Goal: Task Accomplishment & Management: Manage account settings

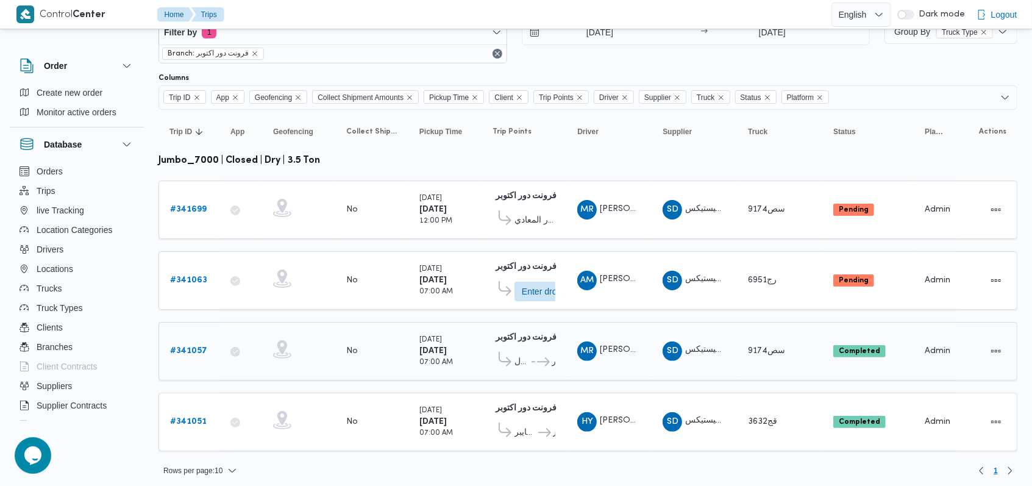
scroll to position [39, 0]
click at [193, 207] on b "# 341699" at bounding box center [188, 209] width 37 height 8
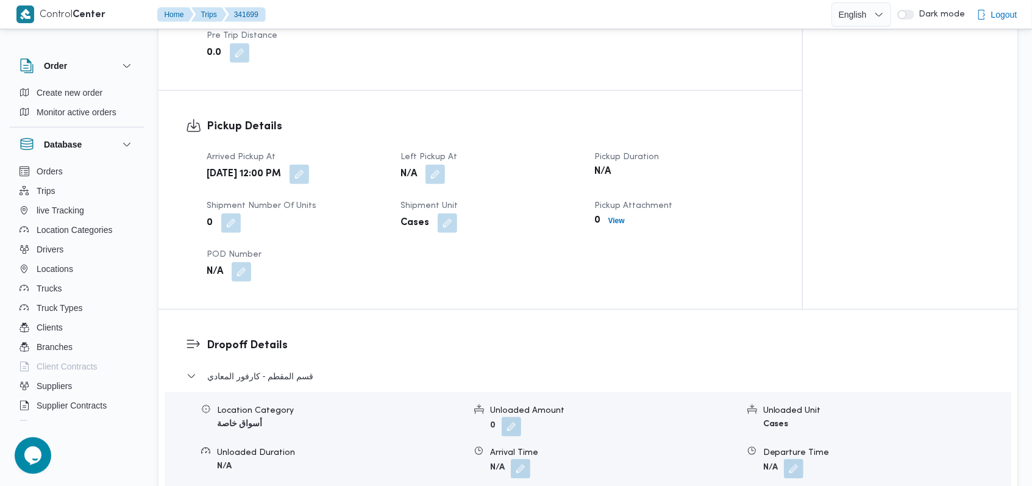
scroll to position [812, 0]
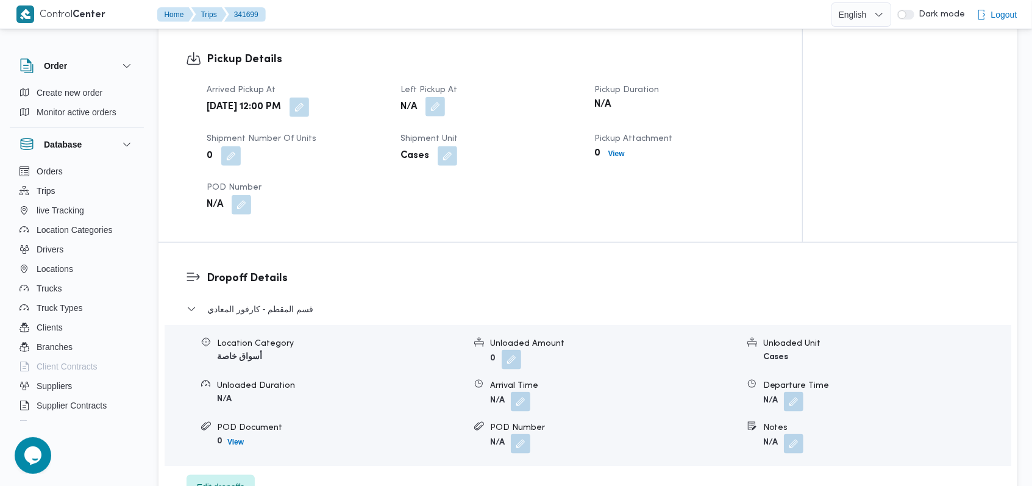
click at [442, 103] on button "button" at bounding box center [434, 106] width 19 height 19
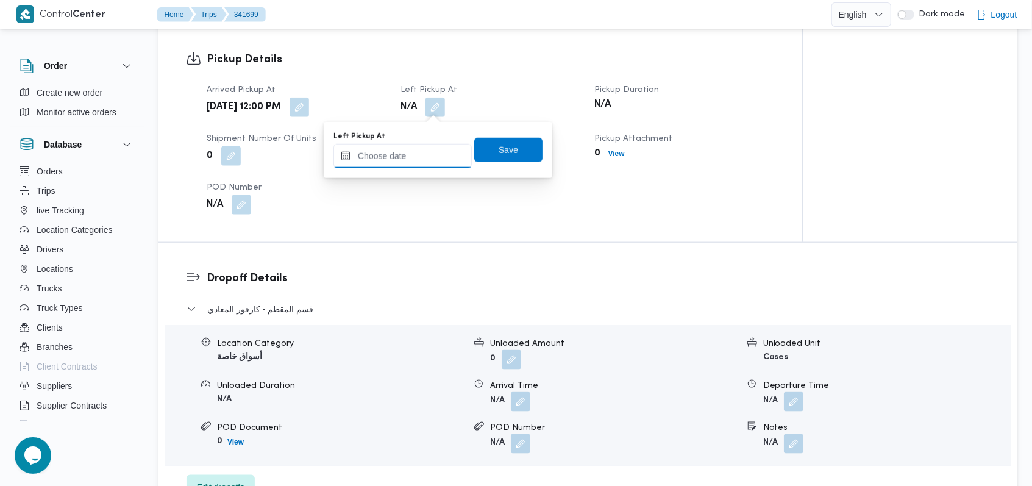
click at [414, 163] on input "Left Pickup At" at bounding box center [402, 156] width 138 height 24
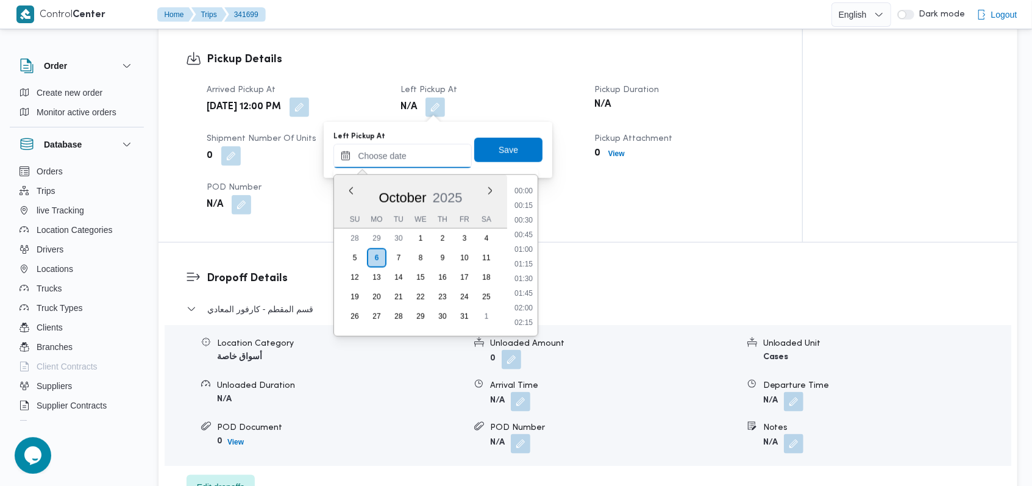
scroll to position [701, 0]
click at [531, 261] on li "13:15" at bounding box center [523, 264] width 28 height 12
type input "06/10/2025 13:15"
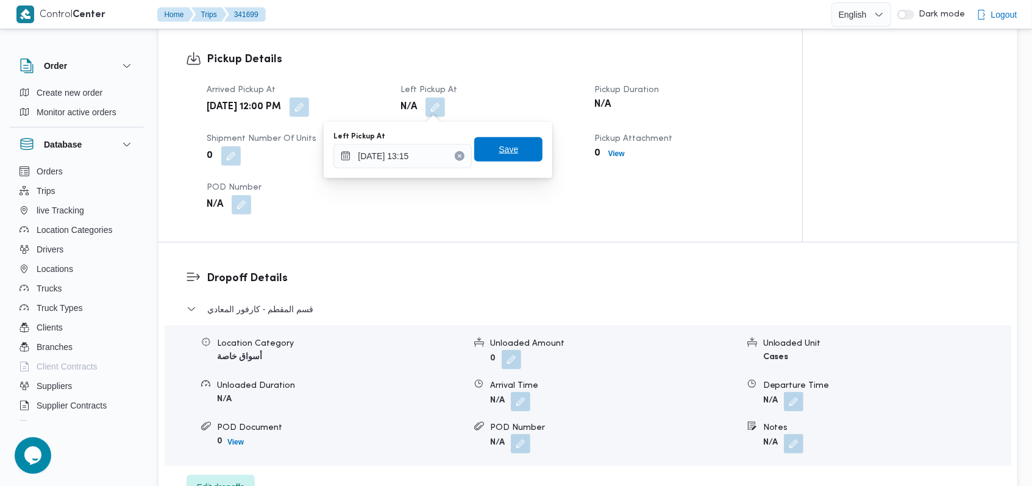
click at [521, 150] on span "Save" at bounding box center [508, 149] width 68 height 24
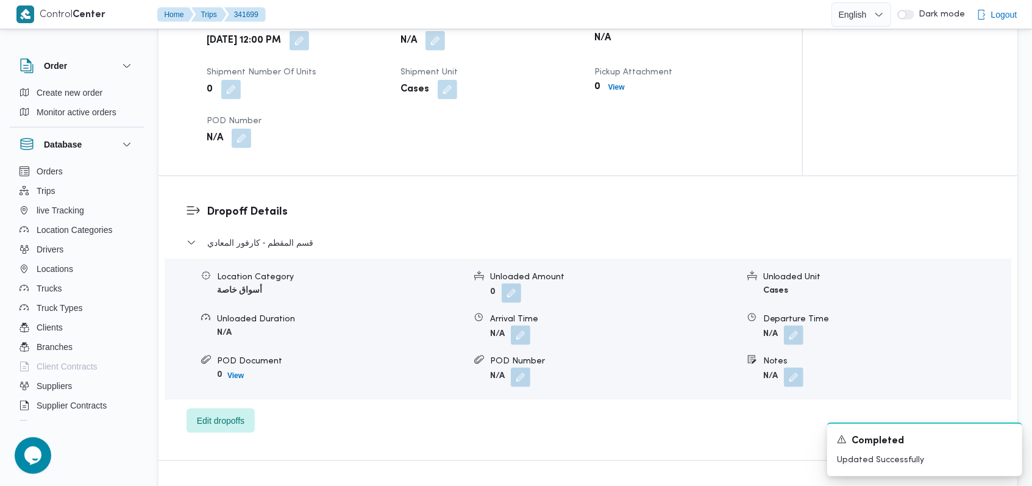
scroll to position [893, 0]
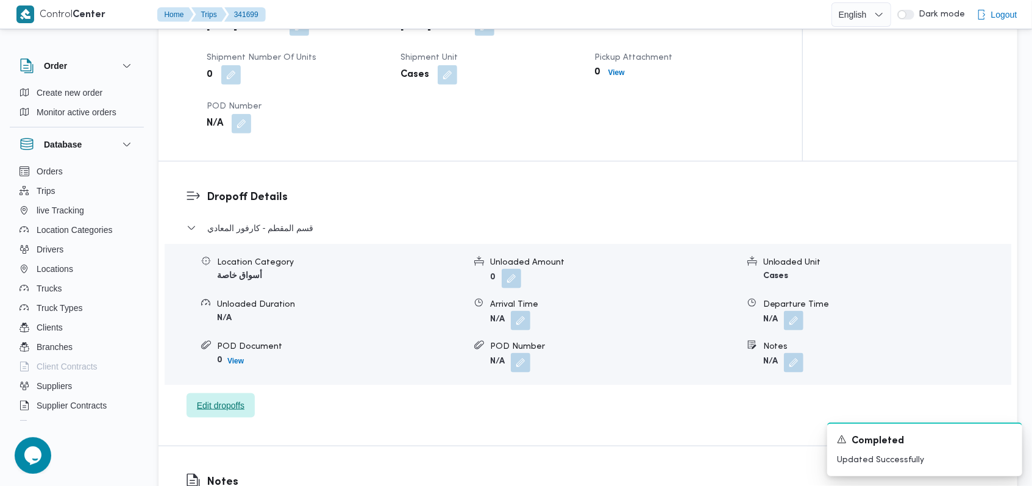
click at [238, 416] on span "Edit dropoffs" at bounding box center [220, 405] width 68 height 24
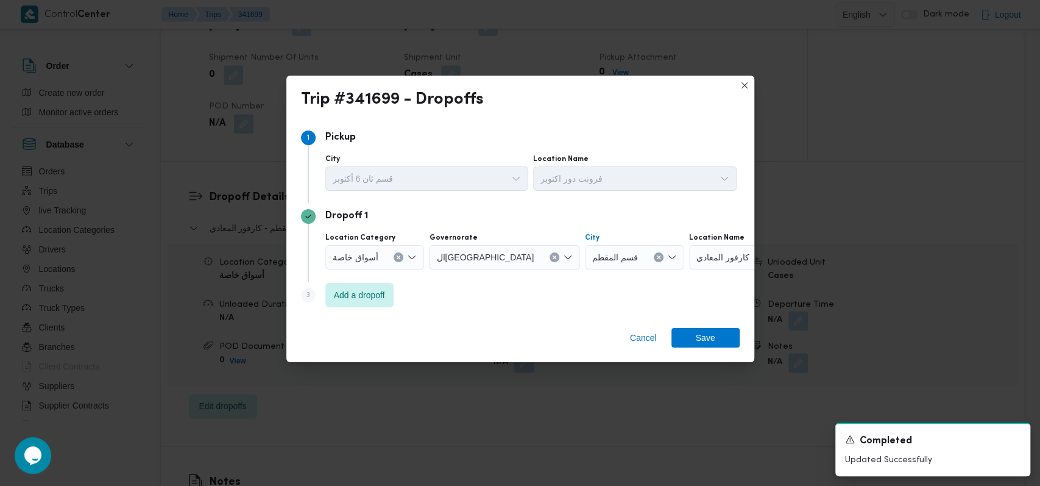
click at [654, 260] on button "Clear input" at bounding box center [659, 257] width 10 height 10
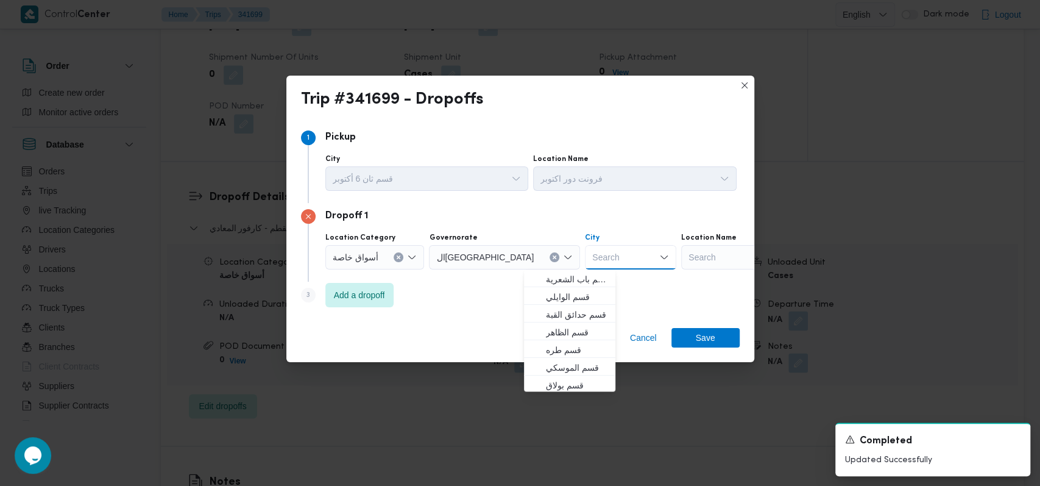
click at [682, 256] on div "Search" at bounding box center [757, 257] width 152 height 24
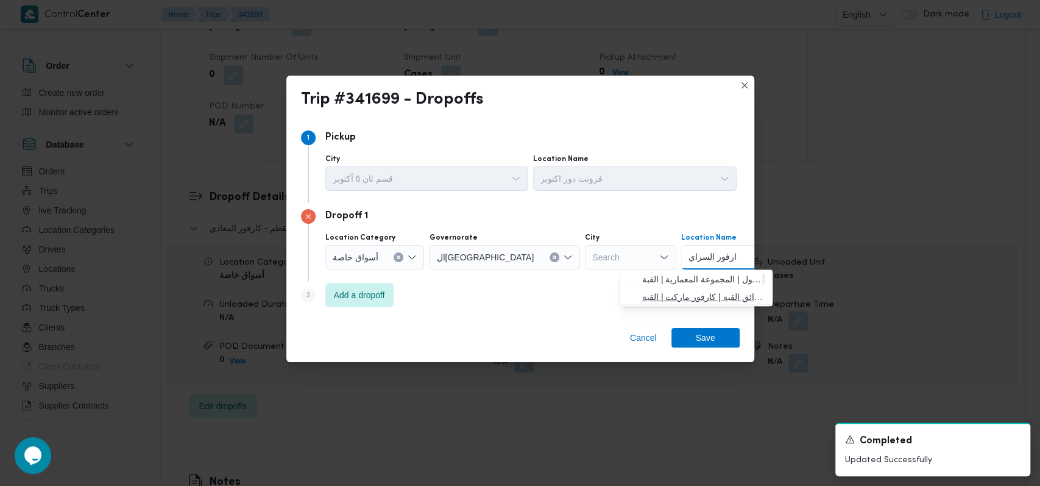
type input "كارفور السراي"
click at [682, 293] on span "كارفور السراي ا 2 - حدائق القبة | كارفور ماركت | القبة" at bounding box center [703, 296] width 123 height 15
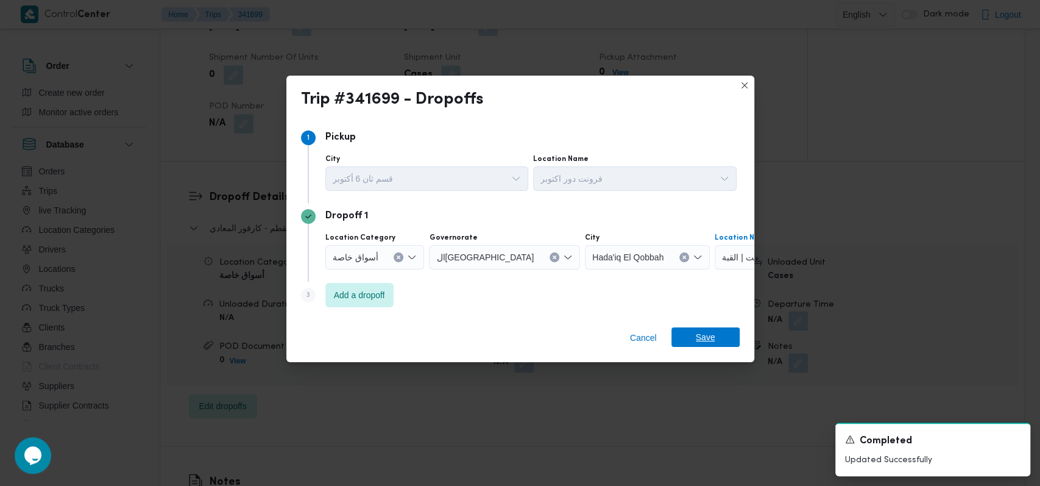
click at [704, 346] on span "Save" at bounding box center [705, 336] width 19 height 19
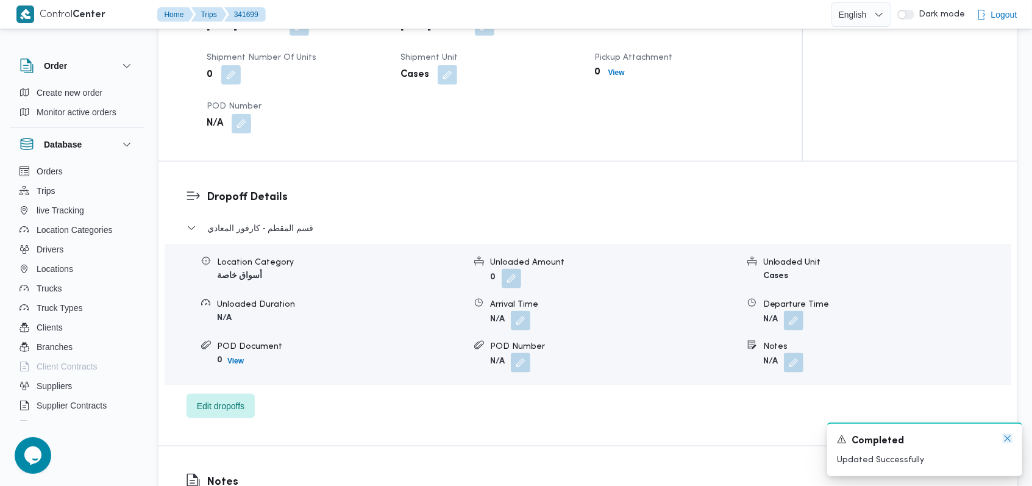
click at [1008, 442] on icon "Dismiss toast" at bounding box center [1007, 438] width 10 height 10
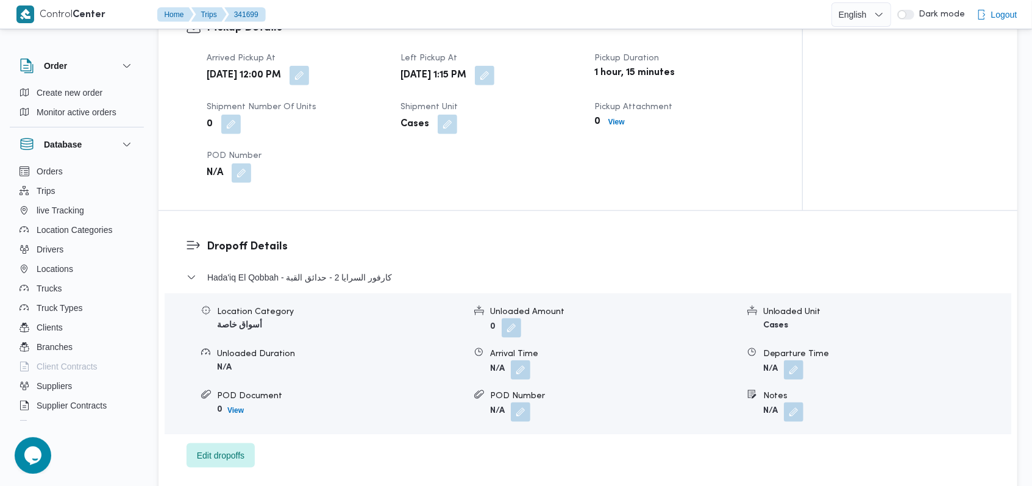
scroll to position [812, 0]
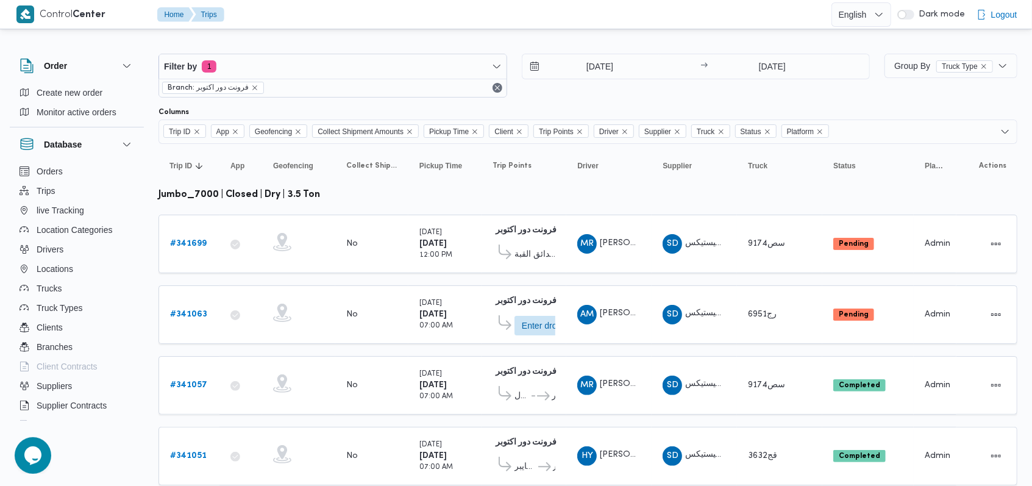
scroll to position [39, 0]
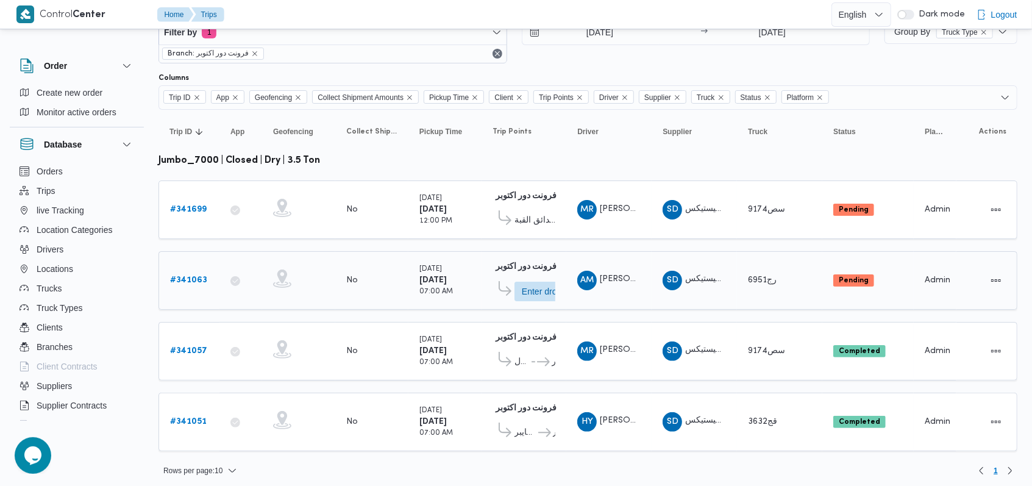
click at [191, 276] on b "# 341063" at bounding box center [188, 280] width 37 height 8
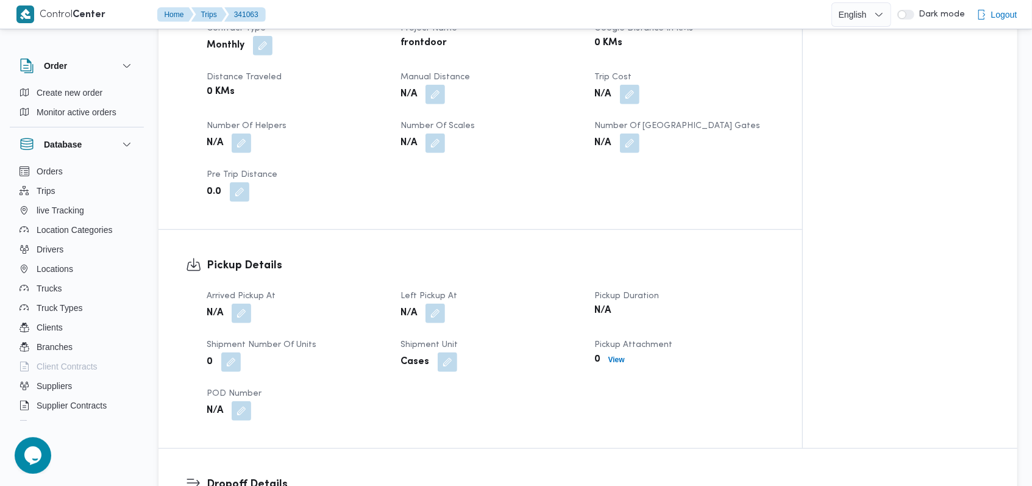
scroll to position [568, 0]
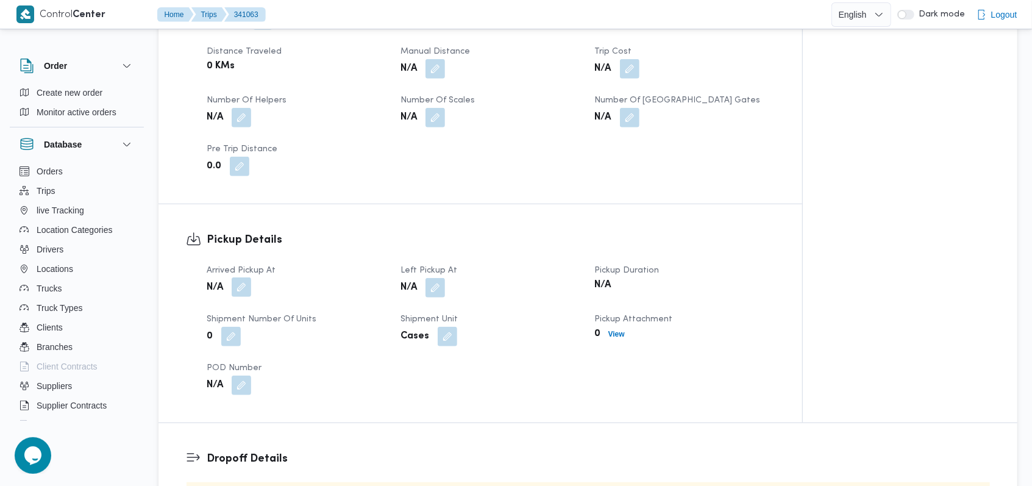
click at [238, 284] on button "button" at bounding box center [241, 286] width 19 height 19
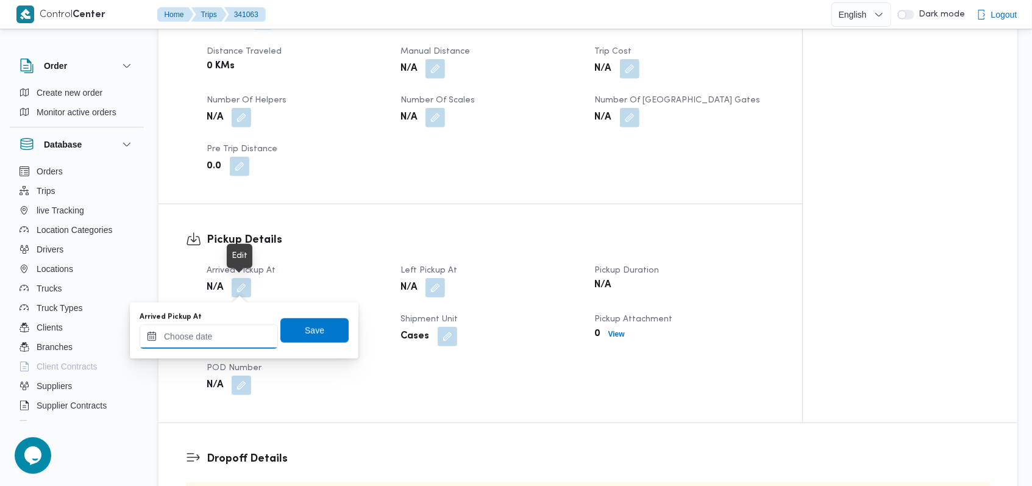
click at [223, 326] on div at bounding box center [209, 336] width 138 height 24
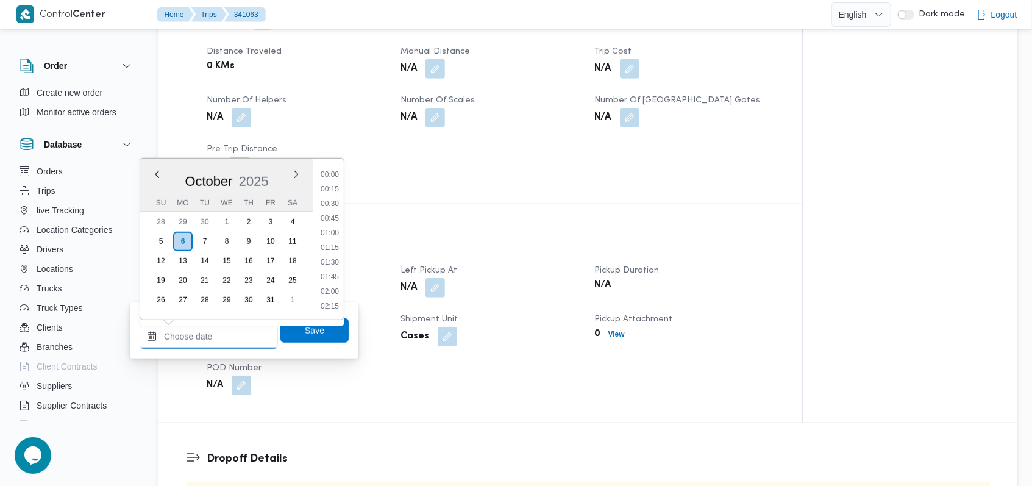
scroll to position [701, 0]
click at [333, 177] on li "12:00" at bounding box center [330, 175] width 28 height 12
type input "[DATE] 12:00"
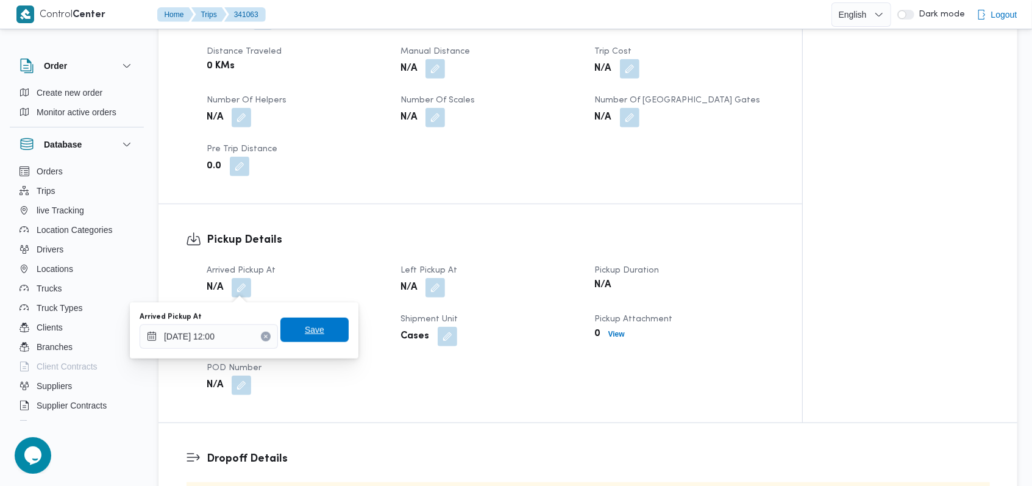
click at [312, 325] on span "Save" at bounding box center [314, 329] width 19 height 15
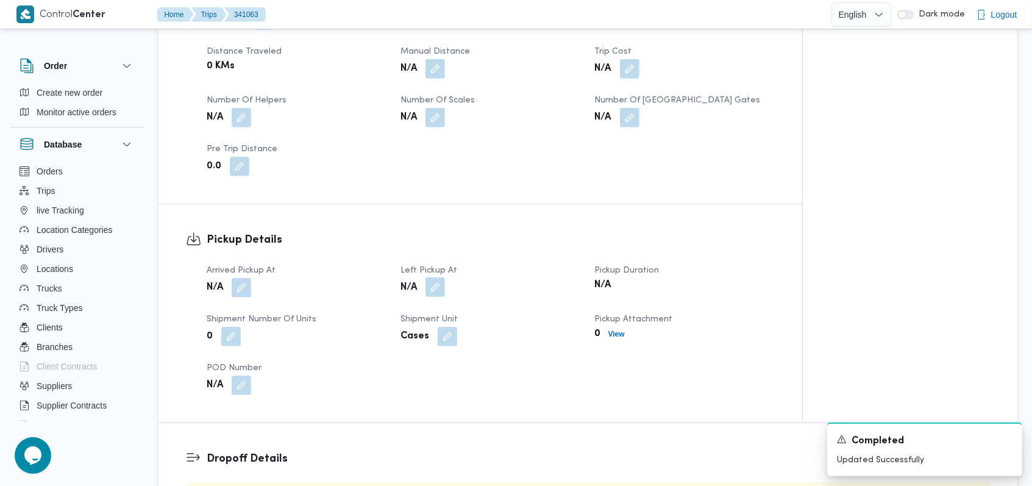
click at [437, 293] on button "button" at bounding box center [434, 286] width 19 height 19
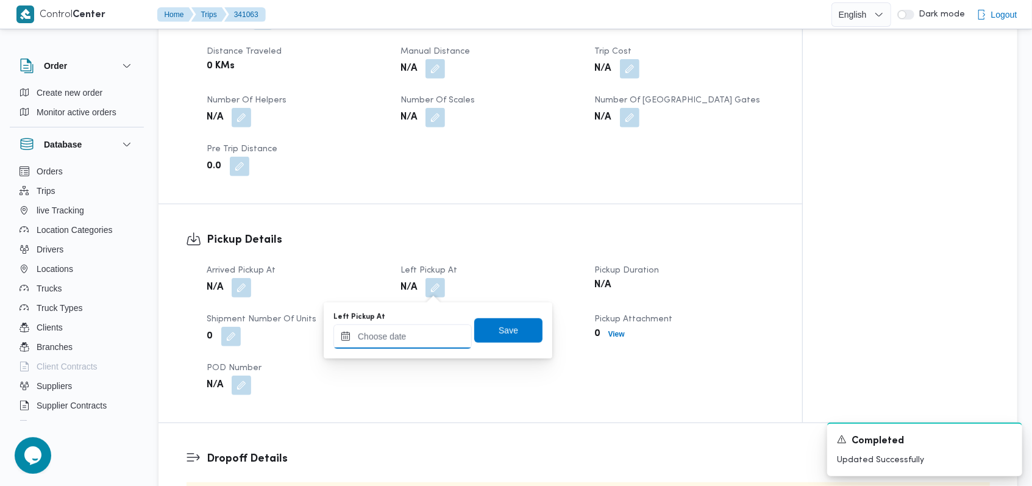
click at [418, 338] on input "Left Pickup At" at bounding box center [402, 336] width 138 height 24
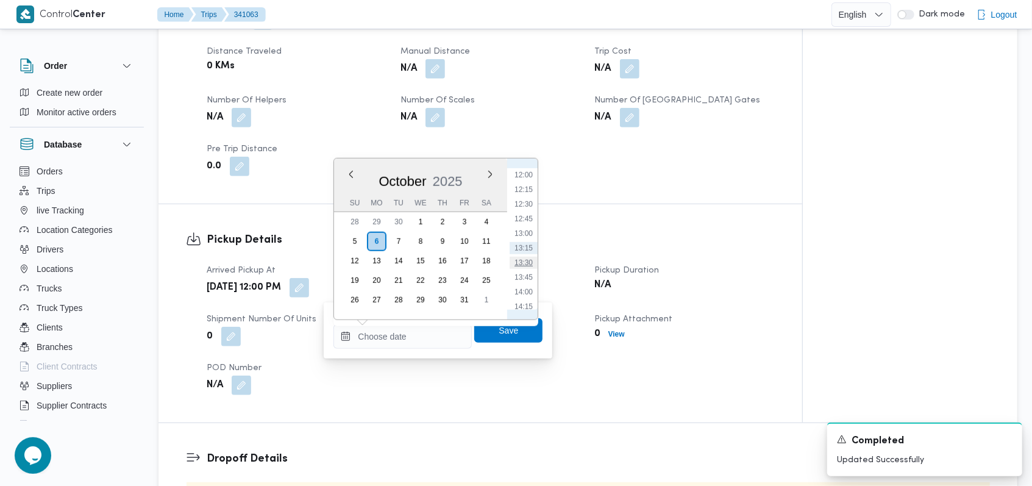
click at [526, 266] on li "13:30" at bounding box center [523, 263] width 28 height 12
type input "[DATE] 13:30"
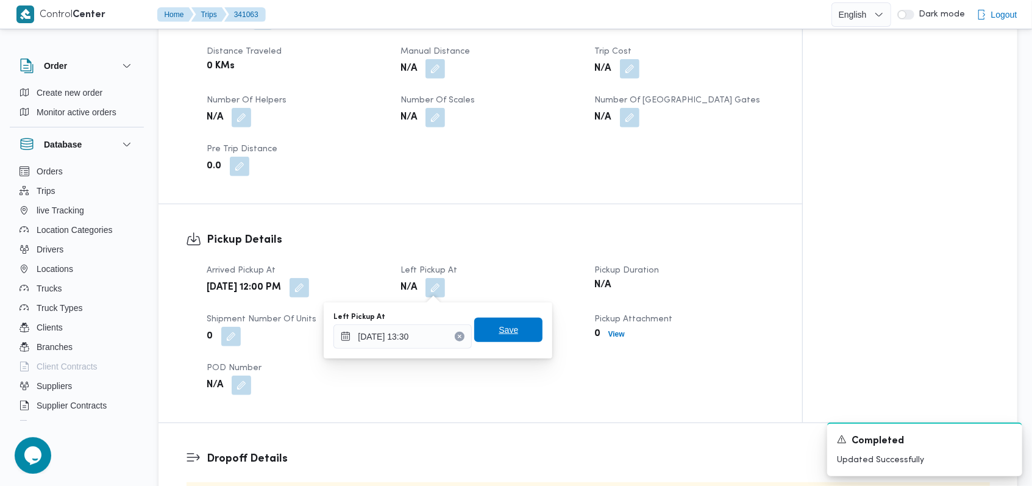
click at [513, 332] on span "Save" at bounding box center [508, 329] width 68 height 24
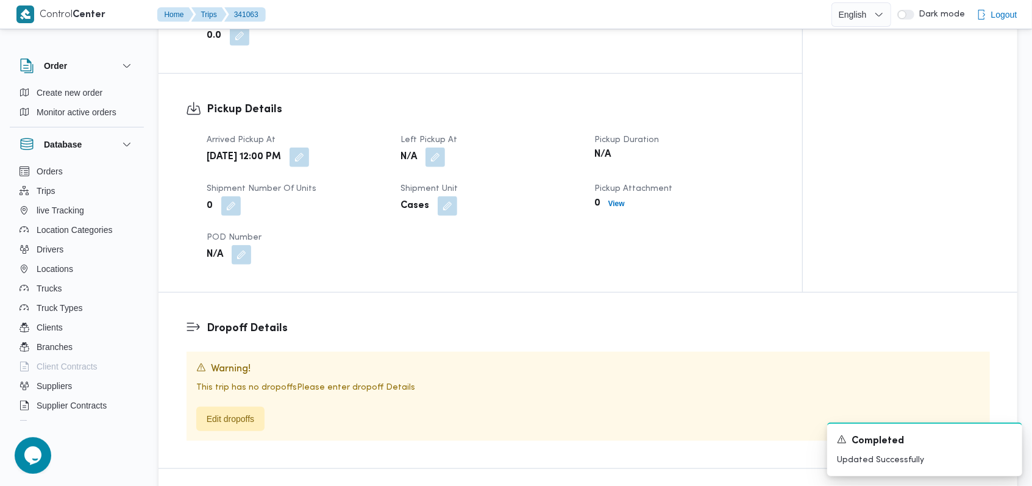
scroll to position [812, 0]
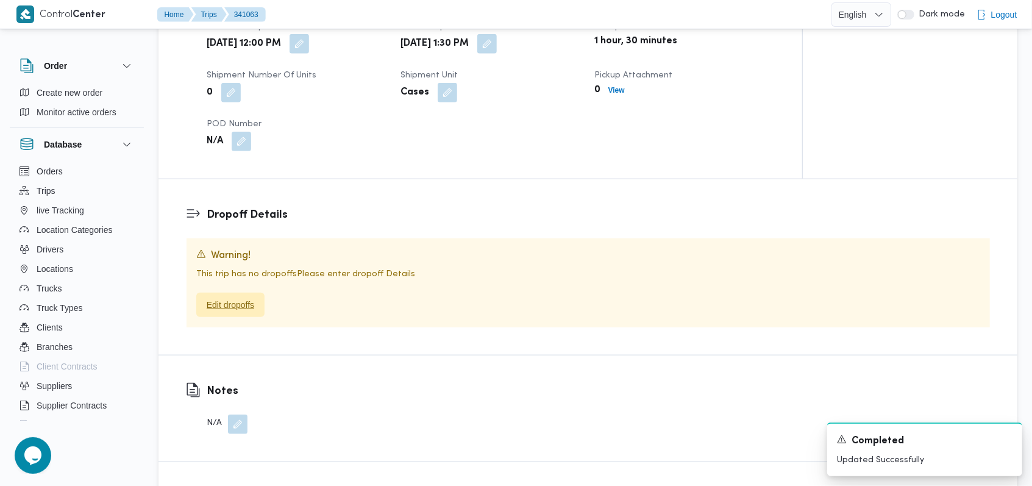
click at [234, 302] on span "Edit dropoffs" at bounding box center [231, 304] width 48 height 15
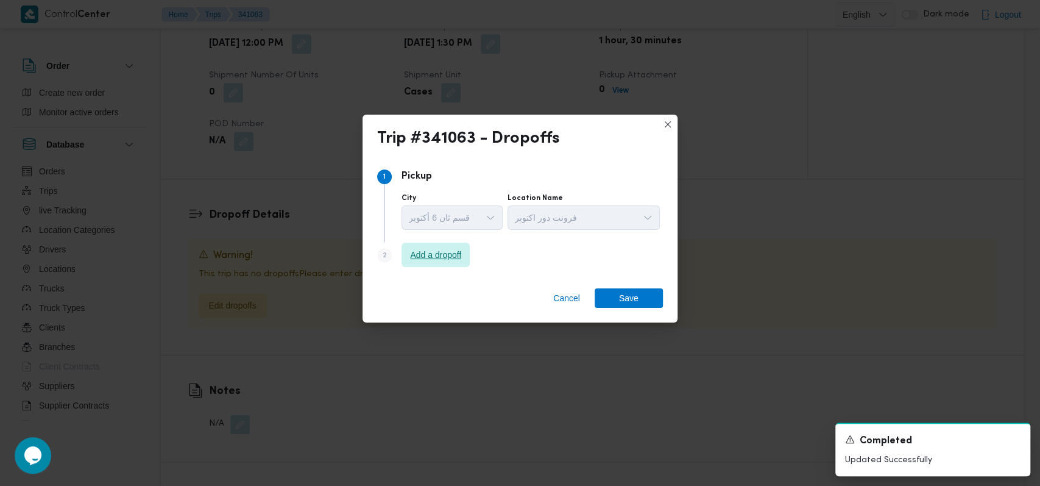
click at [428, 266] on span "Add a dropoff" at bounding box center [436, 255] width 68 height 24
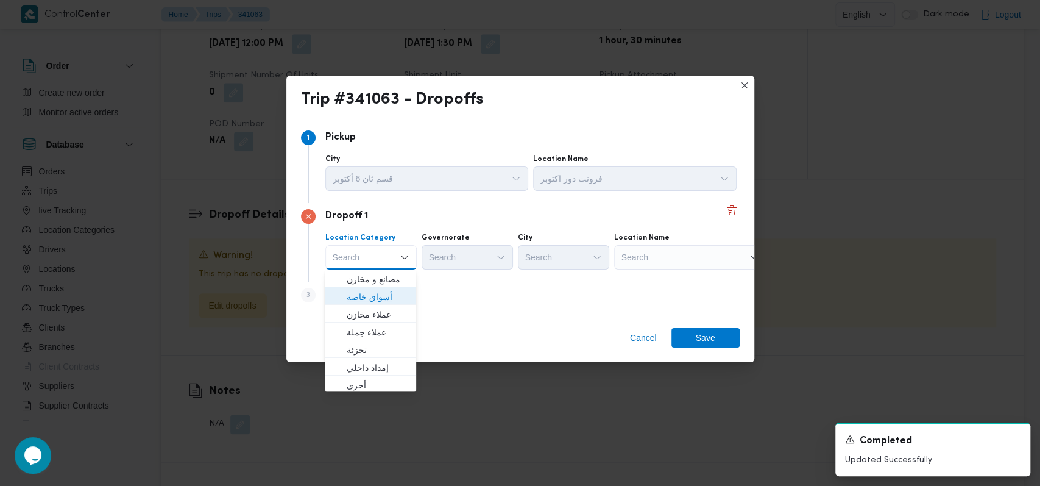
click at [380, 295] on span "أسواق خاصة" at bounding box center [378, 296] width 62 height 15
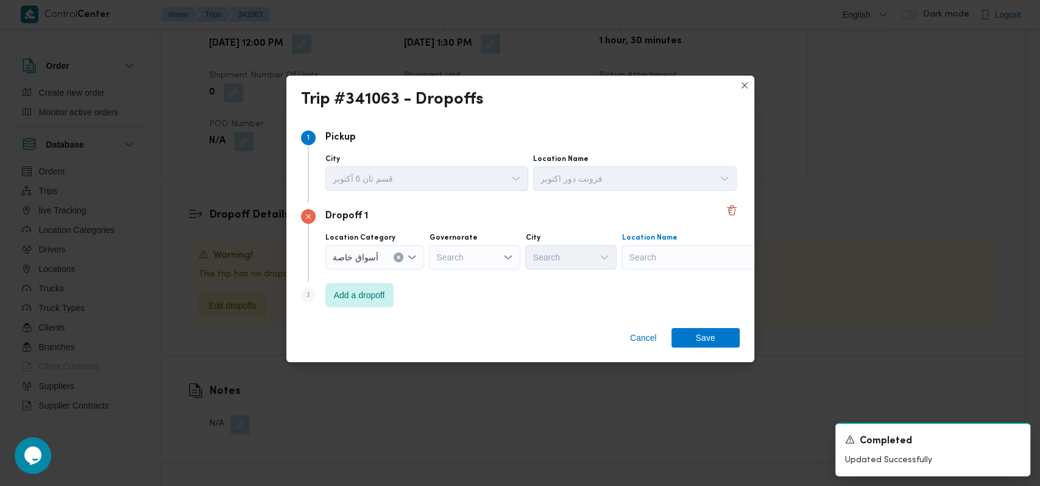
click at [681, 251] on div "Search" at bounding box center [697, 257] width 152 height 24
type input "كارفور السيد"
click at [681, 275] on span "كارفور السيد ة زينب | 5 حارة الجمال | الحنفي" at bounding box center [703, 279] width 123 height 15
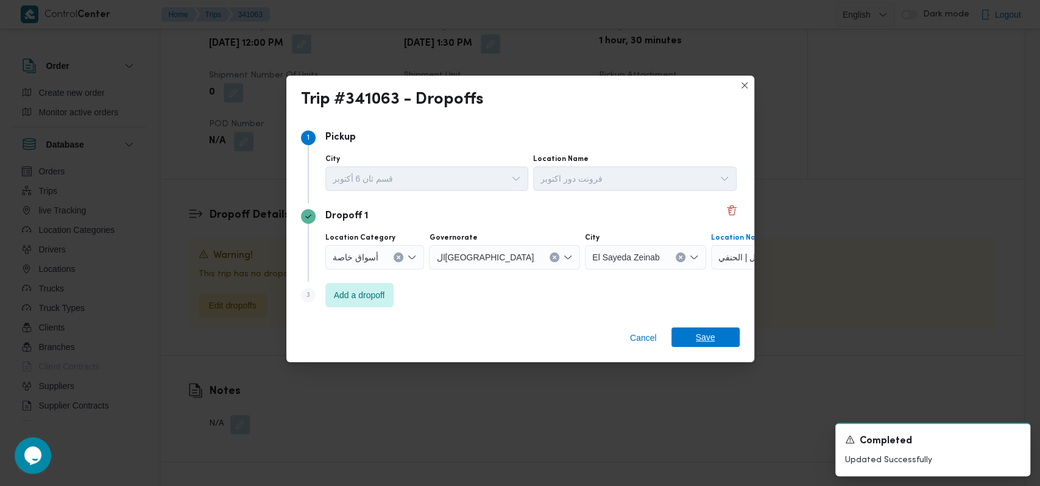
click at [702, 344] on span "Save" at bounding box center [705, 336] width 19 height 19
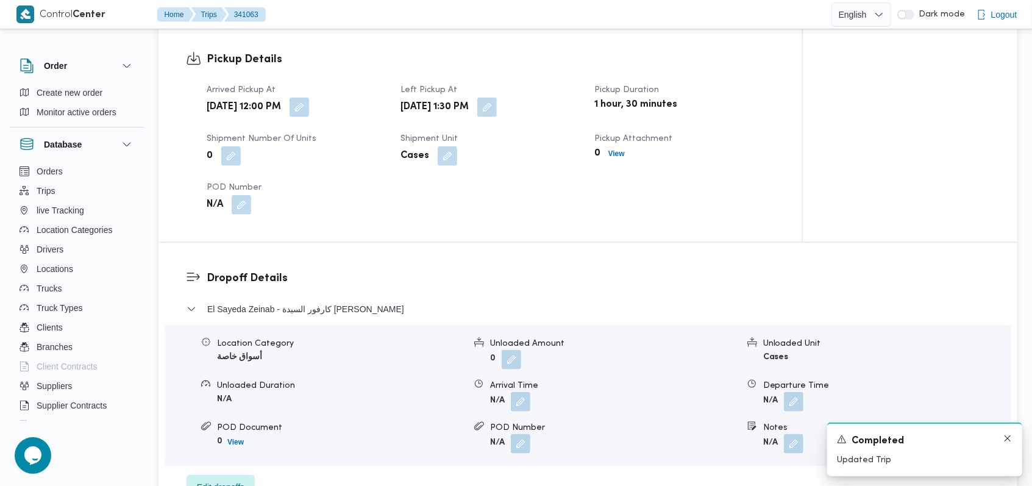
scroll to position [876, 0]
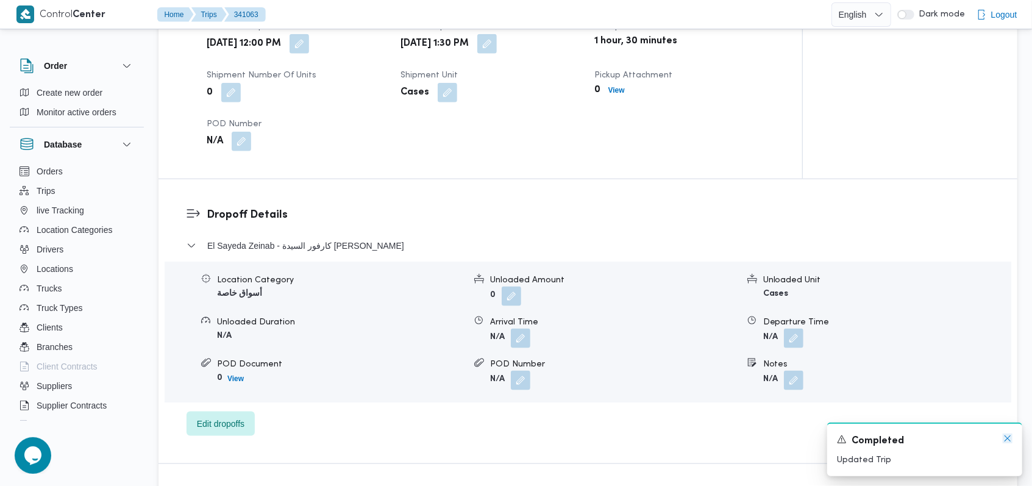
click at [1002, 441] on icon "Dismiss toast" at bounding box center [1007, 438] width 10 height 10
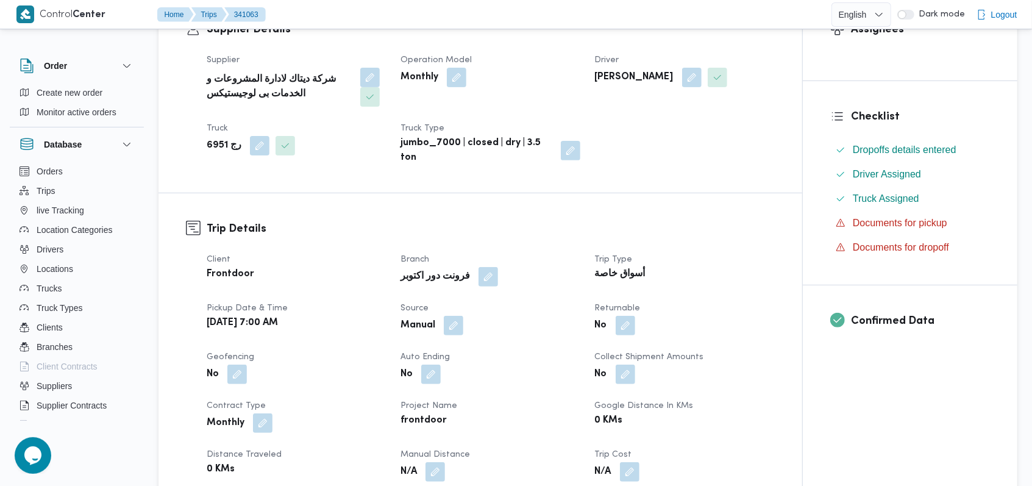
scroll to position [225, 0]
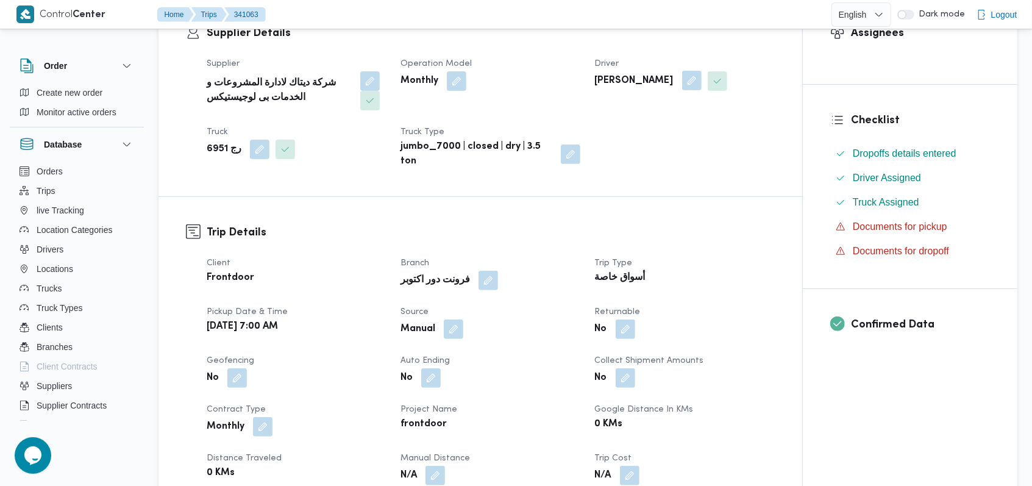
click at [696, 82] on button "button" at bounding box center [691, 80] width 19 height 19
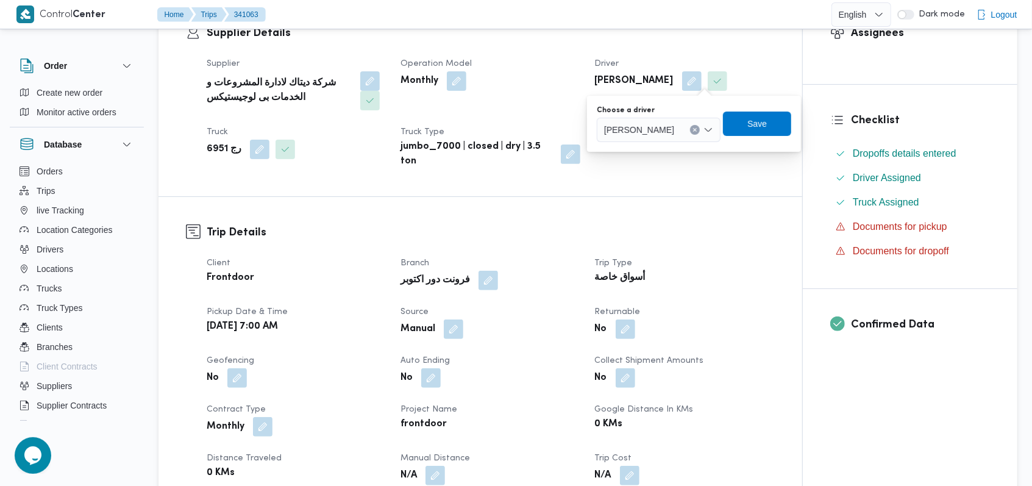
click at [674, 128] on span "عصام محمود السيد حسين" at bounding box center [639, 128] width 70 height 13
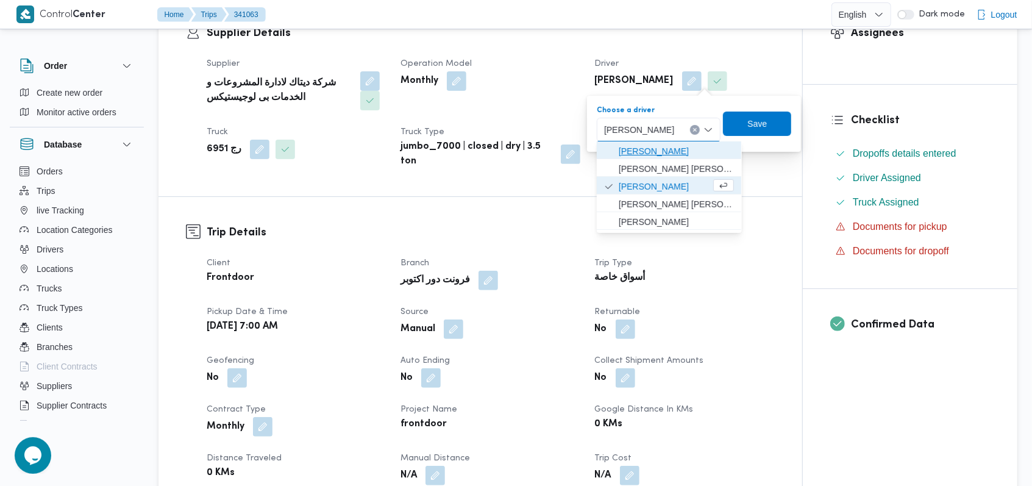
click at [680, 145] on span "حسن يوسف حسانين صالح" at bounding box center [675, 151] width 115 height 15
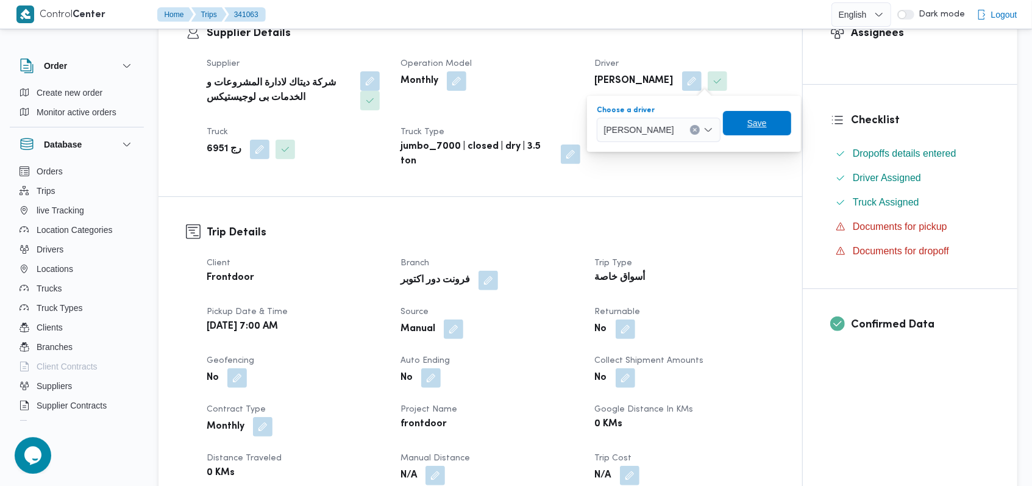
click at [767, 122] on span "Save" at bounding box center [756, 123] width 19 height 15
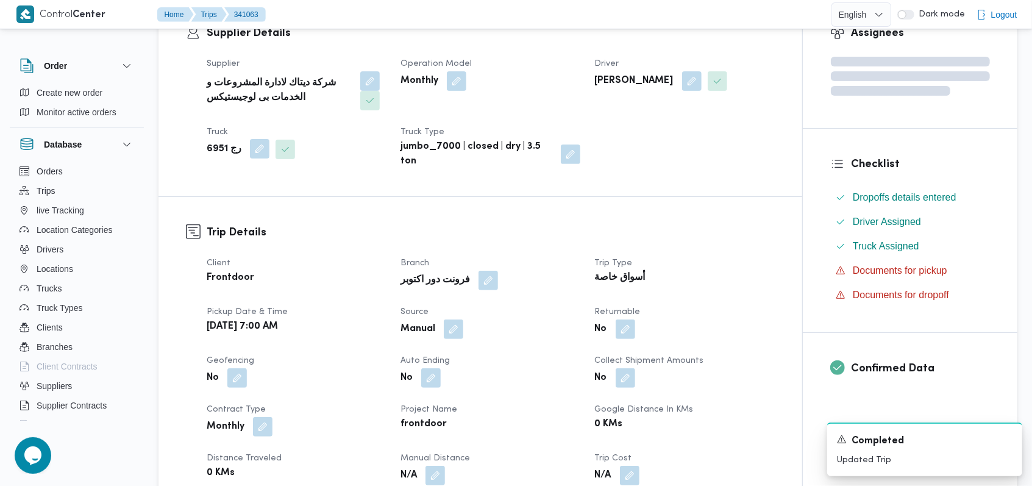
click at [263, 153] on button "button" at bounding box center [259, 148] width 19 height 19
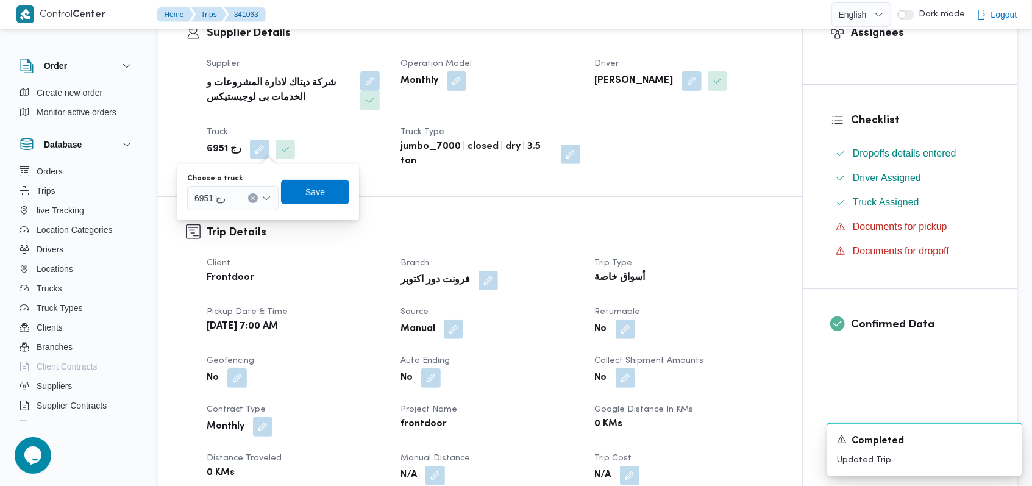
click at [235, 207] on div "رج 6951" at bounding box center [232, 198] width 91 height 24
click at [241, 210] on span "قج3632 | null" at bounding box center [233, 219] width 82 height 19
click at [311, 190] on span "Save" at bounding box center [320, 192] width 19 height 15
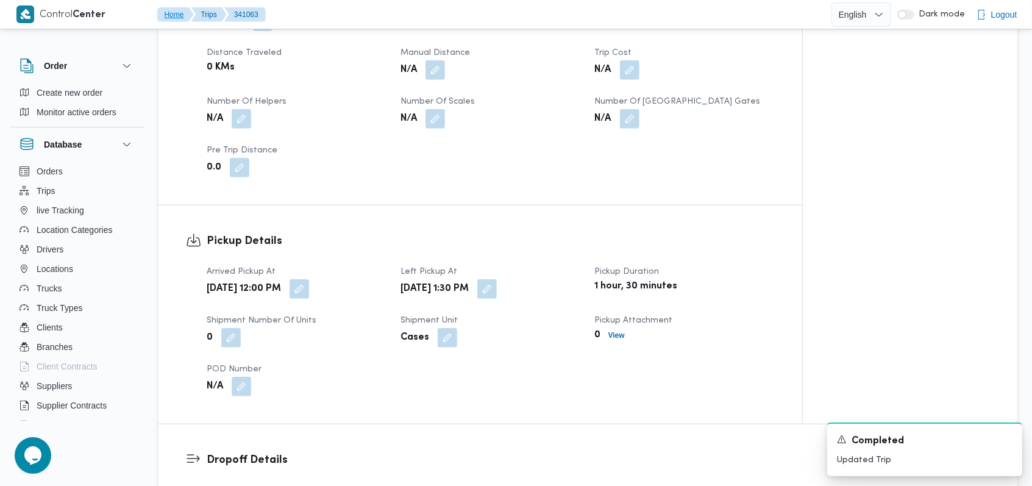
scroll to position [632, 0]
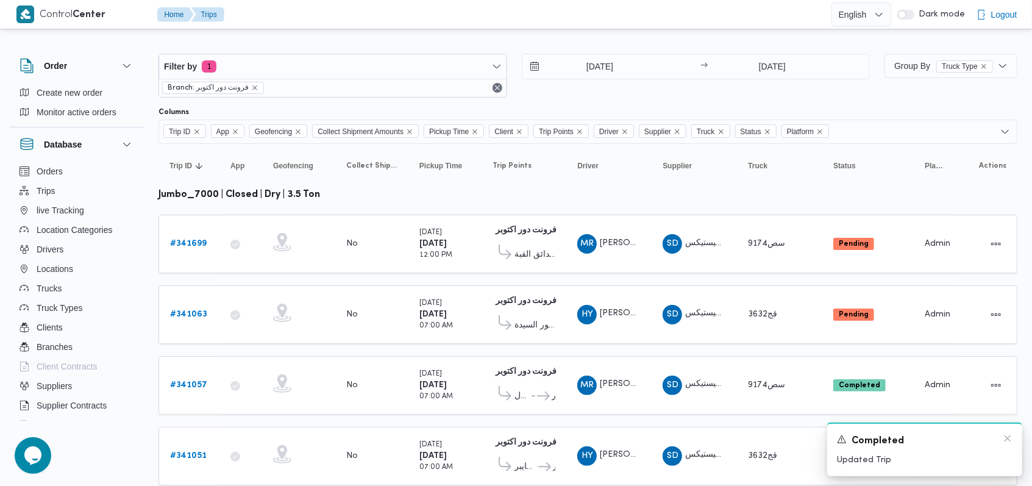
scroll to position [38, 0]
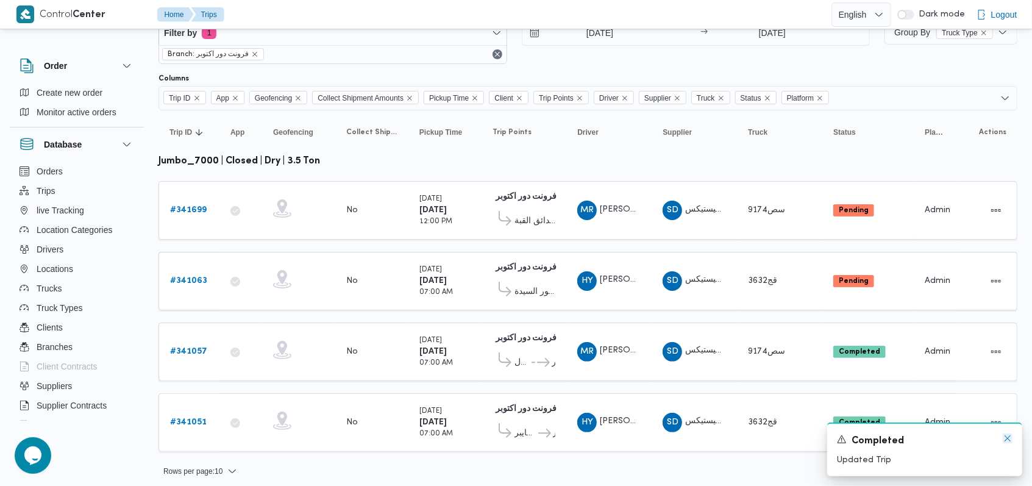
click at [1009, 437] on icon "Dismiss toast" at bounding box center [1007, 438] width 10 height 10
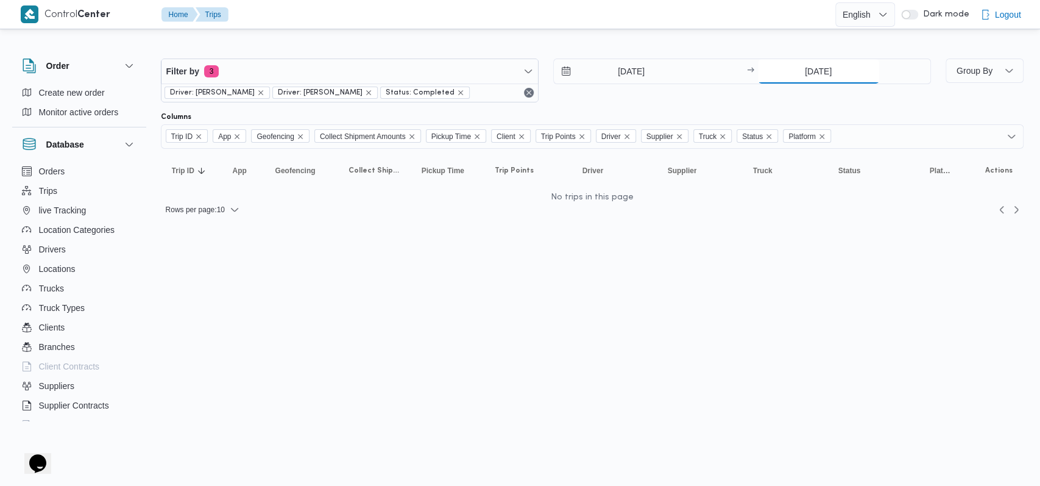
click at [799, 71] on input "5/10/2025" at bounding box center [818, 71] width 121 height 24
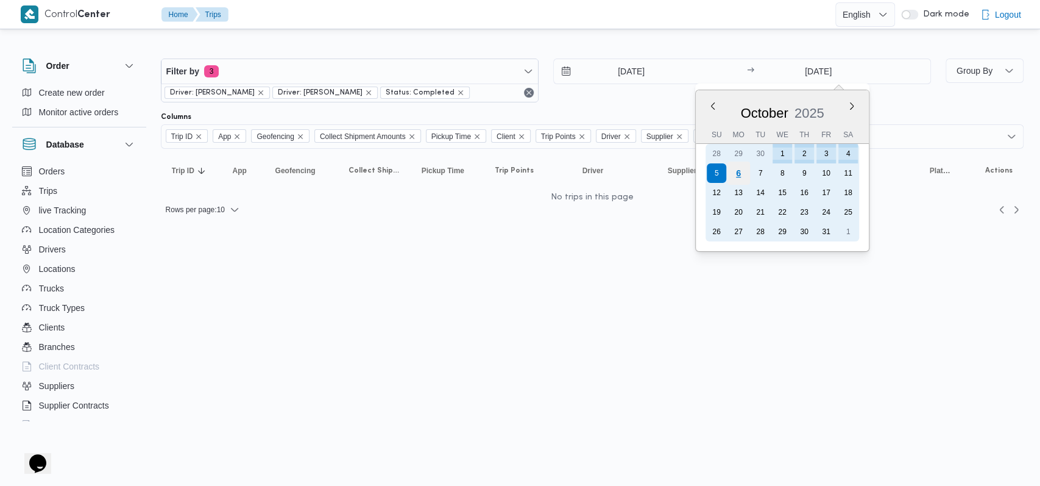
click at [734, 172] on div "6" at bounding box center [737, 172] width 23 height 23
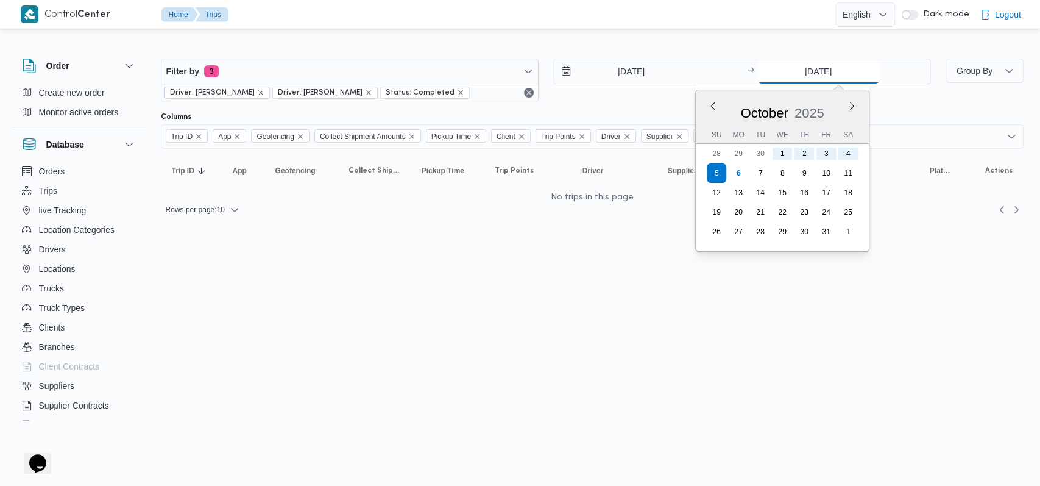
type input "[DATE]"
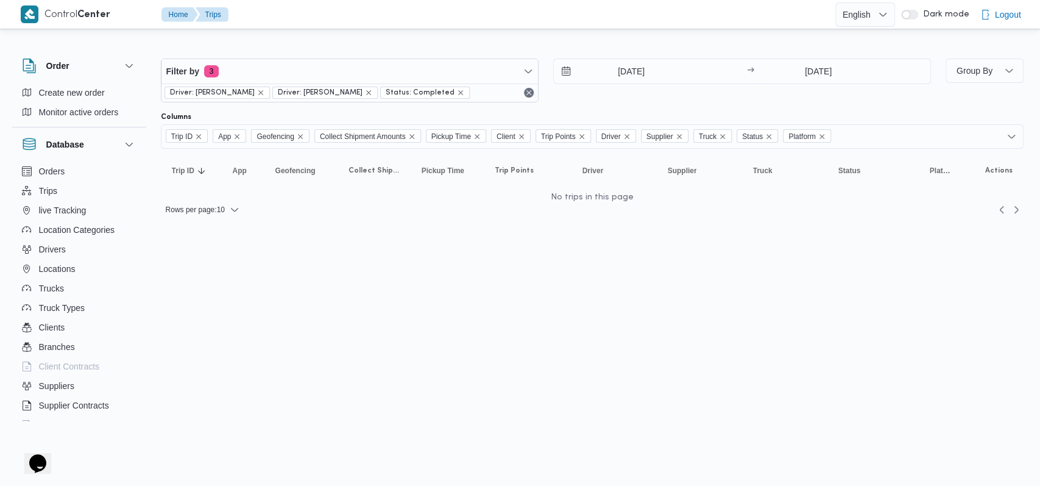
click at [646, 96] on div "1/10/2025 → 6/10/2025" at bounding box center [742, 80] width 378 height 44
click at [457, 92] on icon "remove selected entity" at bounding box center [460, 92] width 7 height 7
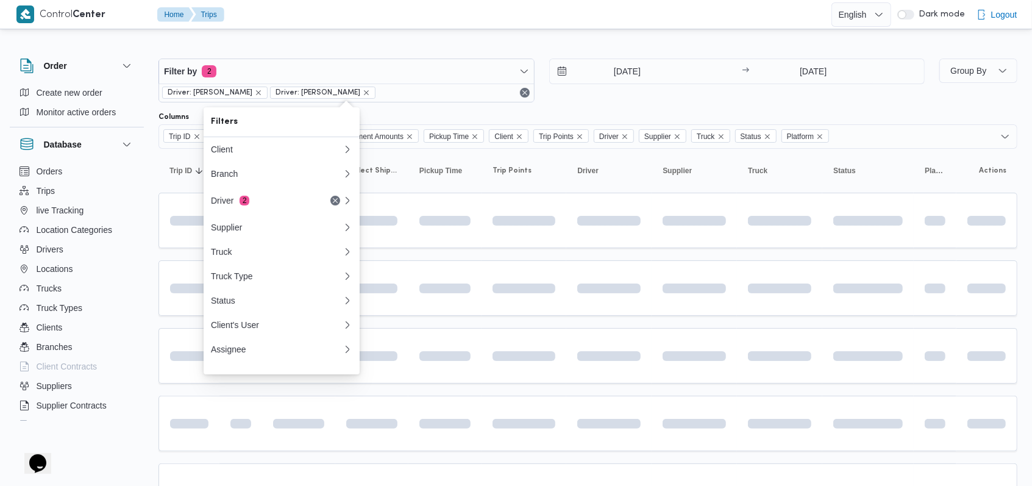
click at [578, 96] on div "1/10/2025 → 6/10/2025" at bounding box center [737, 80] width 376 height 44
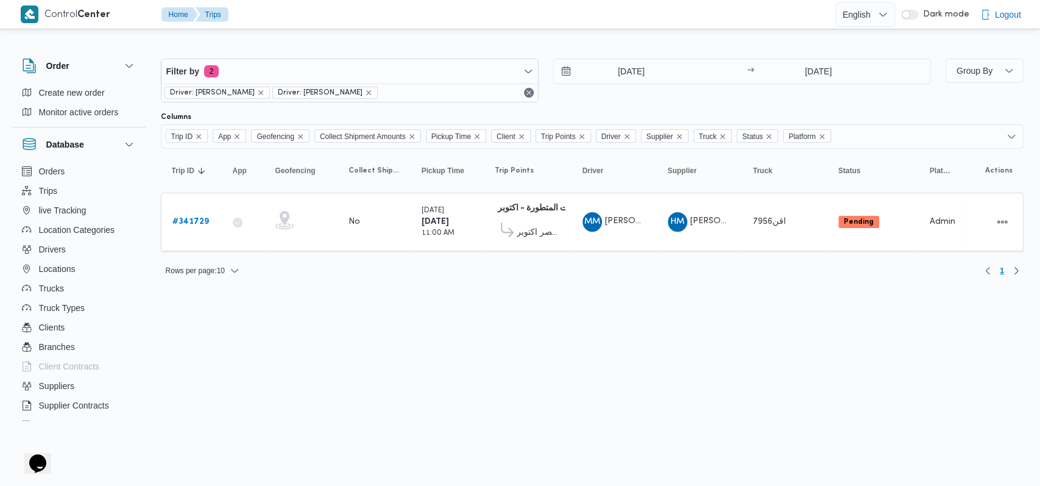
click at [541, 258] on div "Rows per page : 10 1" at bounding box center [592, 270] width 877 height 29
click at [188, 226] on link "# 341729" at bounding box center [190, 221] width 37 height 15
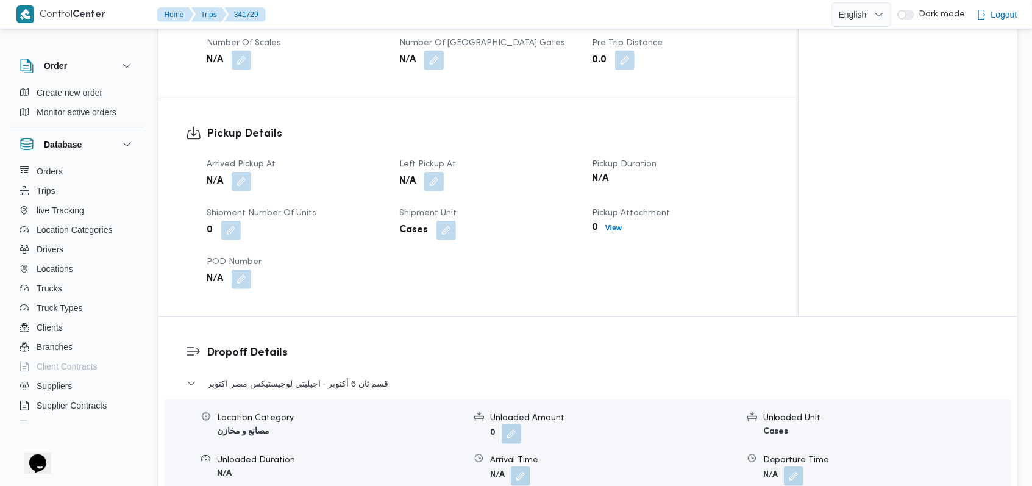
scroll to position [731, 0]
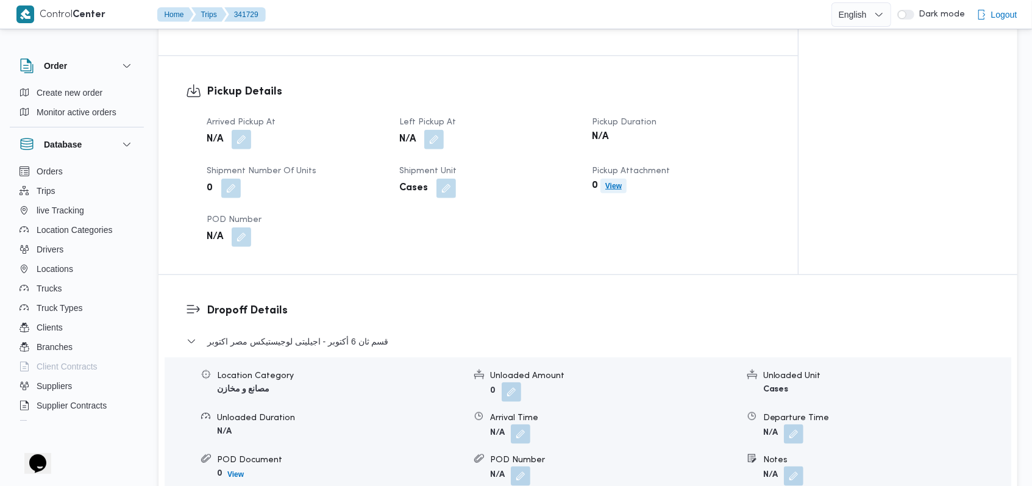
click at [615, 179] on span "View" at bounding box center [613, 186] width 16 height 15
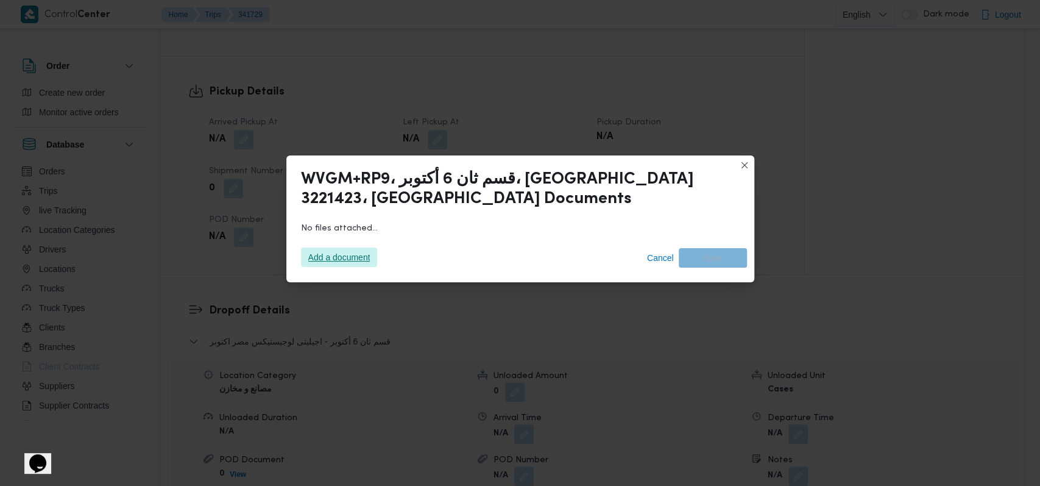
click at [342, 261] on span "Add a document" at bounding box center [339, 256] width 62 height 19
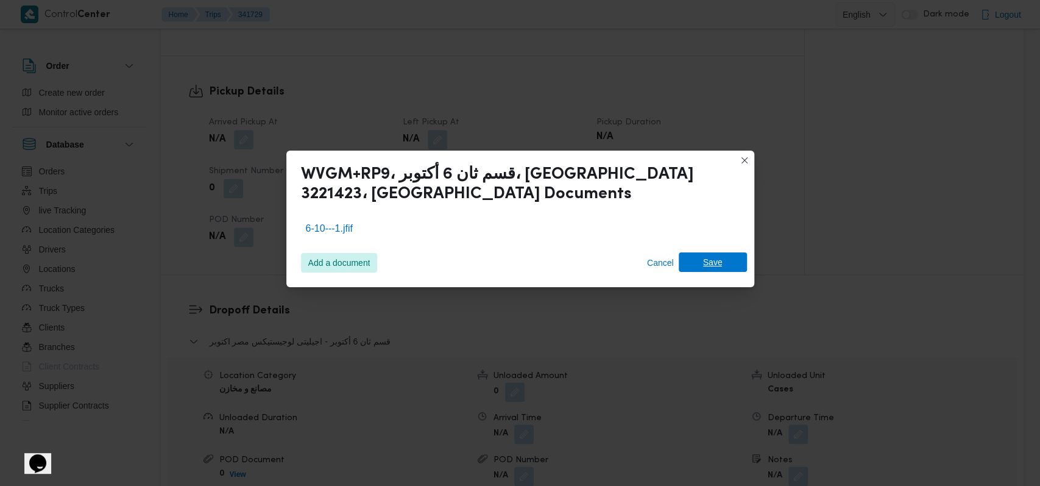
click at [728, 269] on span "Save" at bounding box center [713, 261] width 68 height 19
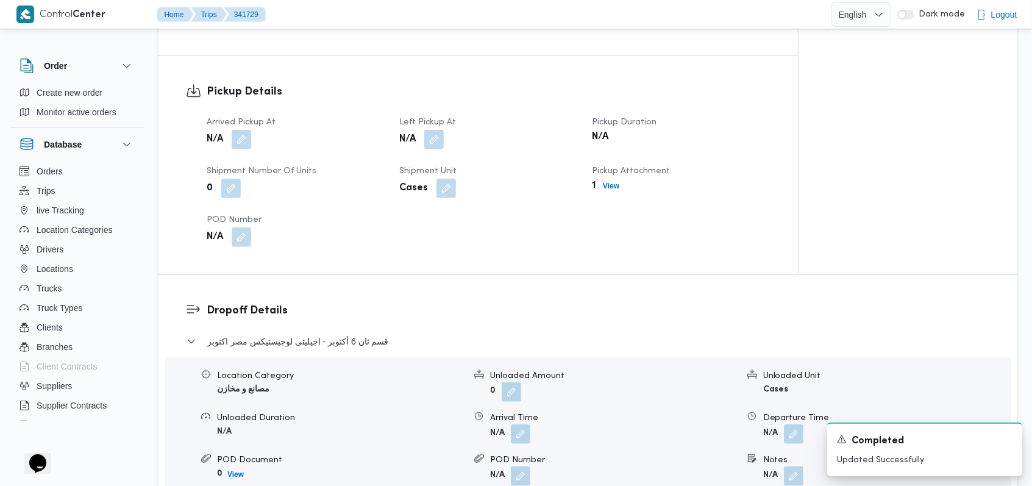
click at [350, 243] on div "Pickup Details Arrived Pickup At N/A Left Pickup At N/A Pickup Duration N/A Shi…" at bounding box center [477, 165] width 639 height 218
click at [242, 129] on button "button" at bounding box center [241, 138] width 19 height 19
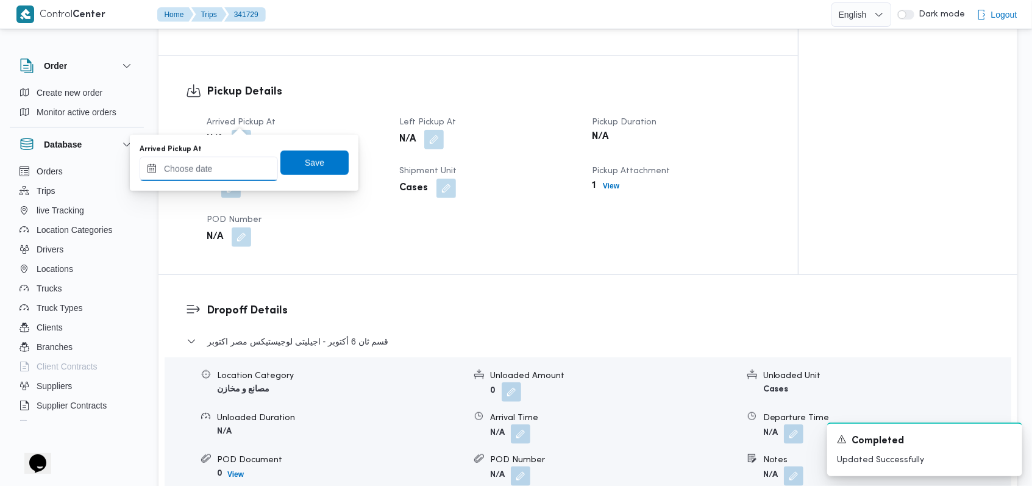
click at [214, 164] on input "Arrived Pickup At" at bounding box center [209, 169] width 138 height 24
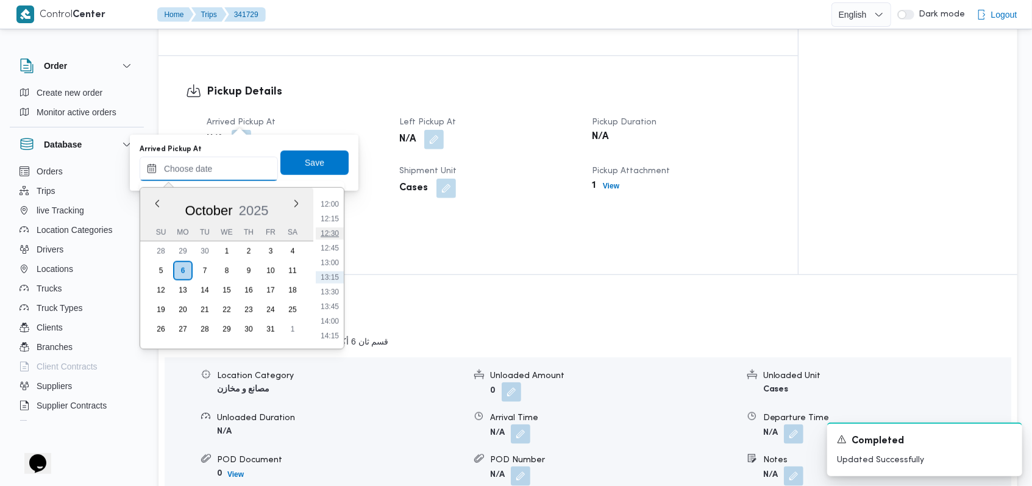
scroll to position [620, 0]
click at [339, 228] on li "11:00" at bounding box center [330, 227] width 28 height 12
type input "[DATE] 11:00"
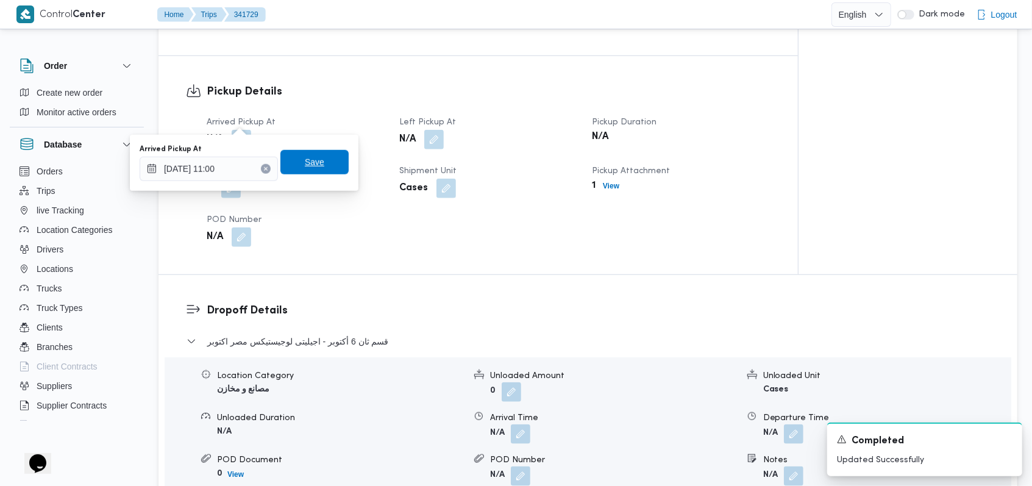
click at [322, 165] on span "Save" at bounding box center [314, 162] width 68 height 24
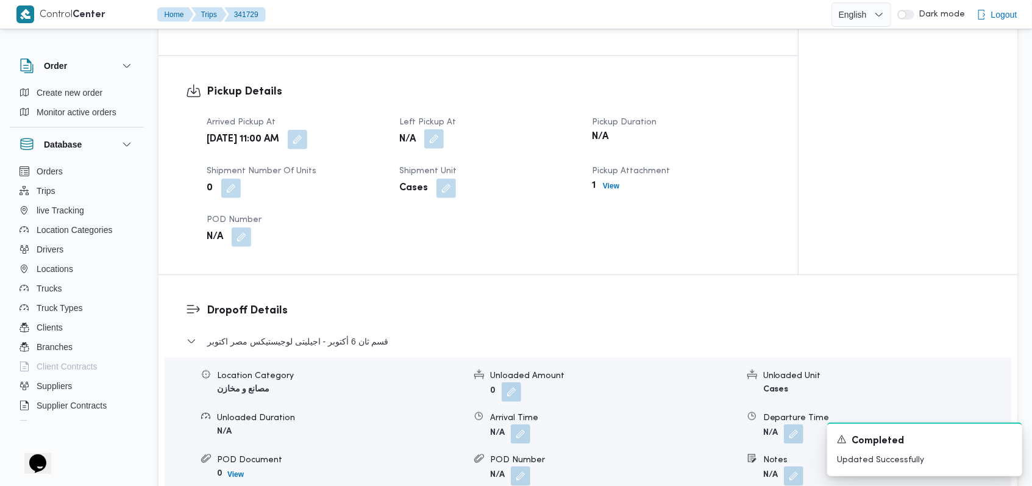
click at [440, 129] on button "button" at bounding box center [433, 138] width 19 height 19
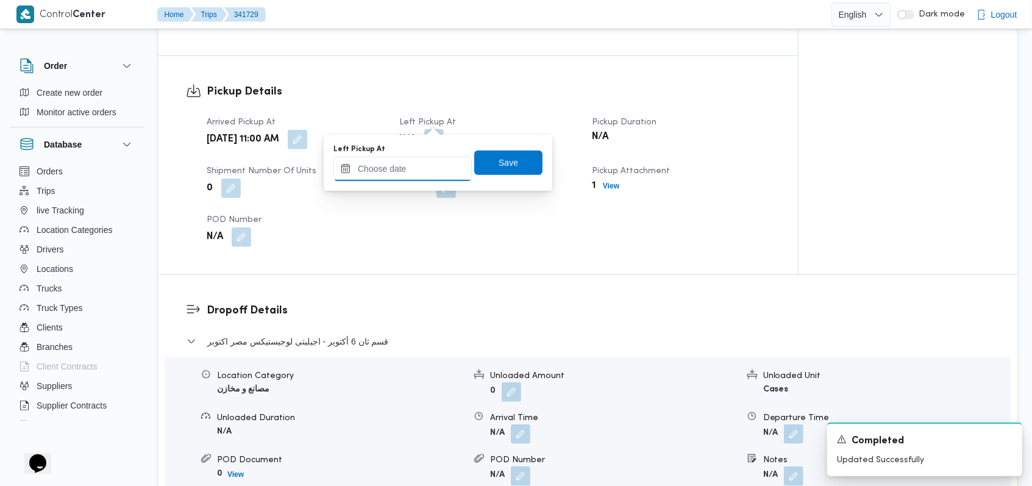
click at [416, 160] on input "Left Pickup At" at bounding box center [402, 169] width 138 height 24
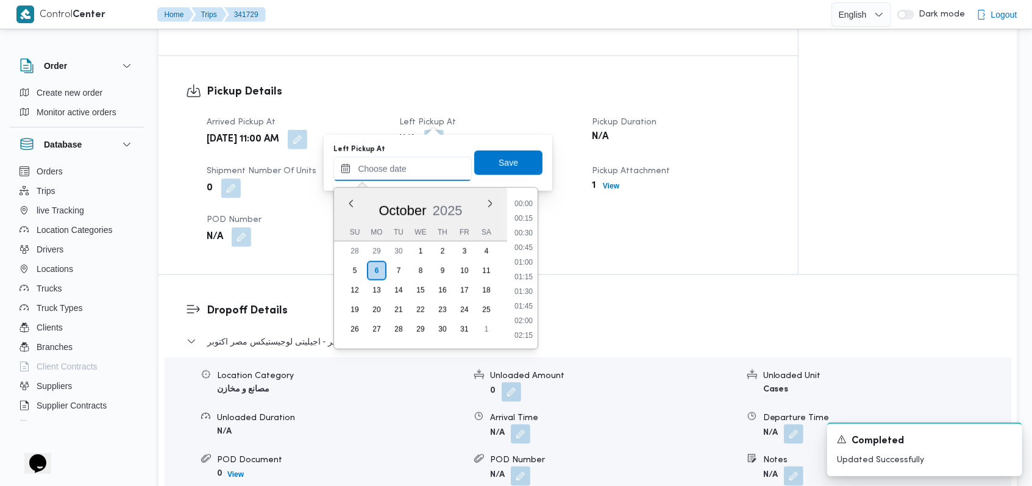
scroll to position [701, 0]
click at [531, 230] on li "12:30" at bounding box center [523, 233] width 28 height 12
type input "[DATE] 12:30"
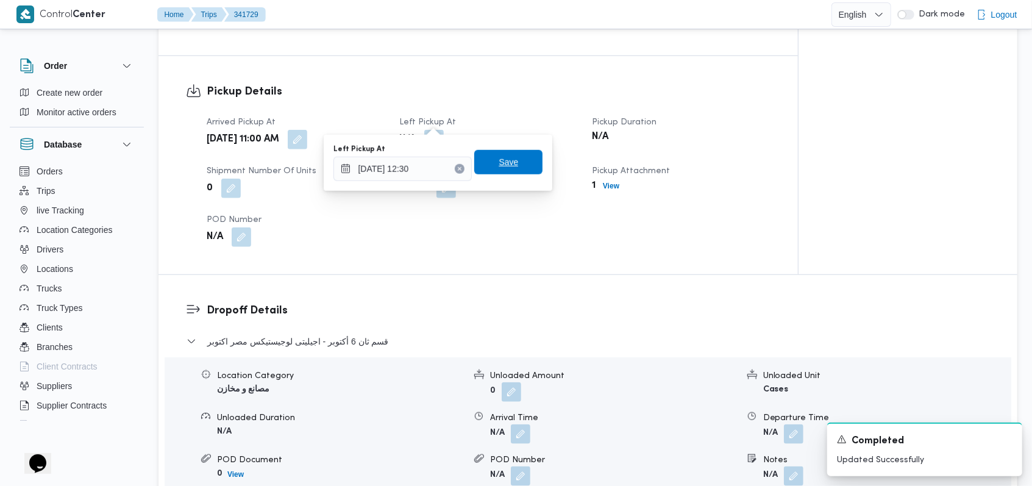
click at [513, 169] on span "Save" at bounding box center [508, 162] width 68 height 24
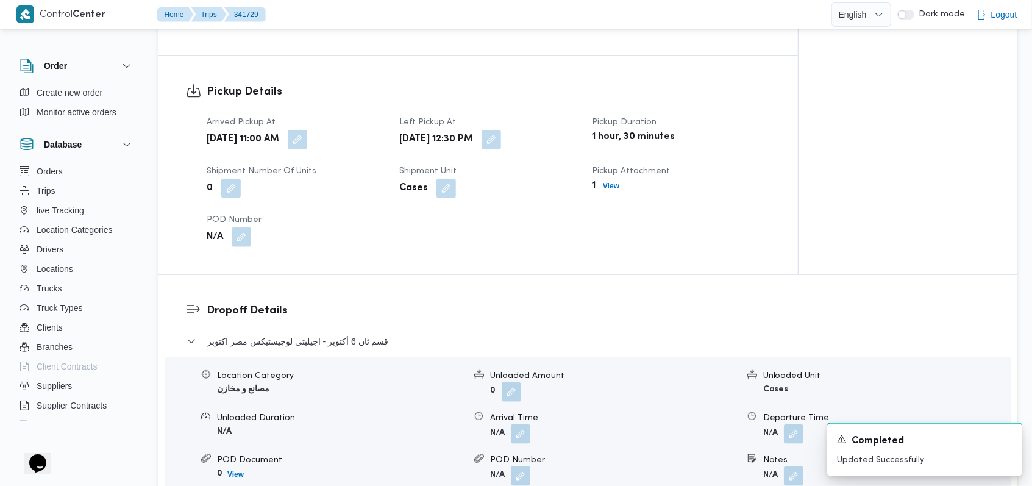
click at [251, 227] on button "button" at bounding box center [241, 236] width 19 height 19
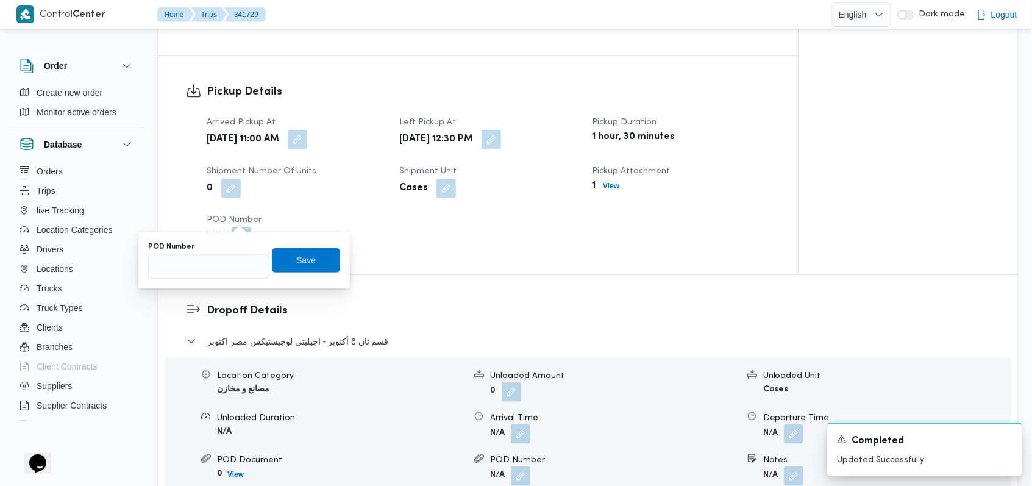
click at [236, 227] on button "button" at bounding box center [241, 236] width 19 height 19
click at [193, 277] on input "POD Number" at bounding box center [208, 266] width 121 height 24
type input "027117"
click at [272, 261] on span "Save" at bounding box center [306, 259] width 68 height 24
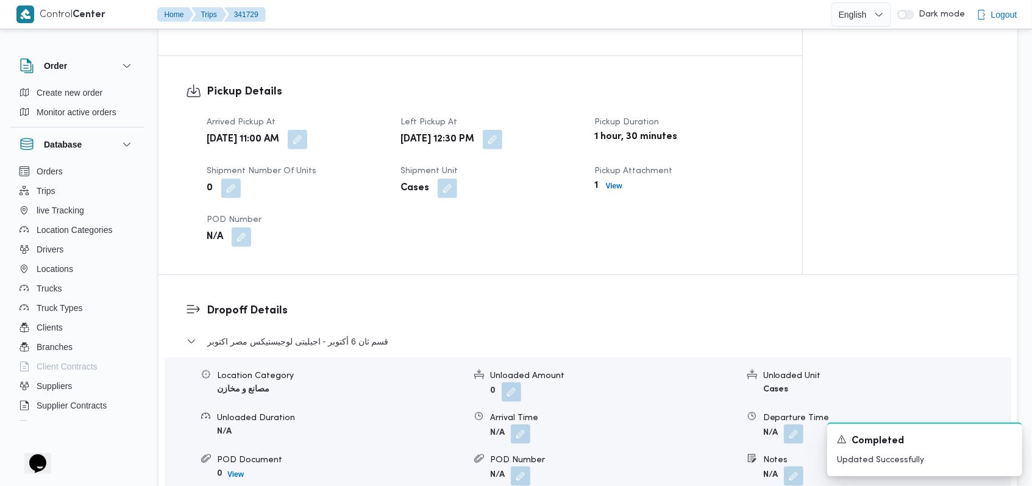
scroll to position [812, 0]
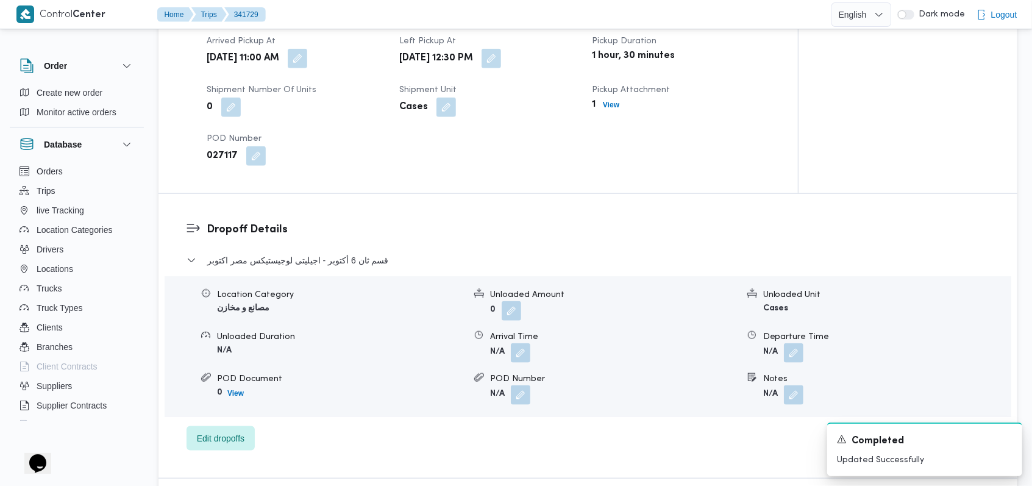
click at [517, 344] on div "Location Category مصانع و مخازن Unloaded Amount 0 Unloaded Unit Cases Unloaded …" at bounding box center [588, 346] width 856 height 138
click at [520, 342] on button "button" at bounding box center [520, 351] width 19 height 19
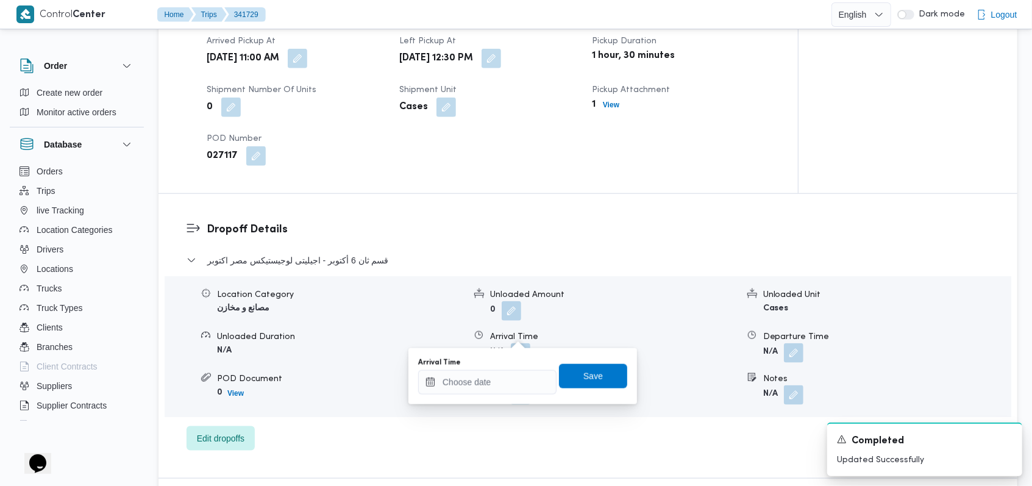
click at [502, 364] on div "Arrival Time" at bounding box center [487, 363] width 138 height 10
click at [499, 378] on input "Arrival Time" at bounding box center [487, 382] width 138 height 24
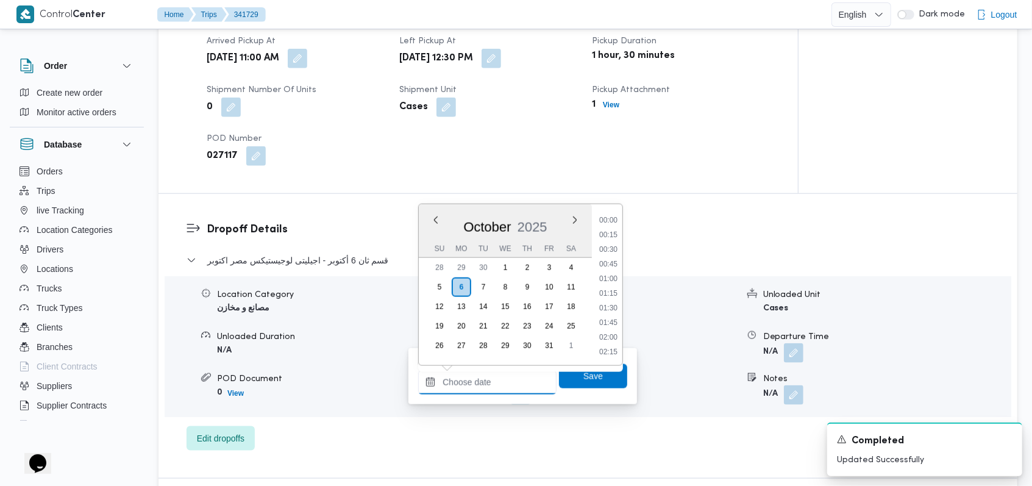
scroll to position [701, 0]
click at [618, 282] on li "13:00" at bounding box center [608, 279] width 28 height 12
type input "[DATE] 13:00"
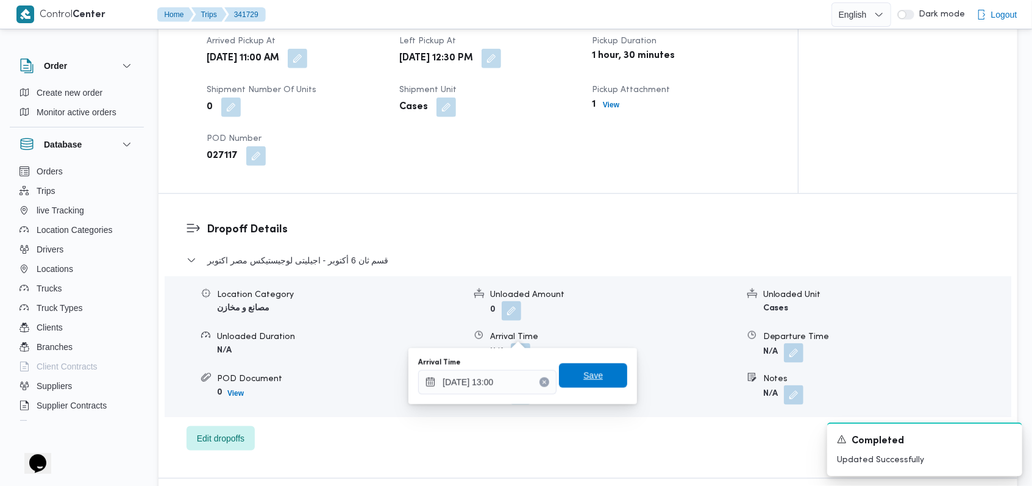
click at [594, 375] on span "Save" at bounding box center [593, 375] width 68 height 24
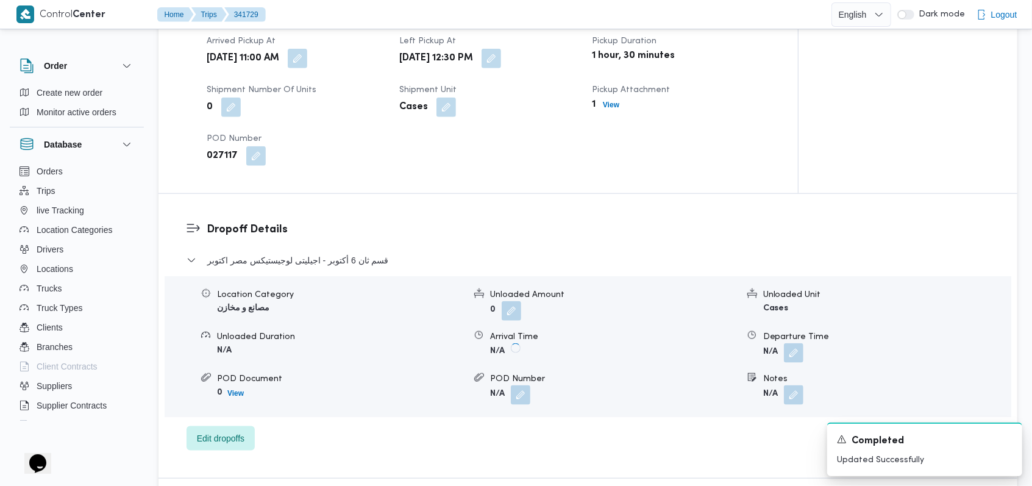
scroll to position [487, 0]
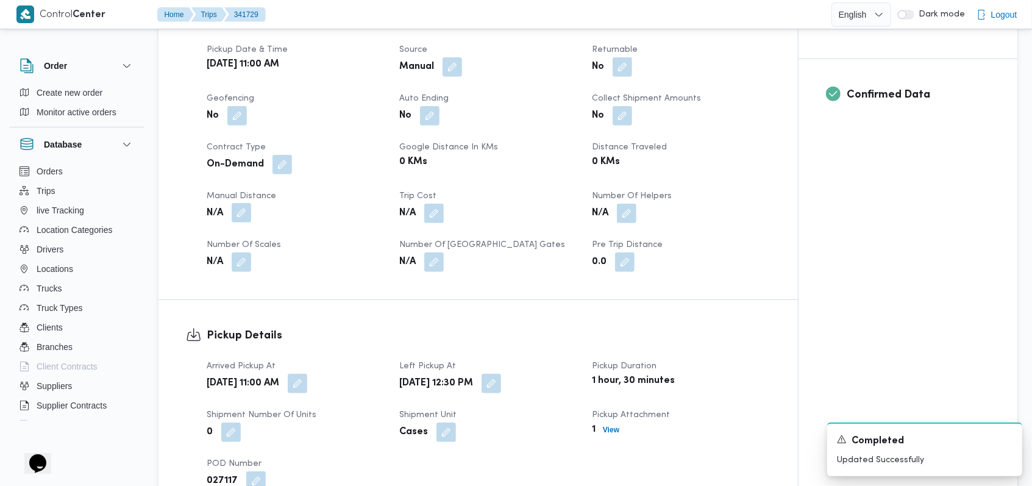
click at [241, 203] on button "button" at bounding box center [241, 212] width 19 height 19
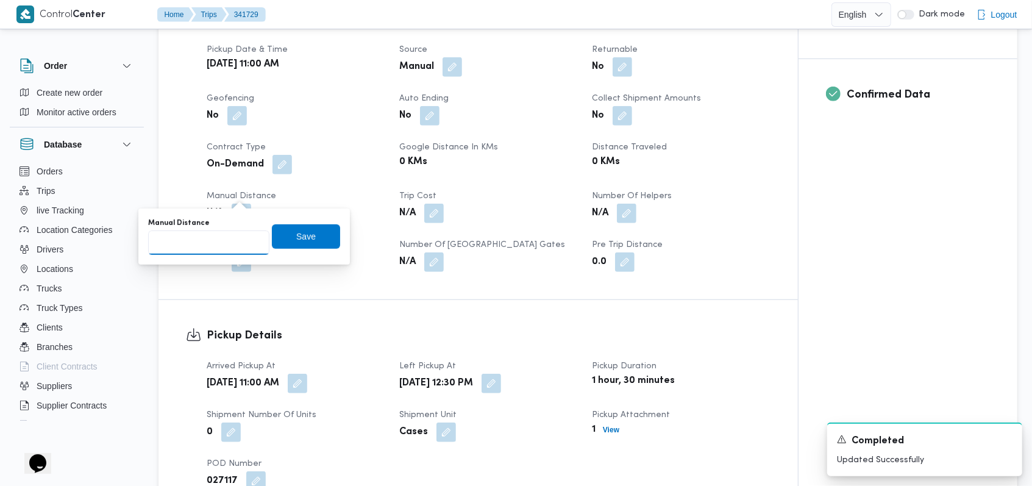
click at [221, 239] on input "Manual Distance" at bounding box center [208, 242] width 121 height 24
type input "8"
click at [300, 241] on span "Save" at bounding box center [305, 235] width 19 height 15
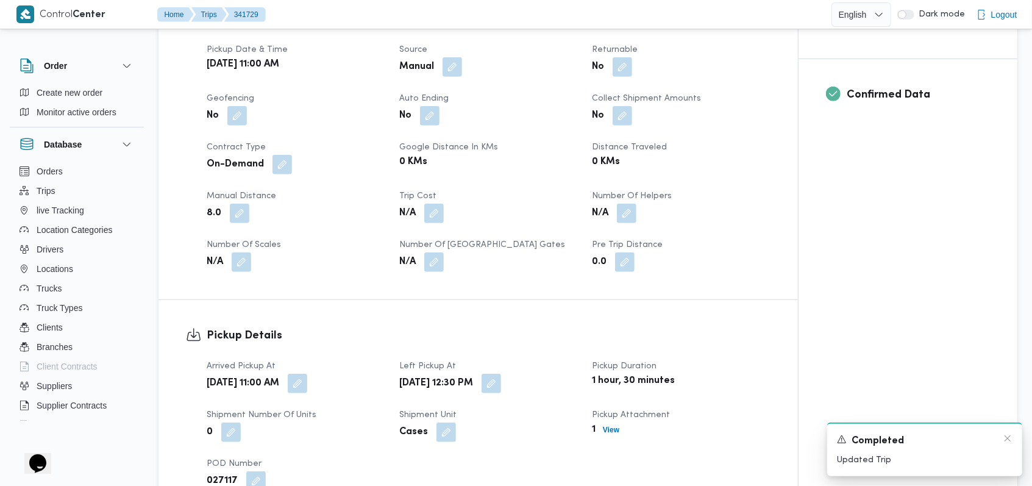
click at [1000, 438] on div "Completed" at bounding box center [924, 440] width 175 height 15
click at [1005, 442] on icon "Dismiss toast" at bounding box center [1007, 438] width 10 height 10
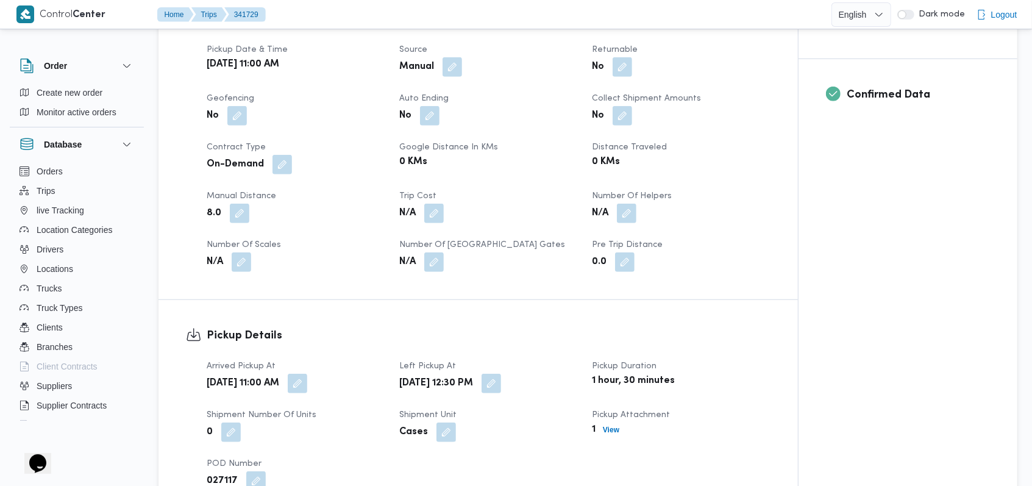
click at [768, 372] on div "1 hour, 30 minutes" at bounding box center [680, 380] width 180 height 17
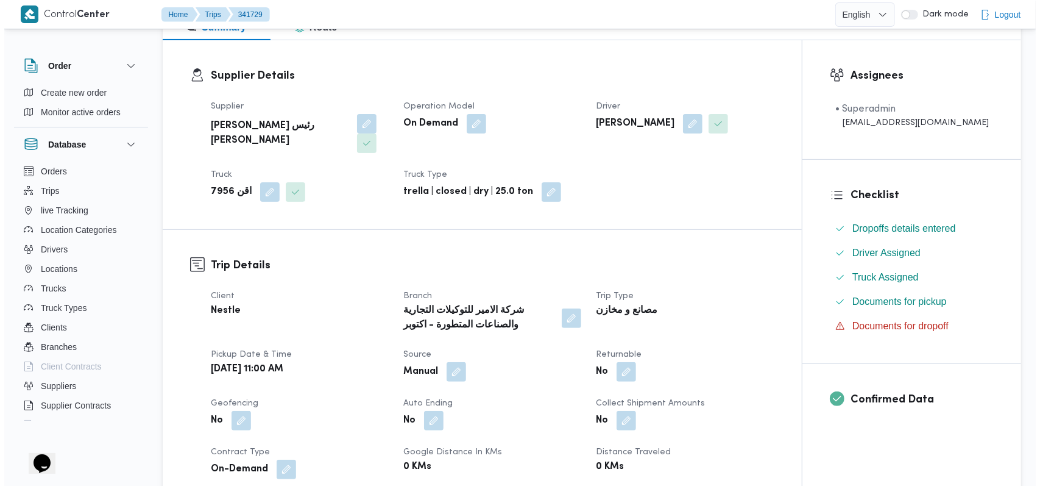
scroll to position [0, 0]
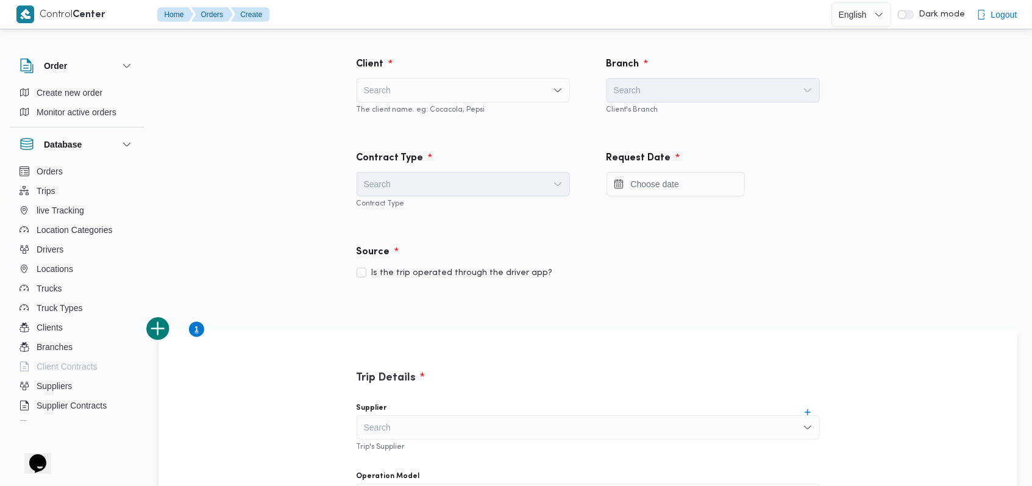
click at [456, 90] on div "Search" at bounding box center [462, 90] width 213 height 24
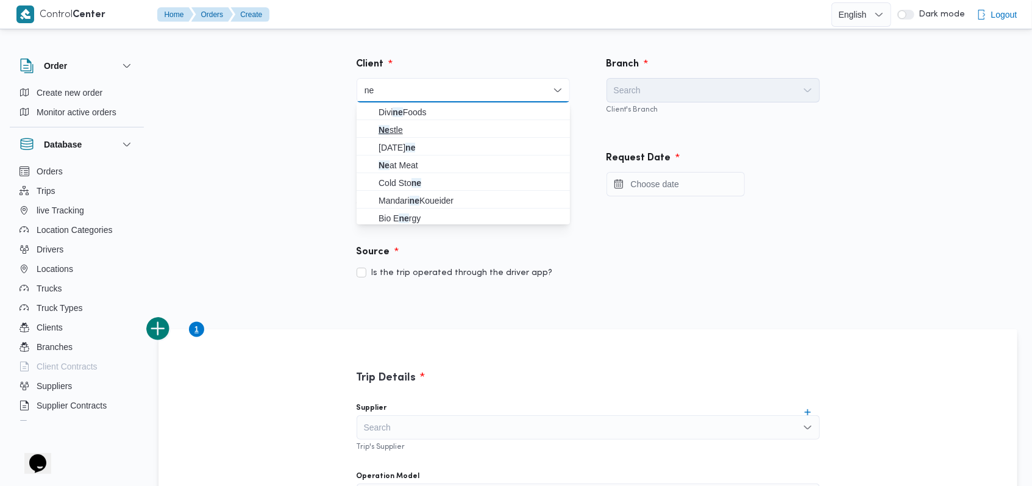
type input "ne"
click at [419, 124] on span "Ne stle" at bounding box center [470, 129] width 184 height 15
checkbox input "true"
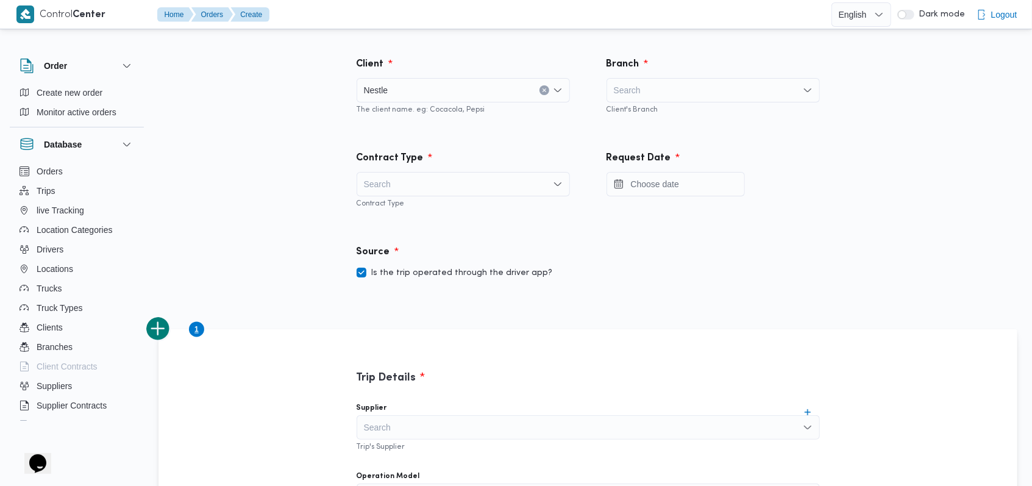
click at [676, 87] on div "Search" at bounding box center [712, 90] width 213 height 24
type input "الامير"
click at [684, 114] on span "شركة الامير للتوكيلات التجارية والصناعات المتطورة - اكتوبر" at bounding box center [720, 112] width 184 height 15
click at [466, 181] on div "Search" at bounding box center [462, 184] width 213 height 24
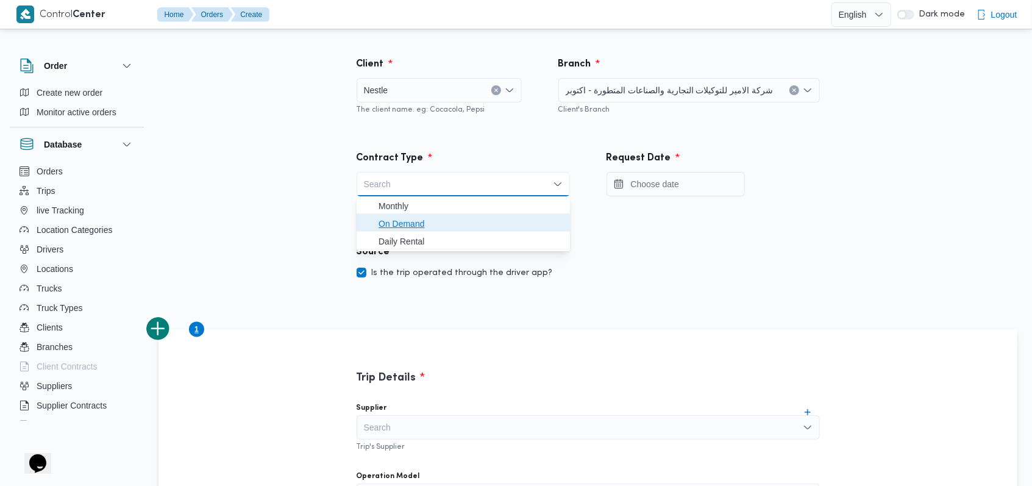
click at [412, 225] on span "On Demand" at bounding box center [470, 223] width 184 height 15
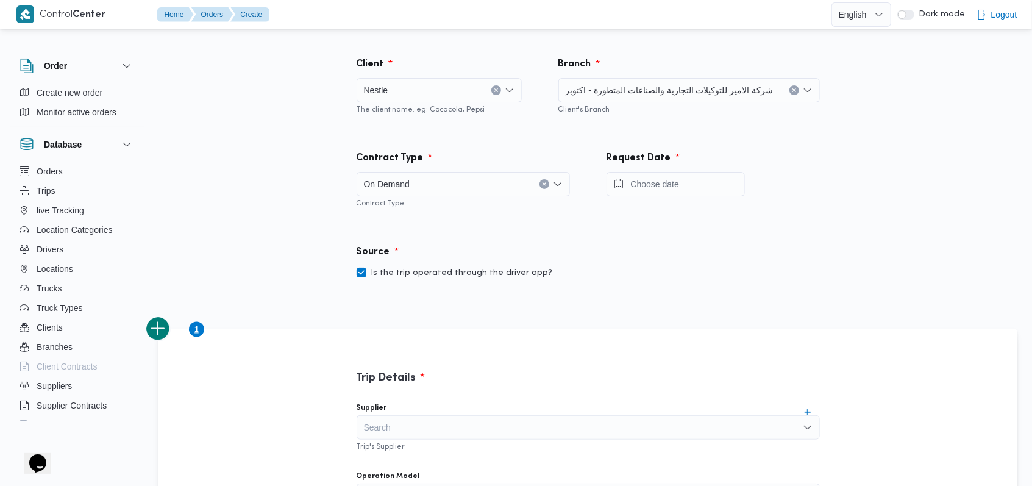
click at [422, 271] on label "Is the trip operated through the driver app?" at bounding box center [454, 273] width 196 height 15
checkbox input "false"
click at [682, 189] on input "Press the down key to open a popover containing a calendar." at bounding box center [675, 184] width 138 height 24
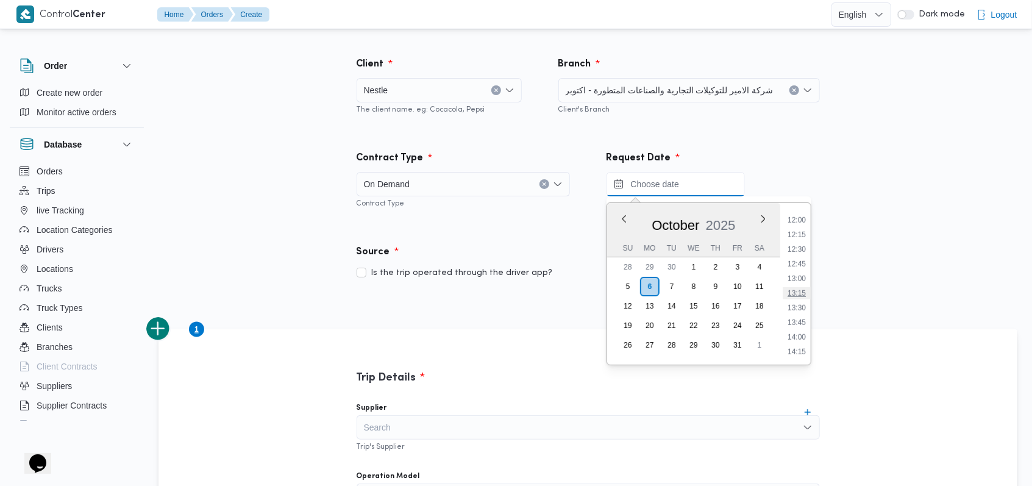
scroll to position [619, 0]
click at [796, 243] on li "11:00" at bounding box center [796, 243] width 28 height 12
type input "[DATE] 11:00"
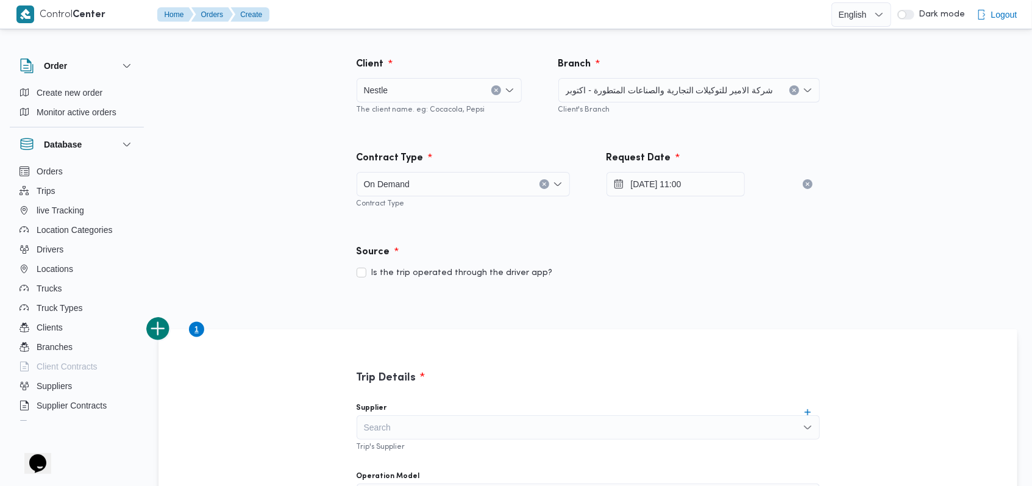
click at [729, 250] on div "Source" at bounding box center [588, 252] width 478 height 29
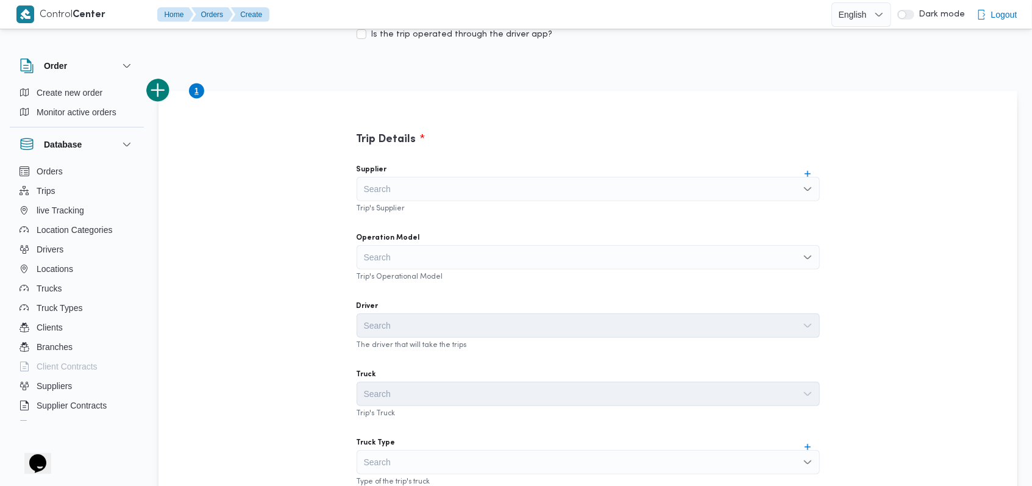
scroll to position [244, 0]
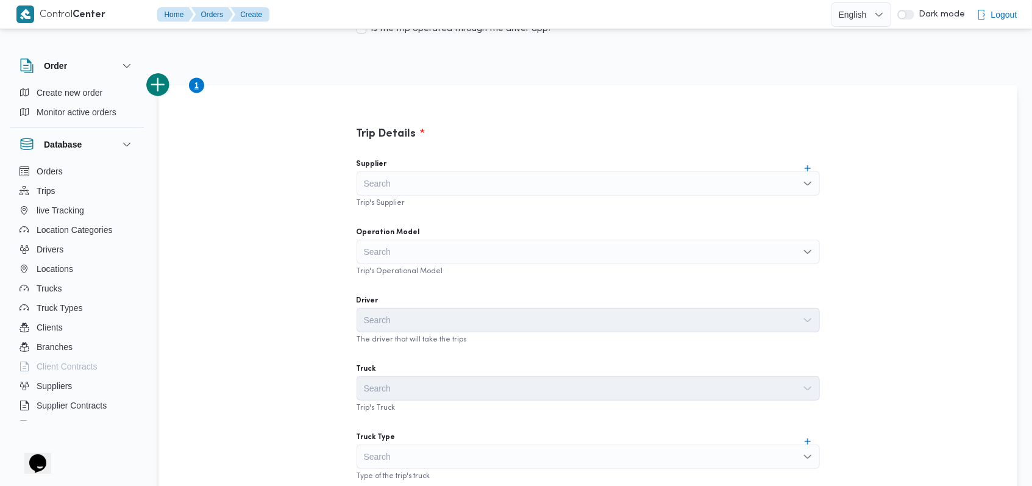
click at [514, 179] on div "Search" at bounding box center [587, 183] width 463 height 24
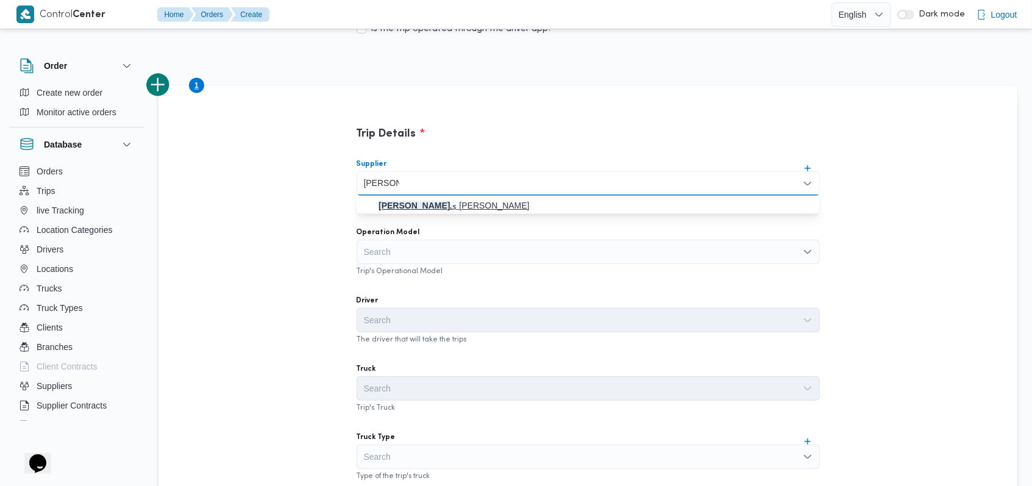
type input "هانى مجد"
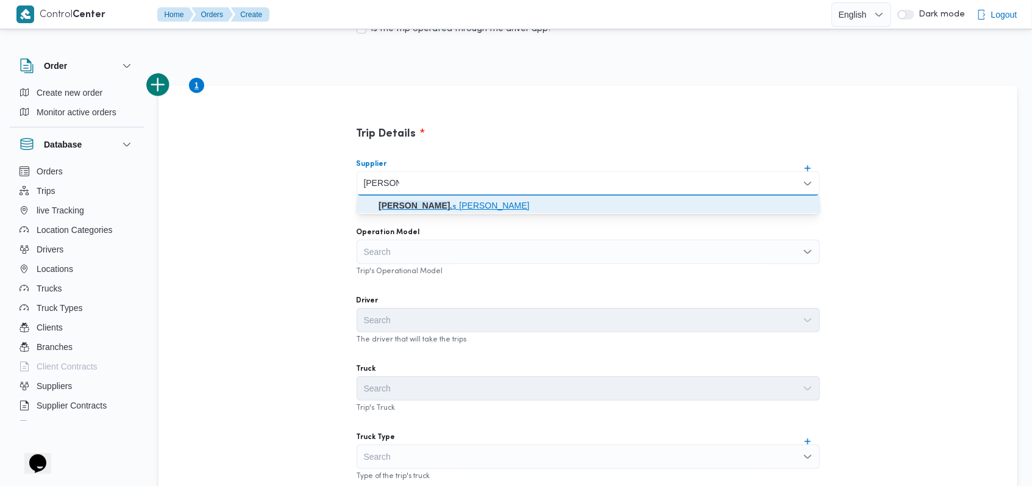
click at [469, 197] on span "هانى مجد ى رئيس احمد" at bounding box center [587, 205] width 453 height 19
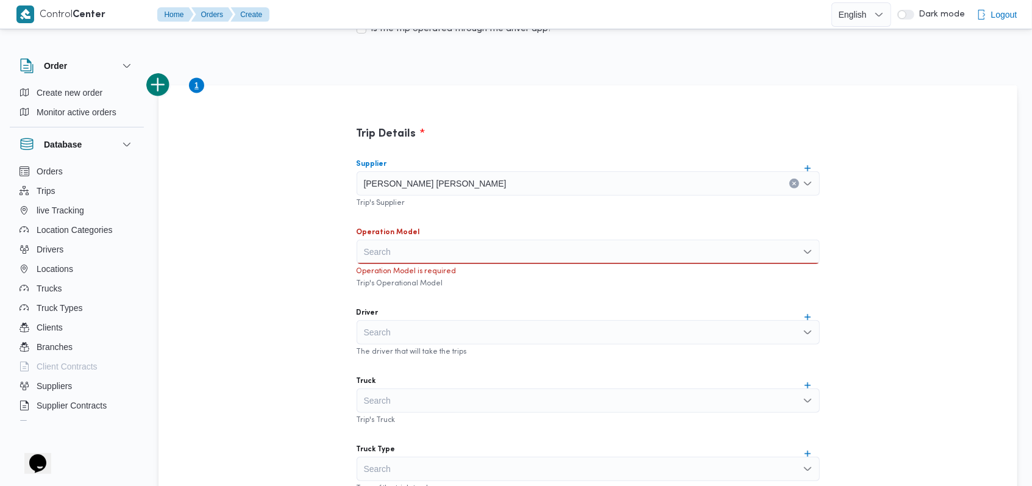
click at [422, 257] on div "Search" at bounding box center [587, 251] width 463 height 24
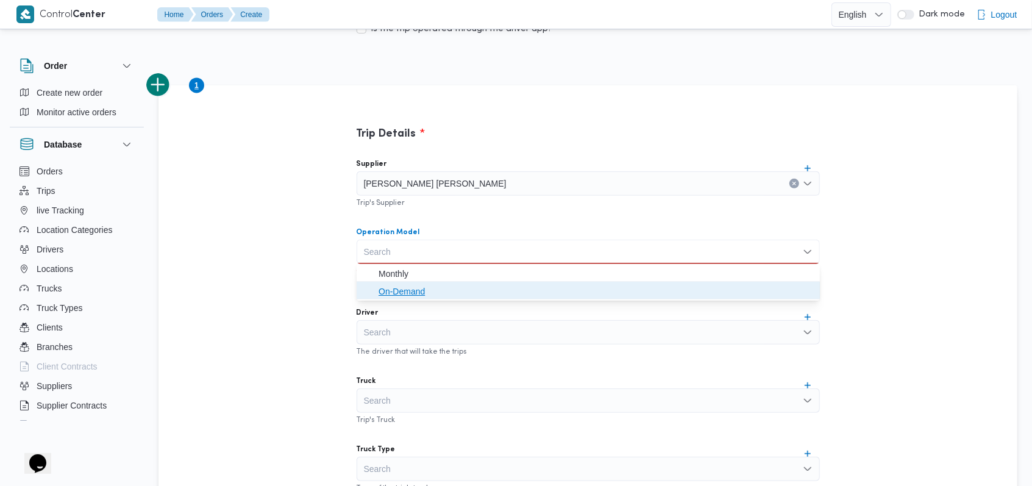
click at [412, 294] on span "On-Demand" at bounding box center [595, 291] width 434 height 15
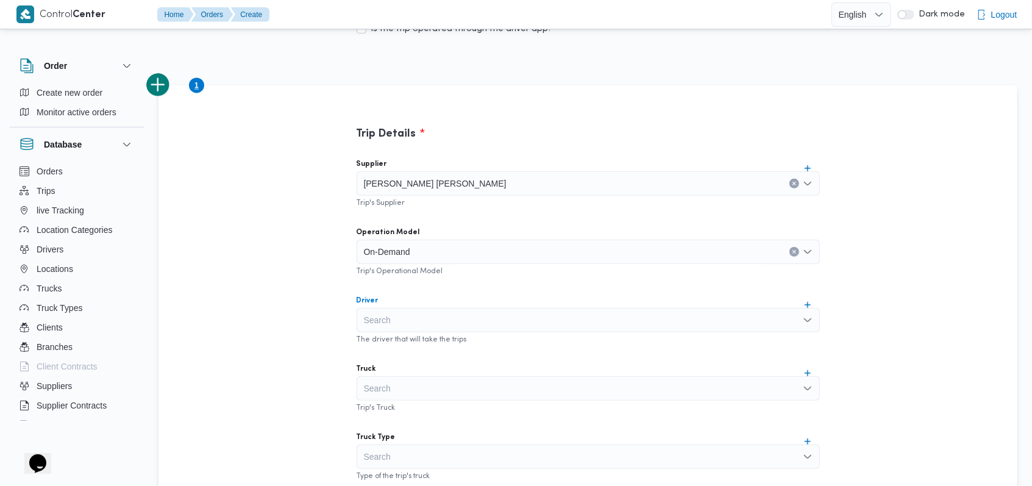
click at [412, 317] on div "Search" at bounding box center [587, 320] width 463 height 24
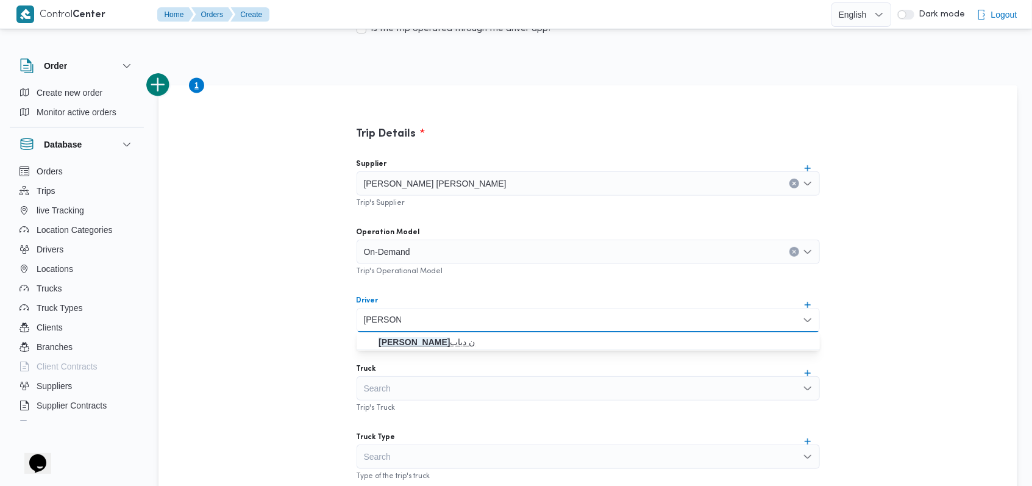
type input "محمد مروا"
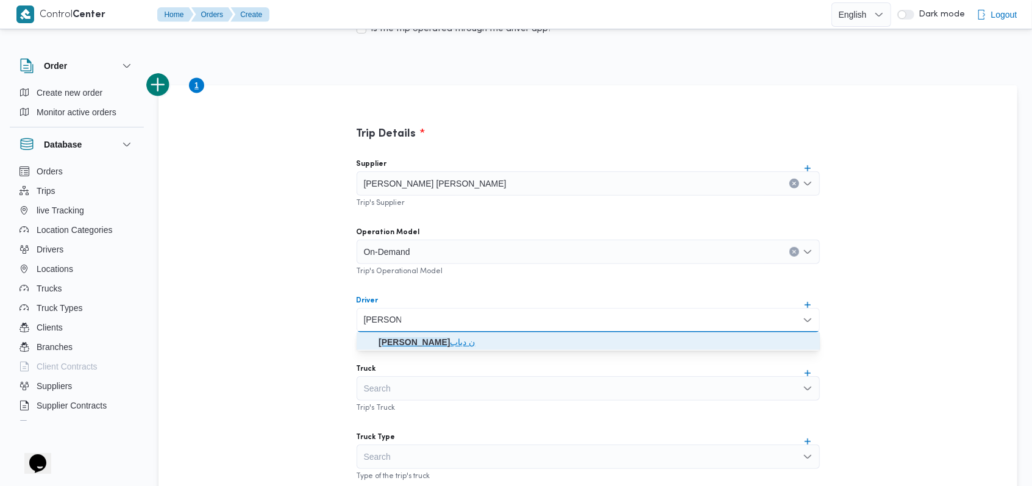
click at [439, 342] on span "محمد مروا ن دياب" at bounding box center [595, 342] width 434 height 15
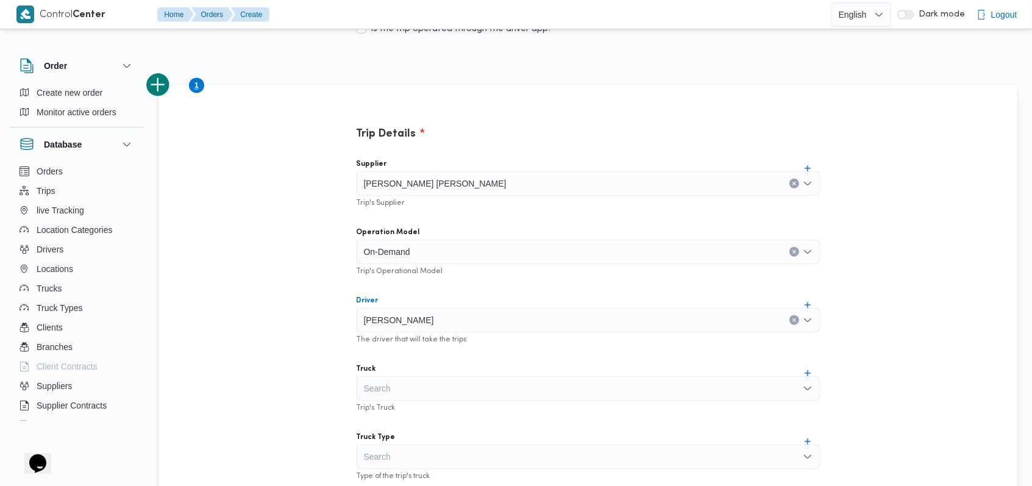
scroll to position [406, 0]
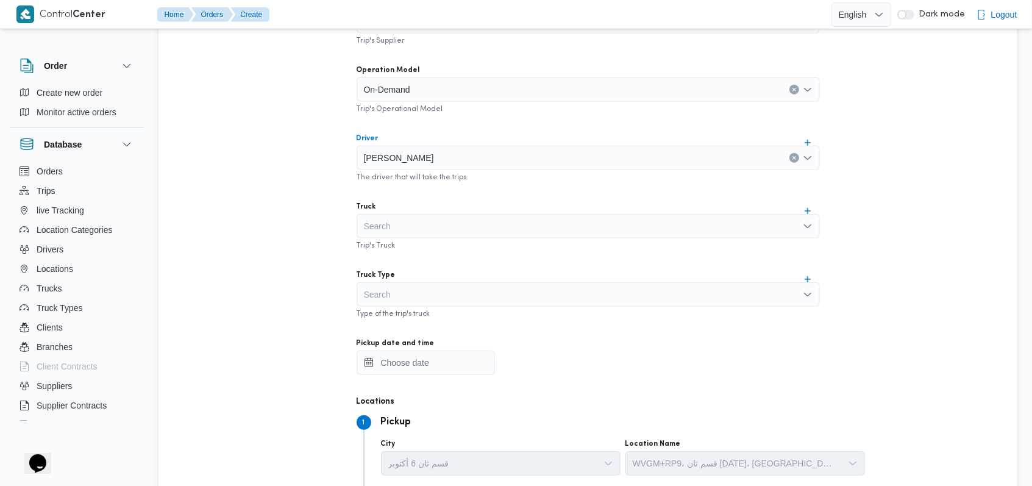
click at [422, 224] on div "Search" at bounding box center [587, 226] width 463 height 24
type input "اقن"
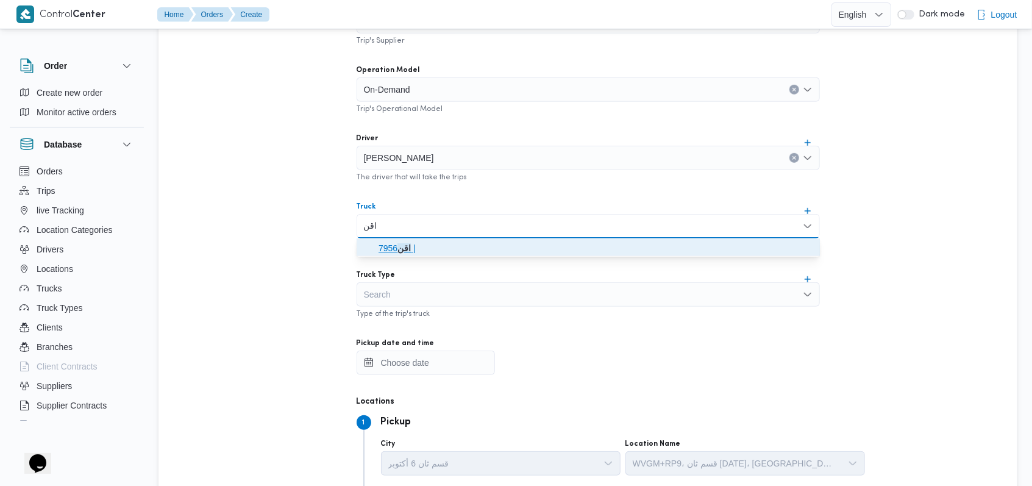
click at [434, 251] on span "اقن 7956 |" at bounding box center [595, 248] width 434 height 15
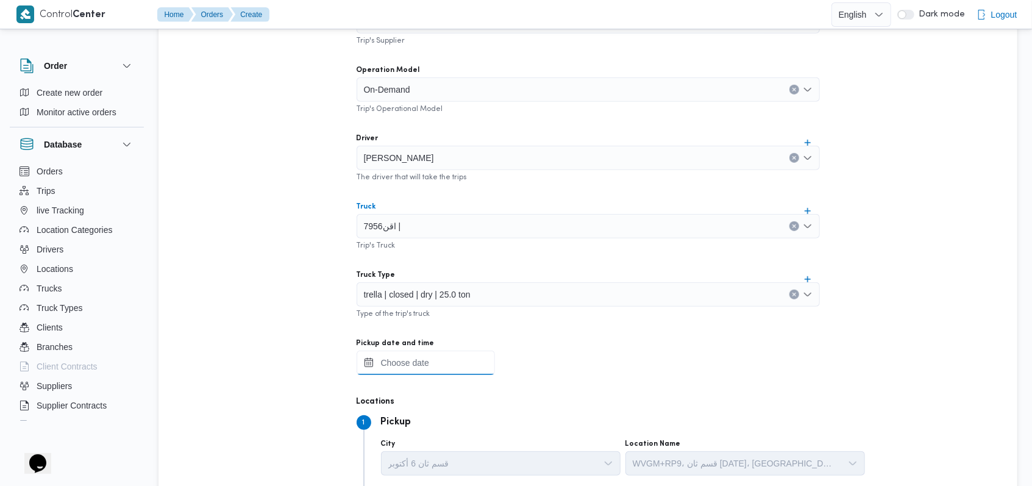
click at [414, 358] on input "Pickup date and time" at bounding box center [425, 362] width 138 height 24
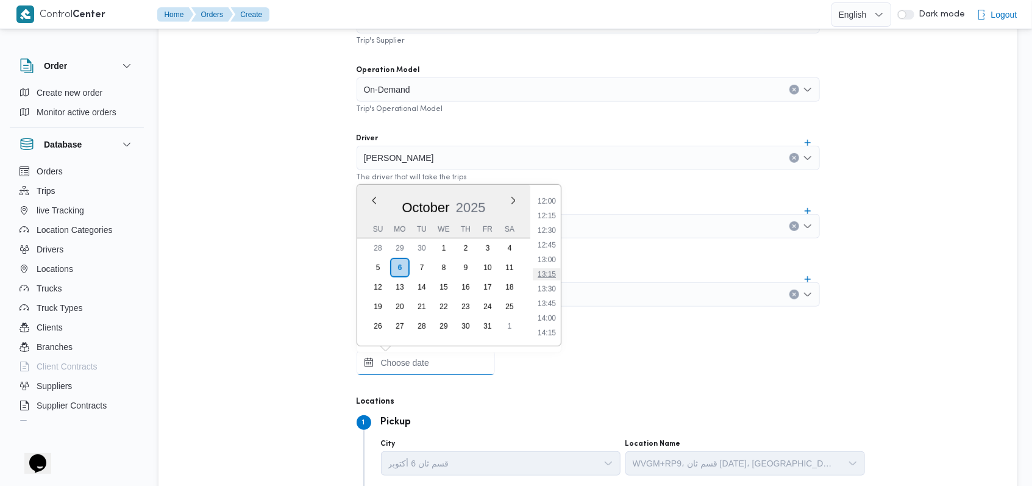
scroll to position [620, 0]
click at [551, 228] on li "11:00" at bounding box center [547, 224] width 28 height 12
type input "[DATE] 11:00"
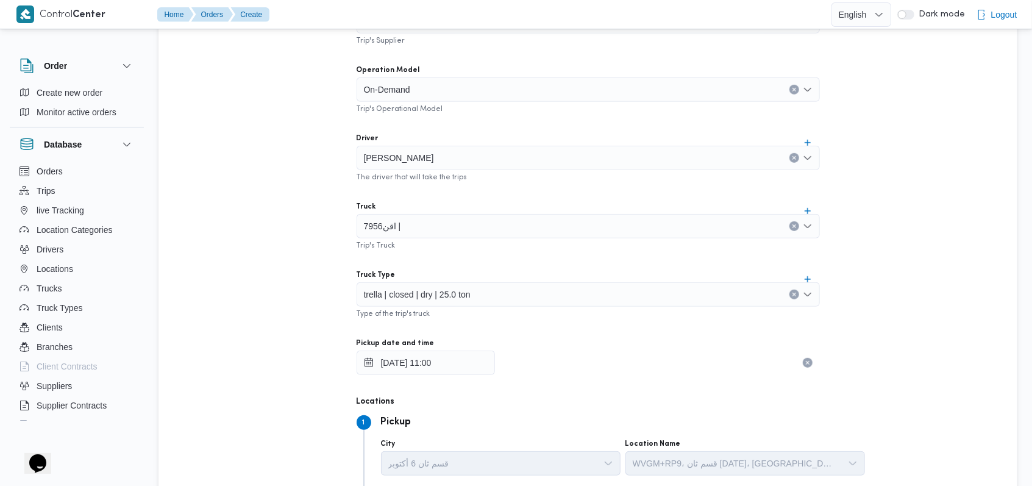
click at [558, 258] on div "Supplier هانى مجدى رئيس احمد Trip's Supplier Operation Model On-Demand Trip's O…" at bounding box center [588, 258] width 483 height 542
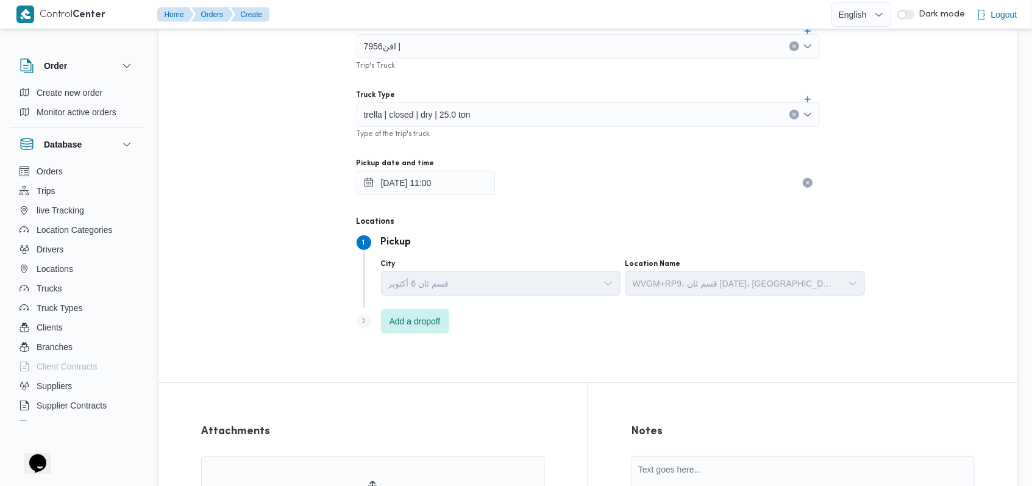
scroll to position [650, 0]
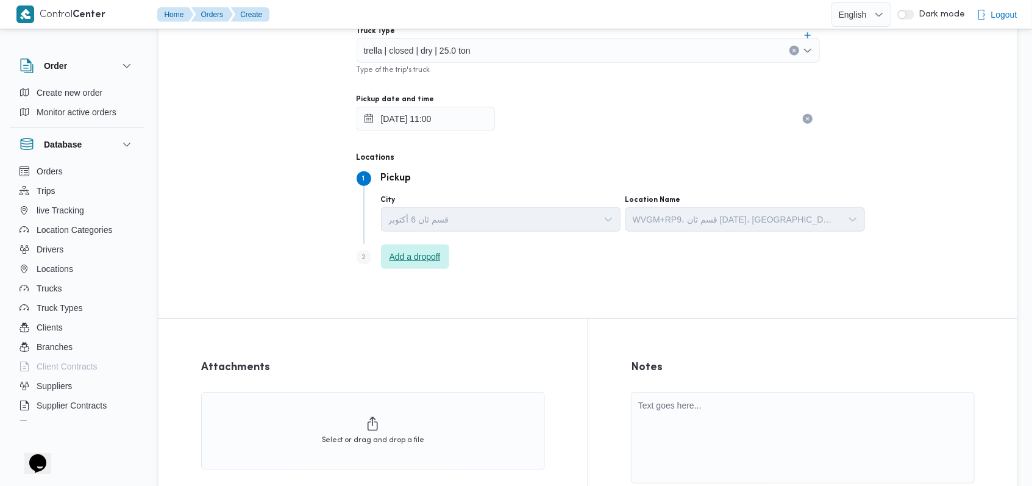
click at [430, 260] on span "Add a dropoff" at bounding box center [414, 256] width 51 height 15
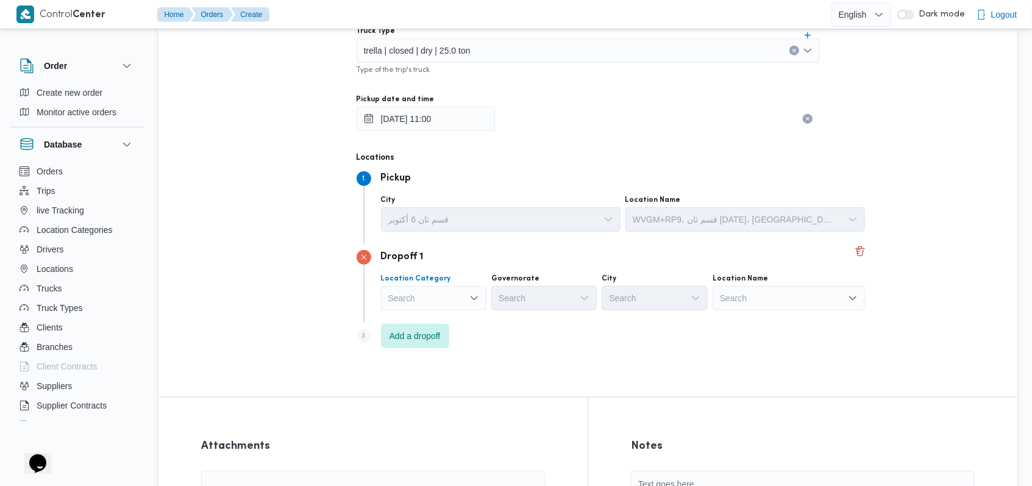
click at [437, 302] on div "Search" at bounding box center [433, 298] width 105 height 24
click at [381, 317] on button "مصانع و مخازن" at bounding box center [426, 319] width 91 height 18
click at [767, 302] on div "Search" at bounding box center [788, 298] width 152 height 24
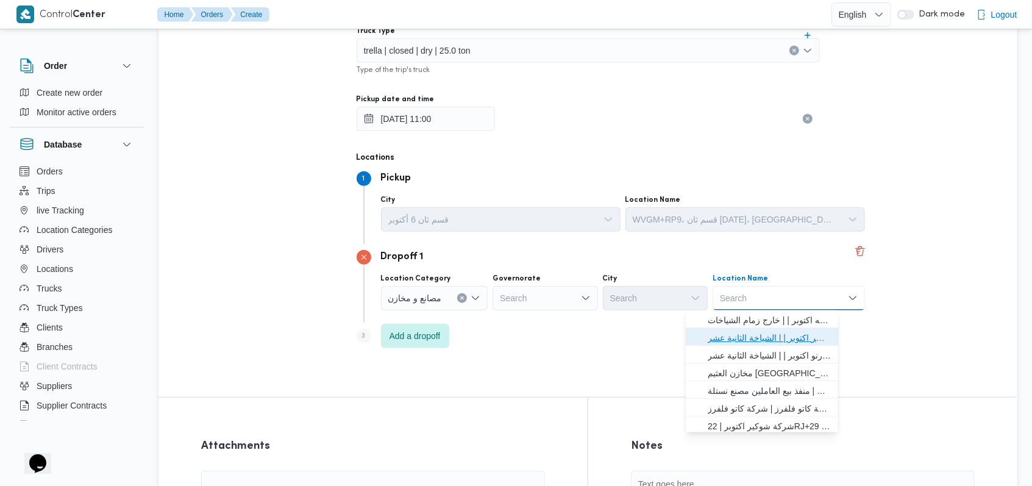
click at [765, 333] on span "اجيليتى لوجيستيكس مصر اكتوبر | | الشياخة الثانية عشر" at bounding box center [768, 337] width 123 height 15
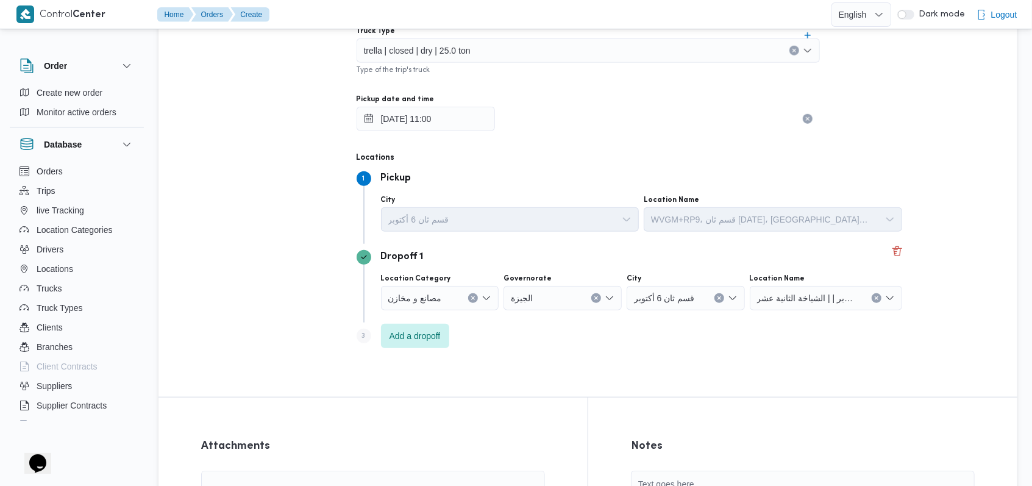
click at [668, 345] on div "Step 3 is disabled 3 Add a dropoff" at bounding box center [630, 338] width 548 height 32
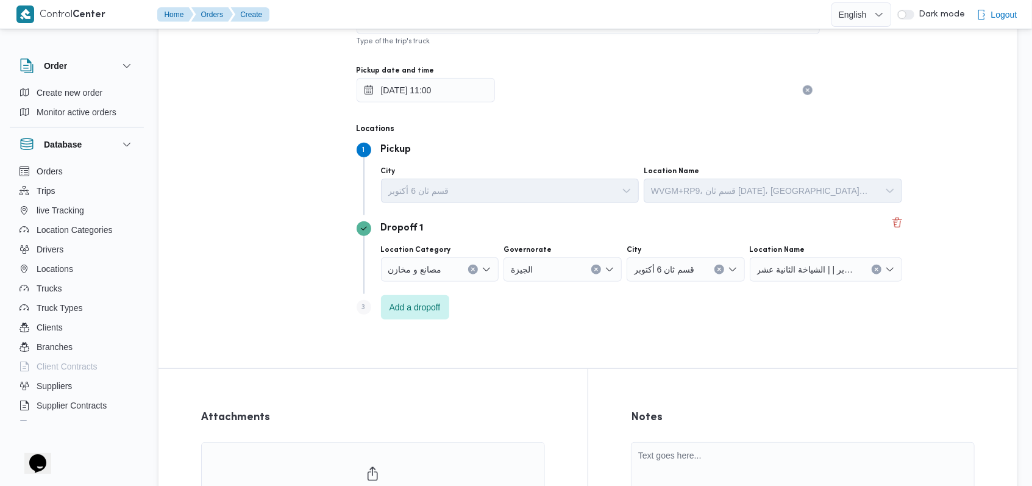
scroll to position [846, 0]
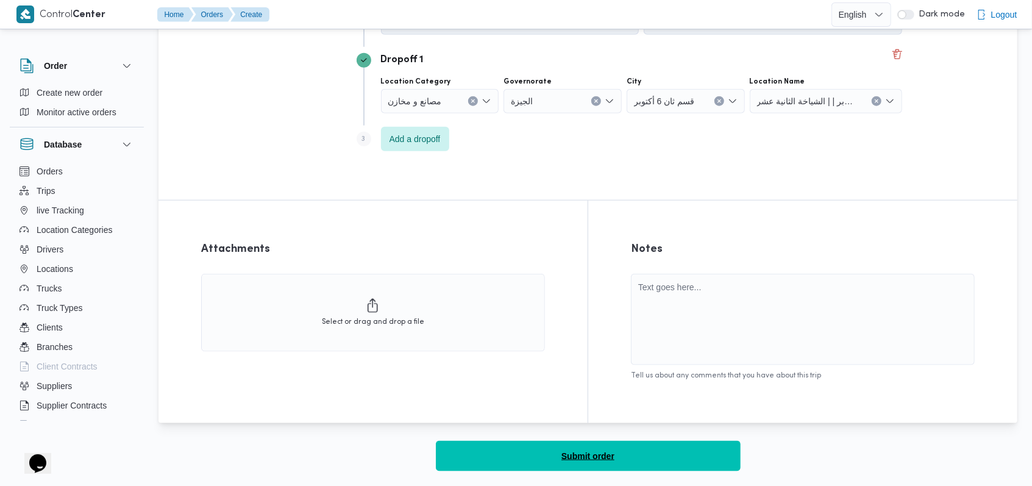
click at [592, 451] on span "Submit order" at bounding box center [587, 455] width 53 height 15
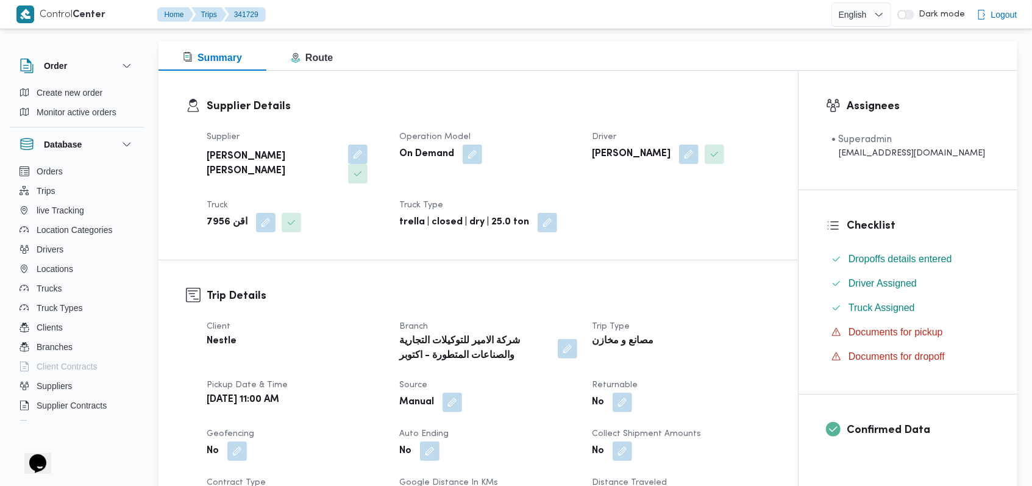
scroll to position [162, 0]
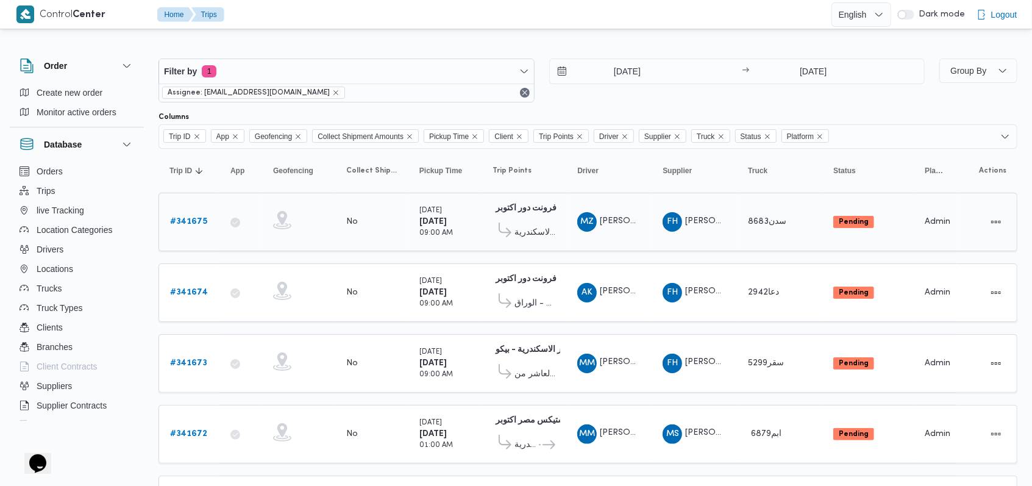
scroll to position [357, 0]
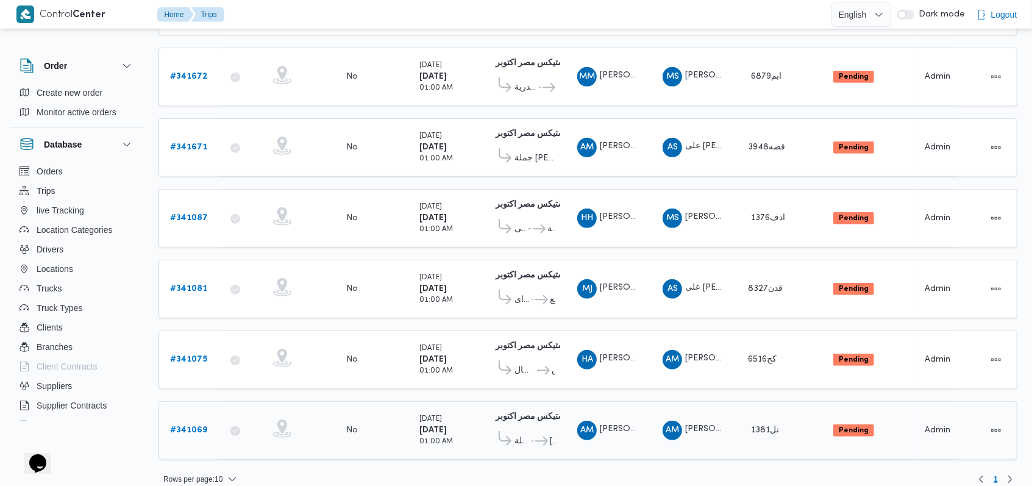
click at [197, 426] on b "# 341069" at bounding box center [188, 430] width 37 height 8
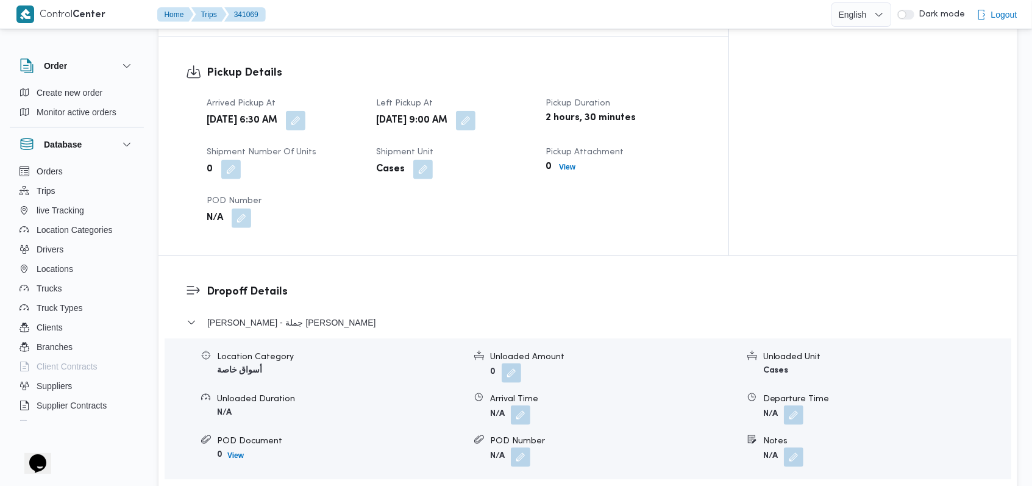
scroll to position [893, 0]
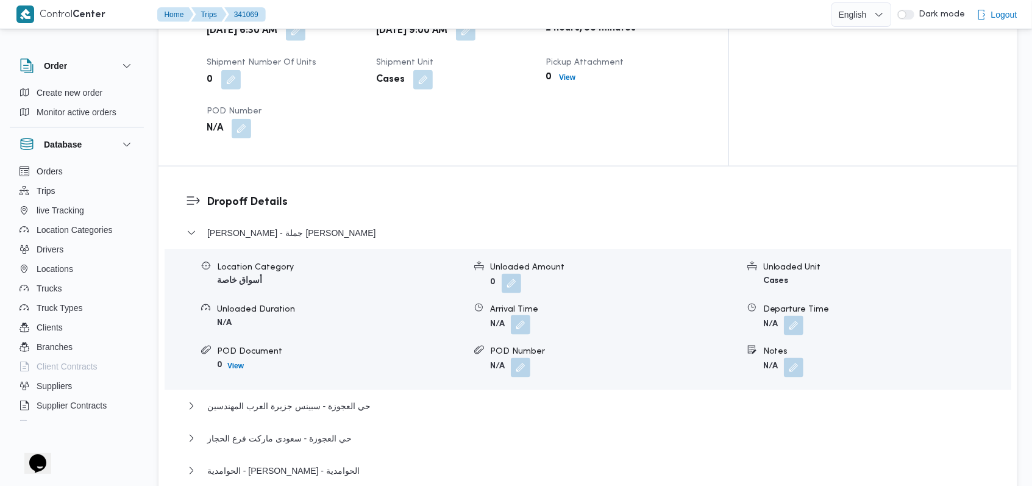
click at [523, 315] on button "button" at bounding box center [520, 324] width 19 height 19
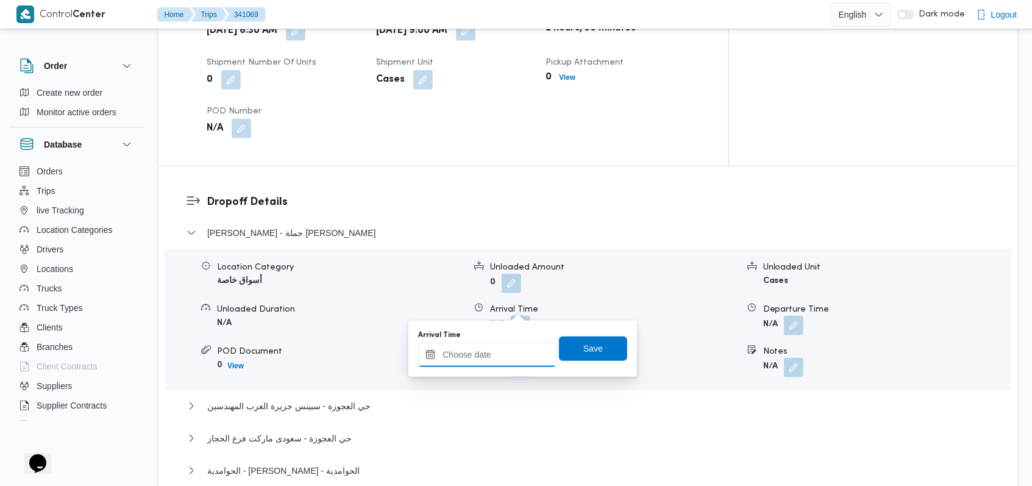
click at [483, 354] on input "Arrival Time" at bounding box center [487, 354] width 138 height 24
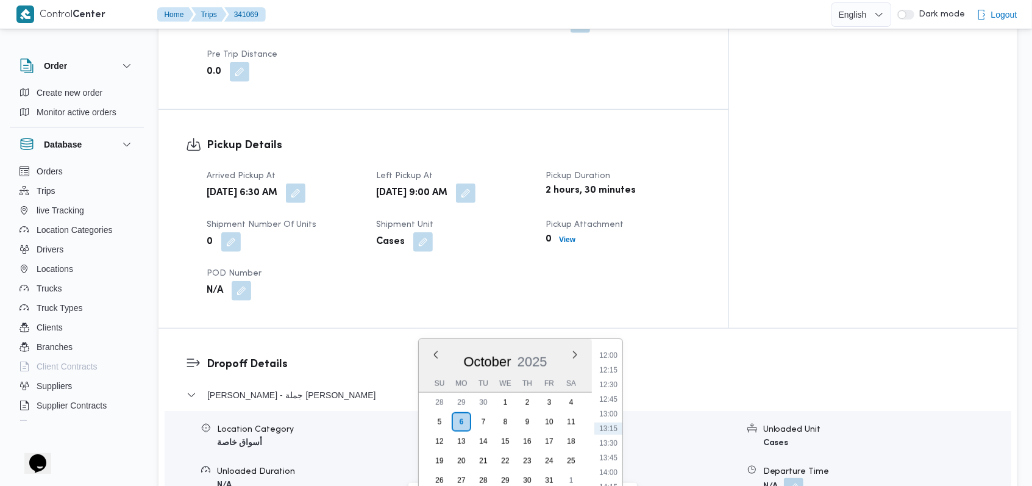
scroll to position [539, 0]
click at [605, 416] on li "10:15" at bounding box center [608, 415] width 28 height 12
type input "[DATE] 10:15"
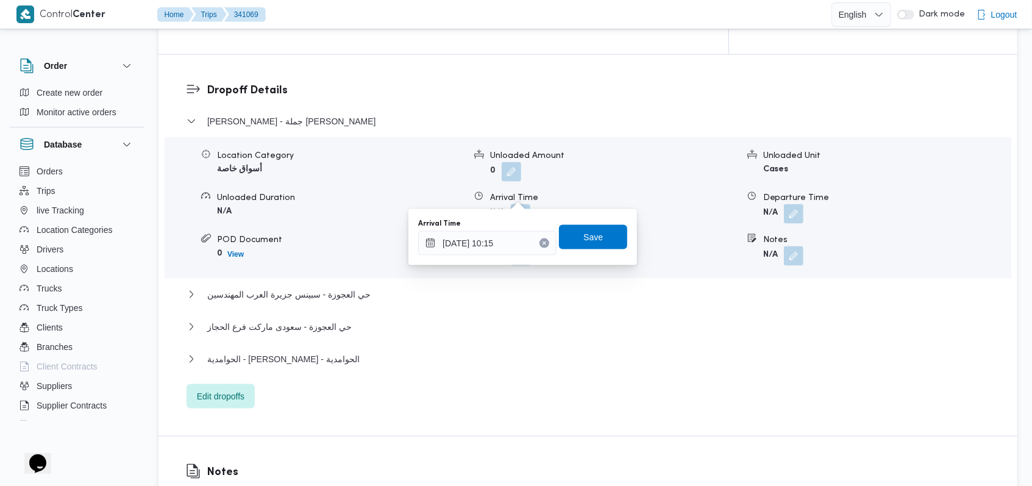
click at [597, 221] on div "Arrival Time [DATE] 10:15 Save" at bounding box center [522, 237] width 211 height 39
click at [594, 227] on span "Save" at bounding box center [593, 236] width 68 height 24
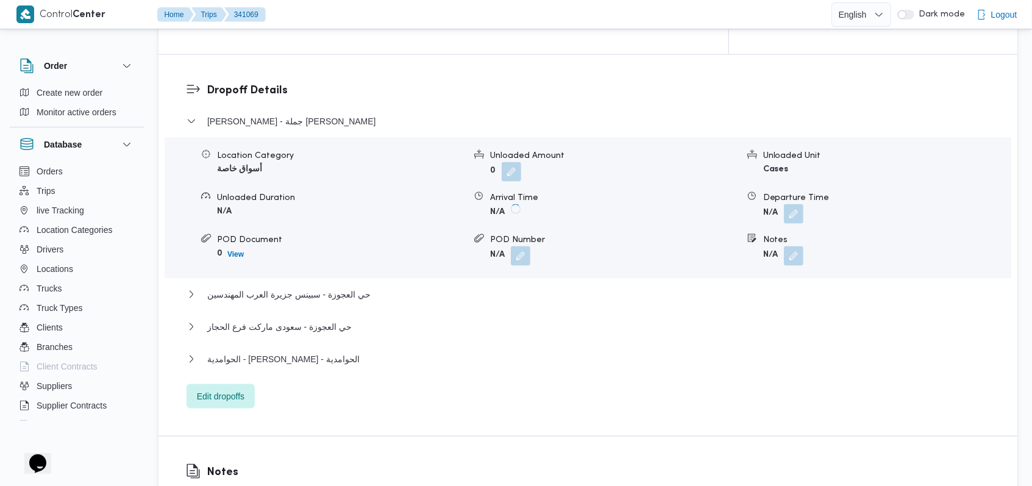
click at [789, 204] on button "button" at bounding box center [793, 213] width 19 height 19
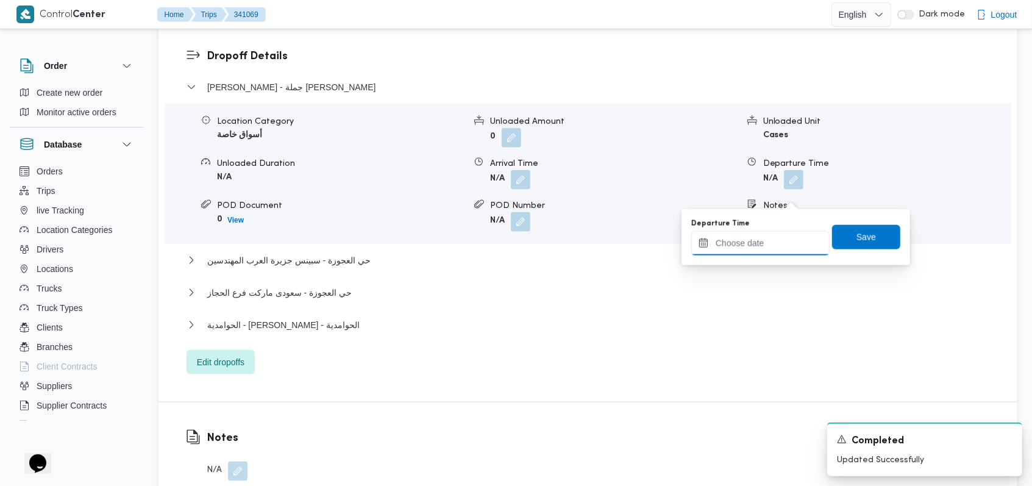
click at [765, 242] on input "Departure Time" at bounding box center [760, 243] width 138 height 24
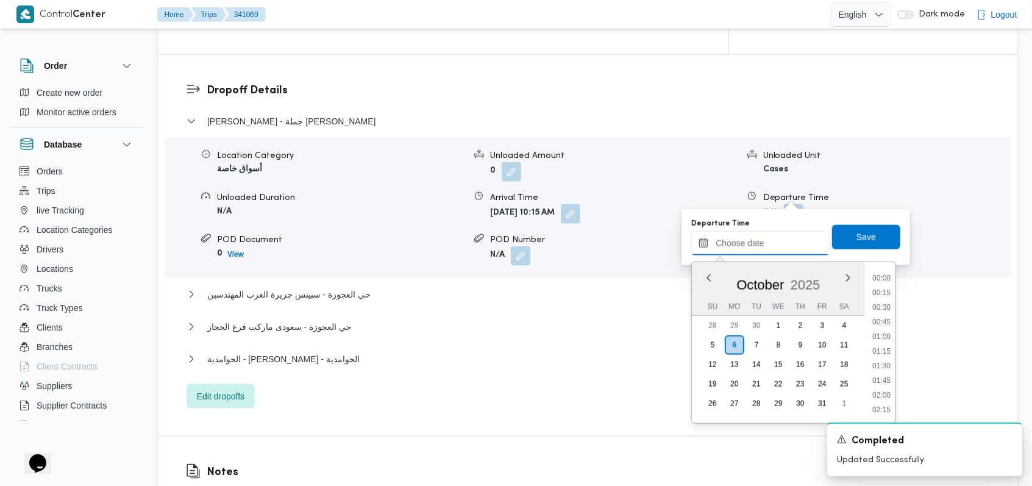
scroll to position [701, 0]
click at [888, 280] on li "12:00" at bounding box center [881, 278] width 28 height 12
type input "[DATE] 12:00"
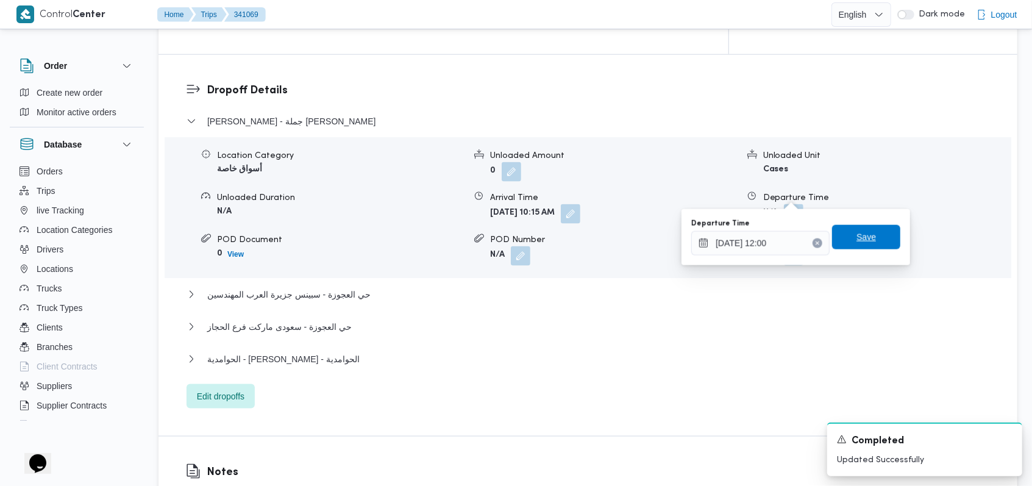
click at [877, 236] on span "Save" at bounding box center [866, 237] width 68 height 24
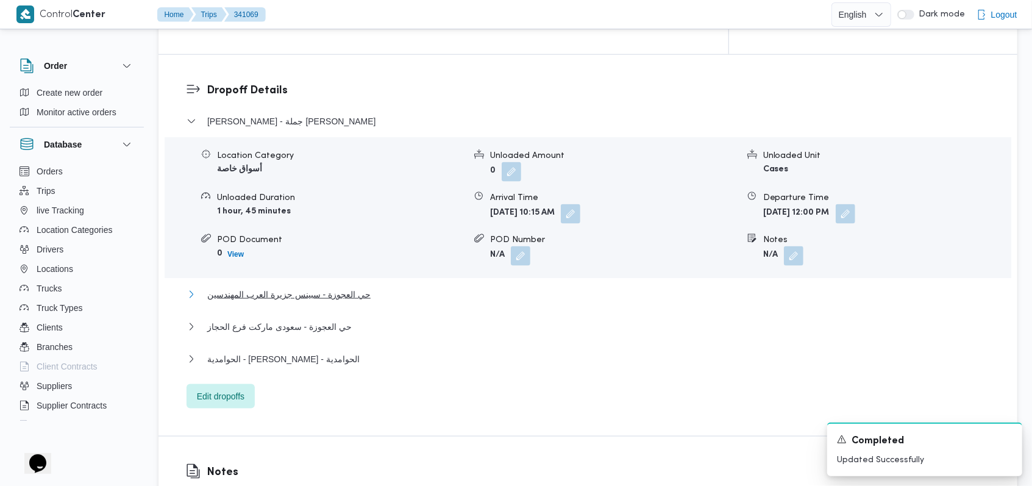
click at [354, 287] on span "حي العجوزة - سبينس جزيرة العرب المهندسين" at bounding box center [288, 294] width 163 height 15
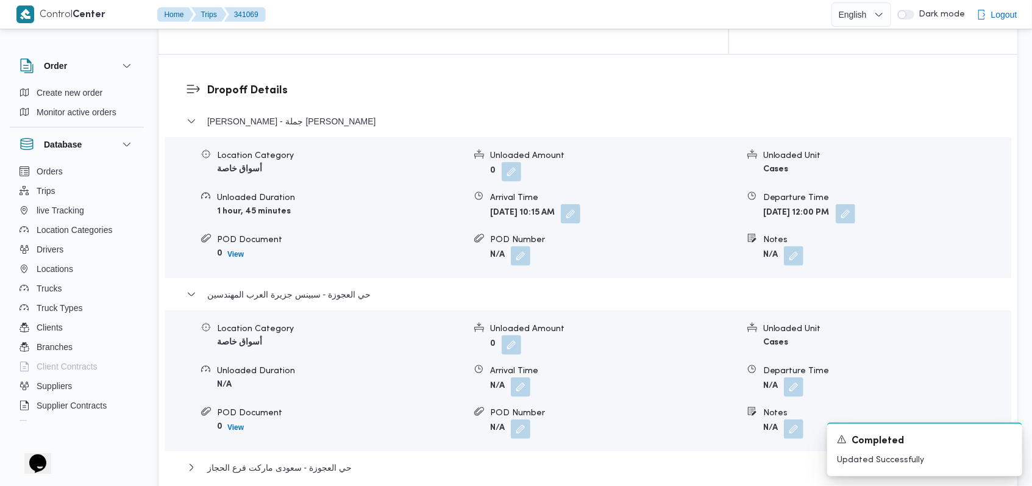
click at [522, 377] on button "button" at bounding box center [520, 386] width 19 height 19
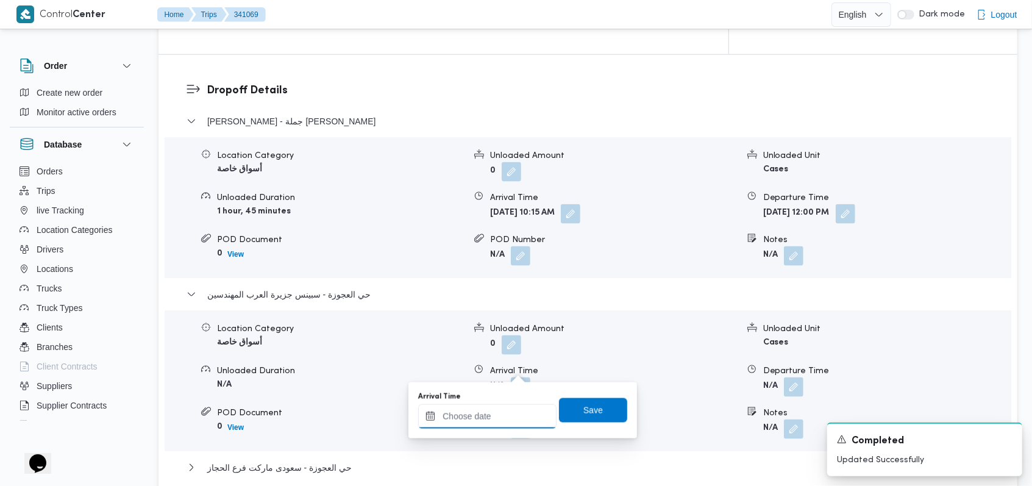
click at [497, 408] on div at bounding box center [487, 416] width 138 height 24
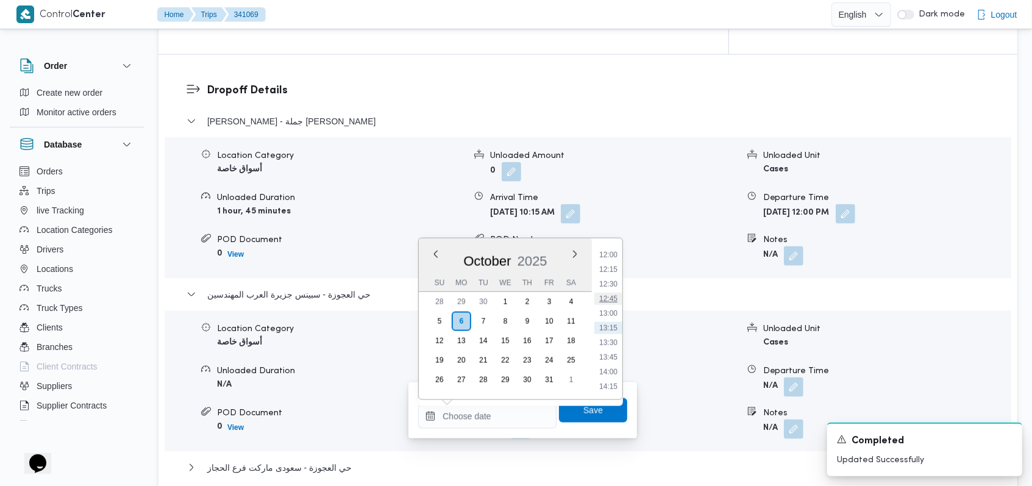
click at [613, 299] on li "12:45" at bounding box center [608, 298] width 28 height 12
type input "[DATE] 12:45"
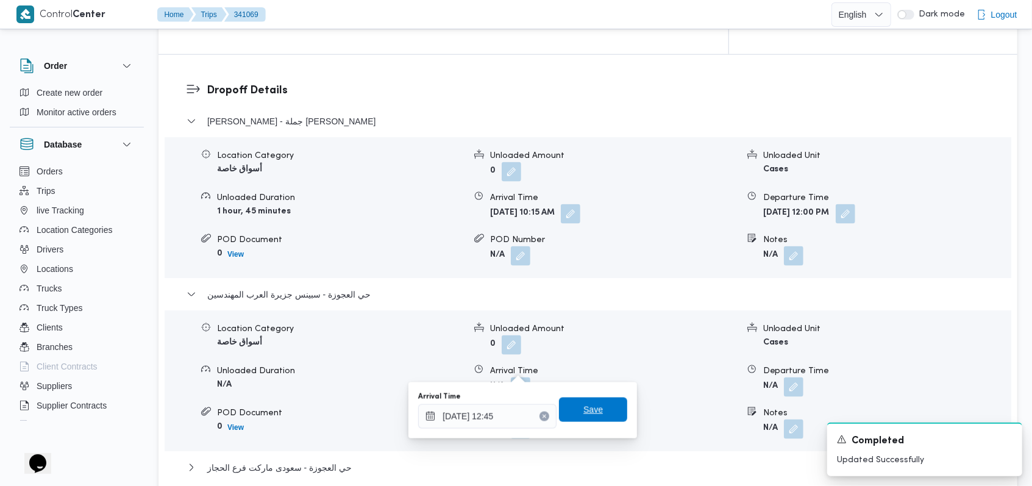
click at [586, 407] on span "Save" at bounding box center [592, 409] width 19 height 15
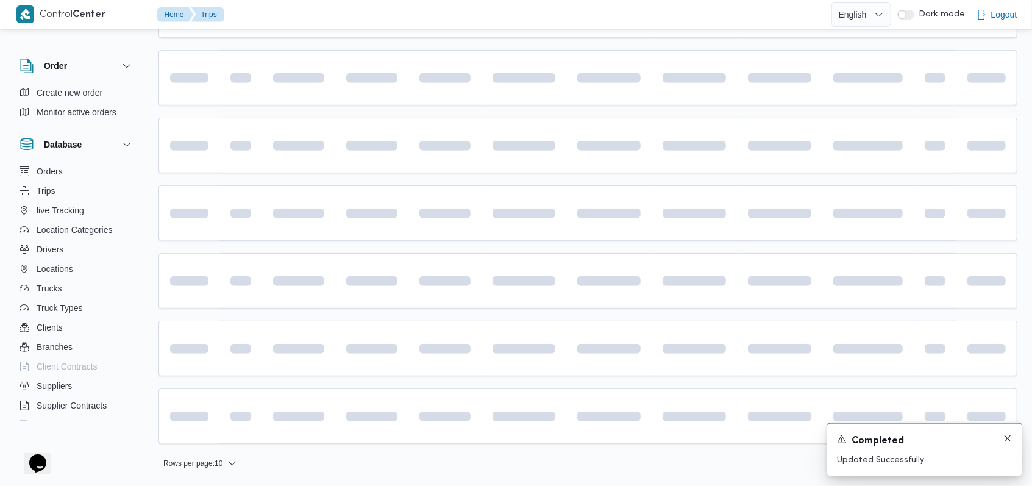
scroll to position [341, 0]
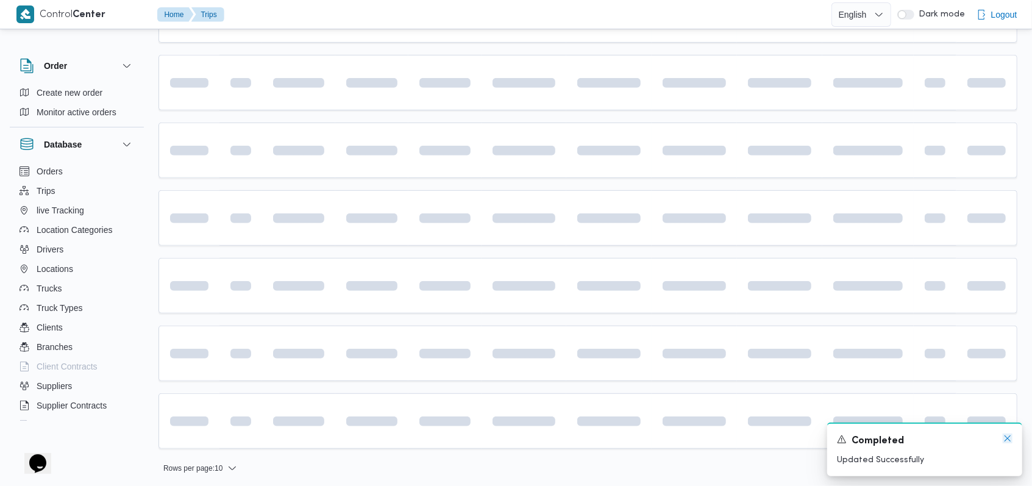
click at [1006, 441] on icon "Dismiss toast" at bounding box center [1007, 438] width 10 height 10
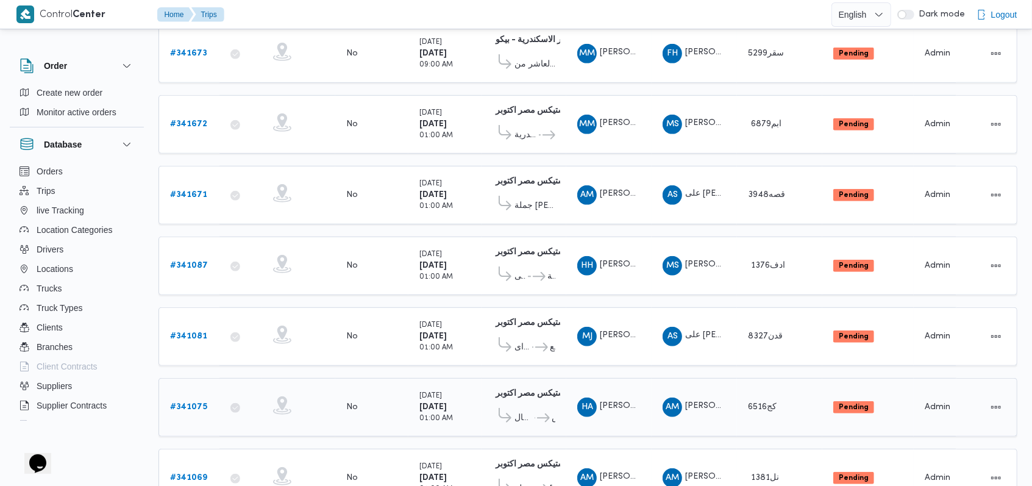
scroll to position [426, 0]
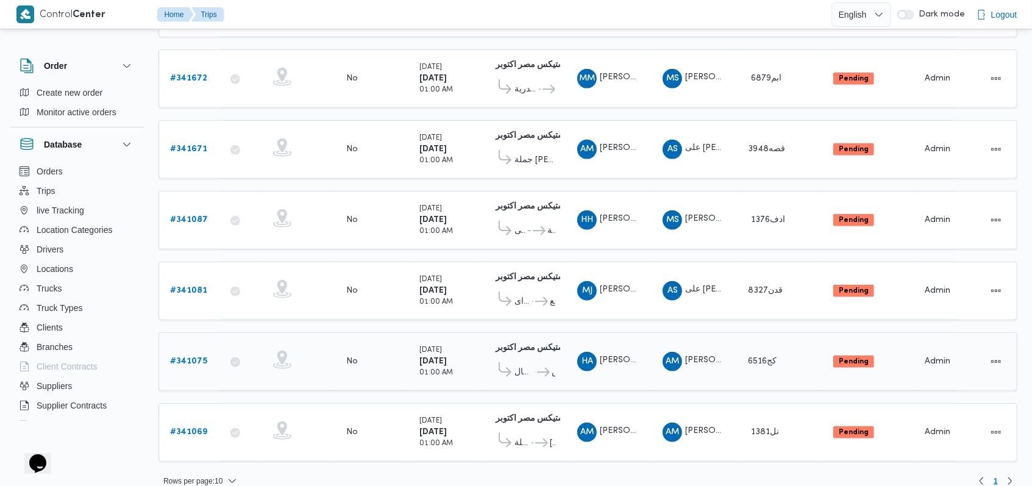
click at [187, 357] on b "# 341075" at bounding box center [188, 361] width 37 height 8
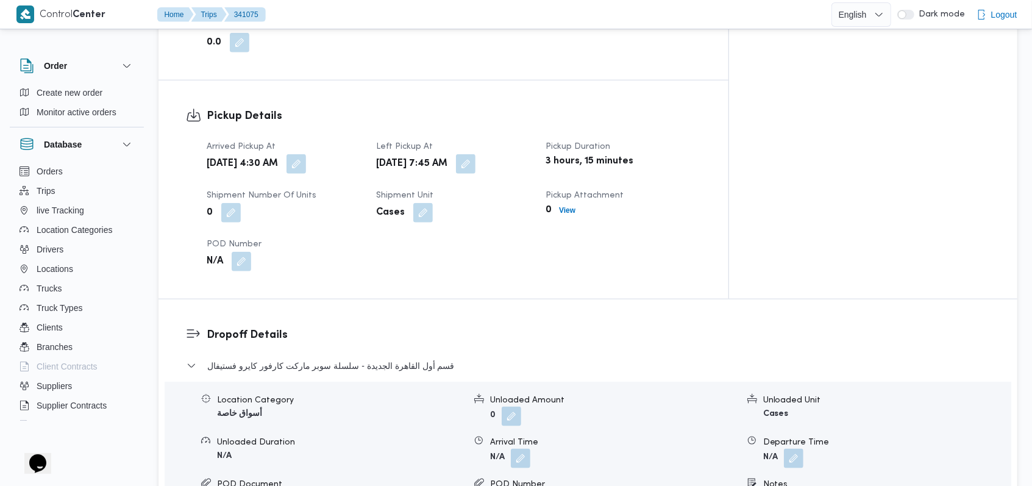
scroll to position [893, 0]
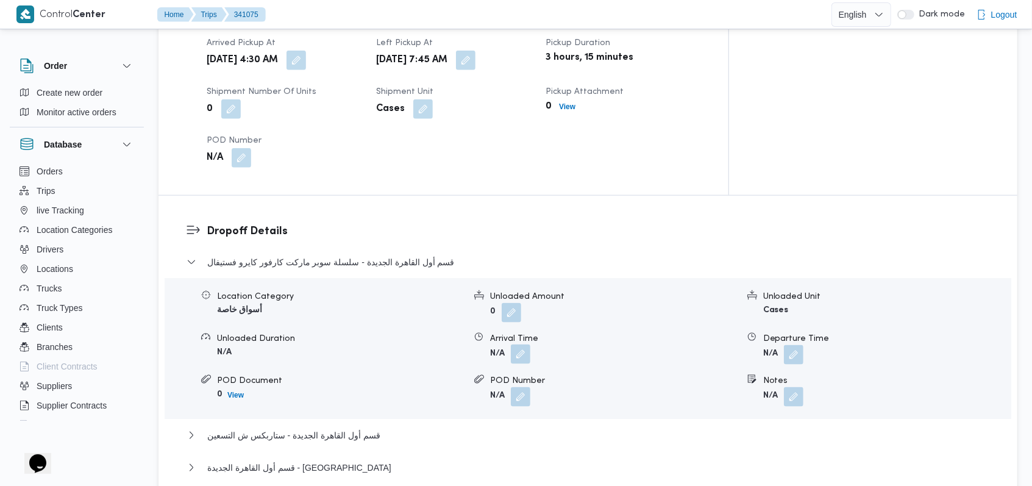
click at [520, 344] on button "button" at bounding box center [520, 353] width 19 height 19
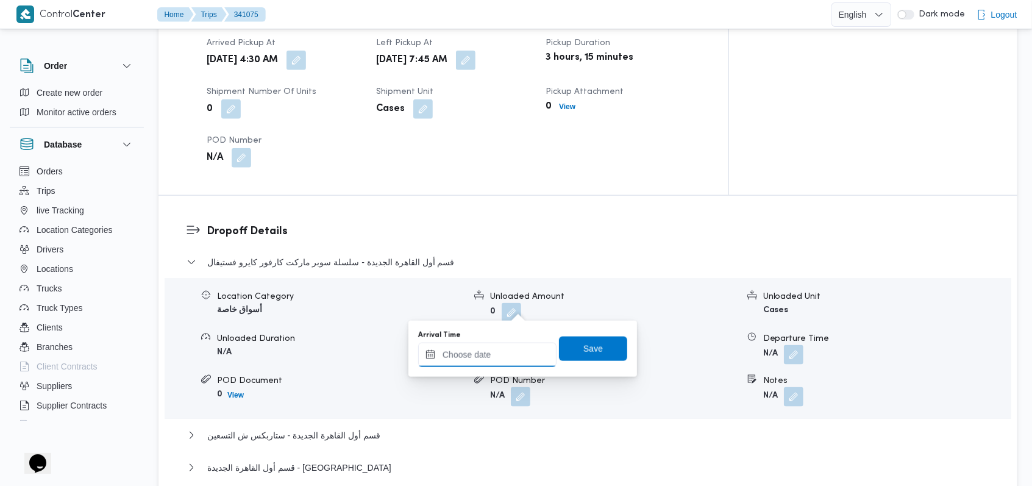
click at [497, 353] on input "Arrival Time" at bounding box center [487, 354] width 138 height 24
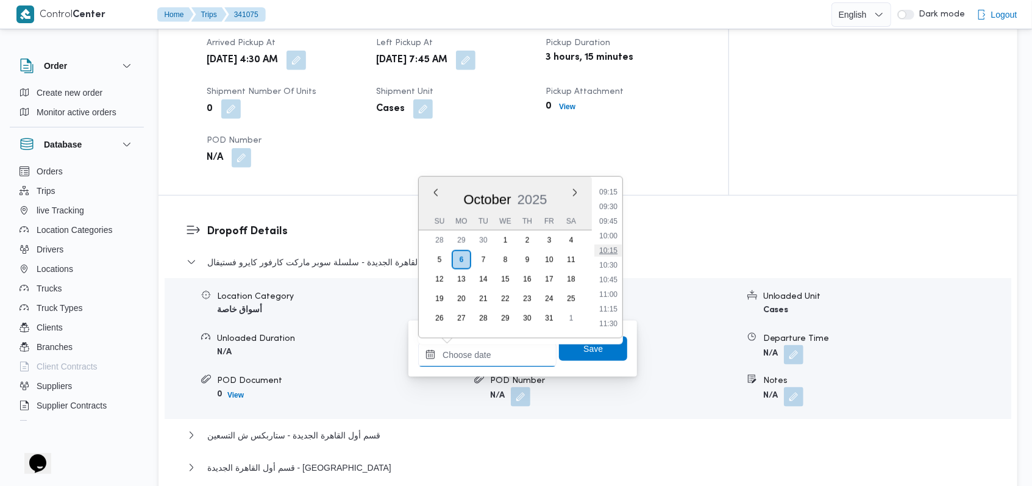
scroll to position [539, 0]
click at [609, 189] on li "09:15" at bounding box center [608, 195] width 28 height 12
type input "[DATE] 09:15"
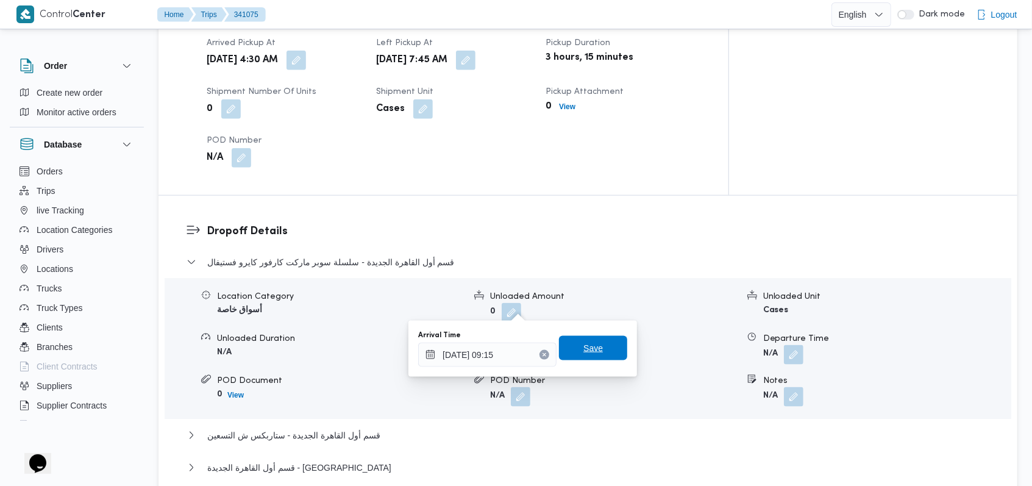
click at [593, 336] on span "Save" at bounding box center [593, 348] width 68 height 24
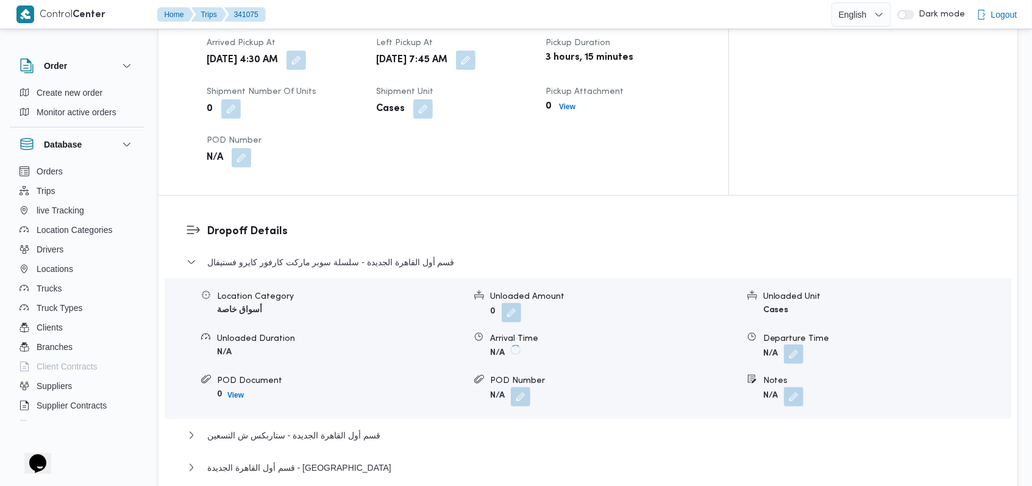
click at [785, 344] on button "button" at bounding box center [793, 353] width 19 height 19
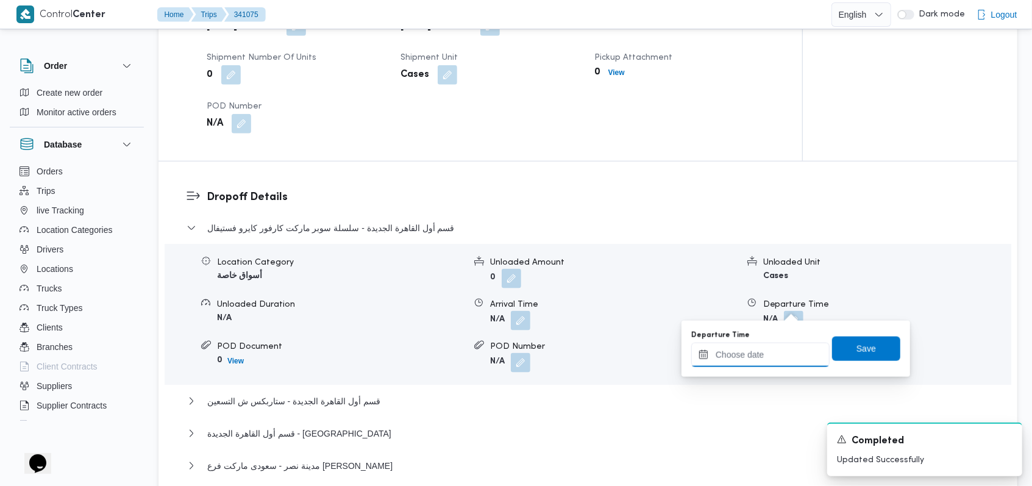
click at [763, 355] on input "Departure Time" at bounding box center [760, 354] width 138 height 24
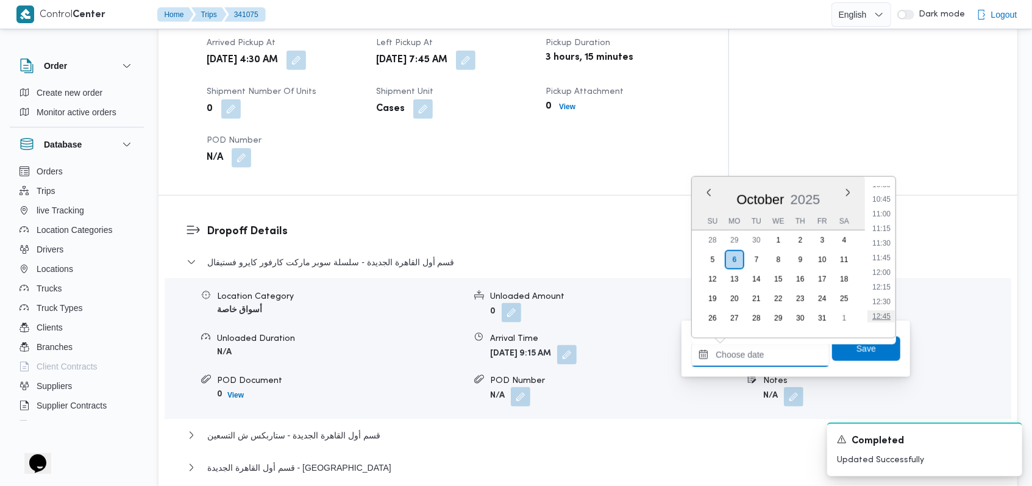
scroll to position [620, 0]
click at [887, 189] on li "10:30" at bounding box center [881, 187] width 28 height 12
type input "[DATE] 10:30"
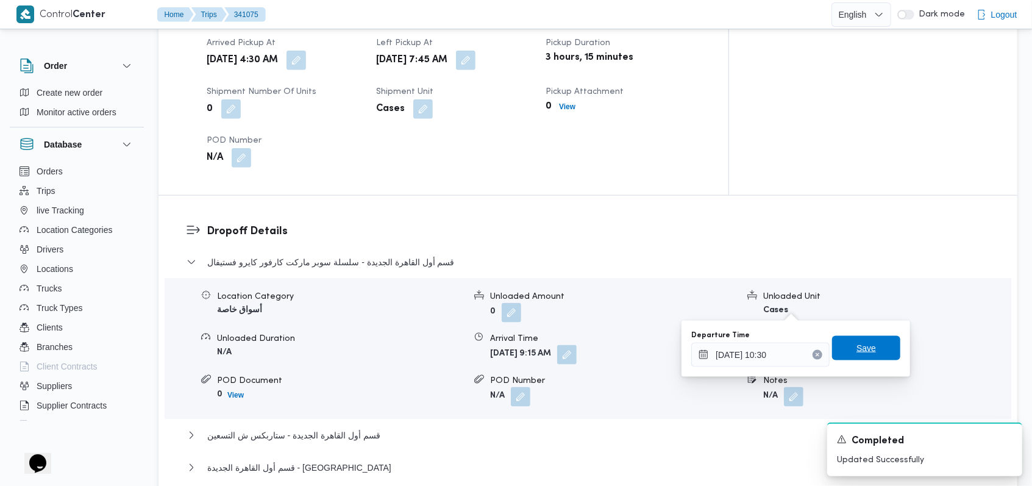
click at [856, 349] on span "Save" at bounding box center [865, 348] width 19 height 15
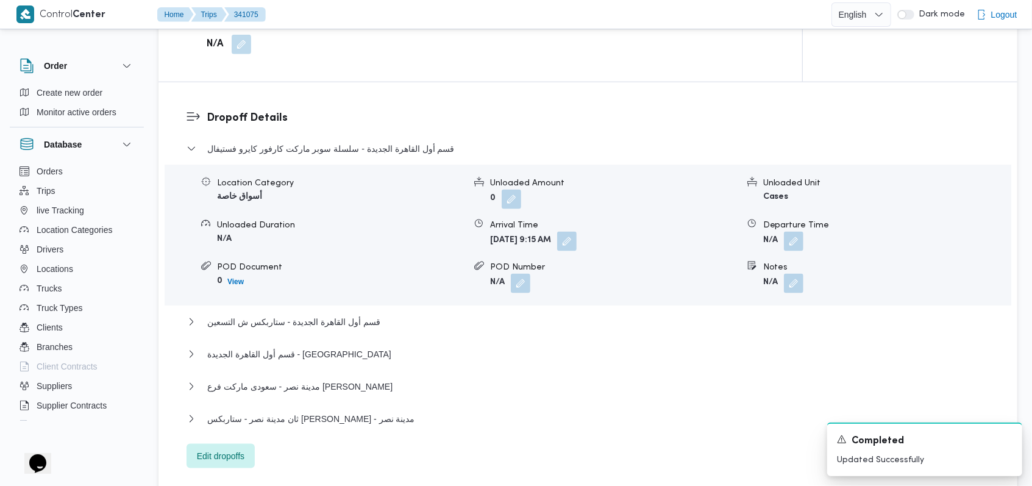
scroll to position [975, 0]
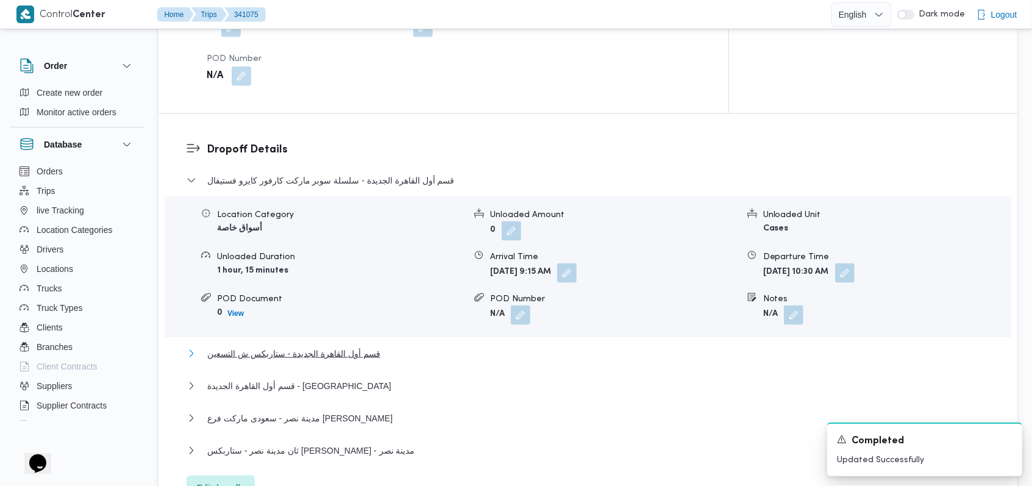
click at [322, 346] on span "قسم أول القاهرة الجديدة - ستاربكس ش التسعين" at bounding box center [293, 353] width 173 height 15
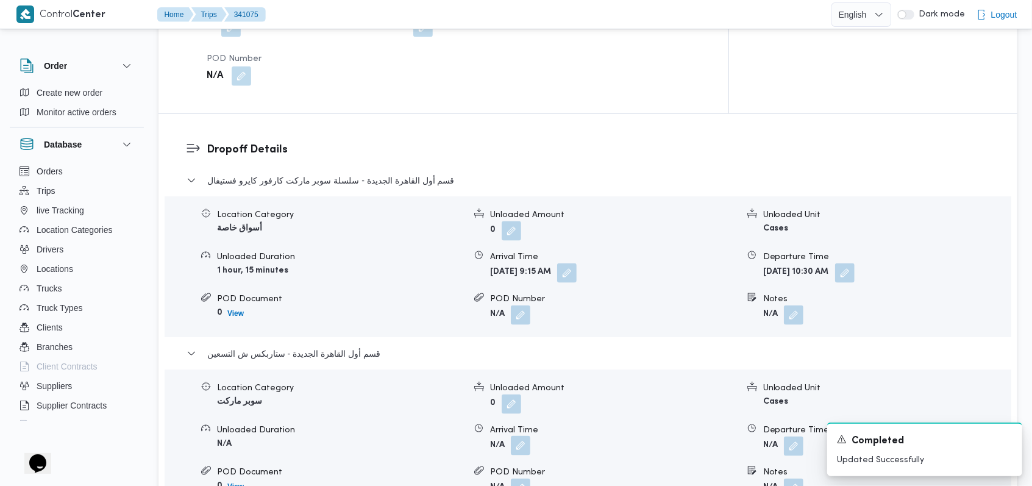
click at [517, 436] on button "button" at bounding box center [520, 445] width 19 height 19
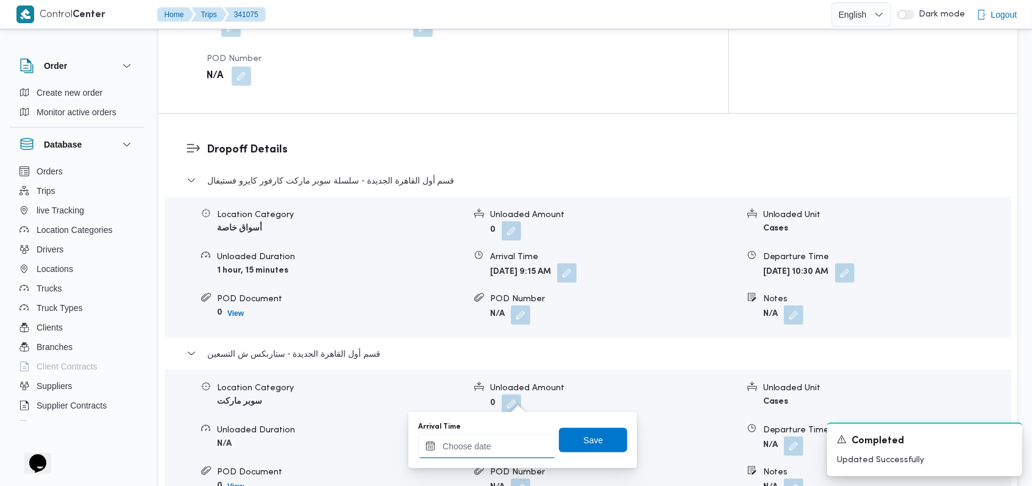
click at [501, 438] on div at bounding box center [487, 446] width 138 height 24
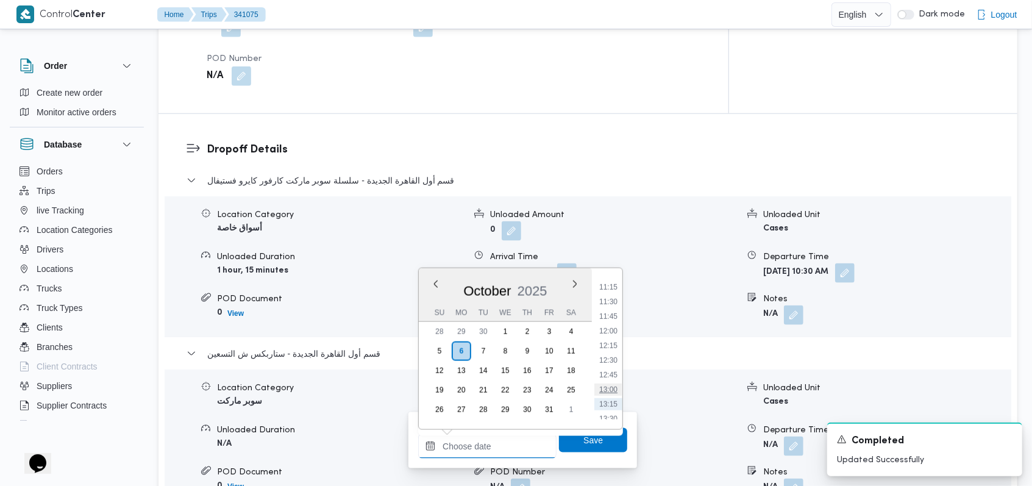
scroll to position [620, 0]
click at [614, 291] on li "10:45" at bounding box center [608, 293] width 28 height 12
type input "[DATE] 10:45"
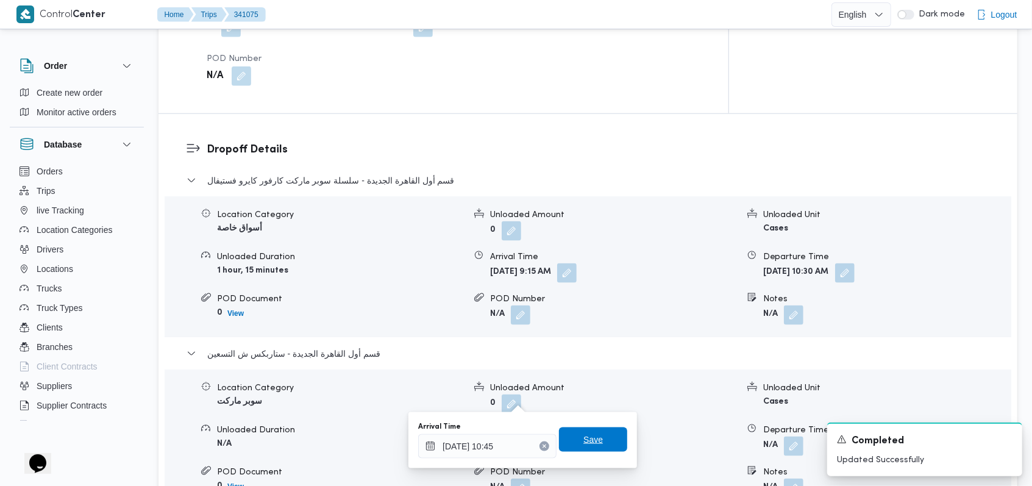
click at [592, 436] on span "Save" at bounding box center [592, 439] width 19 height 15
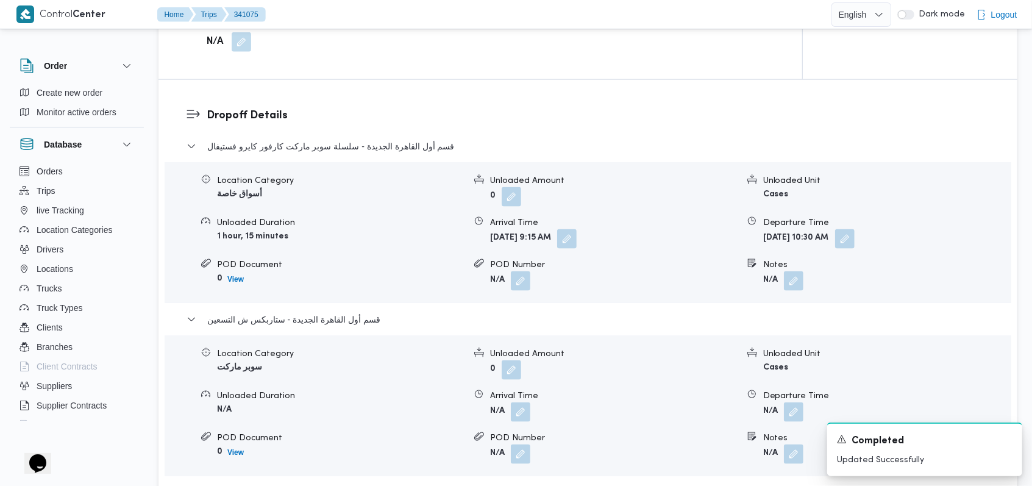
scroll to position [1056, 0]
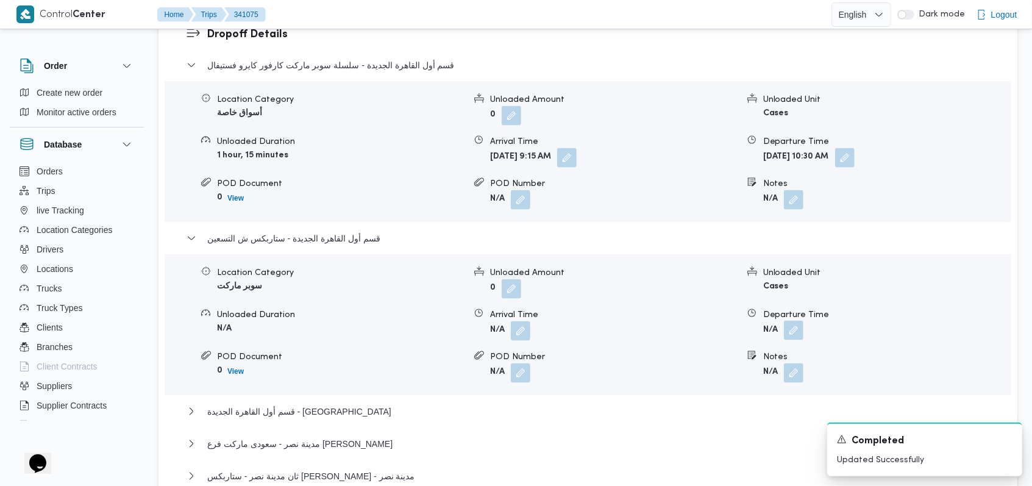
click at [793, 320] on button "button" at bounding box center [793, 329] width 19 height 19
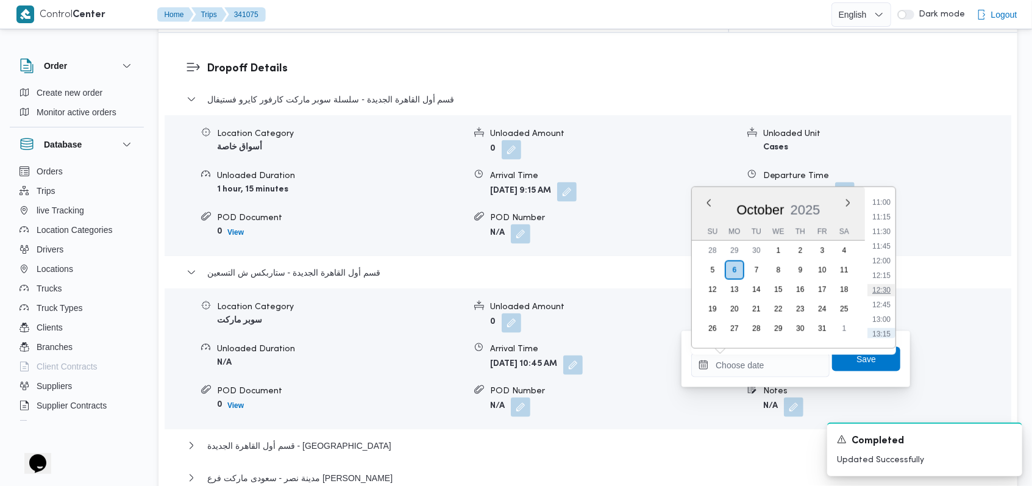
scroll to position [620, 0]
click at [889, 227] on li "11:00" at bounding box center [881, 227] width 28 height 12
type input "[DATE] 11:00"
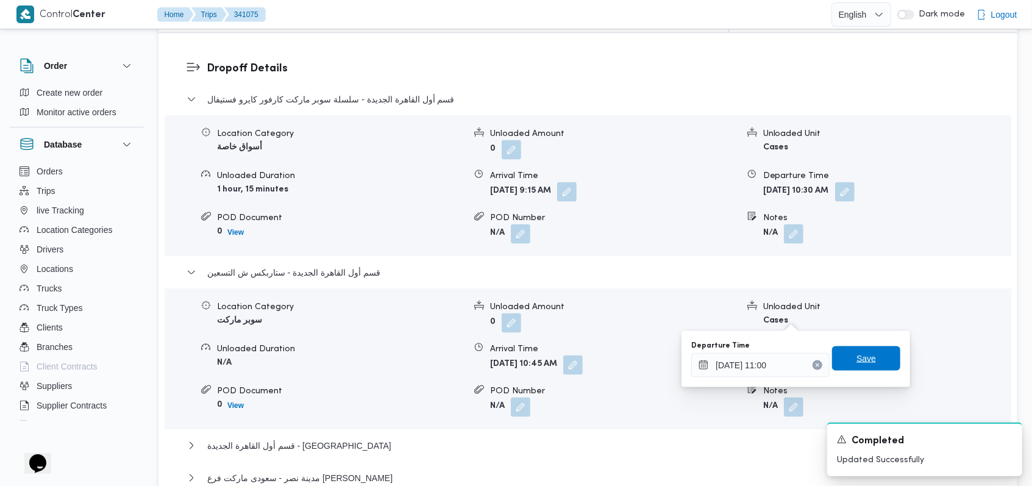
click at [868, 363] on span "Save" at bounding box center [866, 358] width 68 height 24
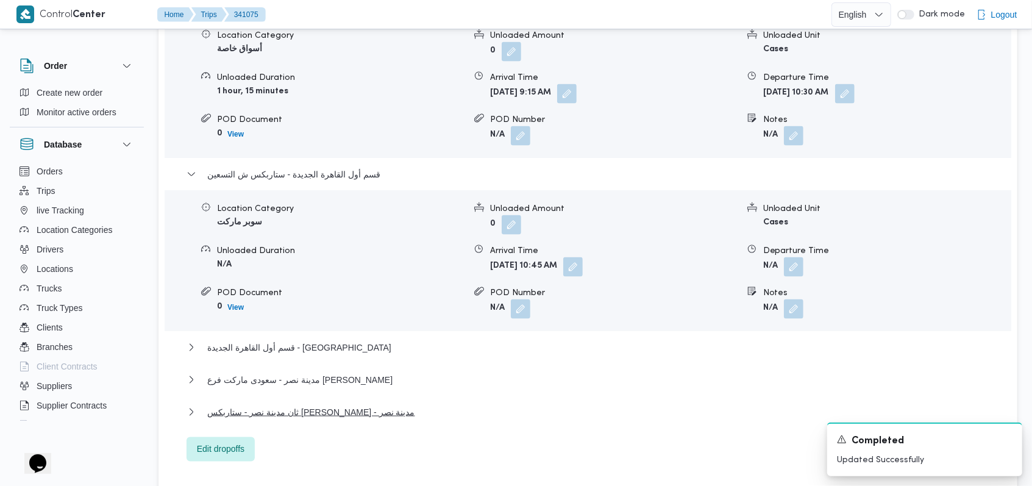
scroll to position [1219, 0]
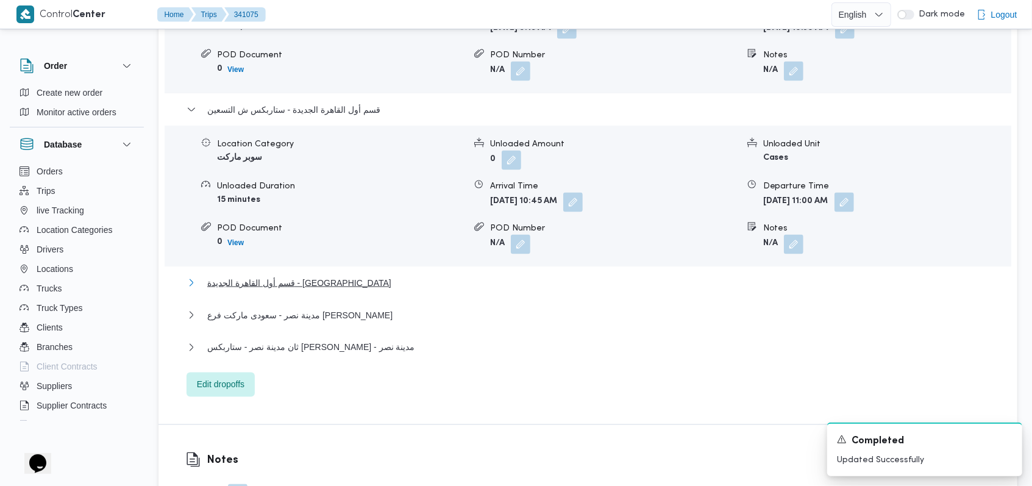
click at [286, 275] on span "قسم أول القاهرة الجديدة - [GEOGRAPHIC_DATA]" at bounding box center [299, 282] width 184 height 15
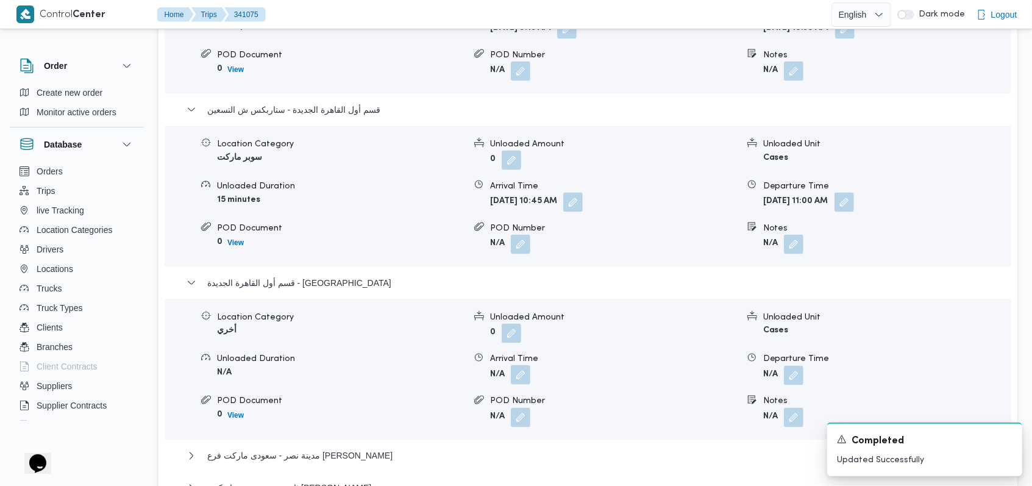
click at [524, 365] on button "button" at bounding box center [520, 374] width 19 height 19
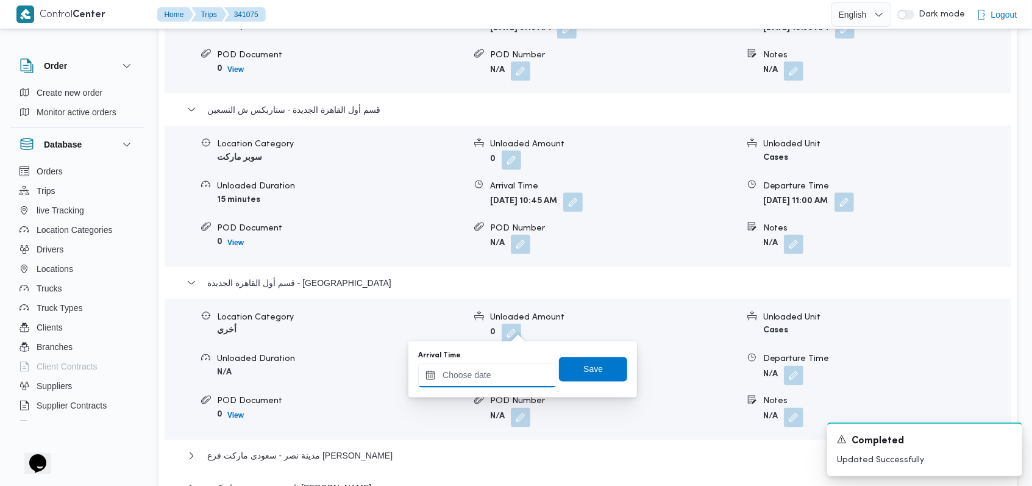
click at [498, 374] on input "Arrival Time" at bounding box center [487, 375] width 138 height 24
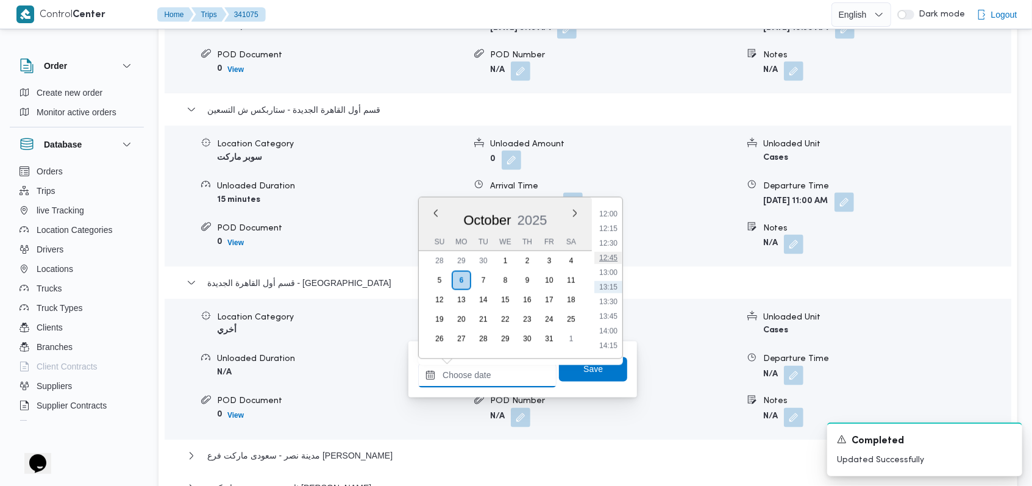
scroll to position [620, 0]
click at [612, 266] on li "11:30" at bounding box center [608, 266] width 28 height 12
type input "[DATE] 11:30"
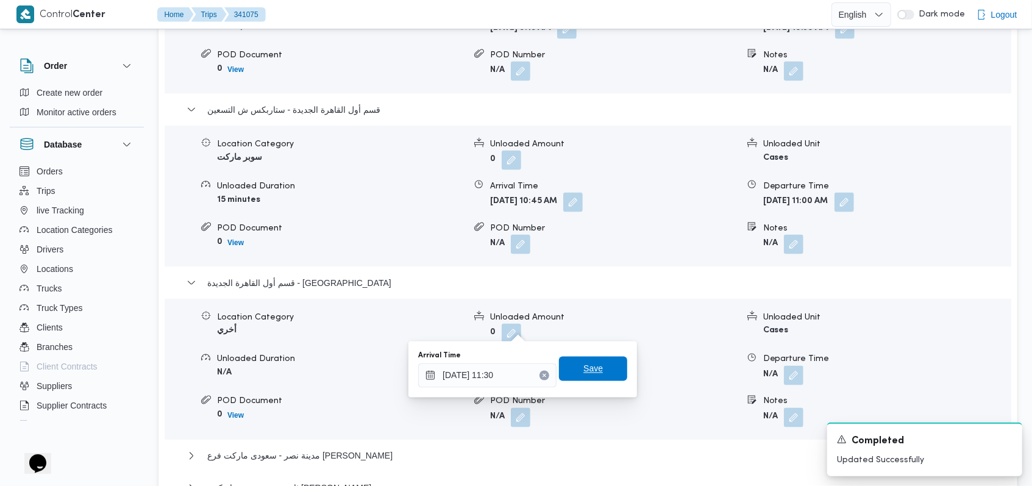
click at [592, 367] on span "Save" at bounding box center [593, 368] width 68 height 24
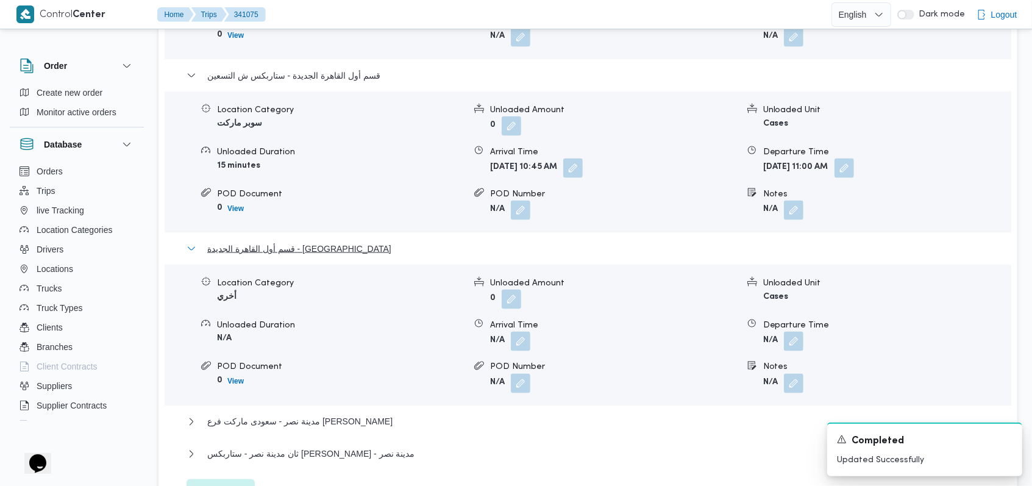
click at [305, 241] on span "قسم أول القاهرة الجديدة - [GEOGRAPHIC_DATA]" at bounding box center [299, 248] width 184 height 15
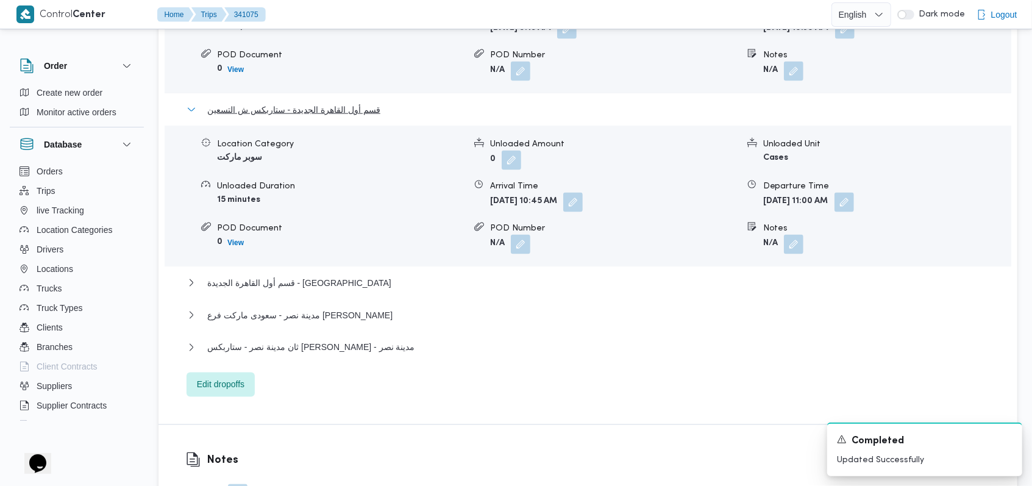
click at [335, 102] on span "قسم أول القاهرة الجديدة - ستاربكس ش التسعين" at bounding box center [293, 109] width 173 height 15
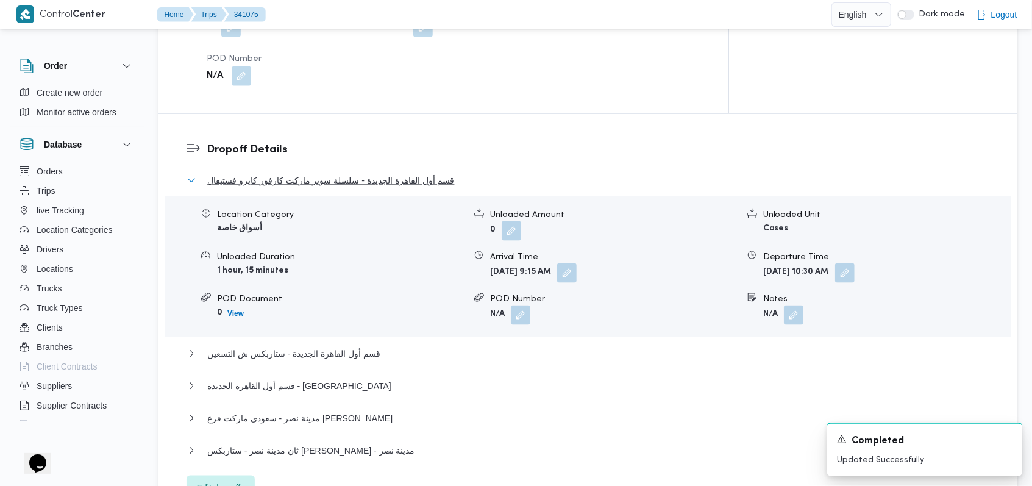
click at [345, 173] on span "قسم أول القاهرة الجديدة - سلسلة سوبر ماركت كارفور كايرو فستيفال" at bounding box center [330, 180] width 247 height 15
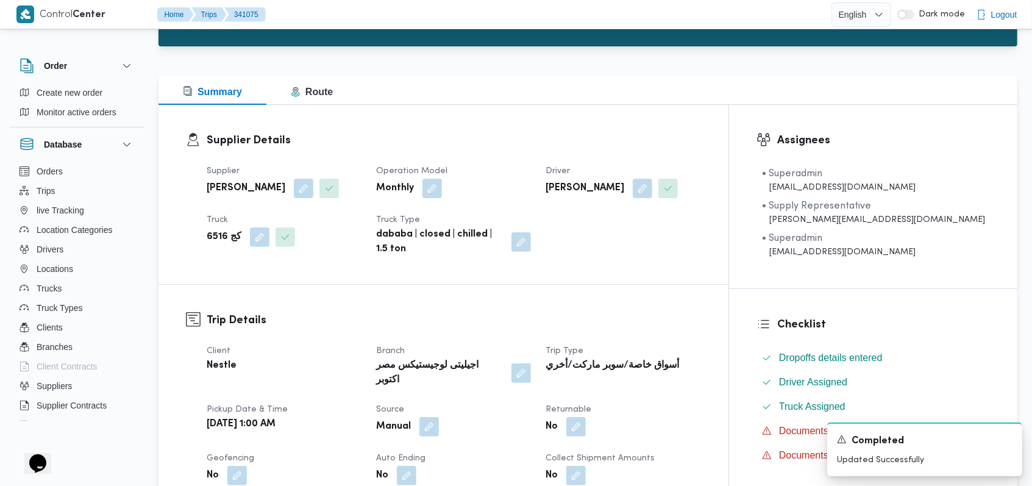
scroll to position [81, 0]
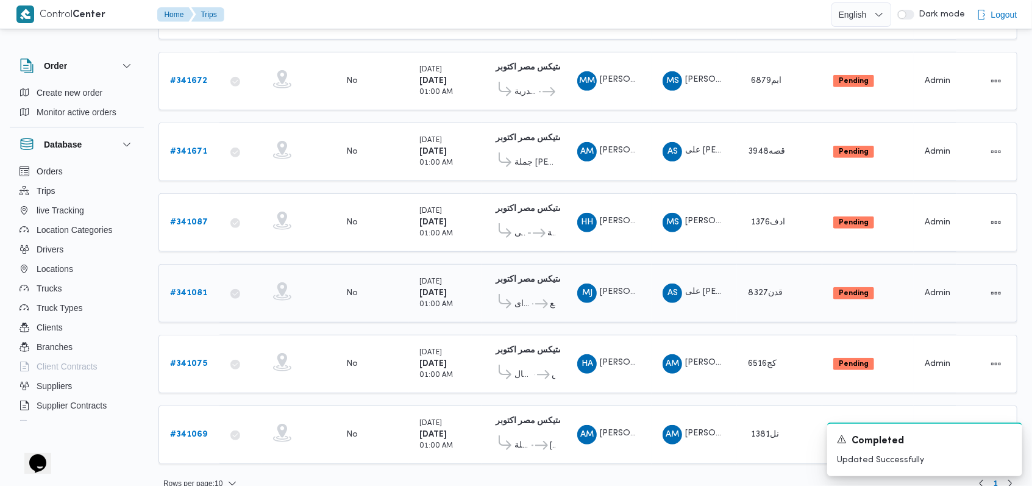
scroll to position [426, 0]
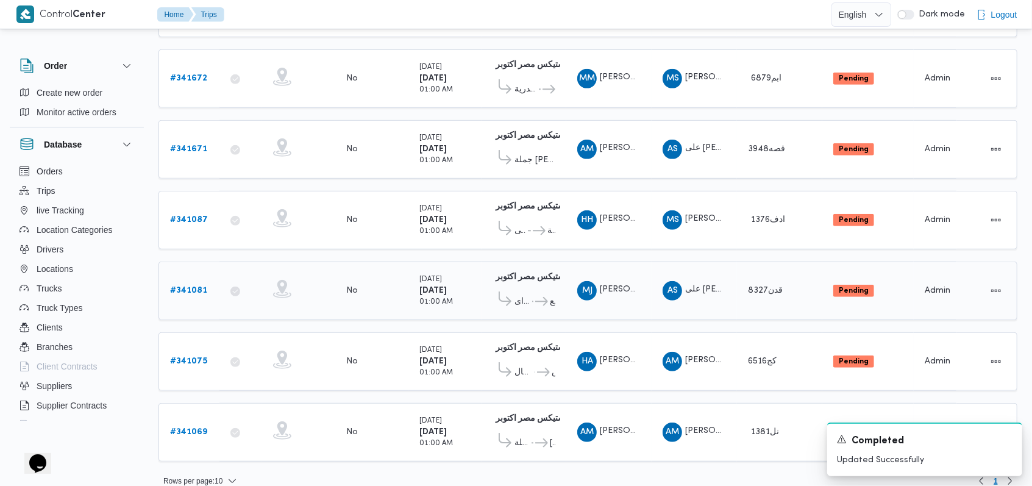
click at [201, 286] on b "# 341081" at bounding box center [188, 290] width 37 height 8
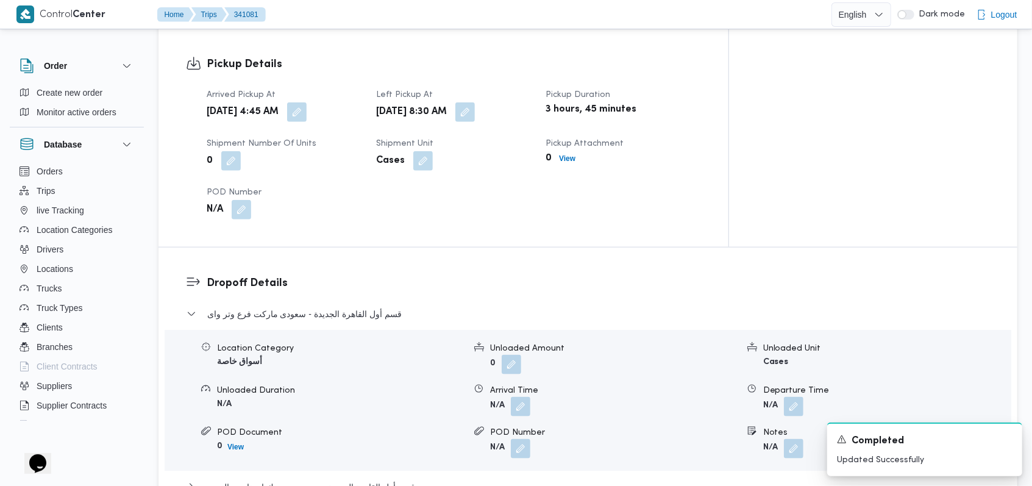
scroll to position [893, 0]
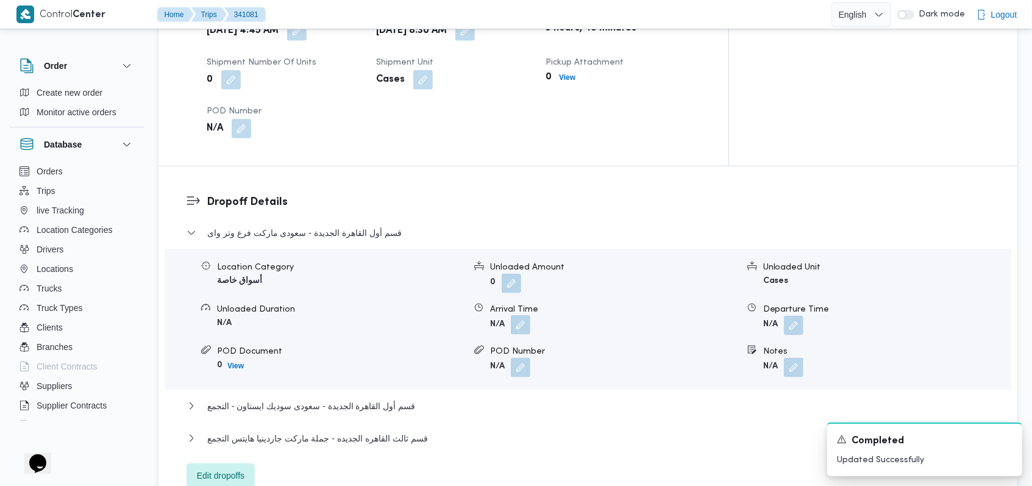
click at [522, 315] on button "button" at bounding box center [520, 324] width 19 height 19
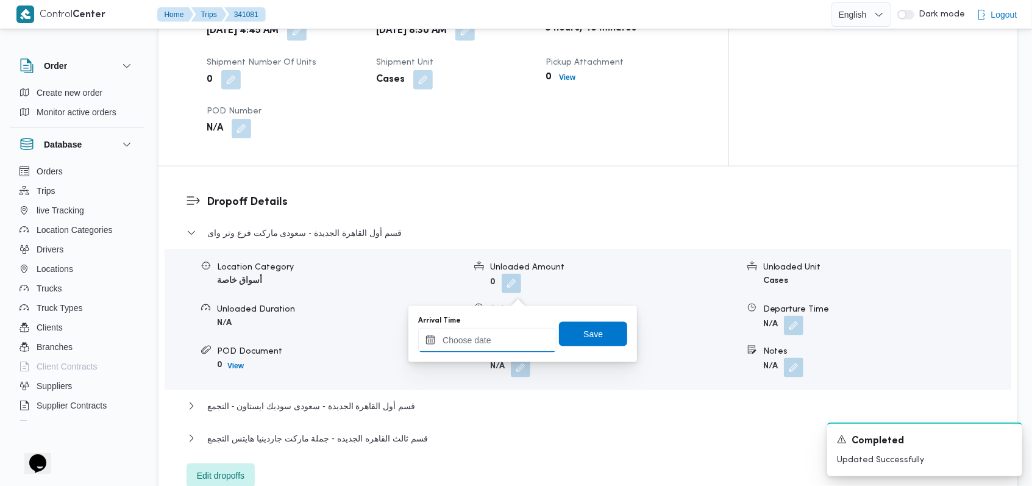
click at [487, 341] on input "Arrival Time" at bounding box center [487, 340] width 138 height 24
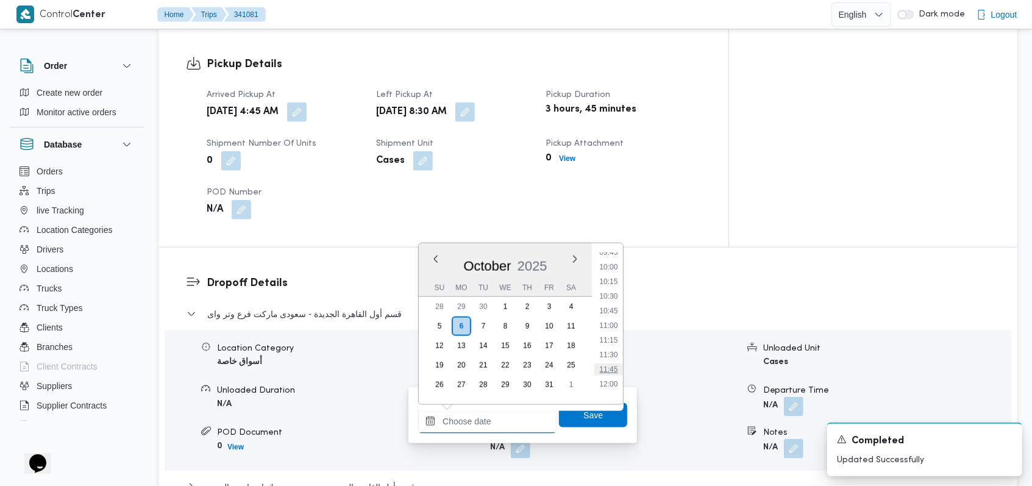
scroll to position [553, 0]
click at [614, 280] on li "09:45" at bounding box center [609, 276] width 28 height 12
type input "[DATE] 09:45"
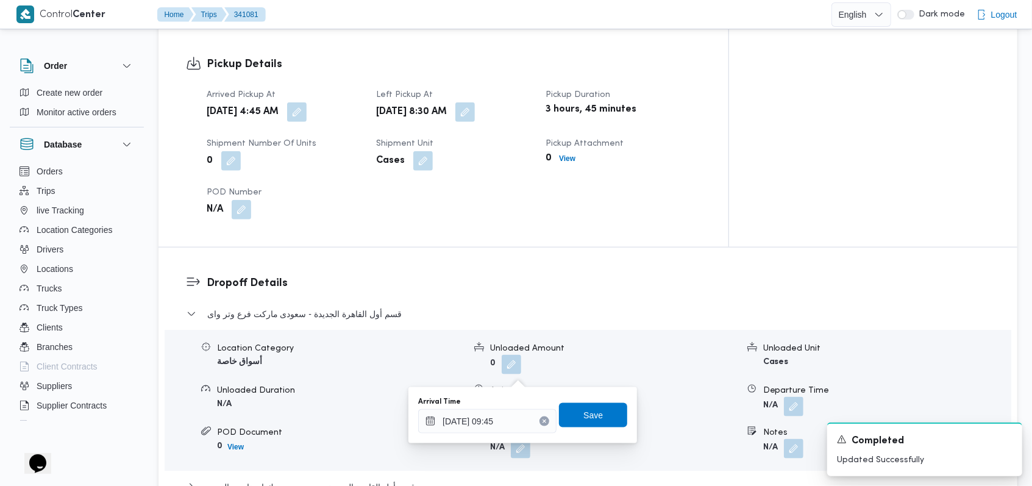
click at [597, 401] on div "Arrival Time [DATE] 09:45 Save" at bounding box center [522, 414] width 211 height 39
click at [597, 409] on span "Save" at bounding box center [593, 414] width 68 height 24
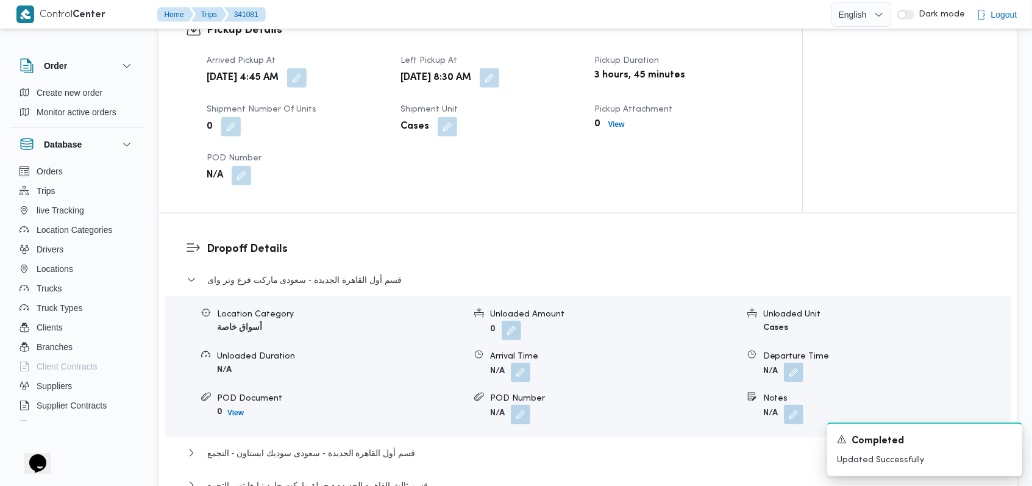
scroll to position [975, 0]
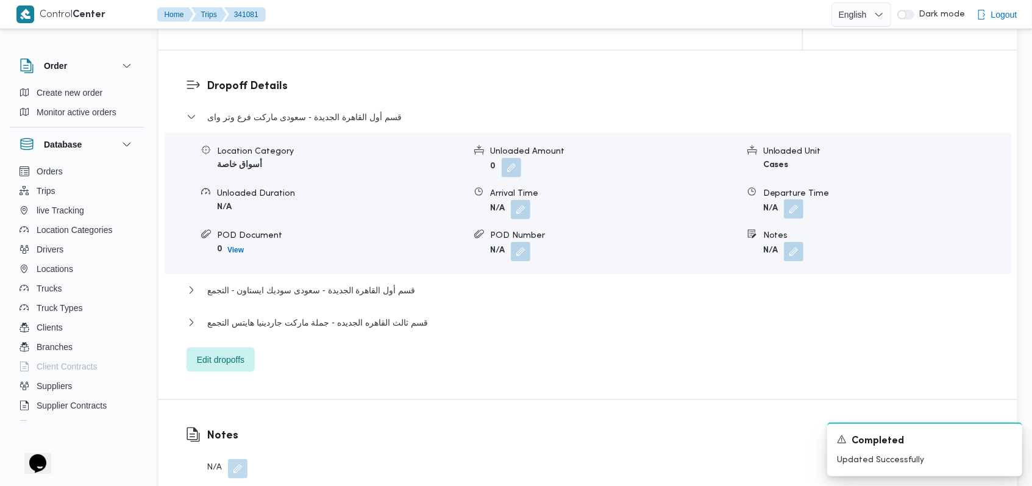
click at [796, 212] on button "button" at bounding box center [793, 208] width 19 height 19
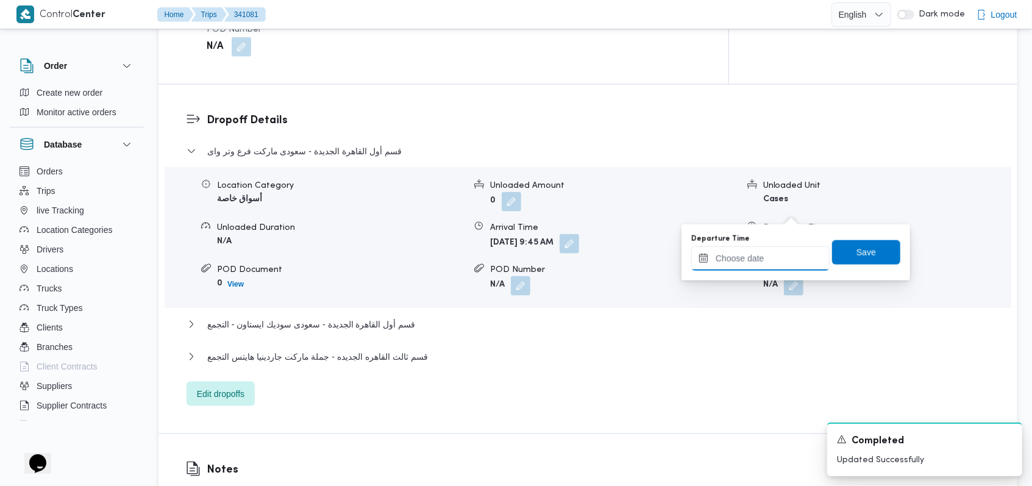
click at [763, 257] on input "Departure Time" at bounding box center [760, 258] width 138 height 24
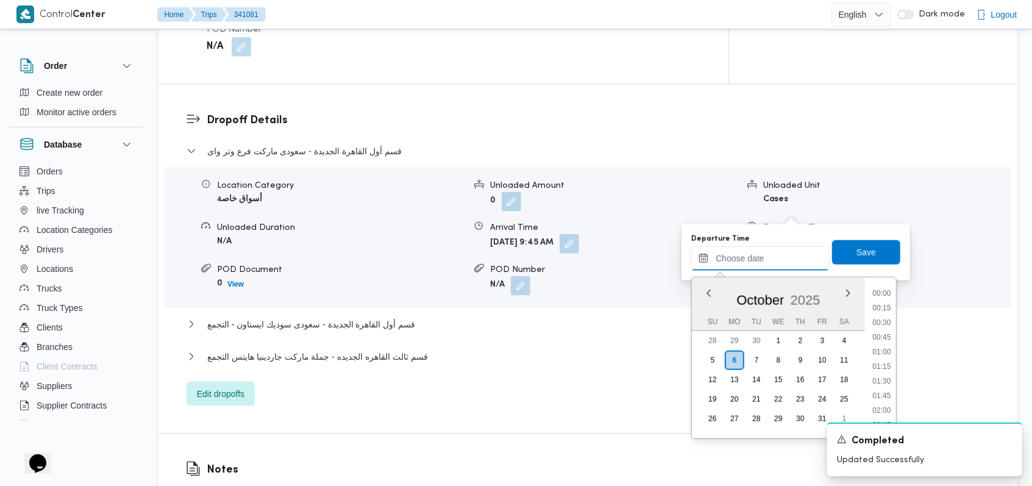
scroll to position [716, 0]
click at [579, 233] on button "button" at bounding box center [568, 242] width 19 height 19
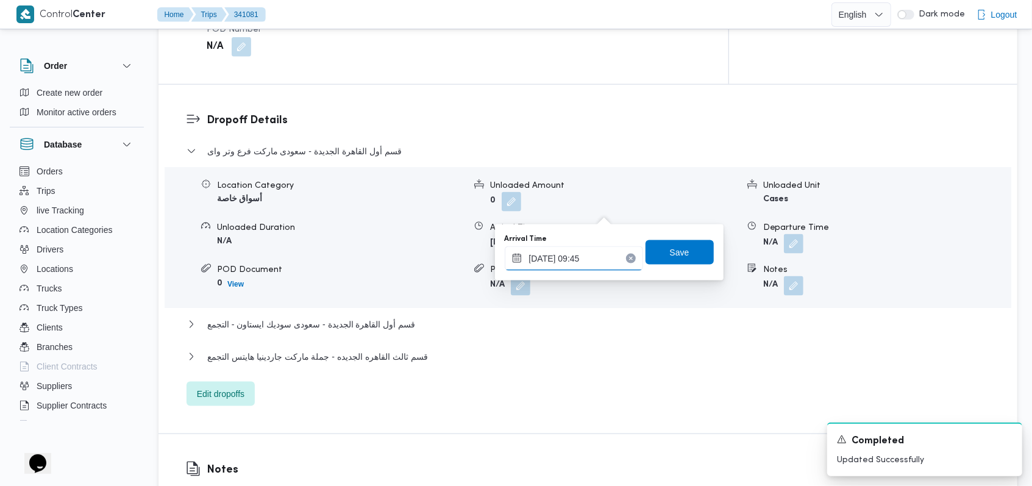
click at [602, 252] on input "[DATE] 09:45" at bounding box center [574, 258] width 138 height 24
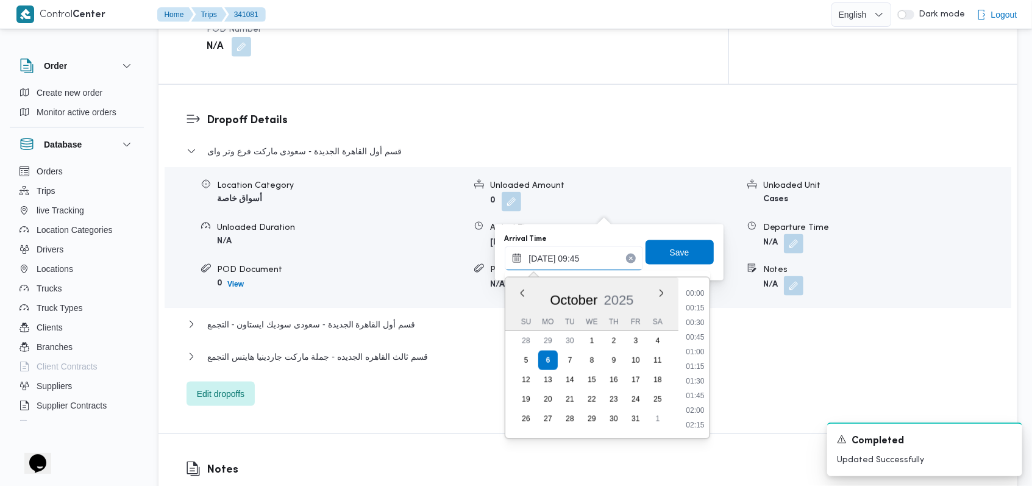
scroll to position [497, 0]
click at [698, 391] on li "10:15" at bounding box center [695, 396] width 28 height 12
type input "[DATE] 10:15"
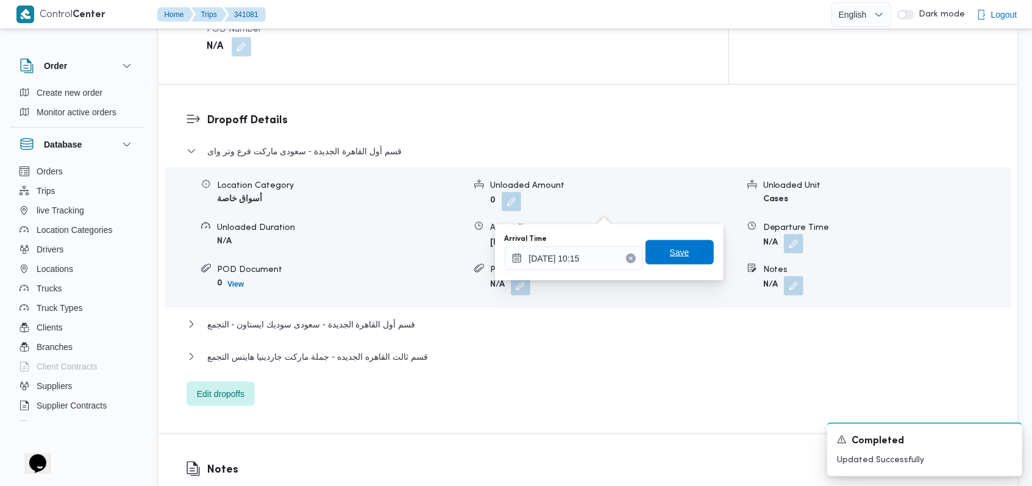
drag, startPoint x: 685, startPoint y: 253, endPoint x: 774, endPoint y: 232, distance: 90.7
click at [685, 252] on span "Save" at bounding box center [679, 252] width 68 height 24
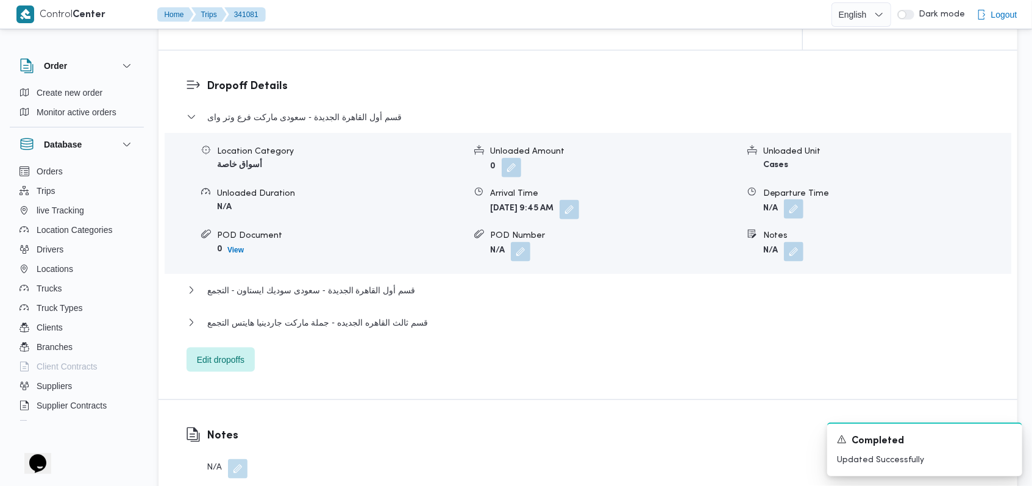
click at [795, 210] on button "button" at bounding box center [793, 208] width 19 height 19
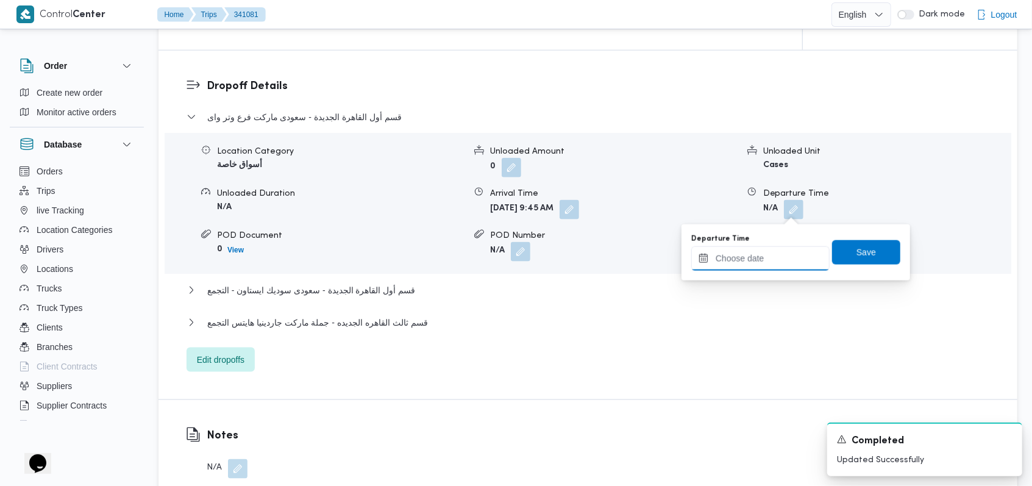
click at [771, 252] on input "Departure Time" at bounding box center [760, 258] width 138 height 24
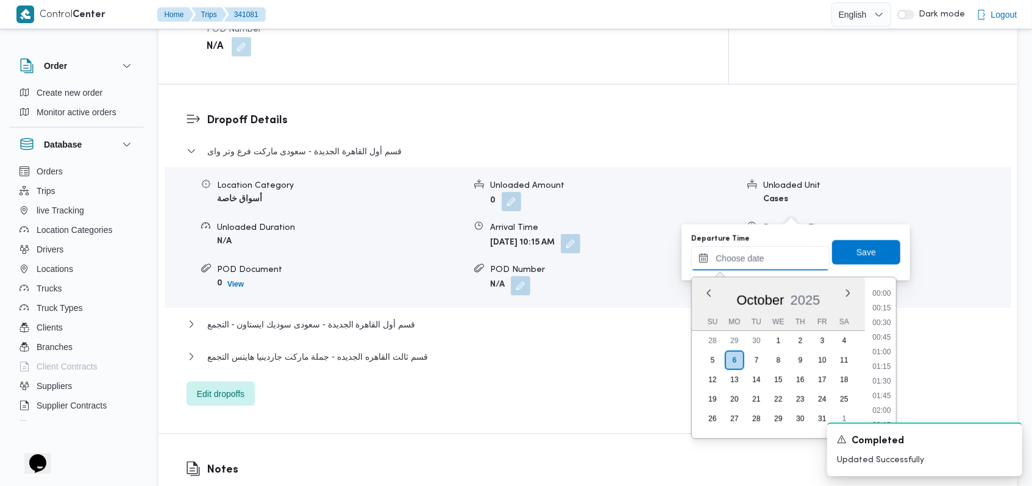
scroll to position [716, 0]
click at [885, 306] on li "12:30" at bounding box center [882, 308] width 28 height 12
type input "[DATE] 12:30"
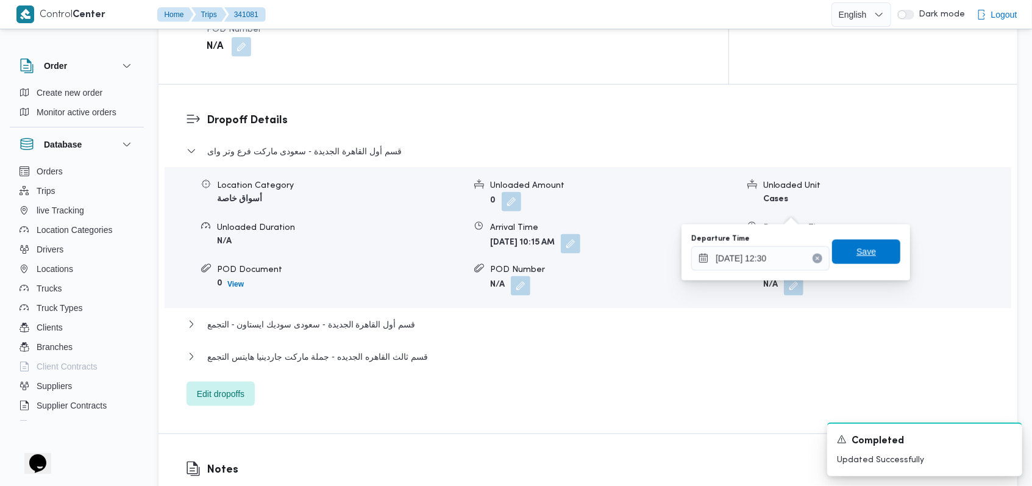
click at [873, 257] on span "Save" at bounding box center [866, 251] width 68 height 24
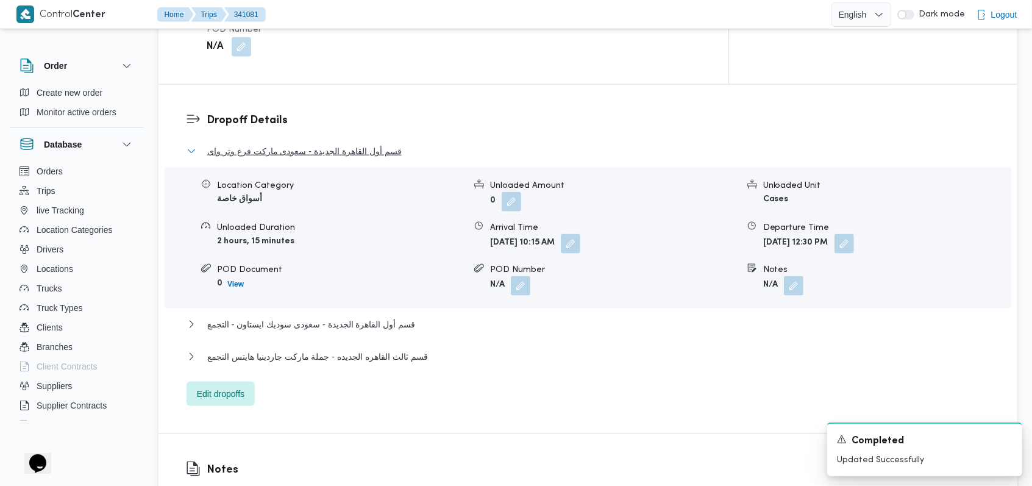
click at [339, 144] on span "قسم أول القاهرة الجديدة - سعودى ماركت فرع وتر واى" at bounding box center [304, 151] width 194 height 15
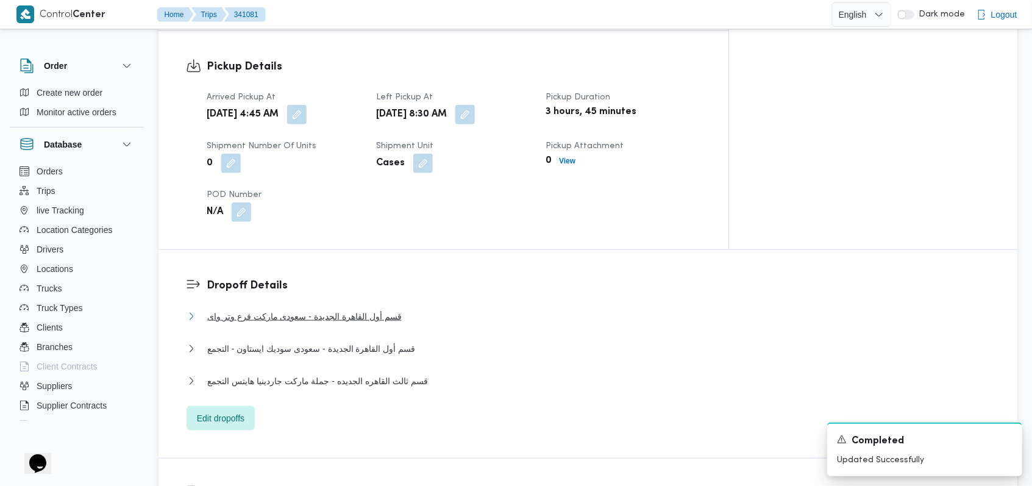
scroll to position [812, 0]
click at [358, 306] on span "قسم أول القاهرة الجديدة - سعودى ماركت فرع وتر واى" at bounding box center [304, 313] width 194 height 15
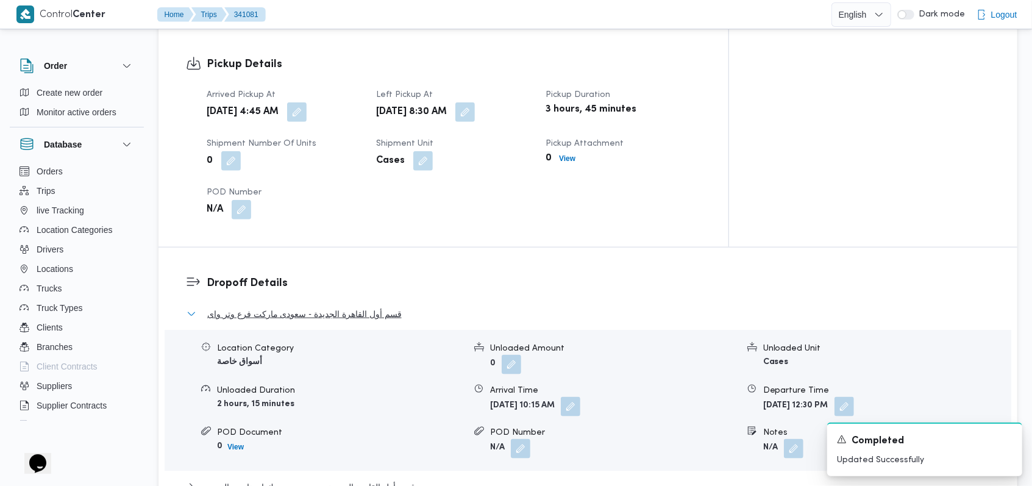
click at [358, 306] on span "قسم أول القاهرة الجديدة - سعودى ماركت فرع وتر واى" at bounding box center [304, 313] width 194 height 15
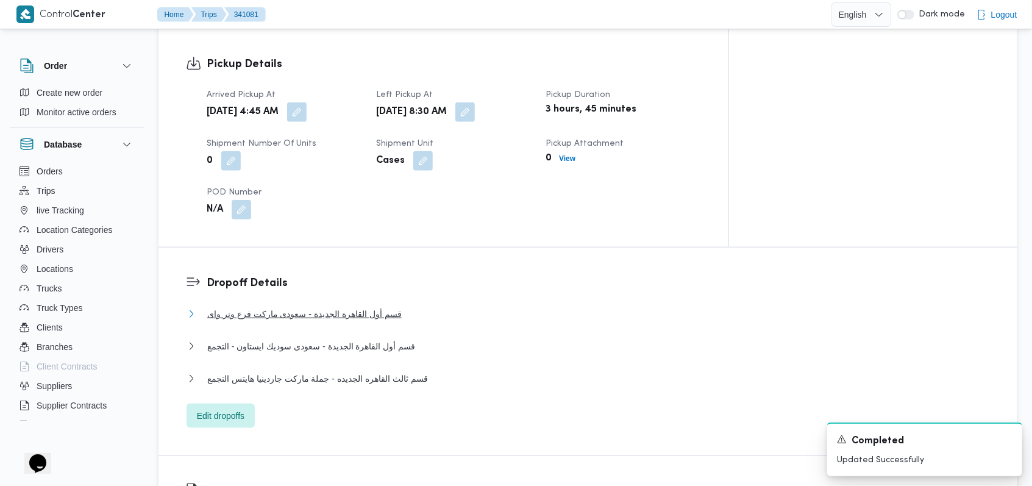
click at [399, 306] on button "قسم أول القاهرة الجديدة - سعودى ماركت فرع وتر واى" at bounding box center [587, 313] width 803 height 15
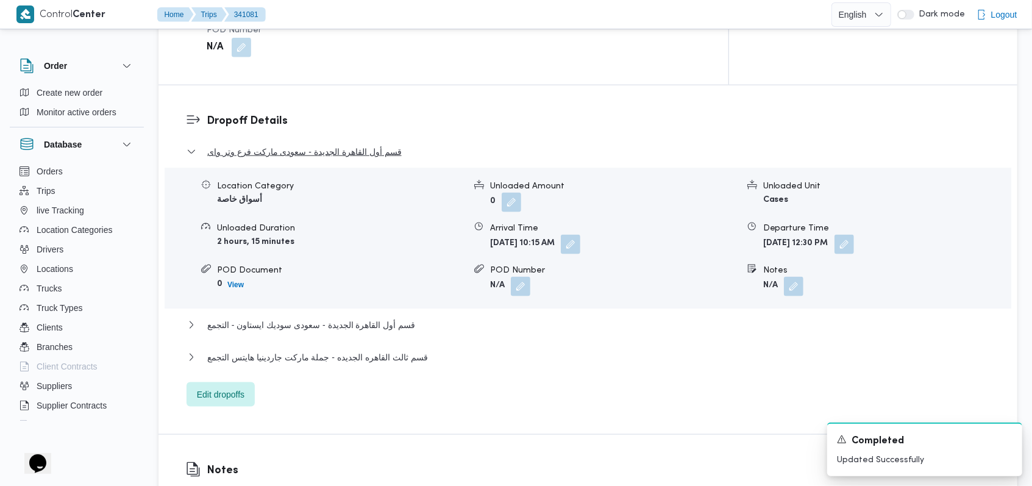
scroll to position [975, 0]
click at [854, 233] on button "button" at bounding box center [843, 242] width 19 height 19
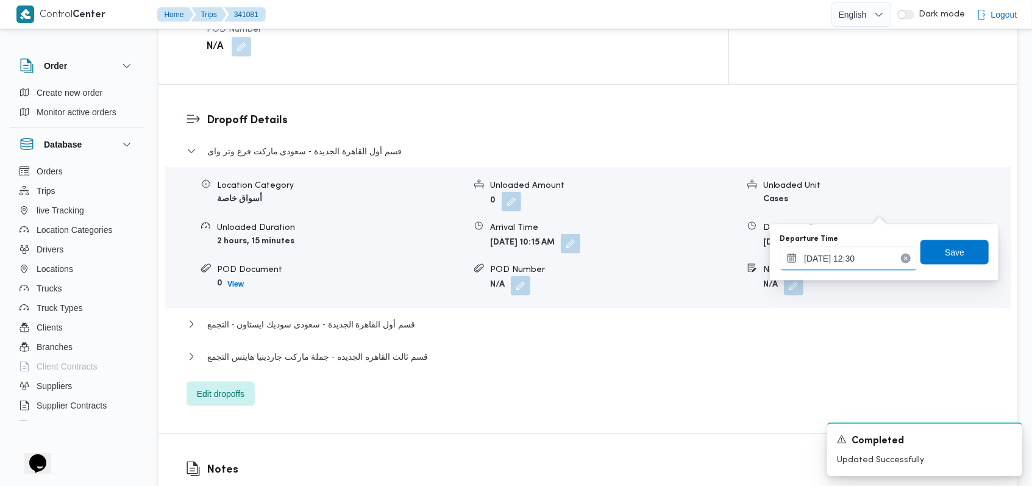
click at [870, 265] on input "[DATE] 12:30" at bounding box center [848, 258] width 138 height 24
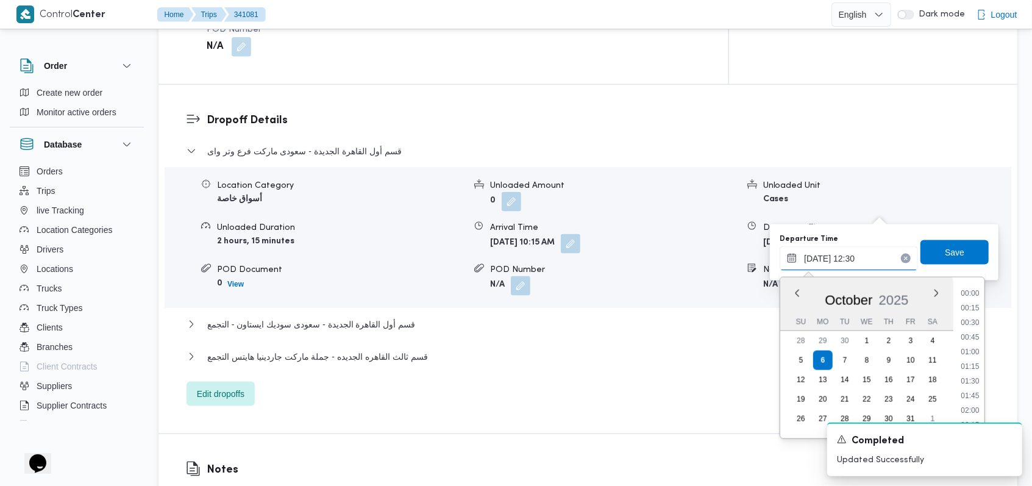
scroll to position [657, 0]
click at [971, 314] on li "11:30" at bounding box center [970, 308] width 28 height 12
type input "[DATE] 11:30"
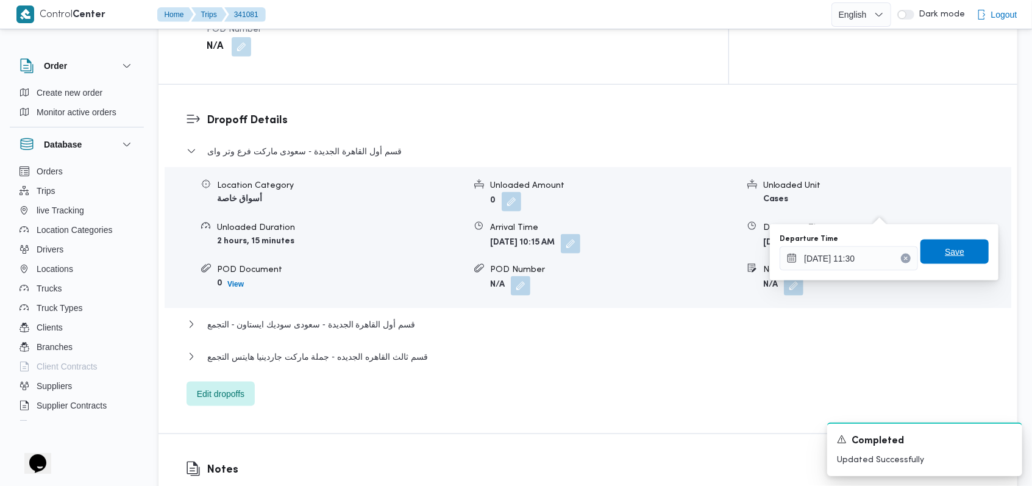
click at [965, 255] on span "Save" at bounding box center [954, 251] width 68 height 24
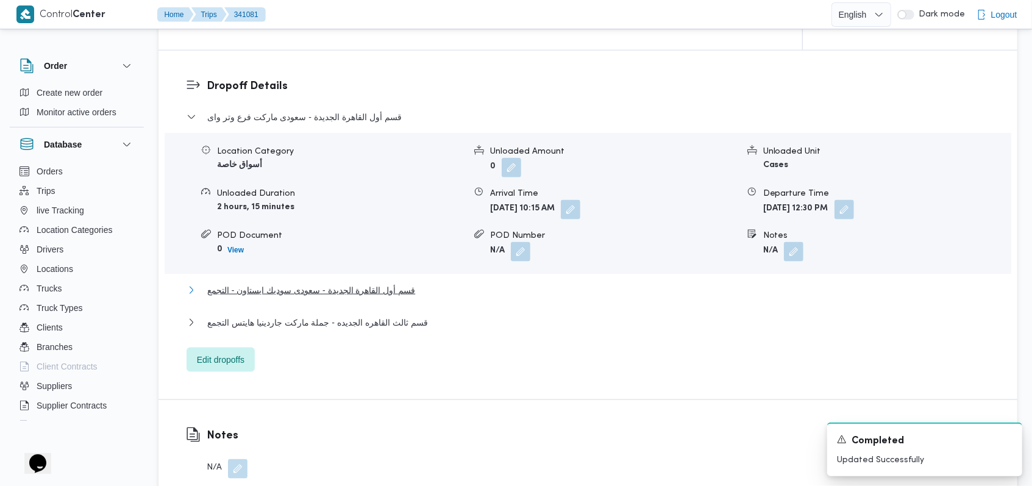
click at [372, 289] on span "قسم أول القاهرة الجديدة - سعودى سوديك ايستاون - التجمع" at bounding box center [311, 290] width 208 height 15
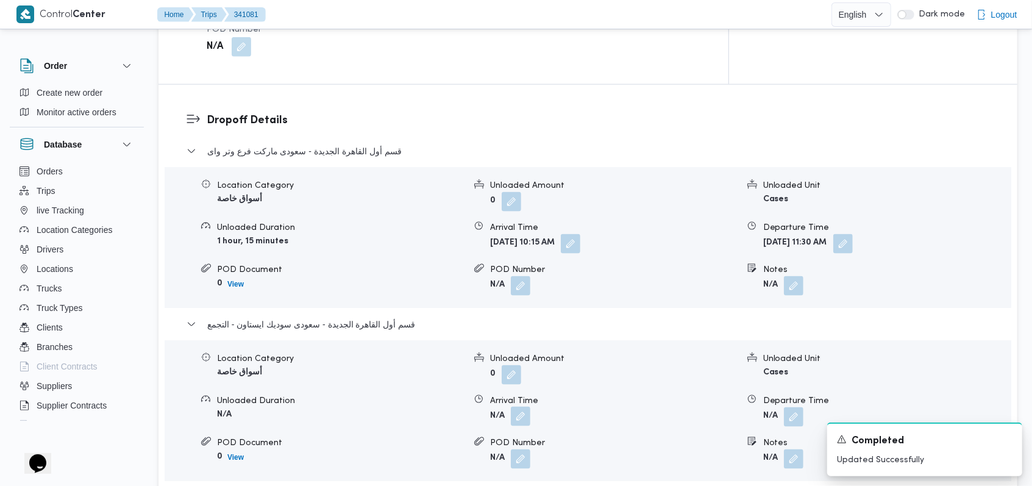
click at [522, 406] on button "button" at bounding box center [520, 415] width 19 height 19
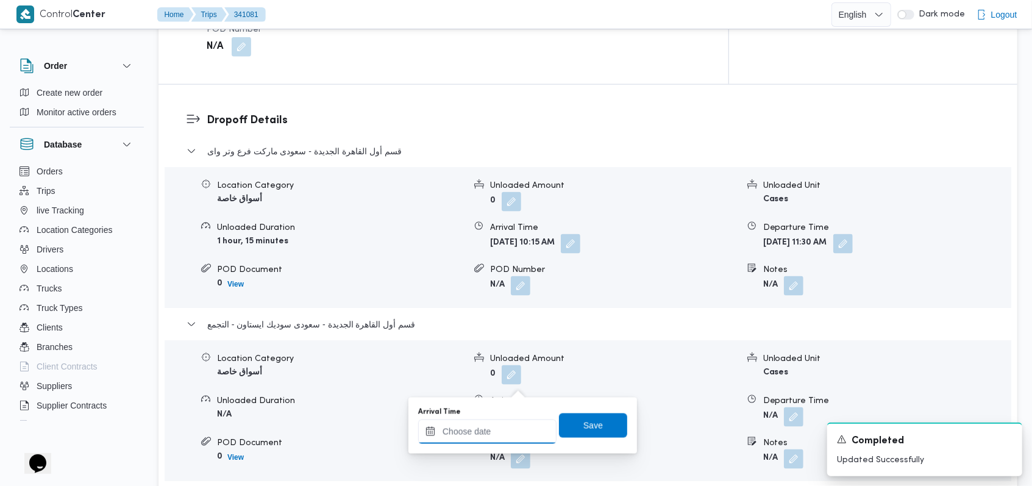
click at [497, 429] on input "Arrival Time" at bounding box center [487, 431] width 138 height 24
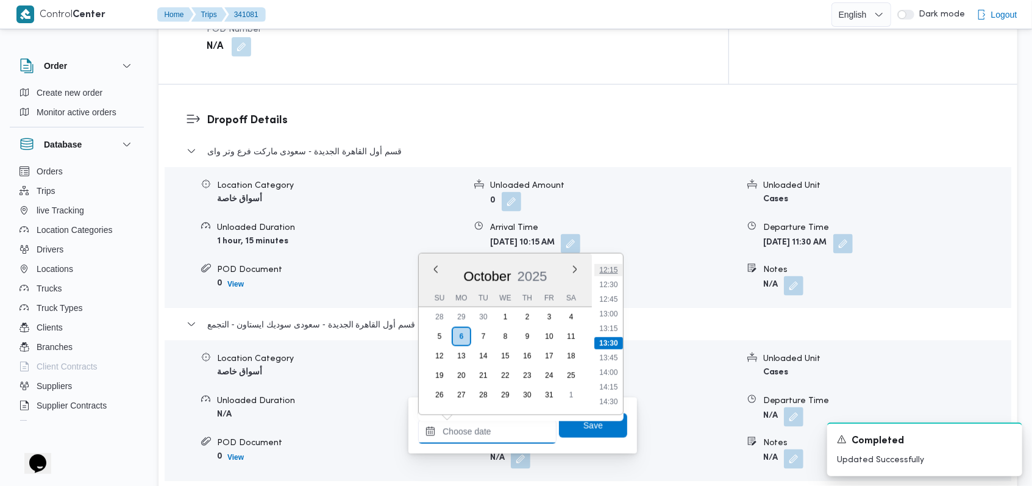
scroll to position [634, 0]
click at [610, 340] on li "12:00" at bounding box center [609, 337] width 28 height 12
type input "[DATE] 12:00"
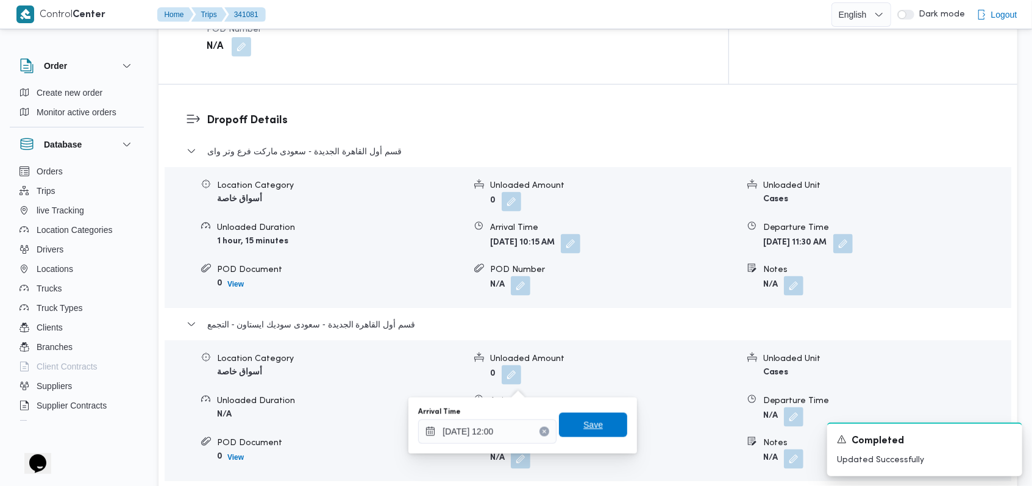
click at [598, 419] on span "Save" at bounding box center [593, 425] width 68 height 24
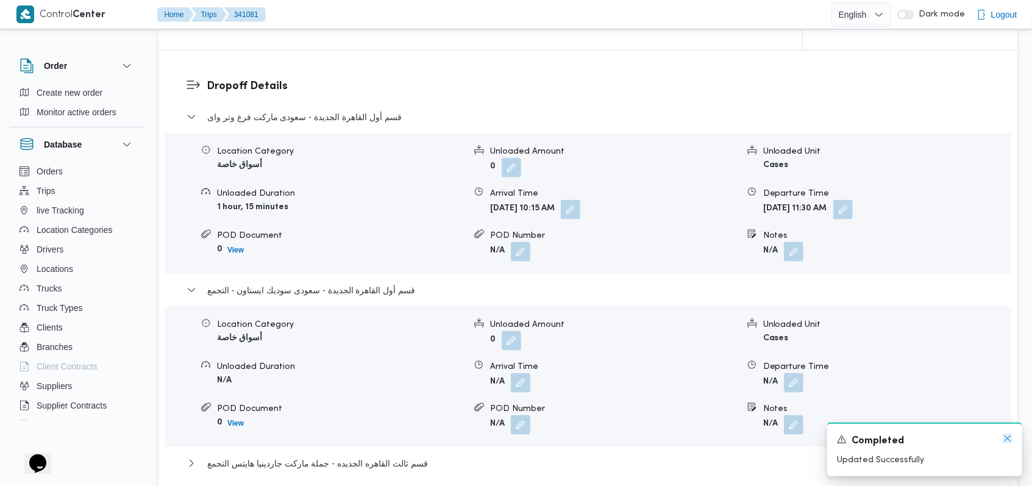
click at [1006, 440] on icon "Dismiss toast" at bounding box center [1007, 438] width 6 height 6
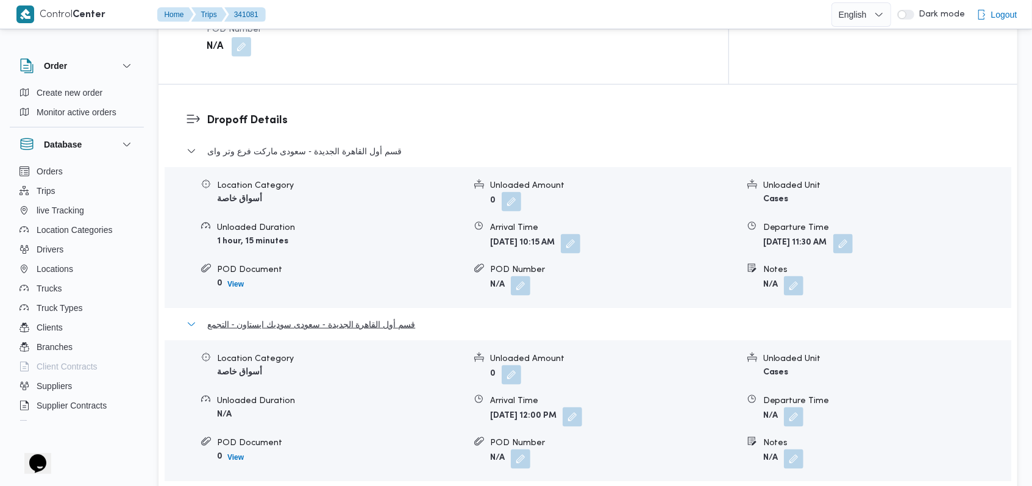
click at [403, 317] on span "قسم أول القاهرة الجديدة - سعودى سوديك ايستاون - التجمع" at bounding box center [311, 324] width 208 height 15
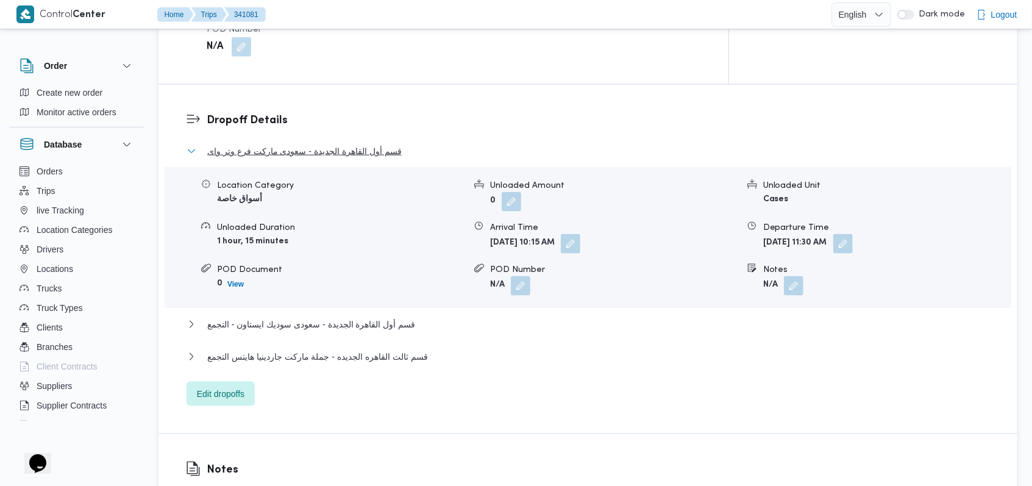
click at [357, 144] on span "قسم أول القاهرة الجديدة - سعودى ماركت فرع وتر واى" at bounding box center [304, 151] width 194 height 15
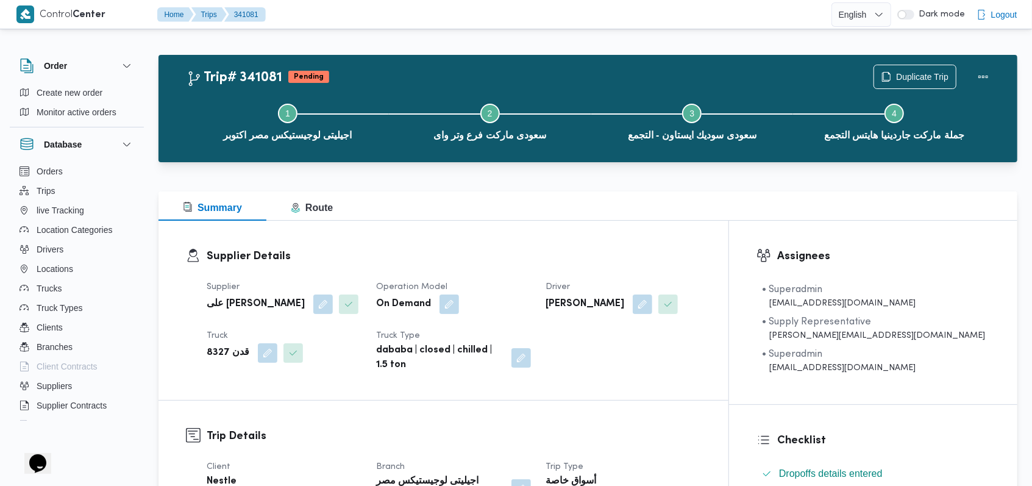
scroll to position [0, 0]
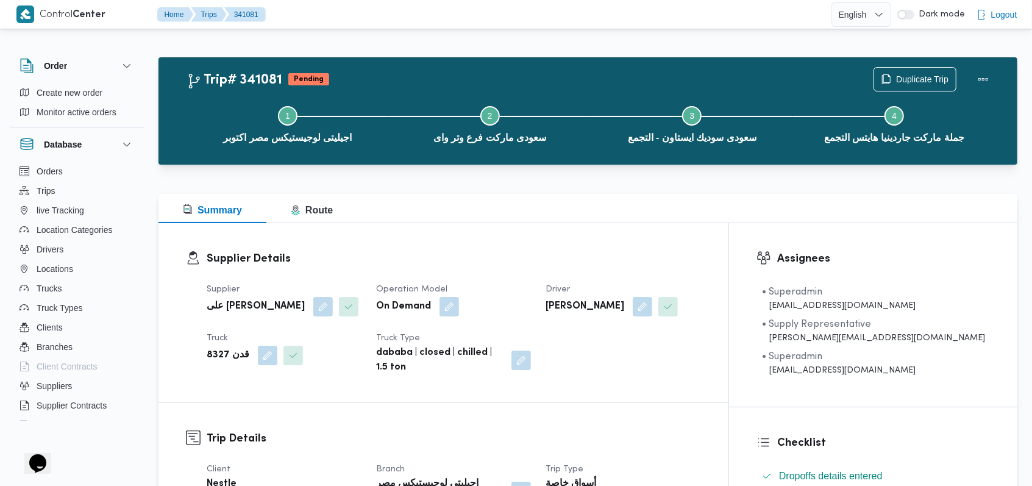
click at [505, 257] on h3 "Supplier Details" at bounding box center [454, 258] width 494 height 16
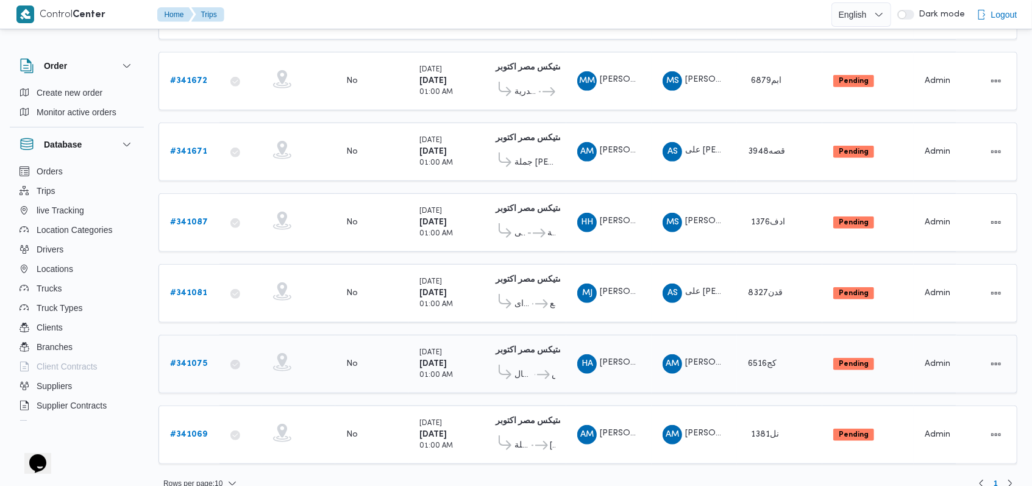
scroll to position [426, 0]
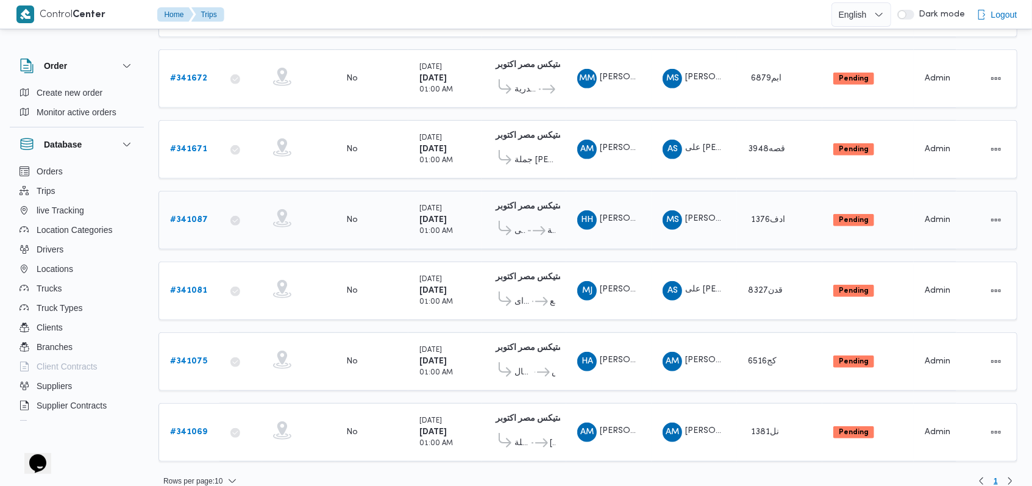
click at [200, 216] on b "# 341087" at bounding box center [189, 220] width 38 height 8
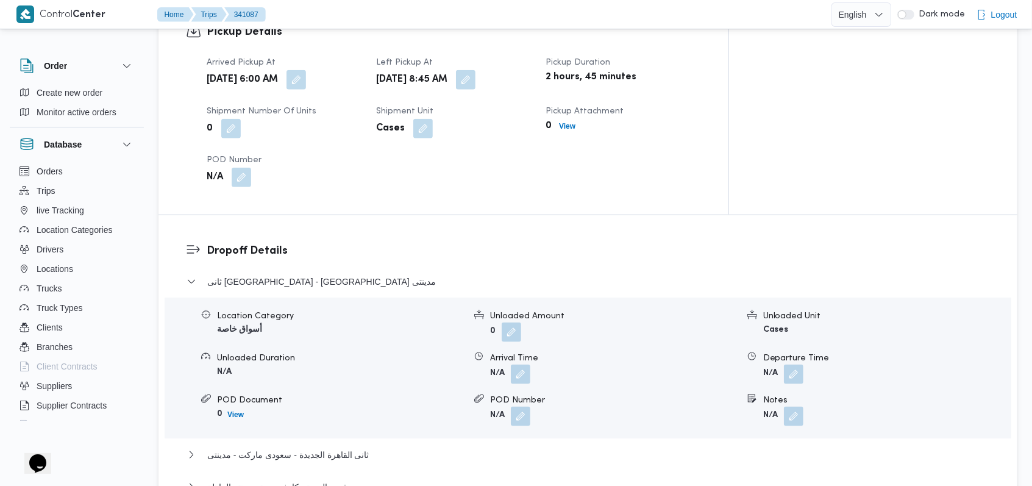
scroll to position [812, 0]
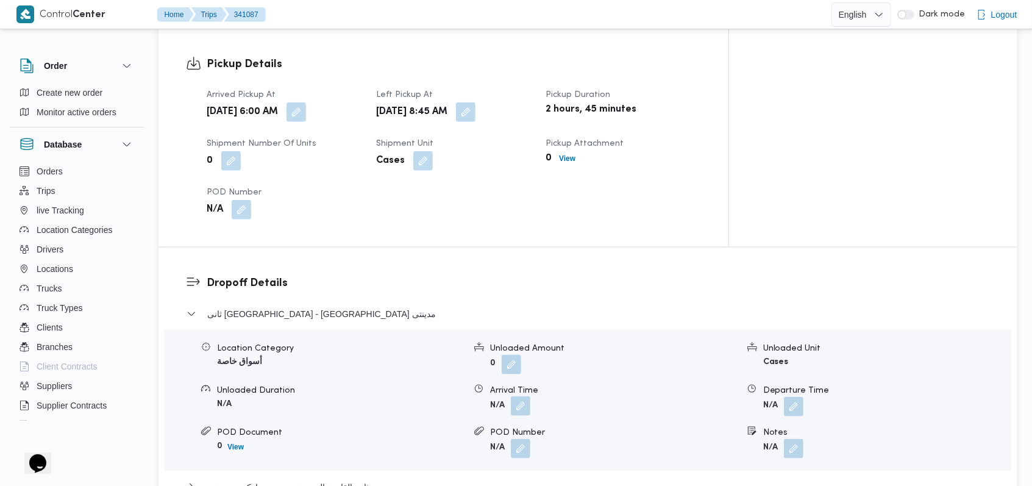
click at [526, 396] on button "button" at bounding box center [520, 405] width 19 height 19
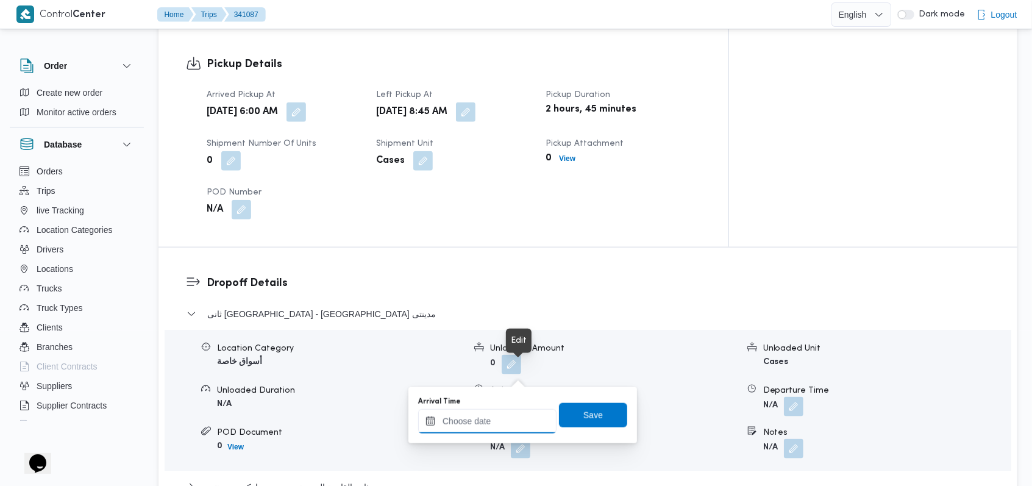
click at [500, 420] on input "Arrival Time" at bounding box center [487, 421] width 138 height 24
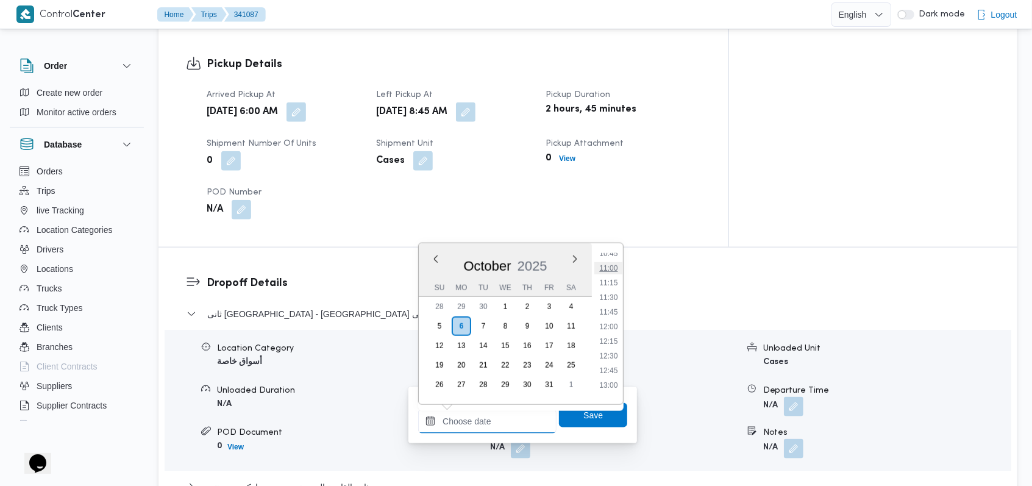
scroll to position [553, 0]
click at [615, 308] on li "10:15" at bounding box center [609, 305] width 28 height 12
type input "[DATE] 10:15"
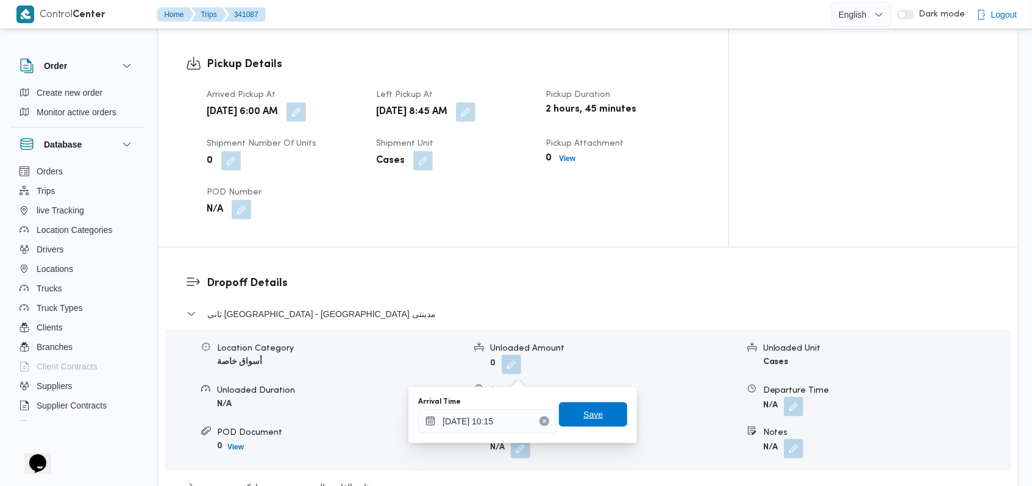
click at [595, 419] on span "Save" at bounding box center [593, 414] width 68 height 24
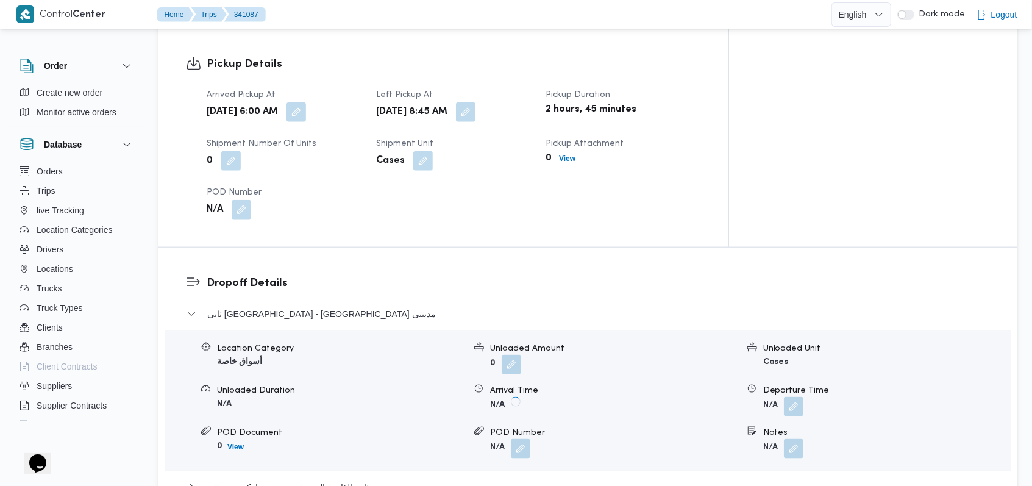
click at [791, 397] on button "button" at bounding box center [793, 406] width 19 height 19
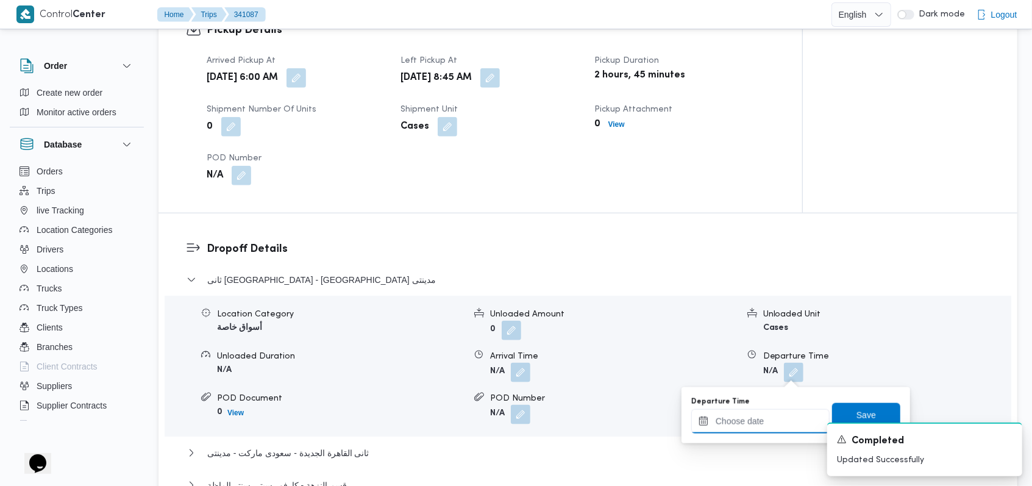
click at [773, 422] on input "Departure Time" at bounding box center [760, 421] width 138 height 24
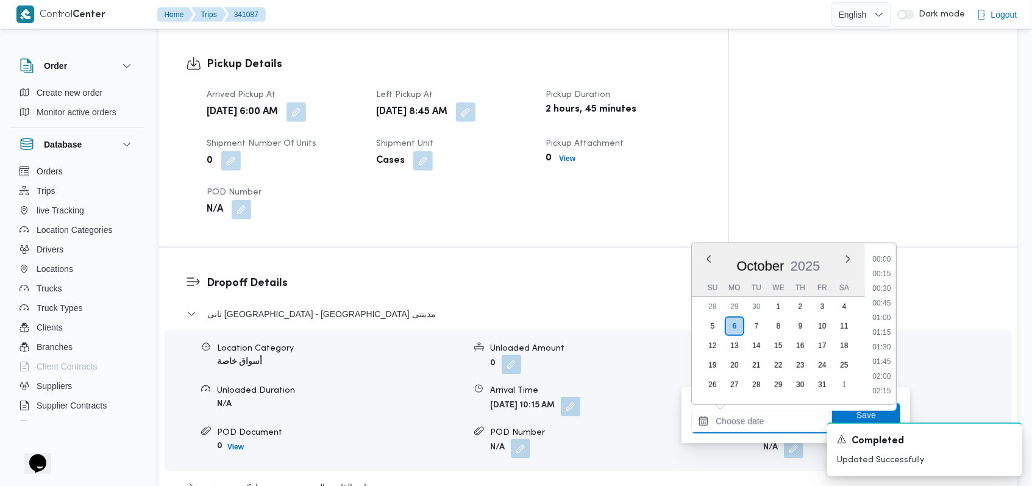
scroll to position [716, 0]
click at [883, 272] on li "12:30" at bounding box center [882, 274] width 28 height 12
type input "[DATE] 12:30"
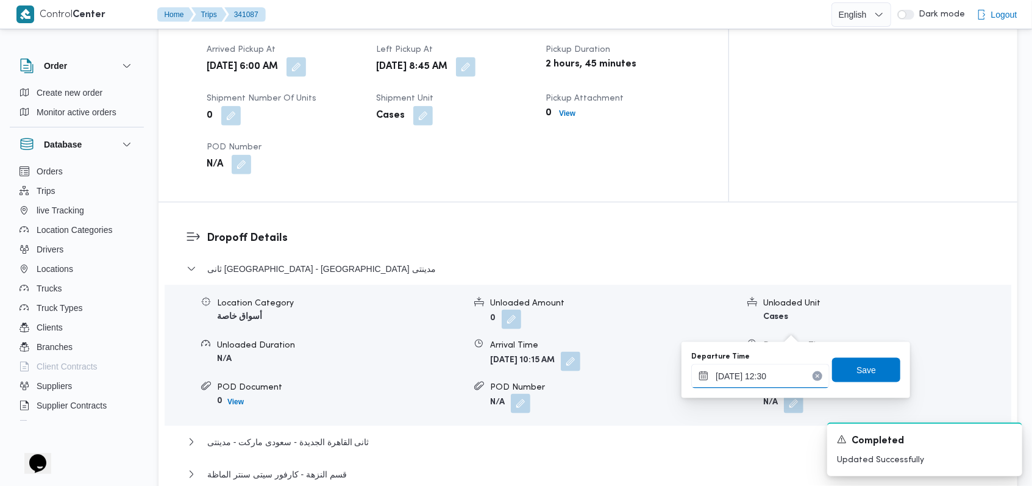
scroll to position [893, 0]
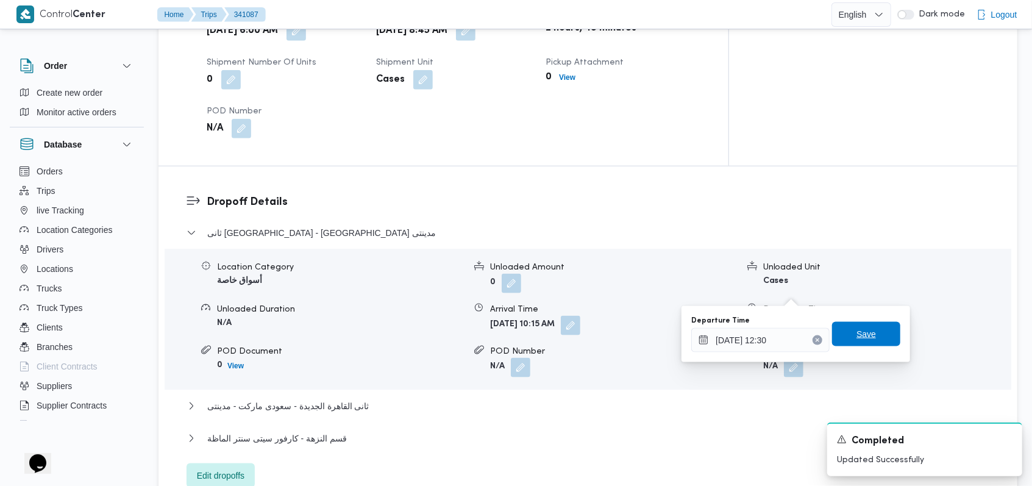
click at [870, 333] on span "Save" at bounding box center [866, 334] width 68 height 24
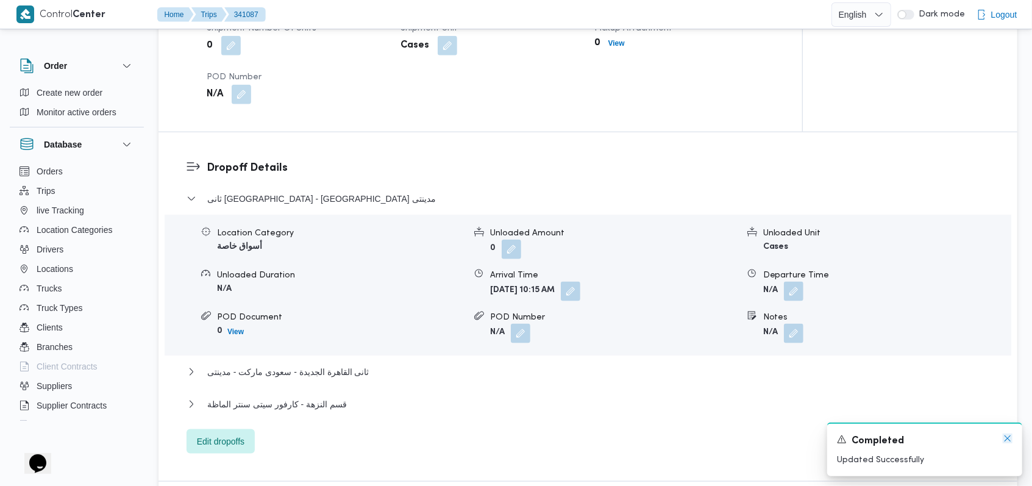
click at [1004, 440] on icon "Dismiss toast" at bounding box center [1007, 438] width 10 height 10
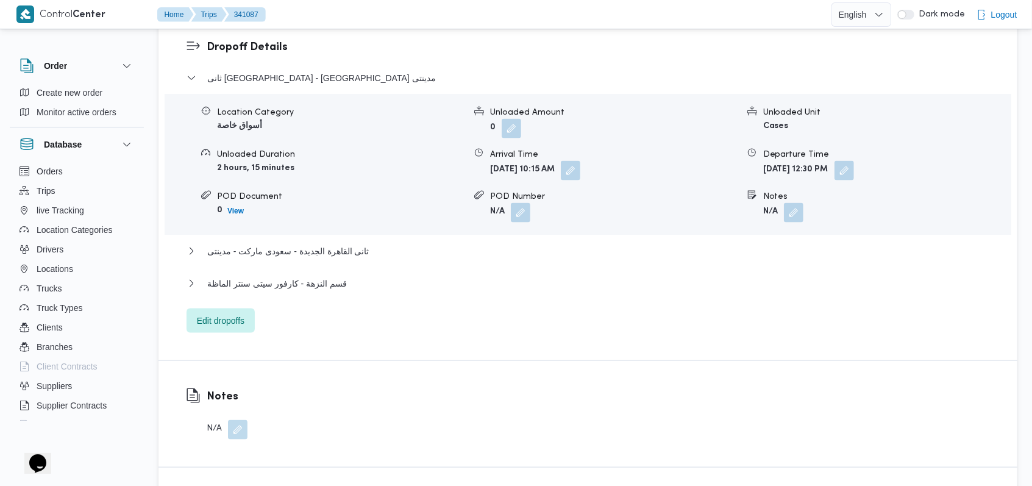
scroll to position [1056, 0]
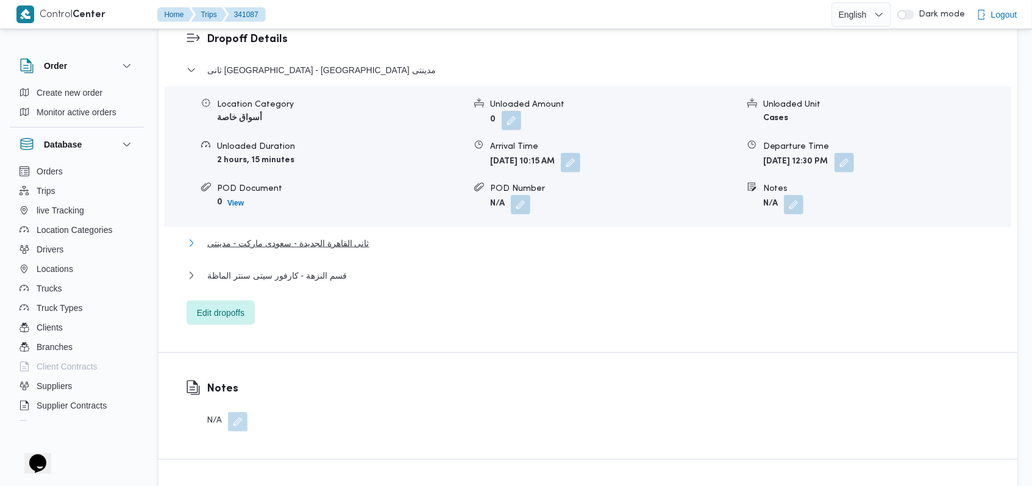
click at [373, 236] on button "ثانى القاهرة الجديدة - سعودى ماركت - مدينتى" at bounding box center [587, 243] width 803 height 15
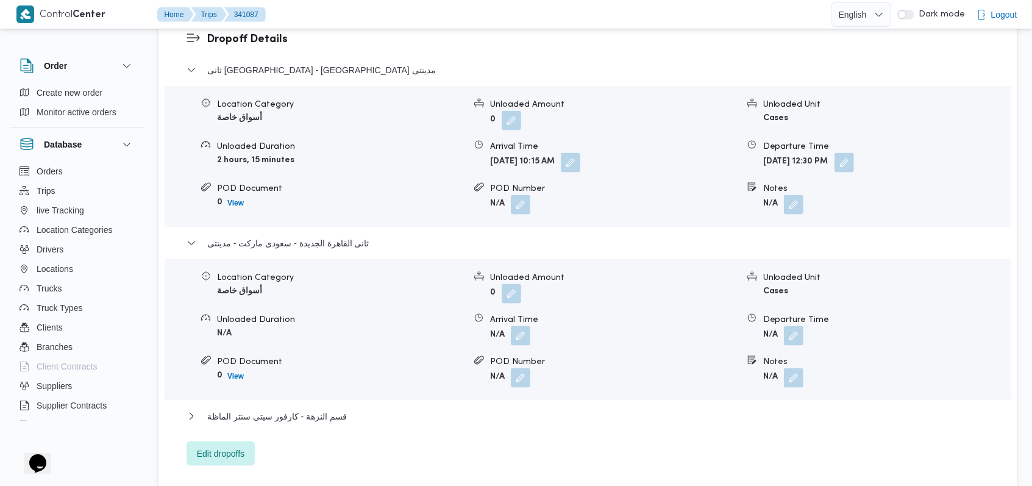
click at [529, 326] on button "button" at bounding box center [520, 335] width 19 height 19
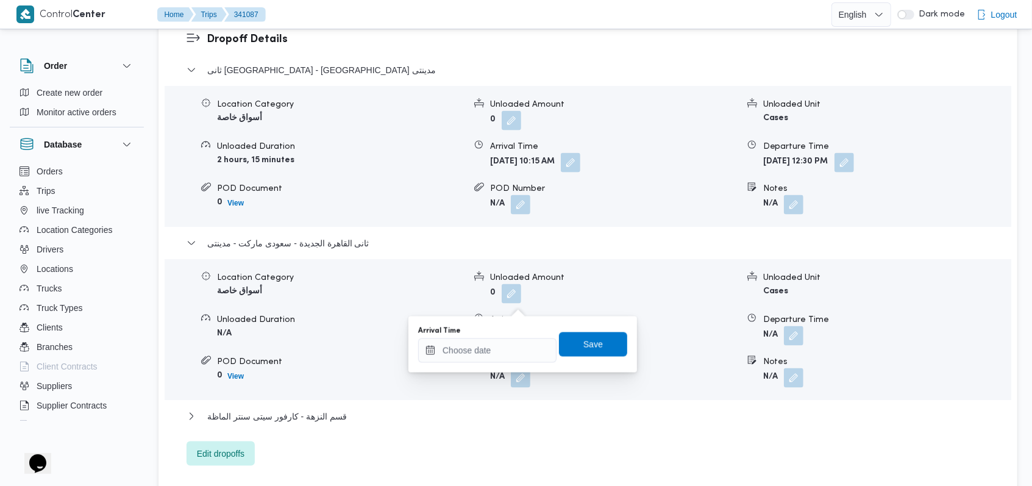
click at [508, 326] on span at bounding box center [518, 335] width 26 height 19
click at [477, 358] on input "Arrival Time" at bounding box center [487, 350] width 138 height 24
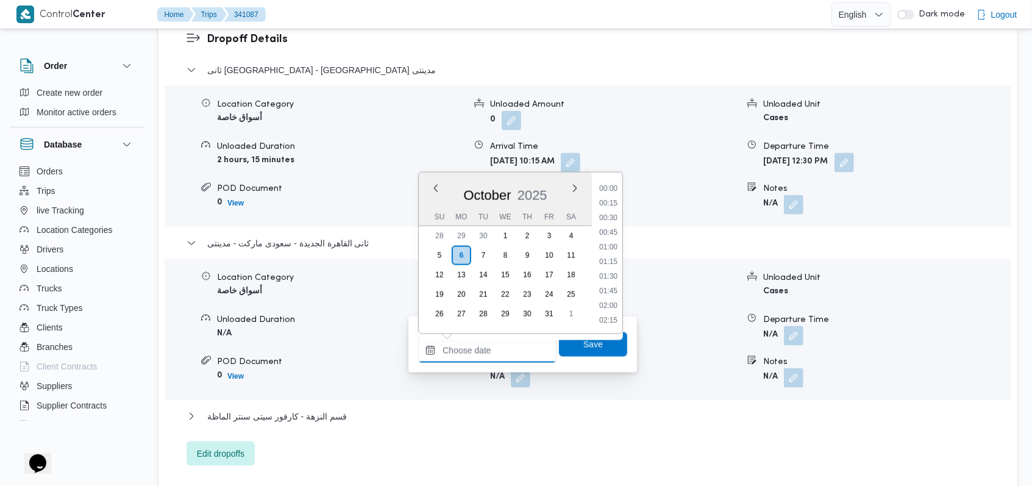
scroll to position [716, 0]
click at [609, 235] on li "13:00" at bounding box center [608, 233] width 28 height 12
type input "[DATE] 13:00"
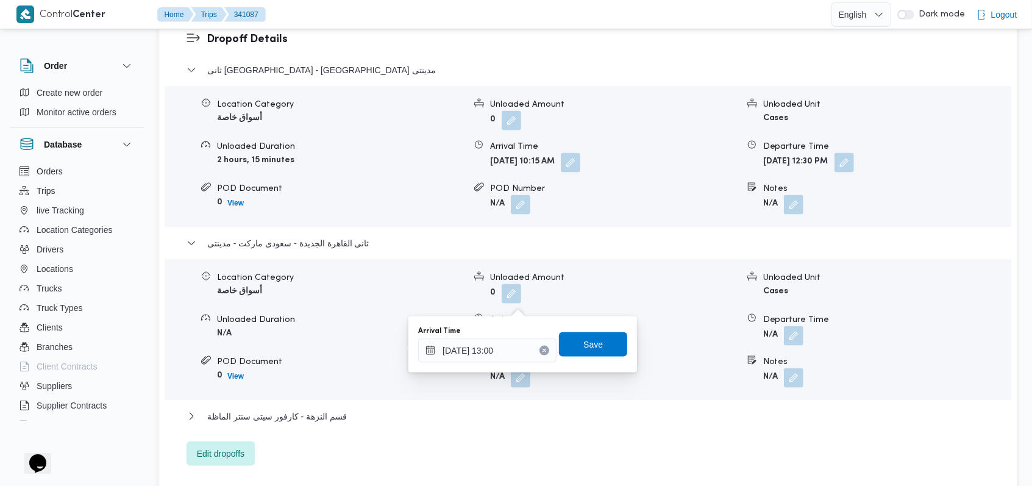
click at [582, 357] on div "Arrival Time [DATE] 13:00 Save" at bounding box center [522, 344] width 211 height 39
click at [583, 338] on span "Save" at bounding box center [592, 343] width 19 height 15
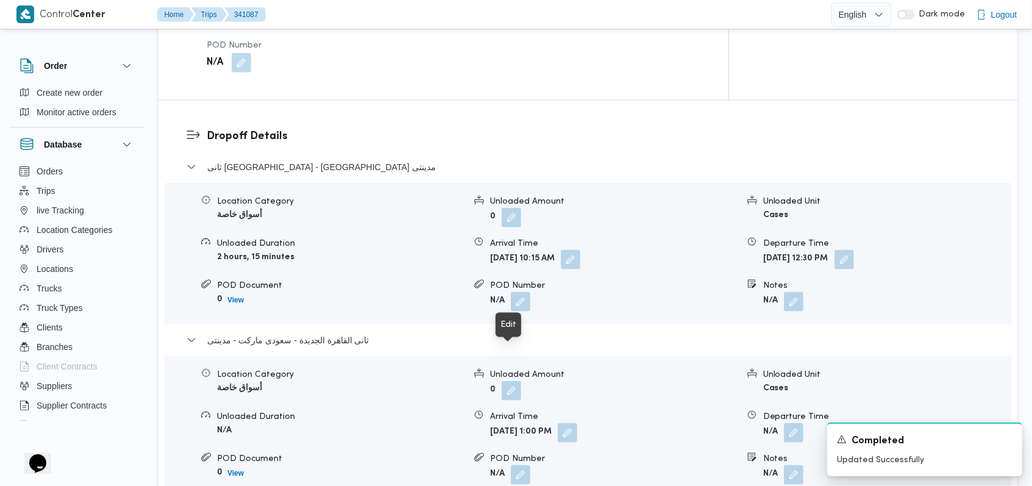
scroll to position [975, 0]
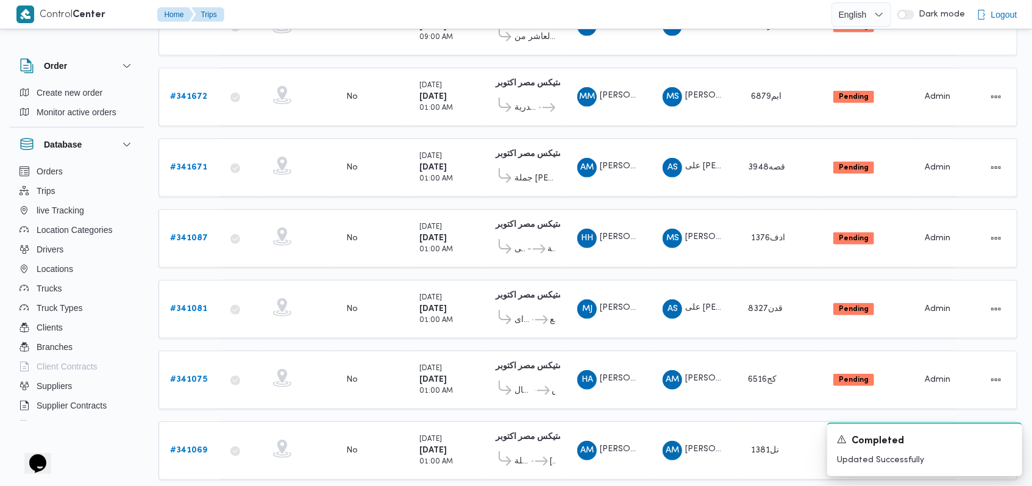
scroll to position [426, 0]
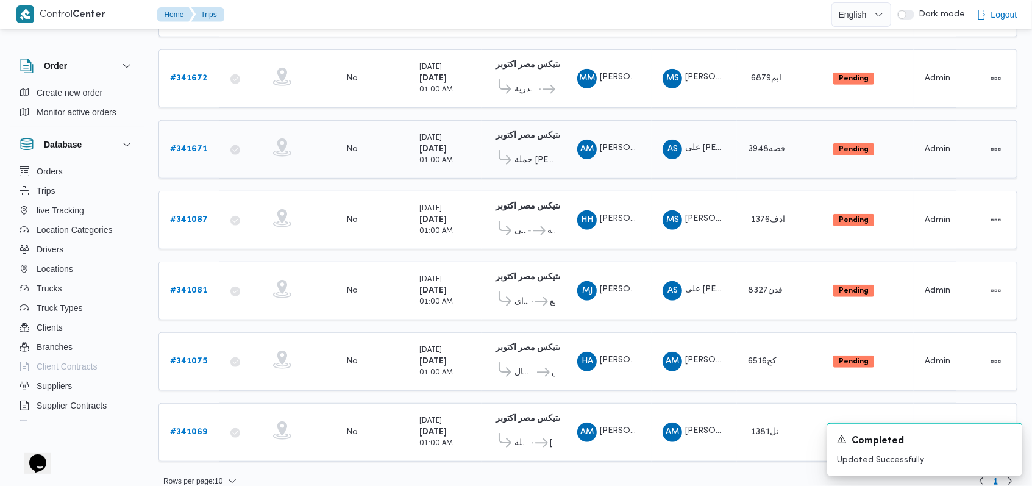
click at [196, 145] on b "# 341671" at bounding box center [188, 149] width 37 height 8
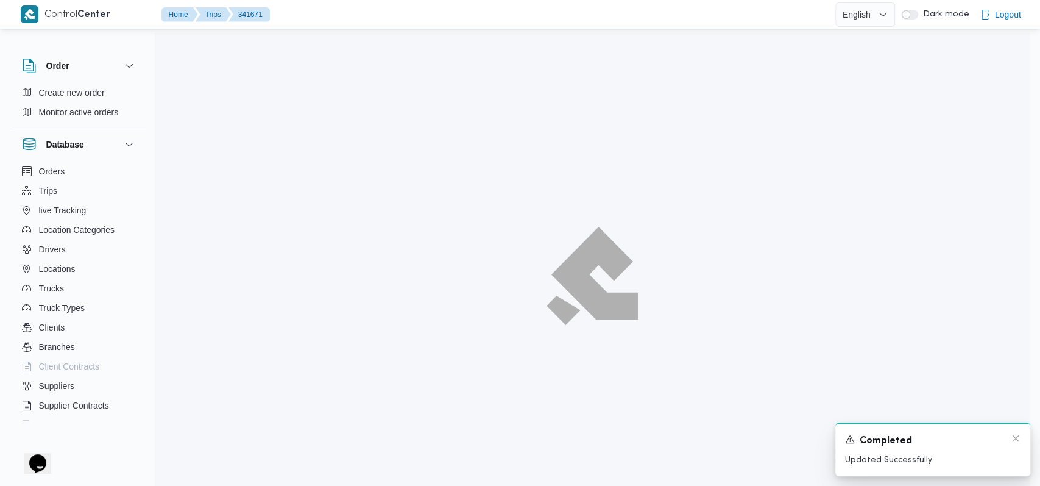
click at [1015, 444] on div "A new notification appears Completed Updated Successfully" at bounding box center [932, 449] width 195 height 54
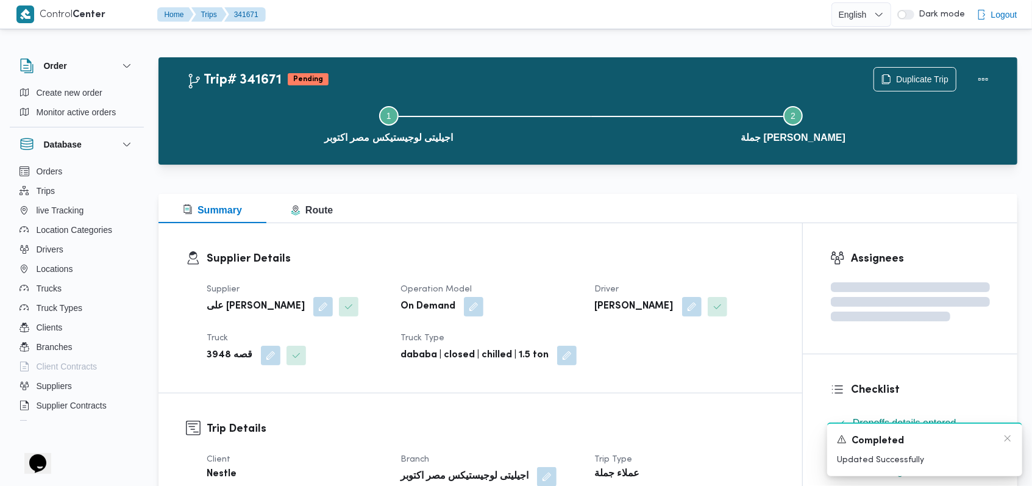
click at [1015, 436] on div "A new notification appears Completed Updated Successfully" at bounding box center [924, 449] width 195 height 54
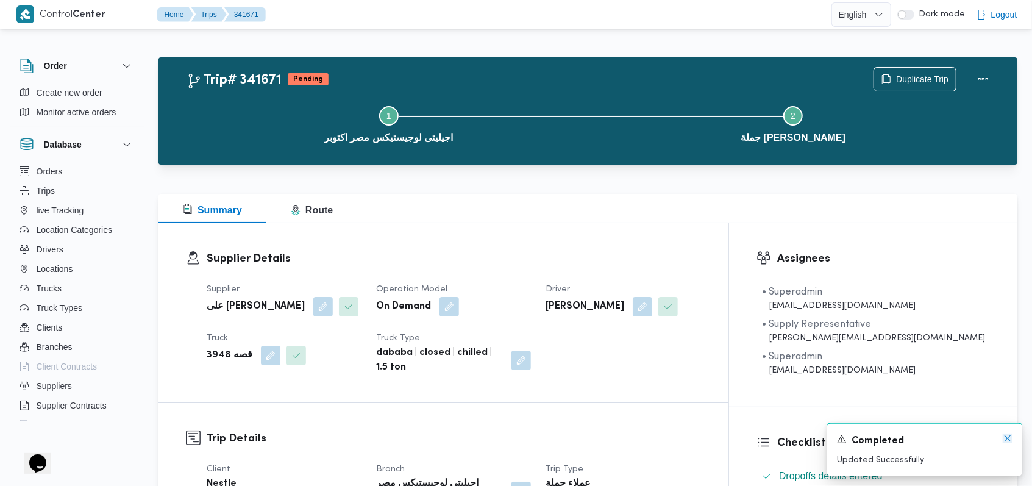
click at [1009, 439] on icon "Dismiss toast" at bounding box center [1007, 438] width 10 height 10
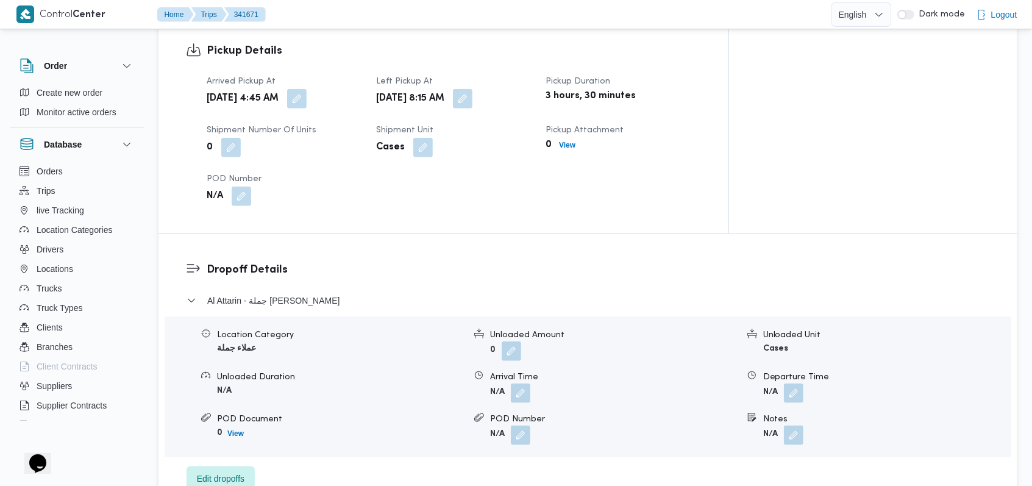
scroll to position [812, 0]
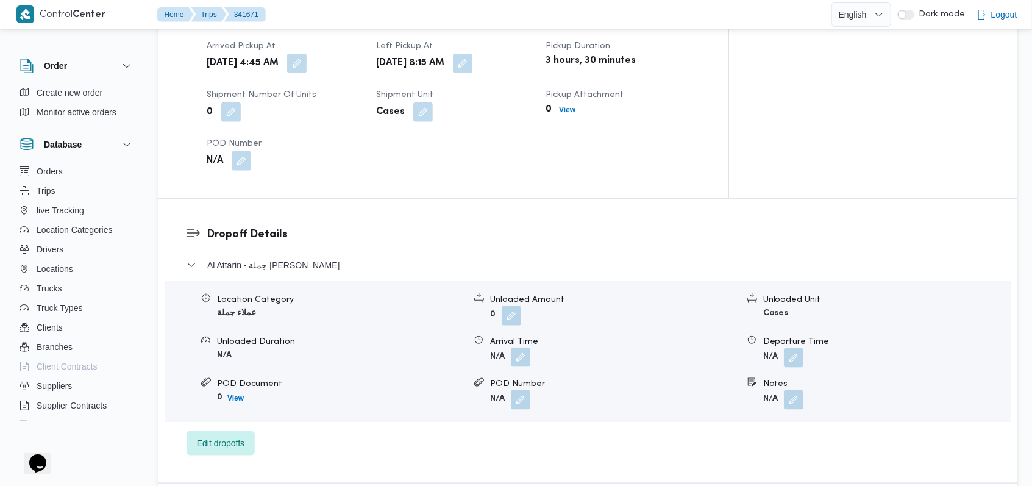
click at [523, 347] on button "button" at bounding box center [520, 356] width 19 height 19
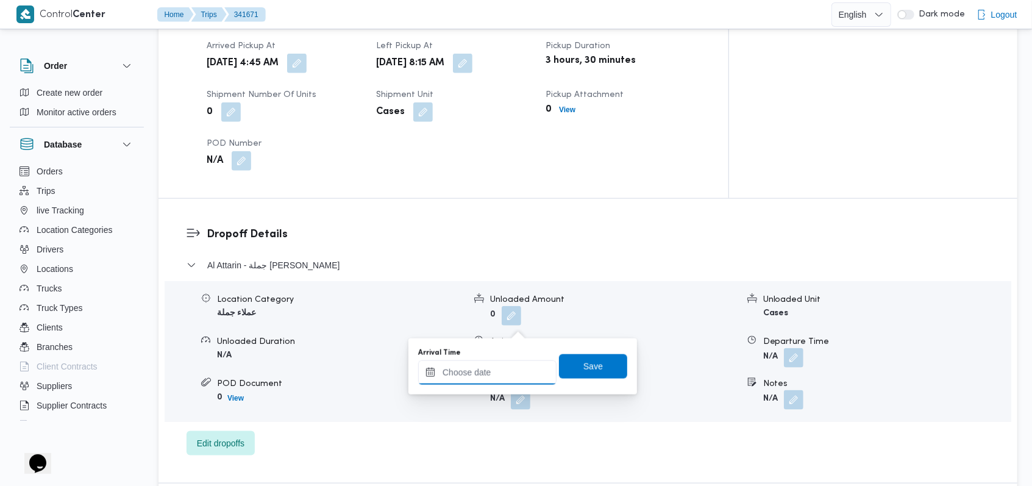
click at [480, 376] on input "Arrival Time" at bounding box center [487, 372] width 138 height 24
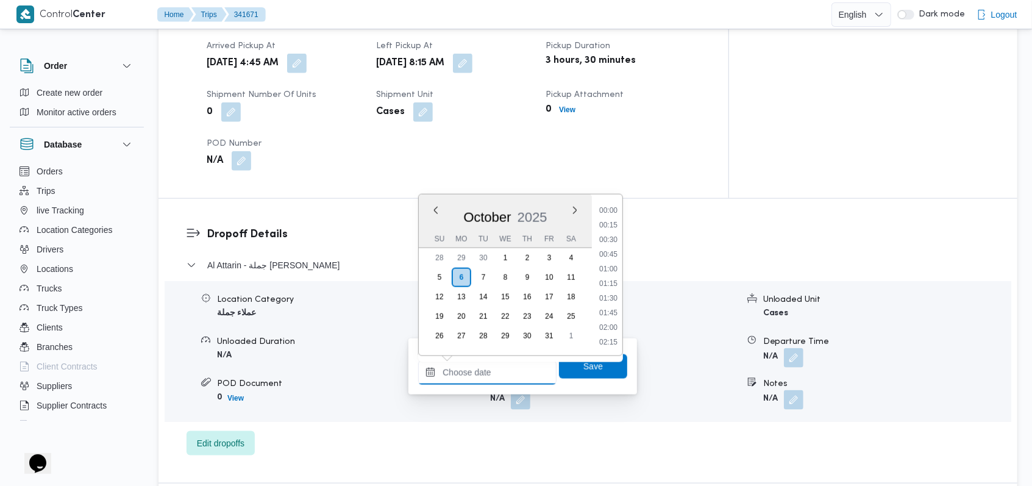
scroll to position [716, 0]
click at [617, 213] on li "12:15" at bounding box center [608, 211] width 28 height 12
type input "[DATE] 12:15"
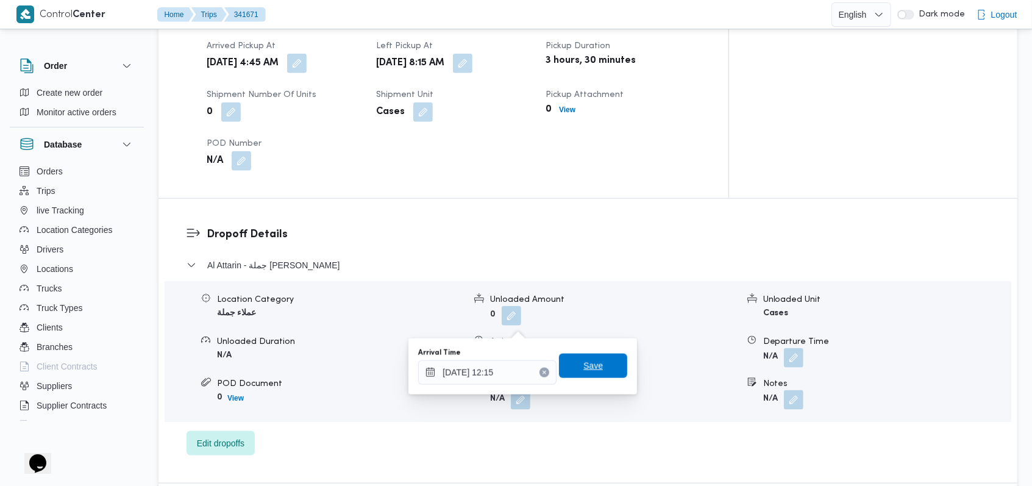
click at [590, 371] on span "Save" at bounding box center [592, 365] width 19 height 15
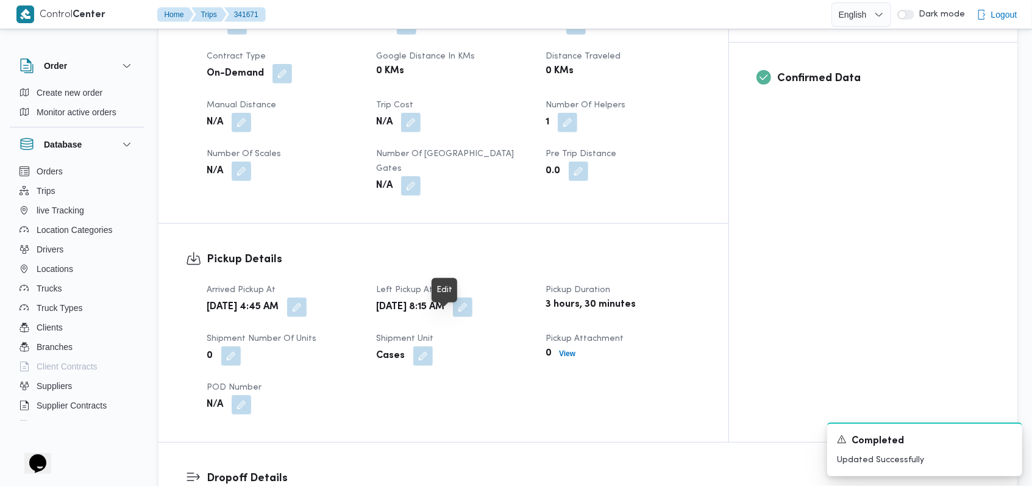
scroll to position [81, 0]
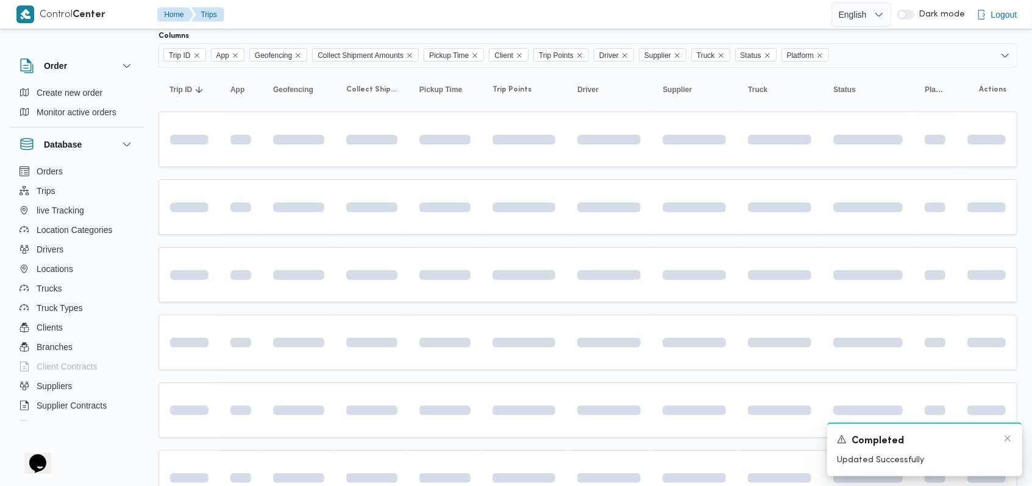
scroll to position [408, 0]
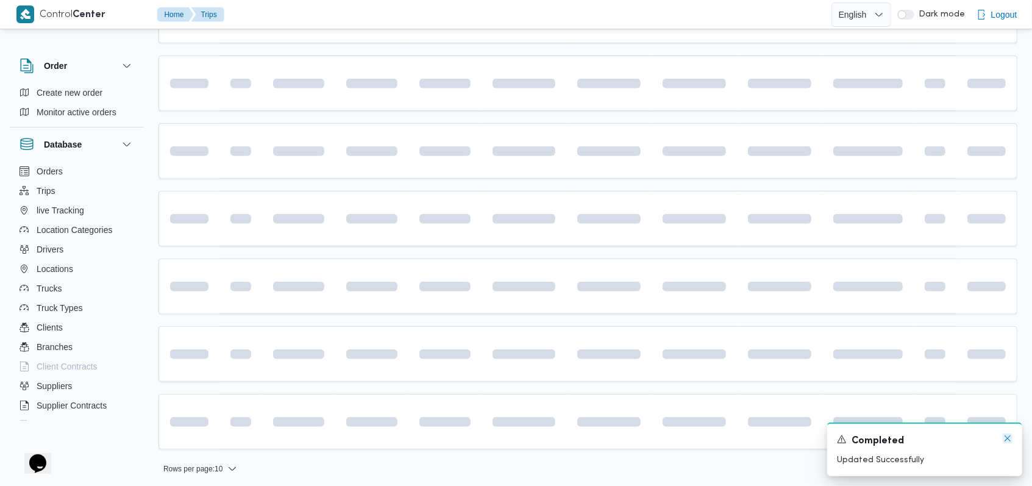
click at [1007, 442] on icon "Dismiss toast" at bounding box center [1007, 438] width 10 height 10
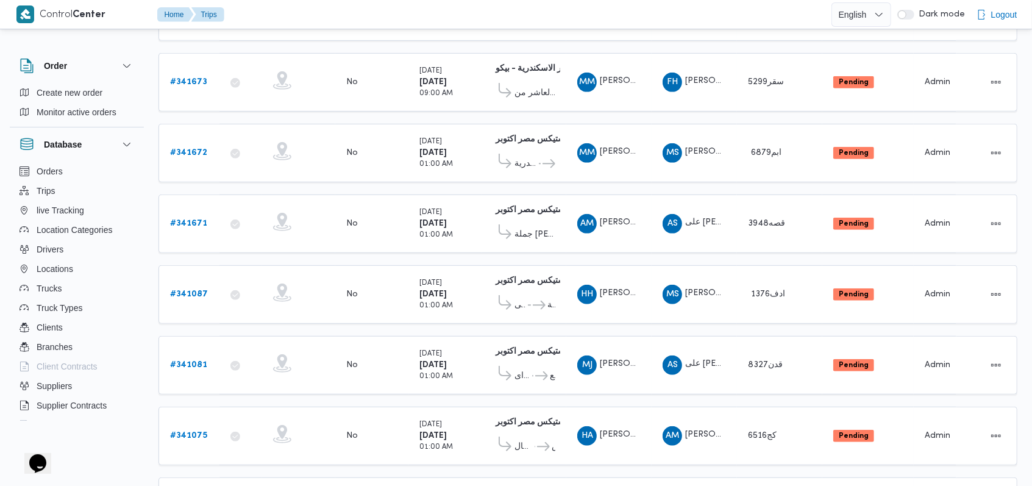
scroll to position [331, 0]
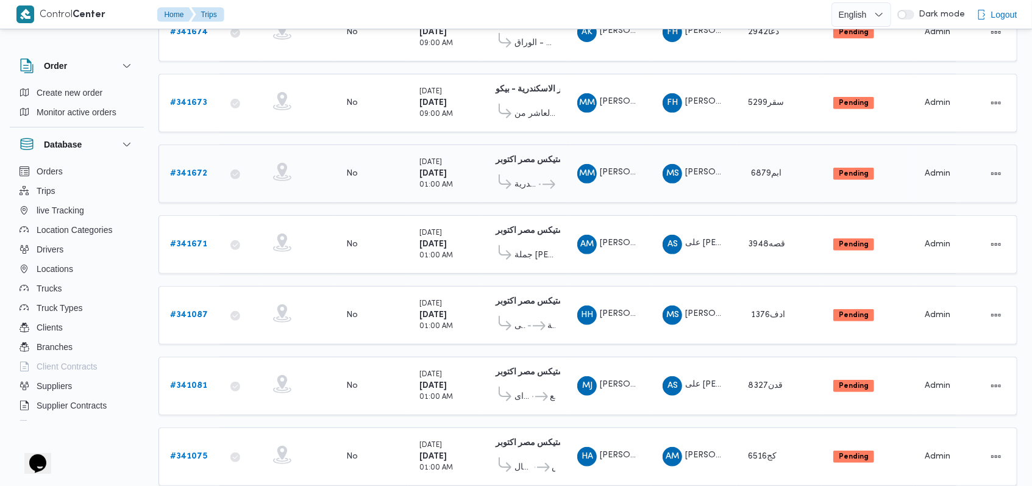
click at [194, 169] on b "# 341672" at bounding box center [188, 173] width 37 height 8
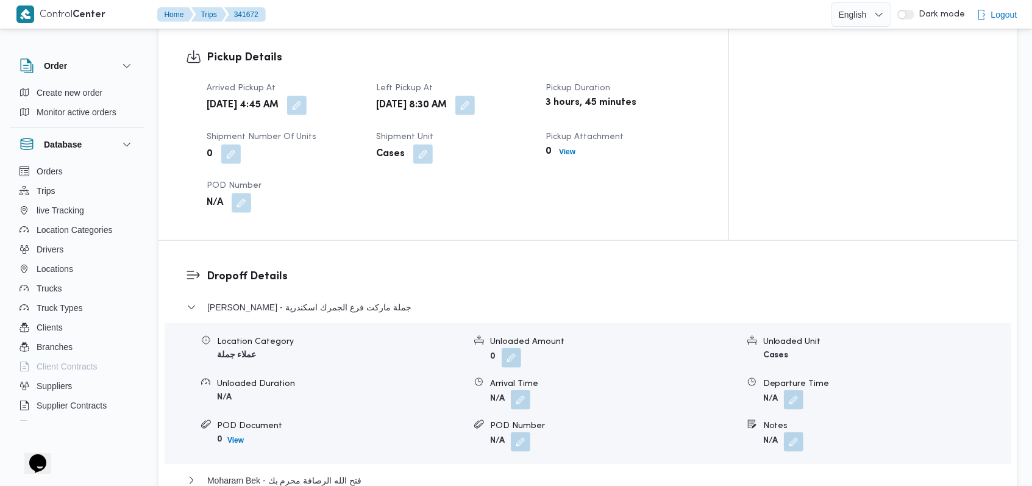
scroll to position [764, 0]
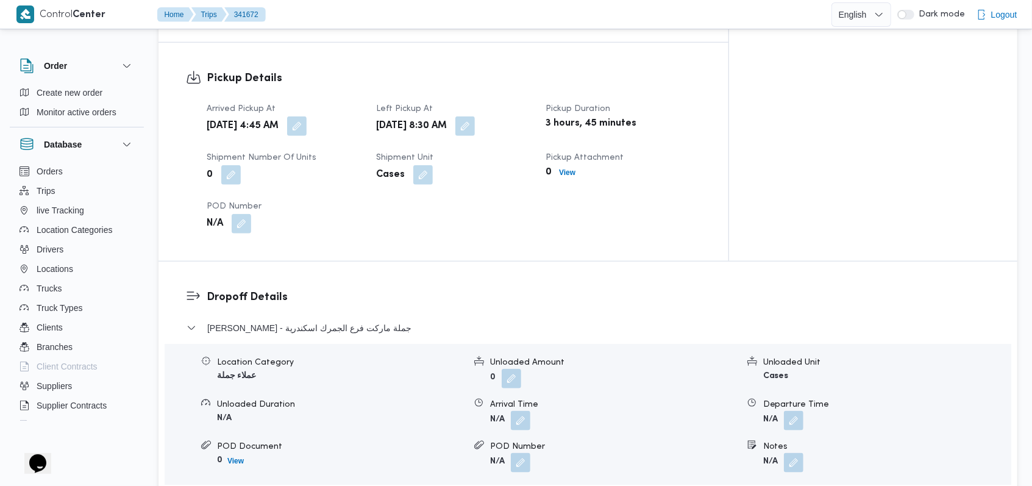
click at [526, 398] on div "Location Category عملاء جملة Unloaded Amount 0 Unloaded Unit Cases Unloaded Dur…" at bounding box center [588, 414] width 856 height 138
click at [525, 410] on button "button" at bounding box center [520, 419] width 19 height 19
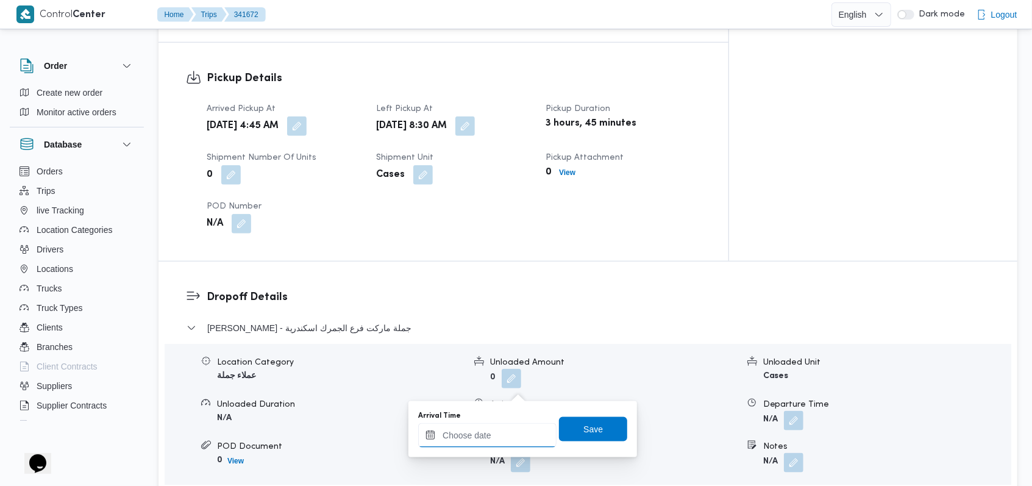
click at [498, 431] on input "Arrival Time" at bounding box center [487, 435] width 138 height 24
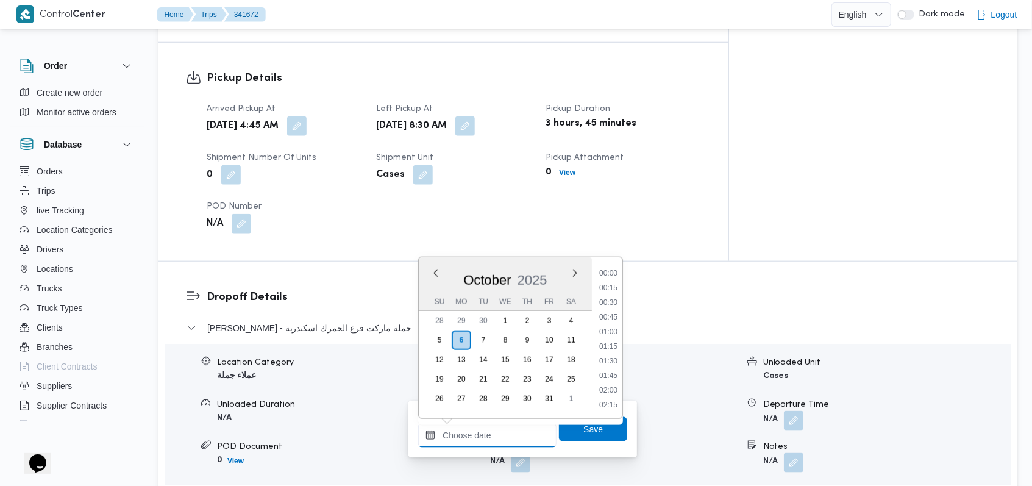
scroll to position [716, 0]
click at [612, 314] on li "13:00" at bounding box center [608, 317] width 28 height 12
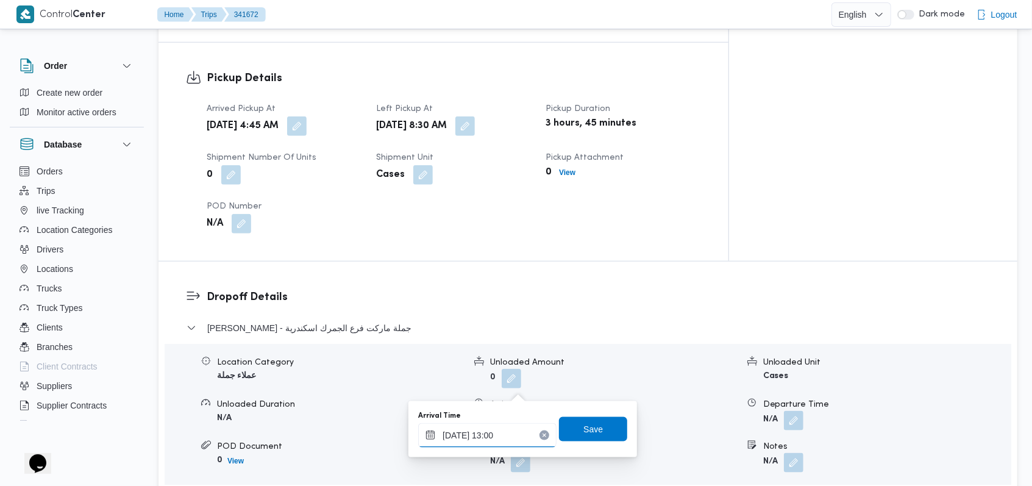
click at [495, 444] on input "[DATE] 13:00" at bounding box center [487, 435] width 138 height 24
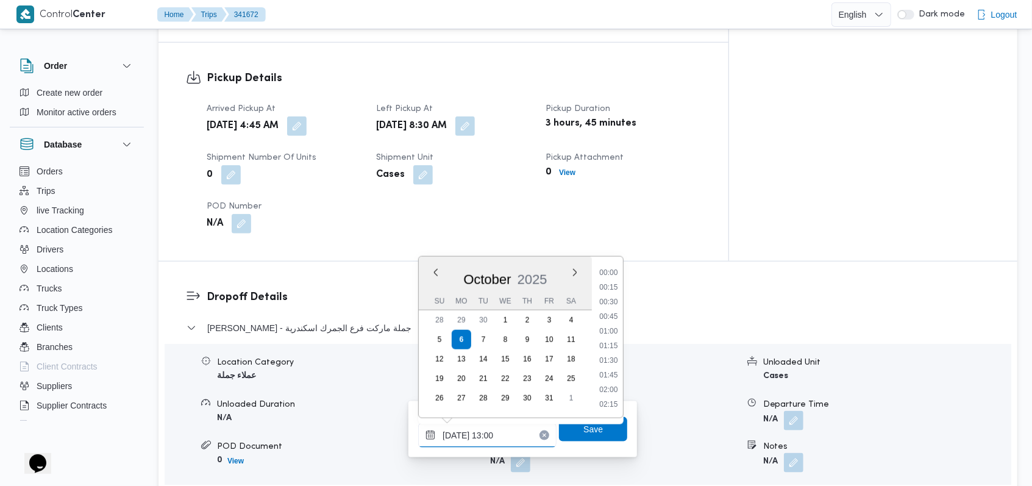
scroll to position [687, 0]
click at [614, 275] on li "11:45" at bounding box center [609, 273] width 28 height 12
type input "[DATE] 11:45"
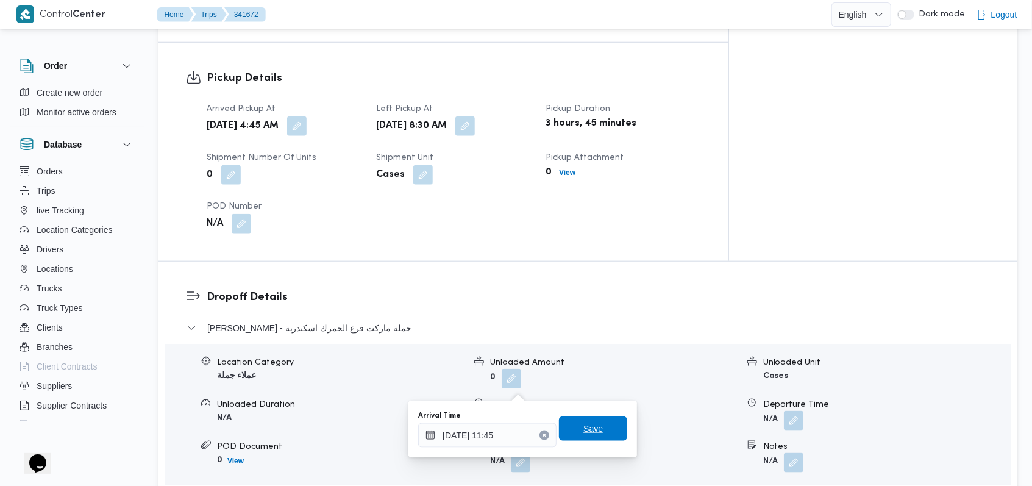
click at [595, 420] on span "Save" at bounding box center [593, 428] width 68 height 24
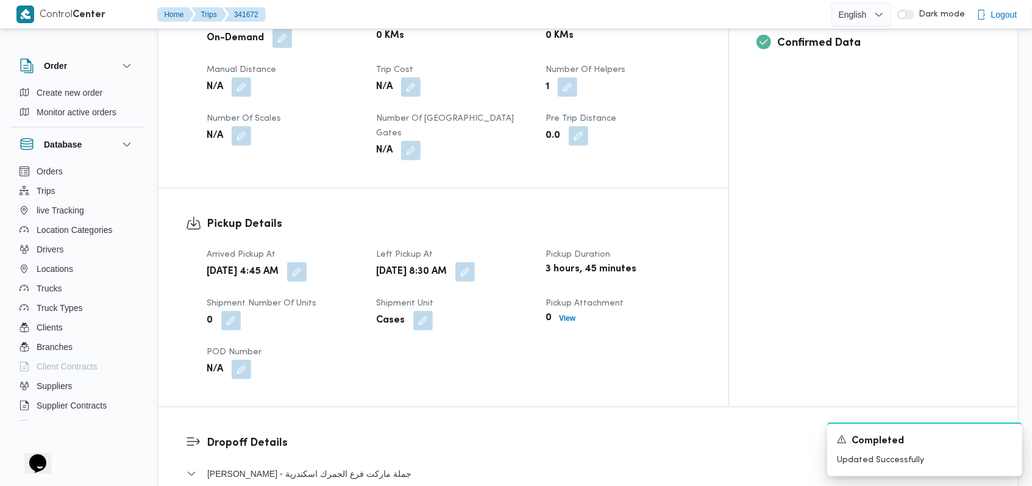
scroll to position [439, 0]
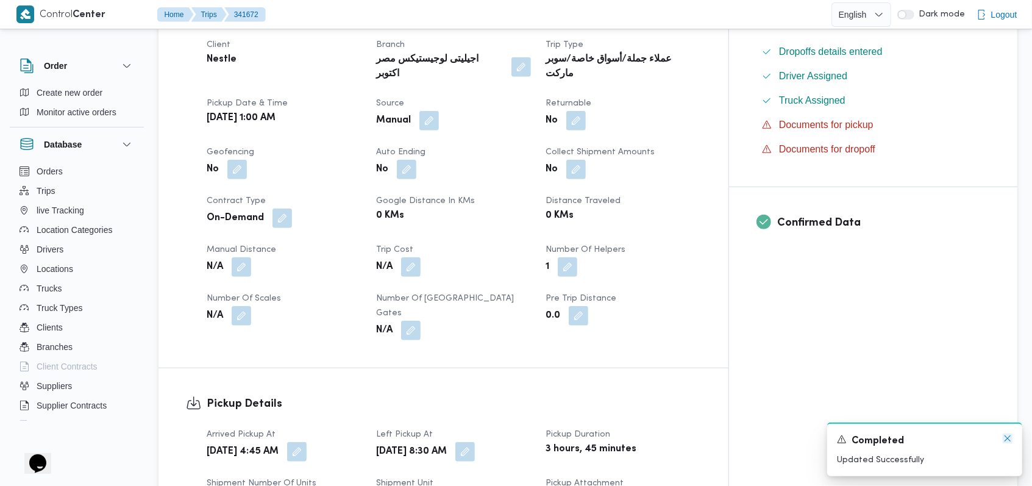
click at [1009, 441] on icon "Dismiss toast" at bounding box center [1007, 438] width 6 height 6
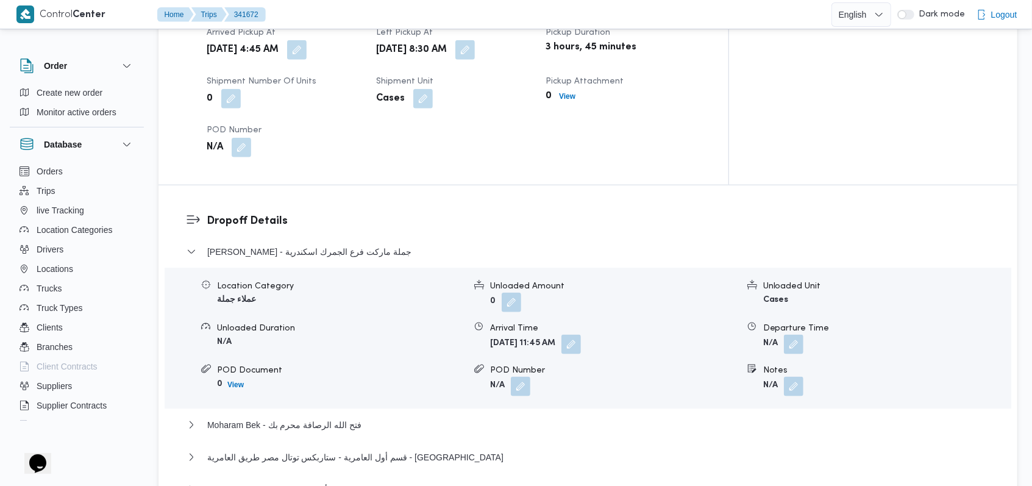
scroll to position [845, 0]
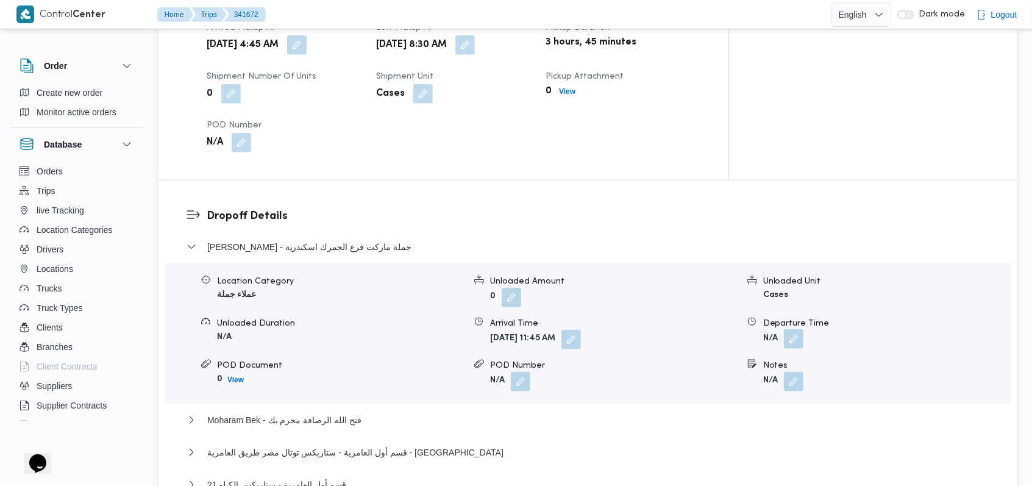
click at [799, 329] on button "button" at bounding box center [793, 338] width 19 height 19
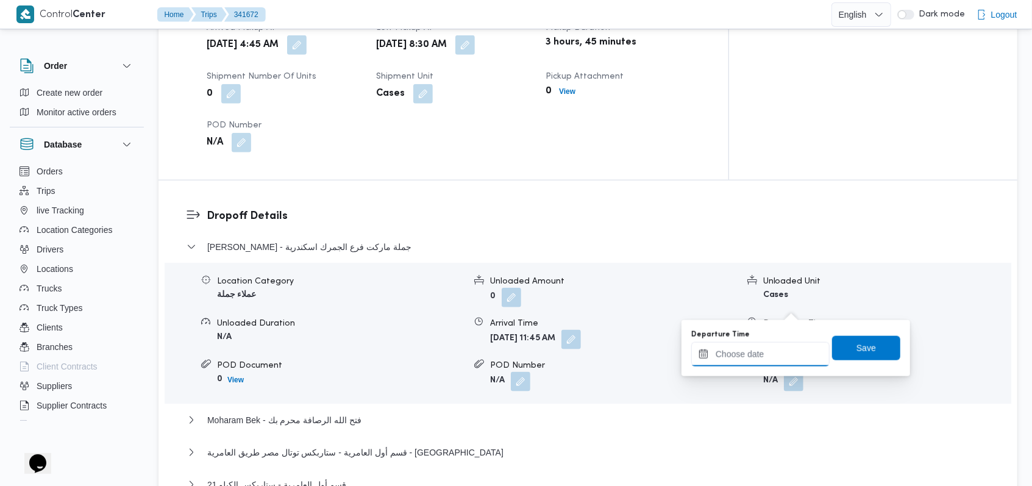
click at [779, 352] on input "Departure Time" at bounding box center [760, 354] width 138 height 24
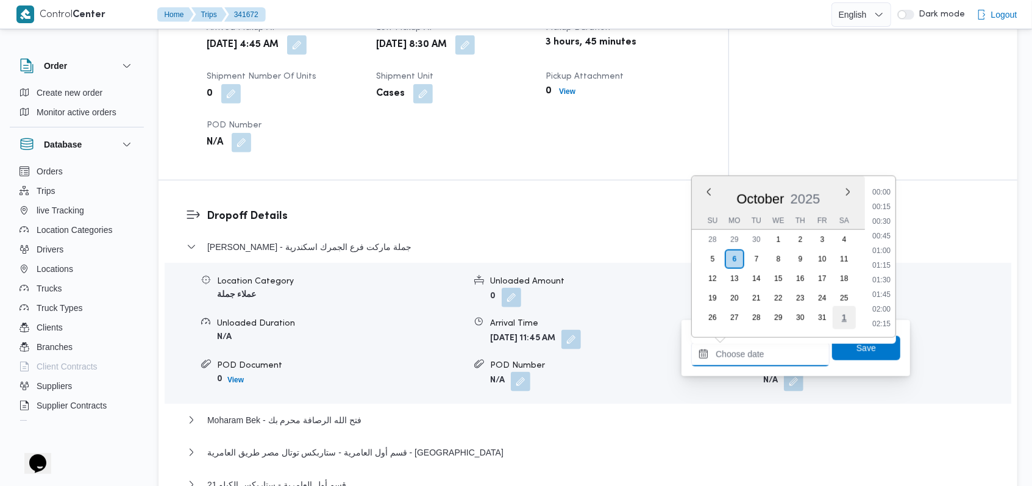
scroll to position [716, 0]
click at [889, 261] on li "13:30" at bounding box center [881, 266] width 28 height 12
type input "[DATE] 13:30"
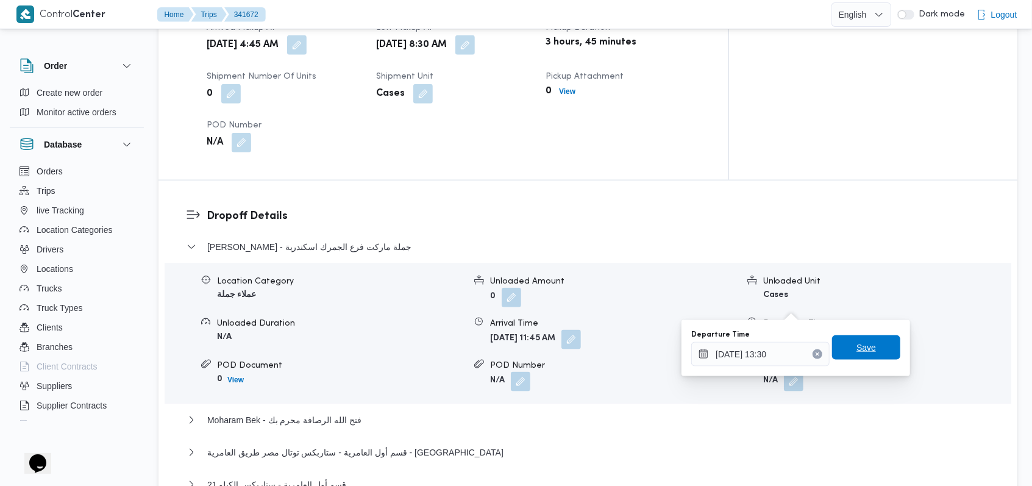
click at [859, 342] on span "Save" at bounding box center [865, 347] width 19 height 15
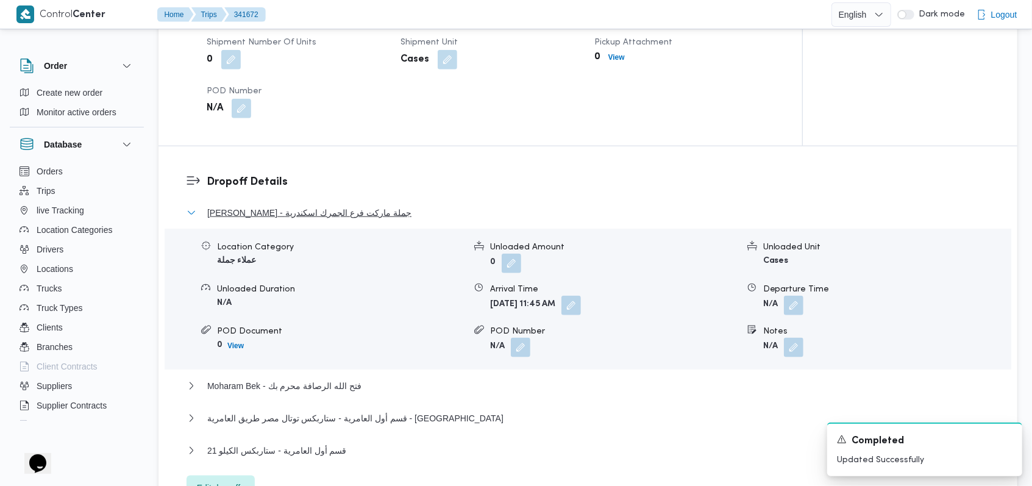
click at [356, 212] on span "[PERSON_NAME] - جملة ماركت فرع الجمرك اسكندرية" at bounding box center [309, 212] width 204 height 15
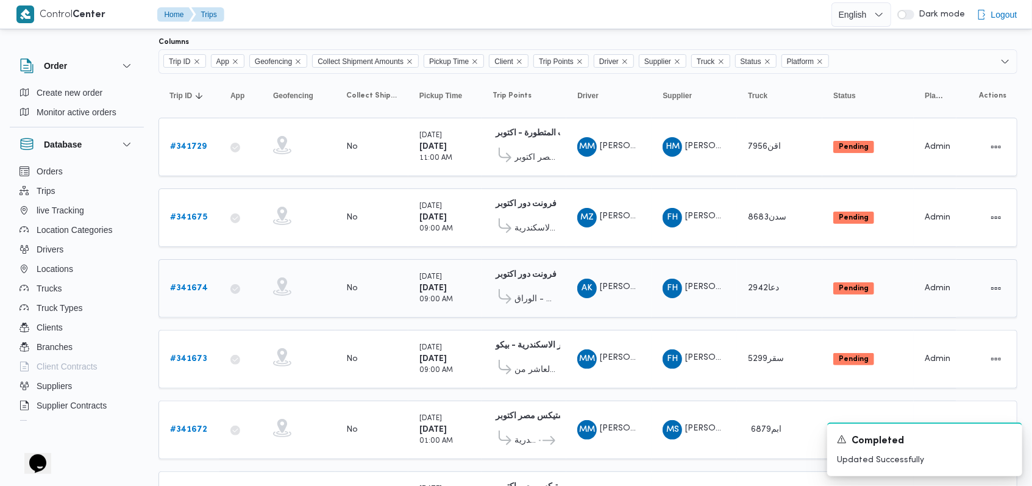
scroll to position [156, 0]
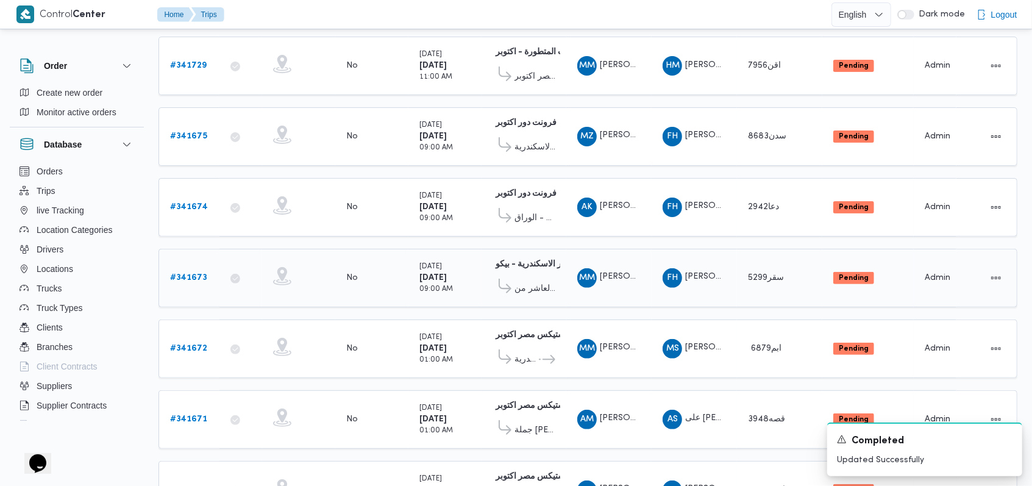
click at [195, 274] on b "# 341673" at bounding box center [188, 278] width 37 height 8
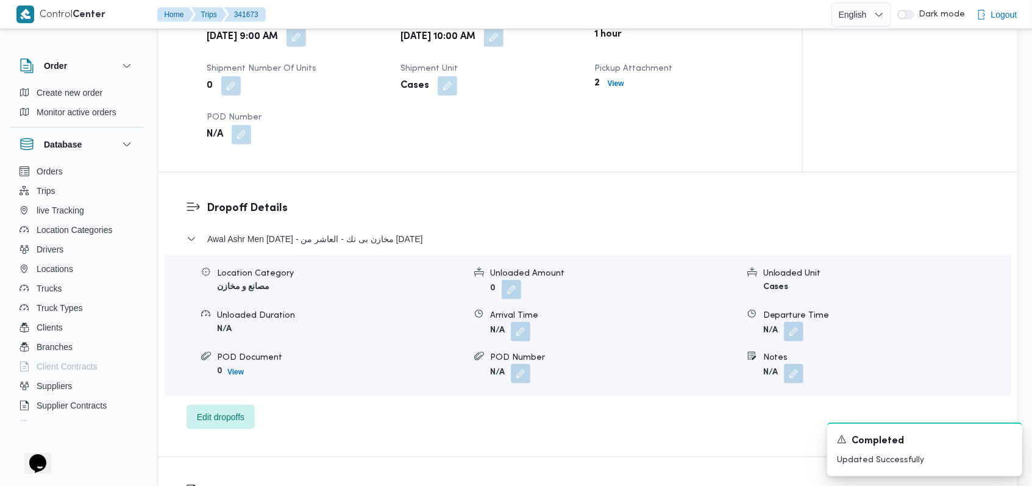
scroll to position [806, 0]
click at [521, 324] on button "button" at bounding box center [520, 328] width 19 height 19
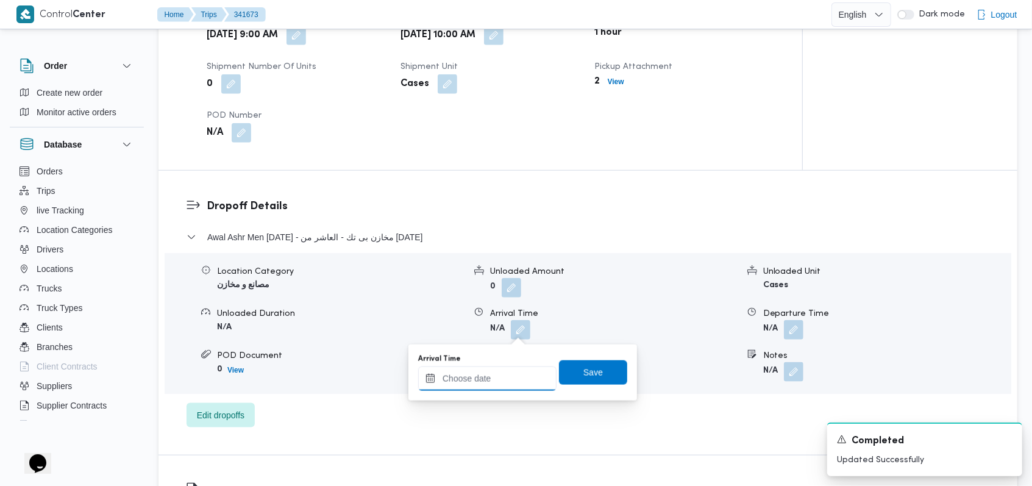
click at [500, 374] on input "Arrival Time" at bounding box center [487, 378] width 138 height 24
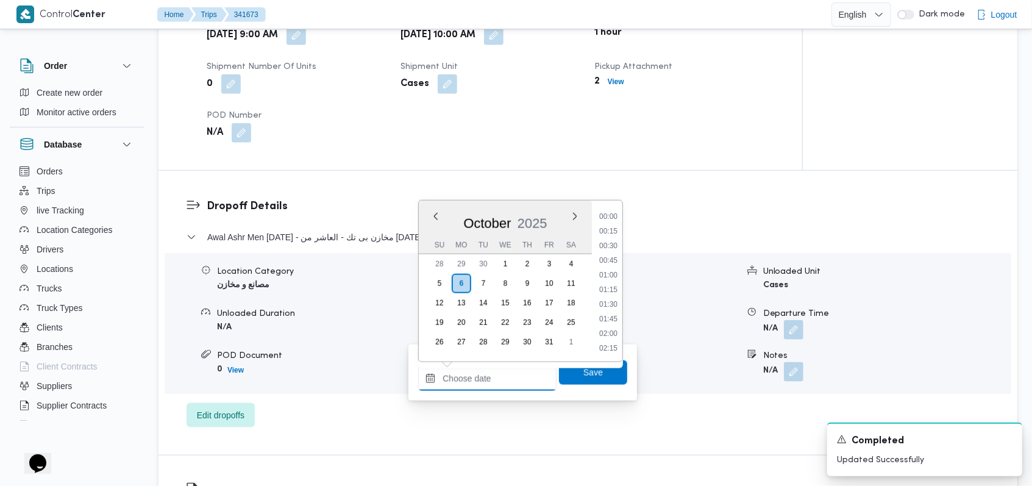
scroll to position [716, 0]
click at [610, 288] on li "13:30" at bounding box center [608, 290] width 28 height 12
type input "[DATE] 13:30"
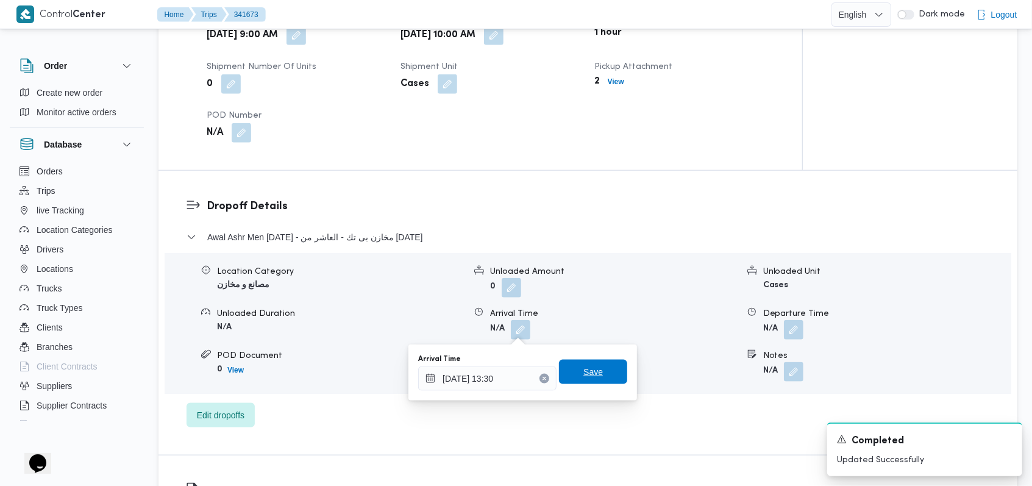
click at [588, 383] on span "Save" at bounding box center [593, 371] width 68 height 24
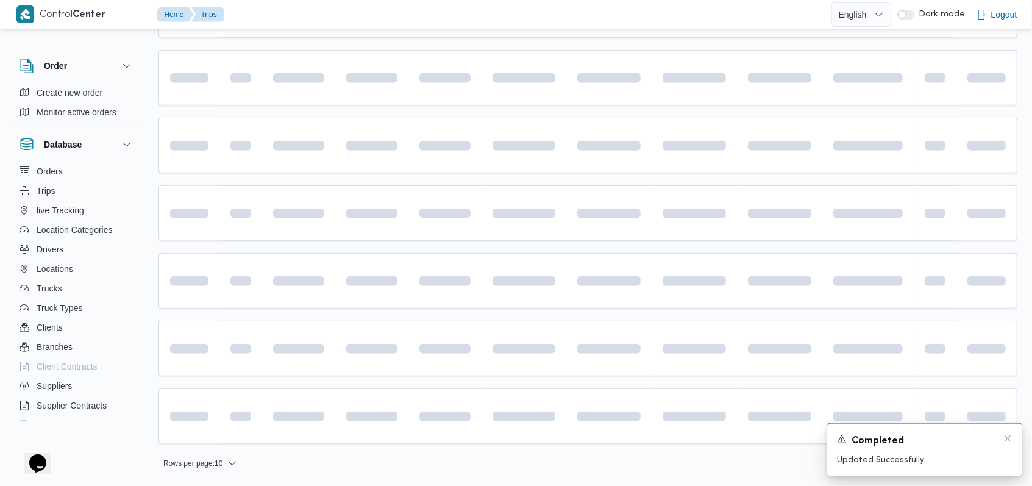
scroll to position [75, 0]
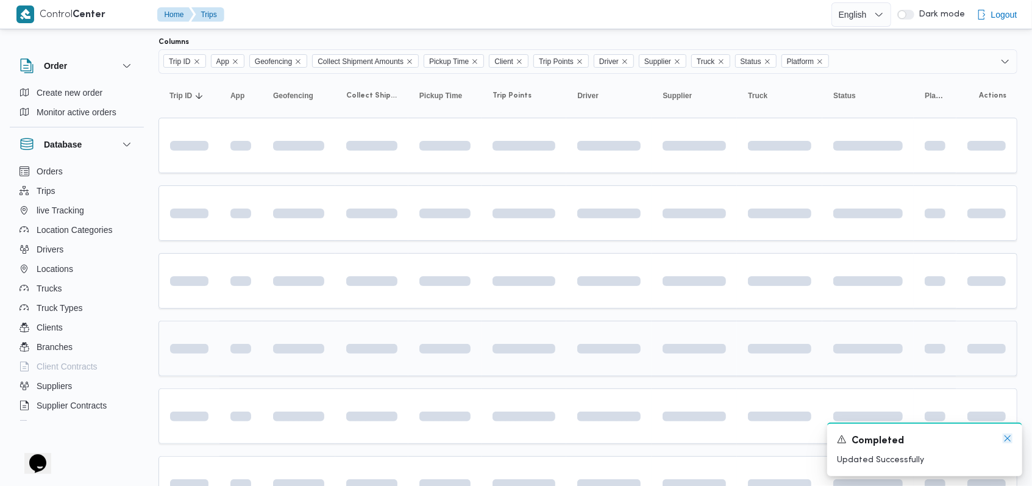
click at [1006, 442] on icon "Dismiss toast" at bounding box center [1007, 438] width 10 height 10
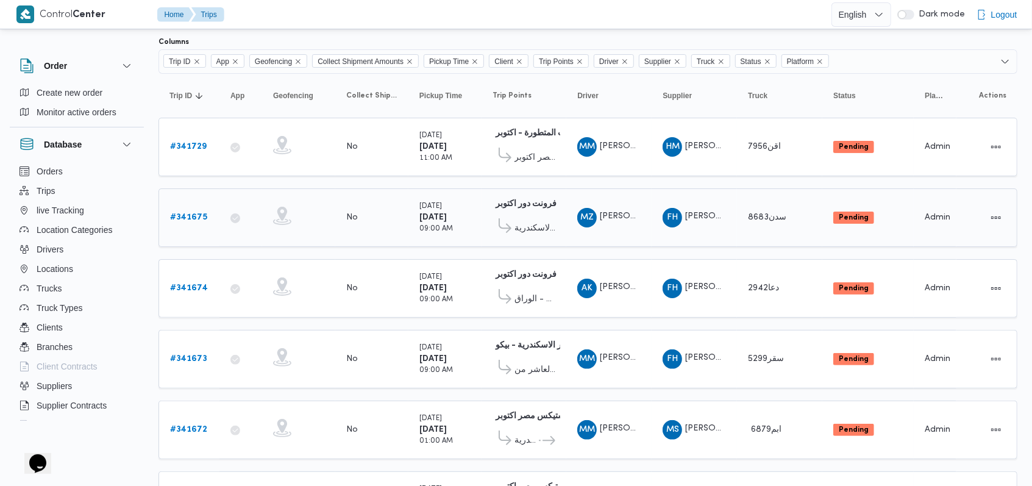
click at [194, 213] on b "# 341675" at bounding box center [188, 217] width 37 height 8
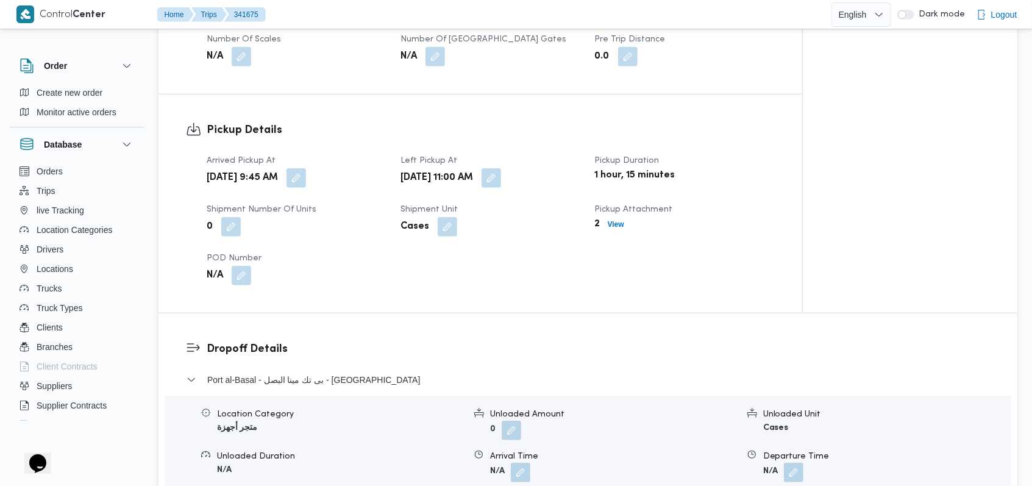
scroll to position [643, 0]
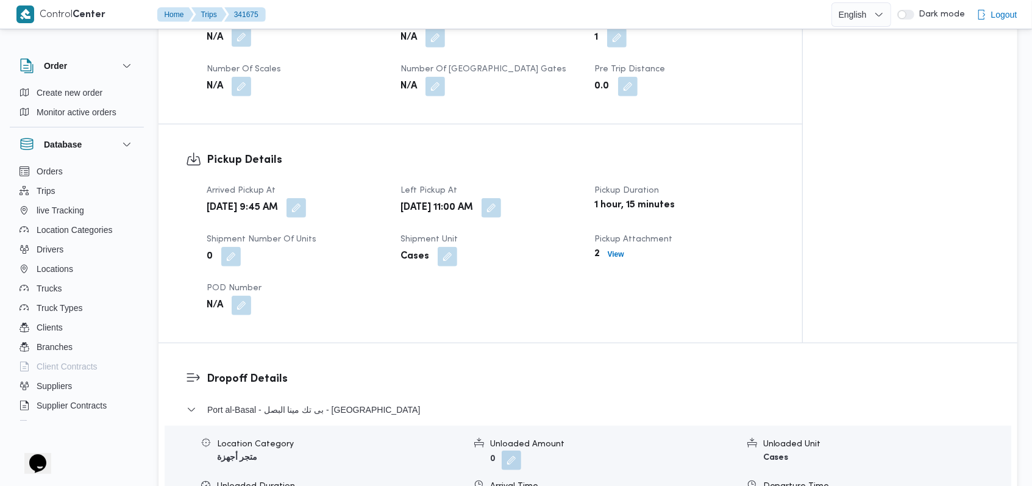
click at [240, 45] on button "button" at bounding box center [241, 36] width 19 height 19
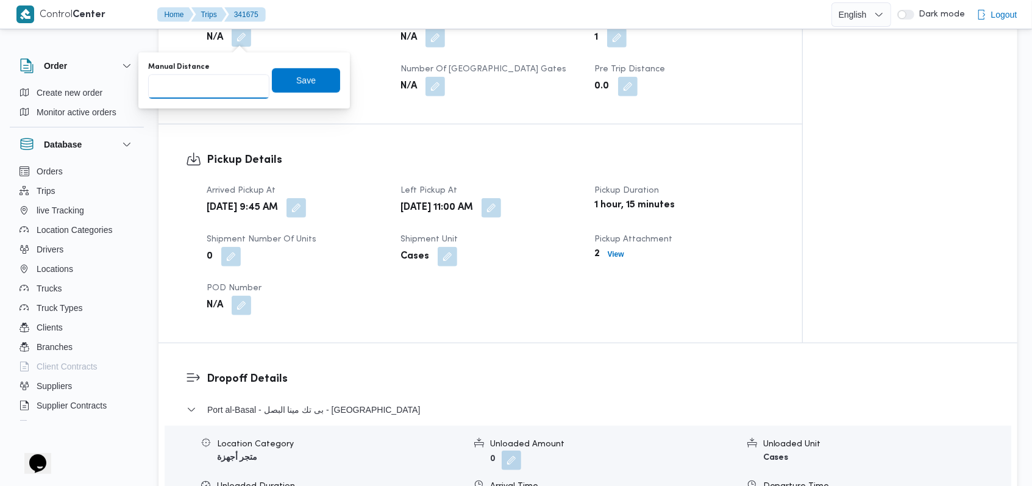
click at [214, 86] on input "Manual Distance" at bounding box center [208, 86] width 121 height 24
type input "17"
click at [310, 86] on span "Save" at bounding box center [306, 80] width 68 height 24
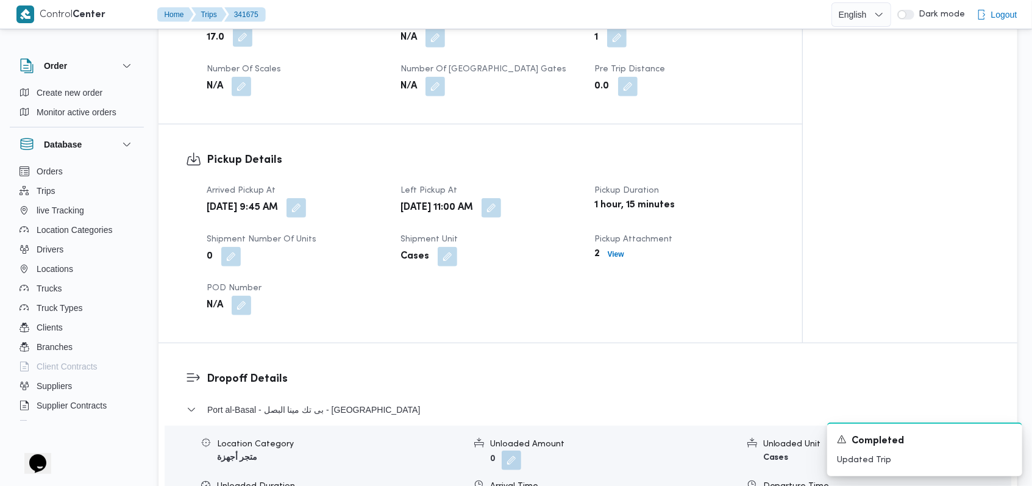
scroll to position [562, 0]
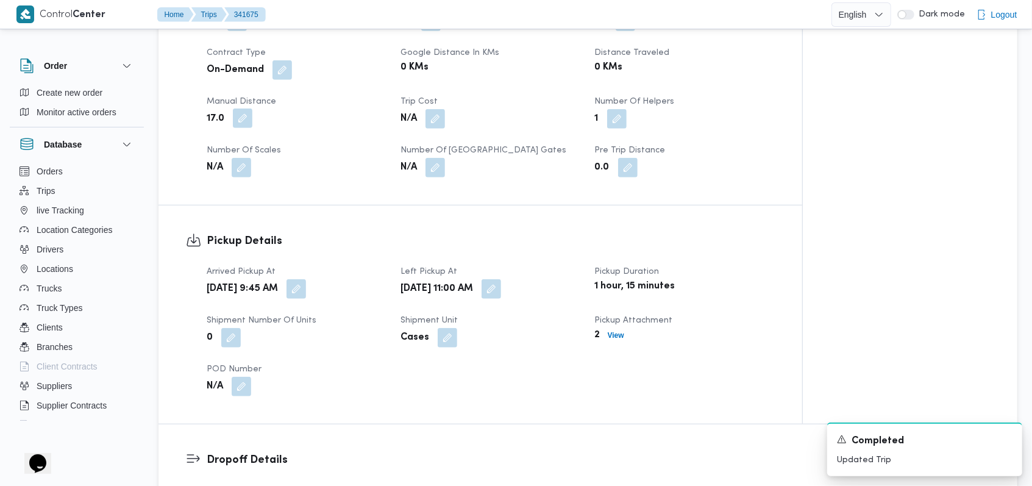
click at [238, 119] on button "button" at bounding box center [242, 117] width 19 height 19
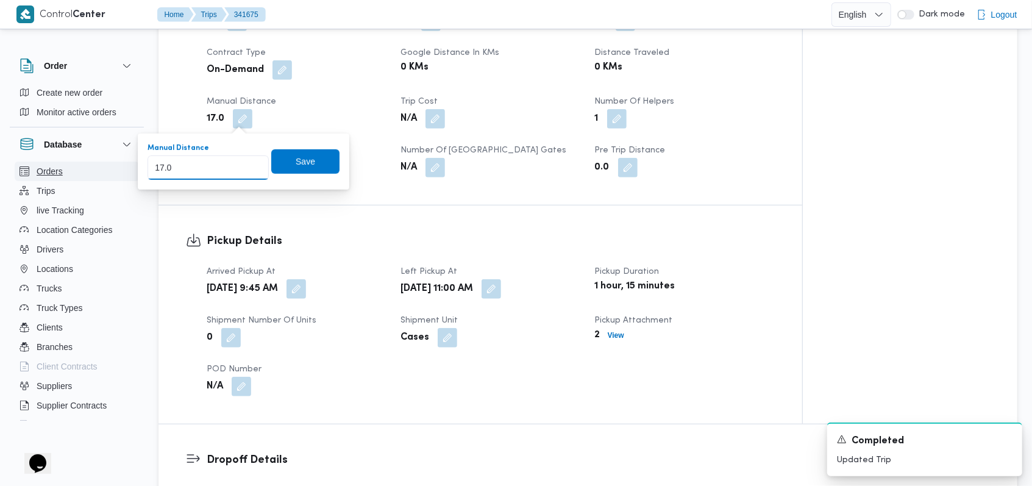
drag, startPoint x: 238, startPoint y: 119, endPoint x: 121, endPoint y: 177, distance: 130.0
type input "8"
click at [296, 158] on span "Save" at bounding box center [305, 161] width 19 height 15
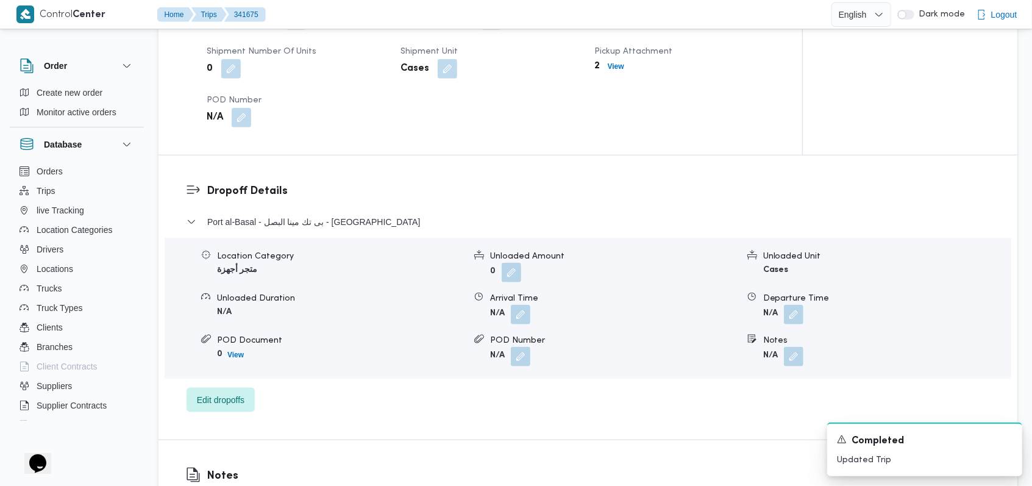
scroll to position [806, 0]
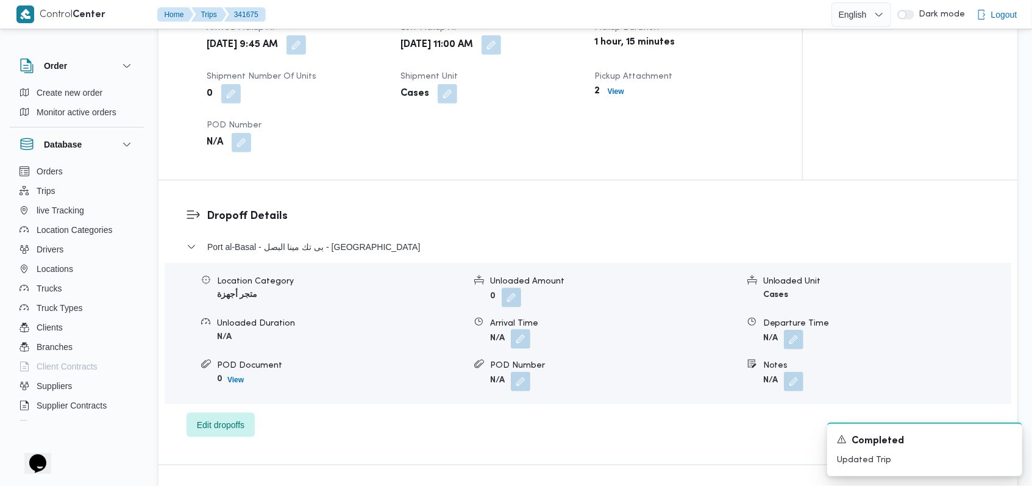
click at [516, 348] on button "button" at bounding box center [520, 338] width 19 height 19
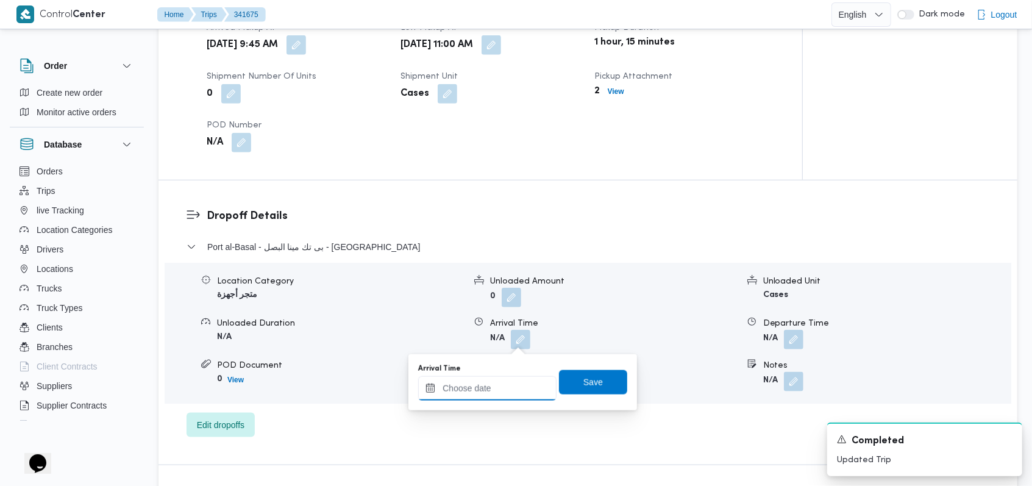
click at [490, 386] on input "Arrival Time" at bounding box center [487, 388] width 138 height 24
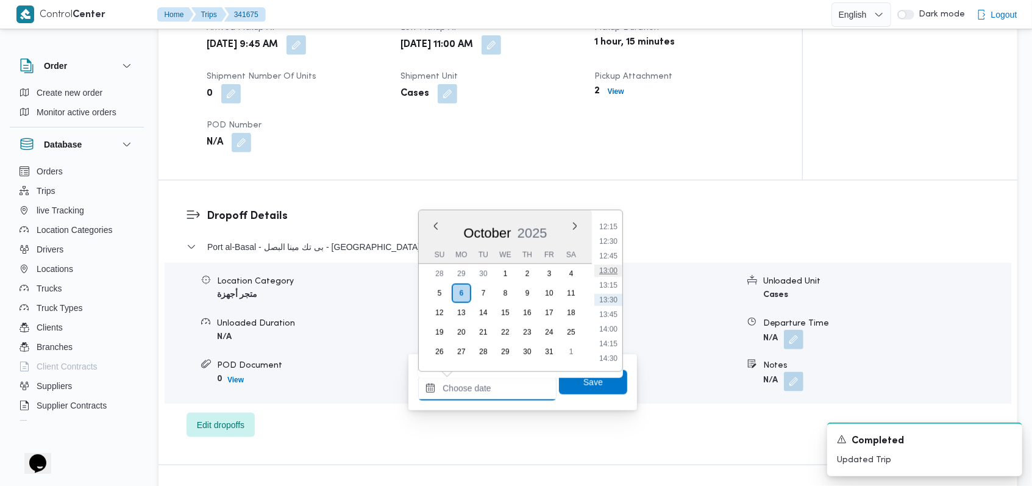
scroll to position [634, 0]
click at [615, 258] on li "11:30" at bounding box center [608, 264] width 28 height 12
type input "[DATE] 11:30"
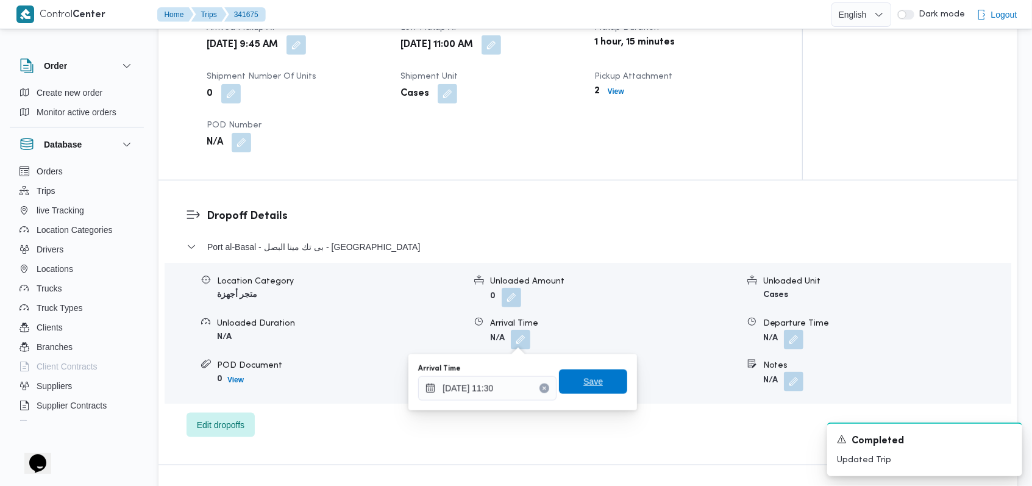
click at [590, 381] on span "Save" at bounding box center [592, 381] width 19 height 15
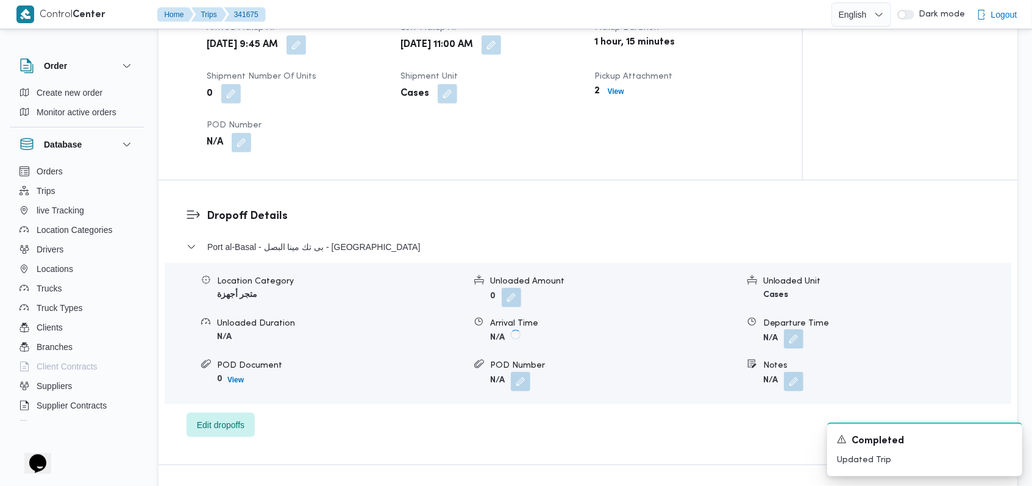
click at [795, 344] on button "button" at bounding box center [793, 338] width 19 height 19
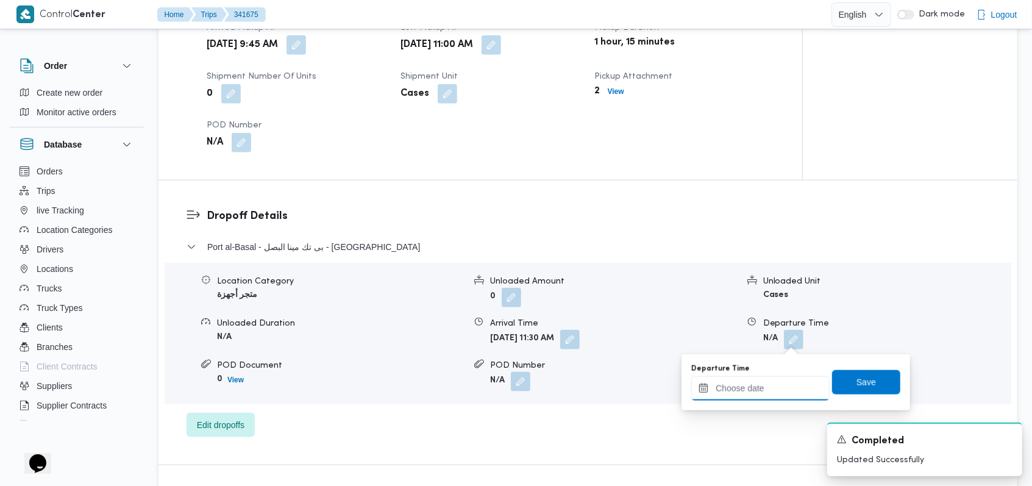
click at [764, 394] on input "Departure Time" at bounding box center [760, 388] width 138 height 24
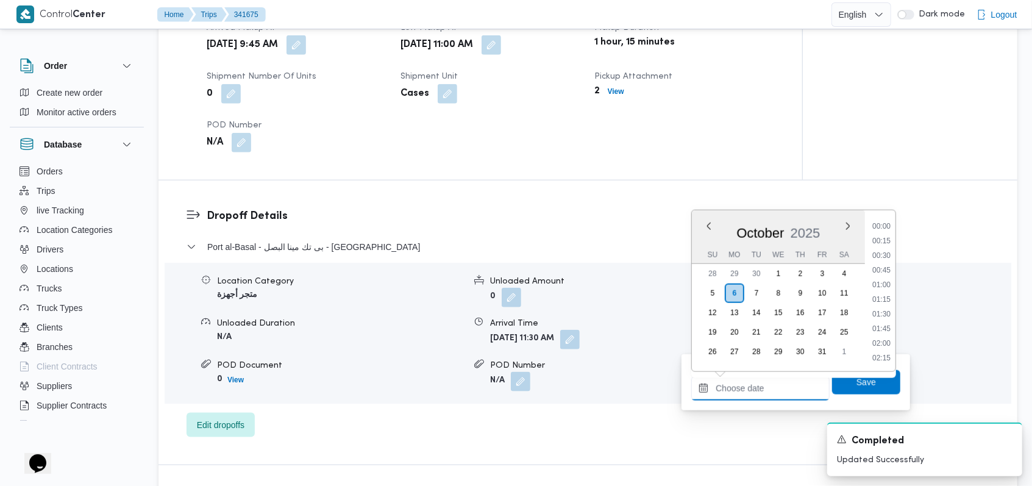
scroll to position [716, 0]
click at [889, 274] on li "13:00" at bounding box center [881, 270] width 28 height 12
type input "[DATE] 13:00"
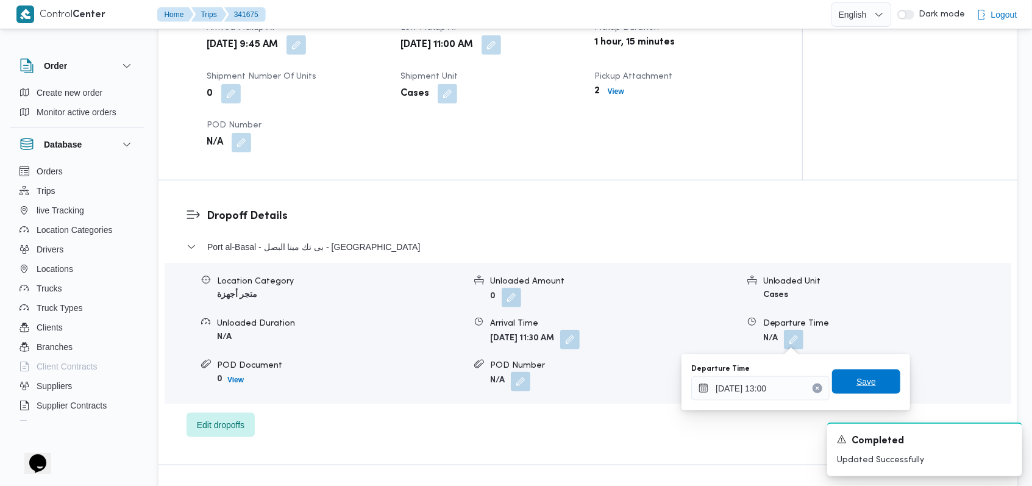
click at [870, 377] on span "Save" at bounding box center [866, 381] width 68 height 24
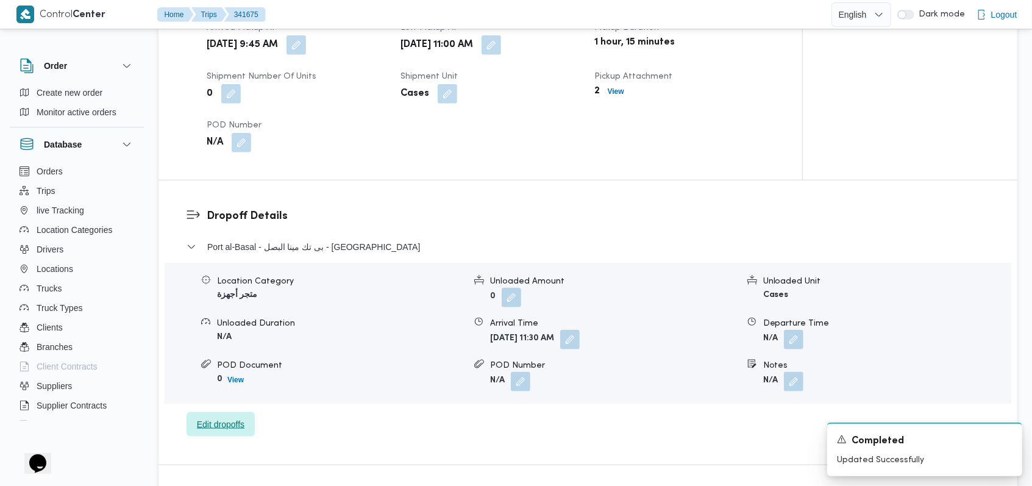
click at [245, 415] on span "Edit dropoffs" at bounding box center [220, 424] width 68 height 24
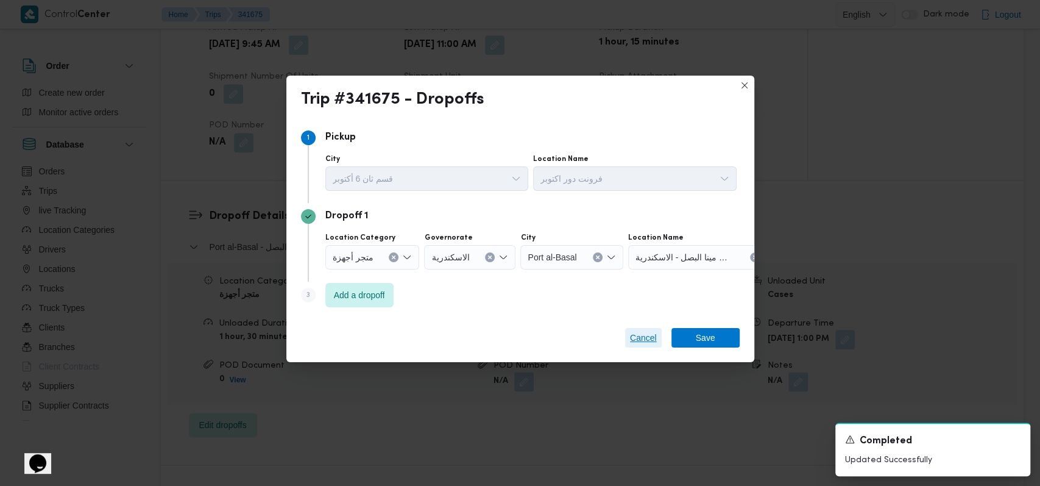
click at [643, 342] on span "Cancel" at bounding box center [643, 337] width 27 height 15
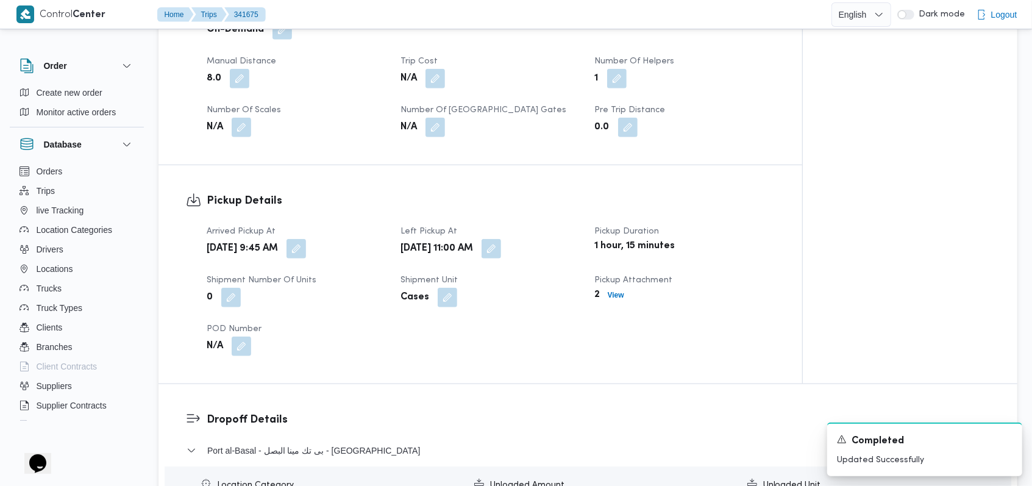
scroll to position [400, 0]
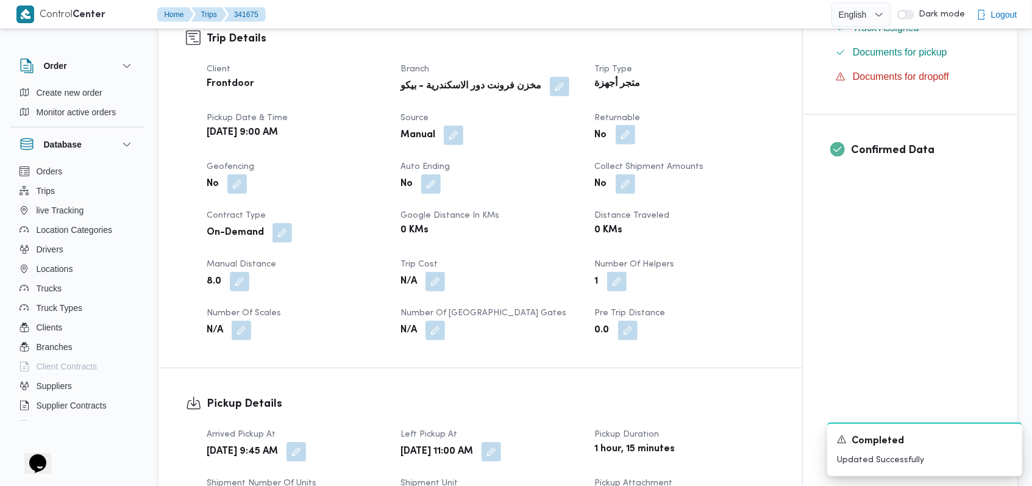
click at [631, 140] on button "button" at bounding box center [624, 134] width 19 height 19
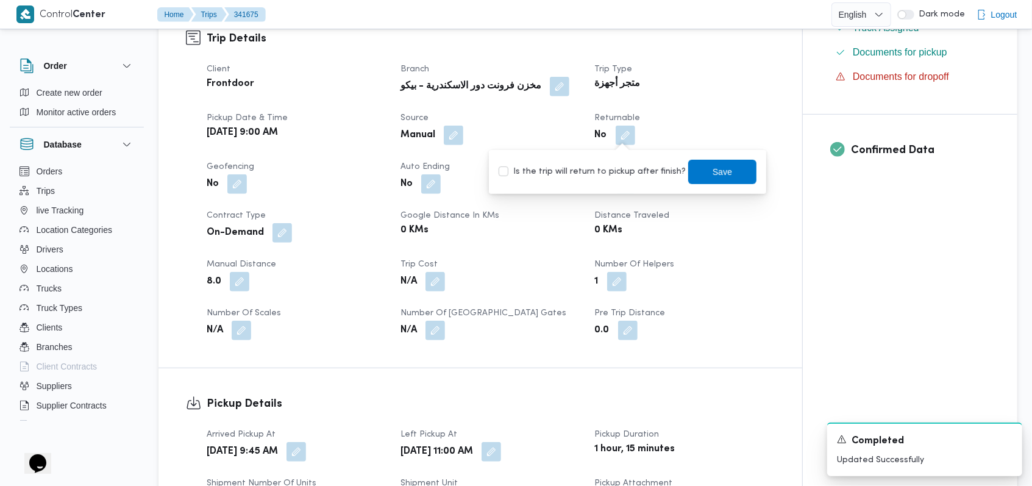
click at [601, 165] on label "Is the trip will return to pickup after finish?" at bounding box center [591, 172] width 187 height 15
checkbox input "true"
click at [697, 165] on span "Save" at bounding box center [722, 171] width 68 height 24
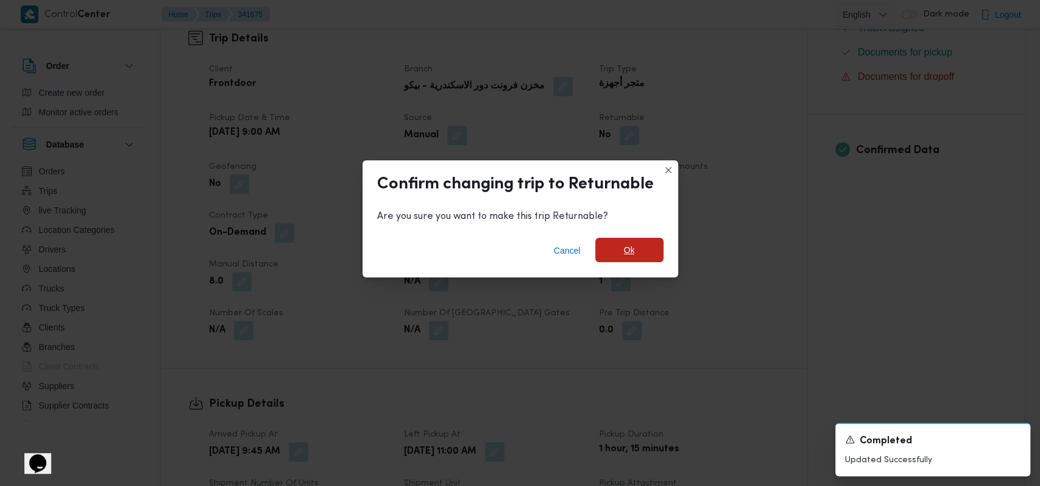
click at [643, 252] on span "Ok" at bounding box center [629, 250] width 68 height 24
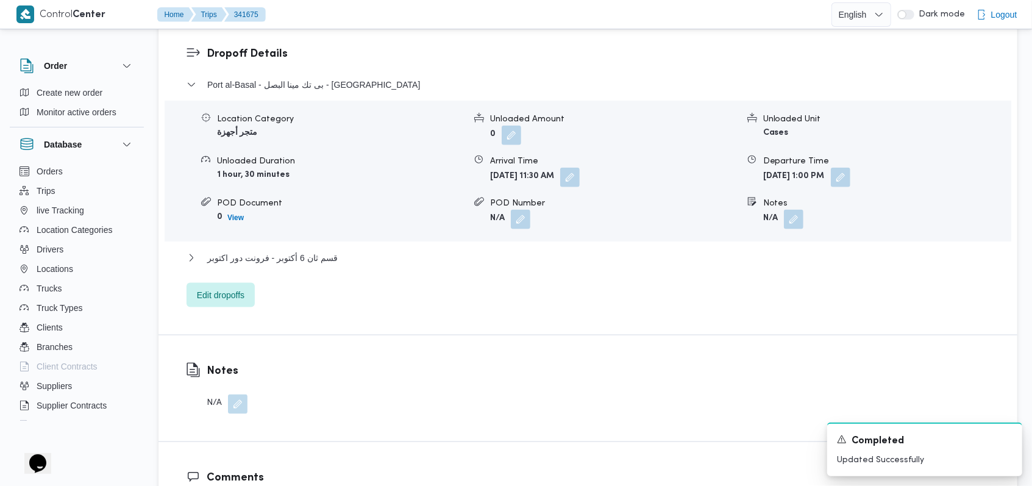
scroll to position [969, 0]
click at [306, 263] on span "قسم ثان 6 أكتوبر - فرونت دور اكتوبر" at bounding box center [272, 257] width 130 height 15
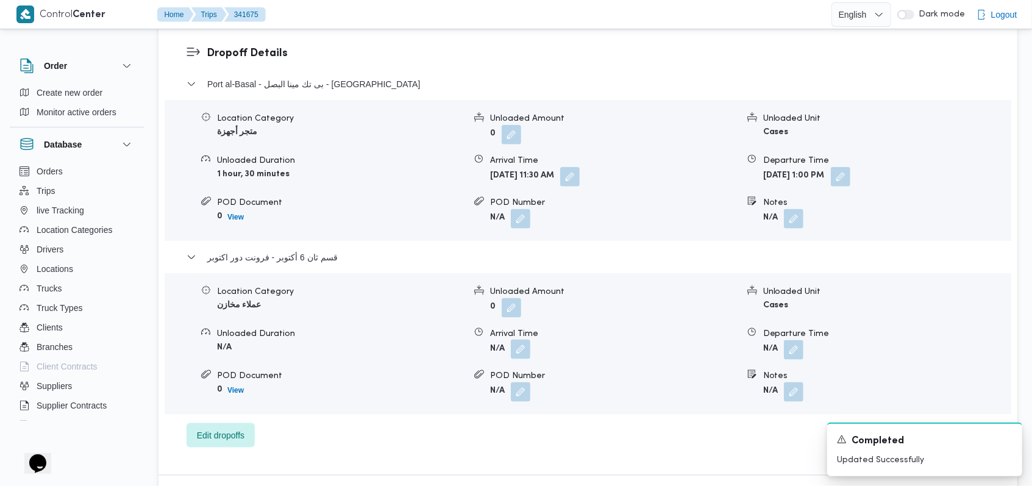
click at [515, 347] on button "button" at bounding box center [520, 348] width 19 height 19
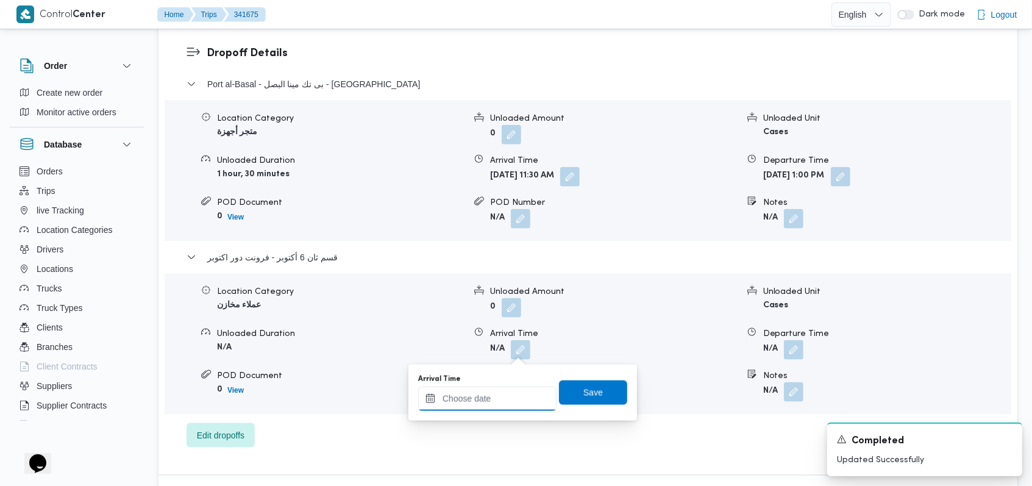
click at [484, 403] on input "Arrival Time" at bounding box center [487, 398] width 138 height 24
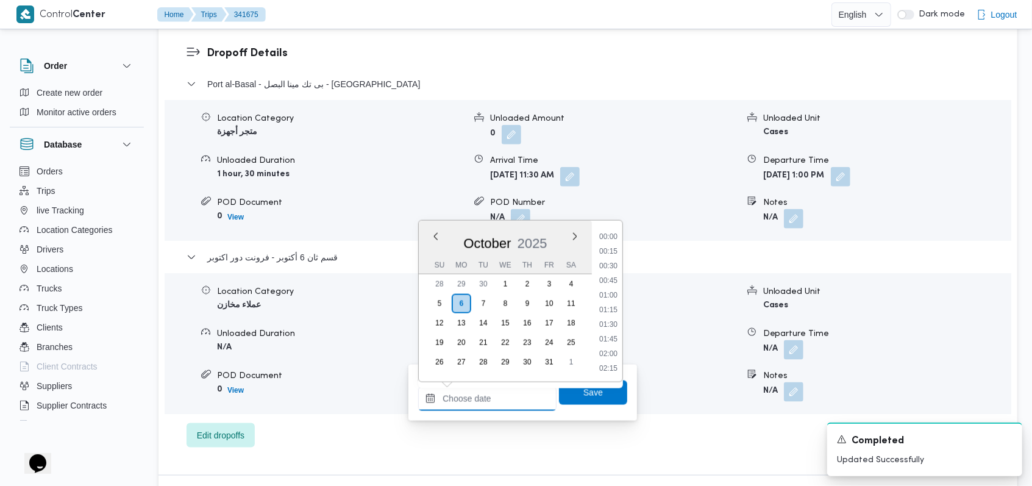
scroll to position [716, 0]
click at [612, 313] on li "13:30" at bounding box center [608, 310] width 28 height 12
type input "[DATE] 13:30"
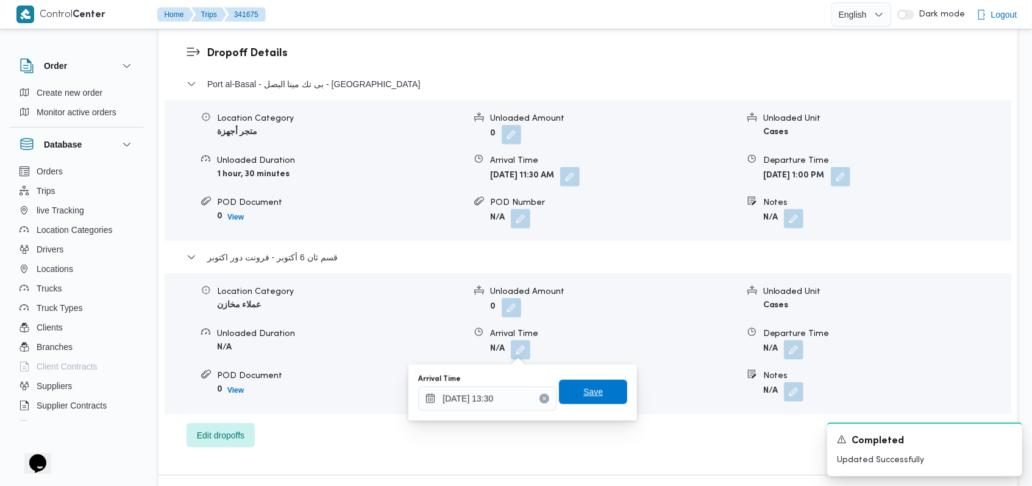
click at [592, 391] on span "Save" at bounding box center [593, 392] width 68 height 24
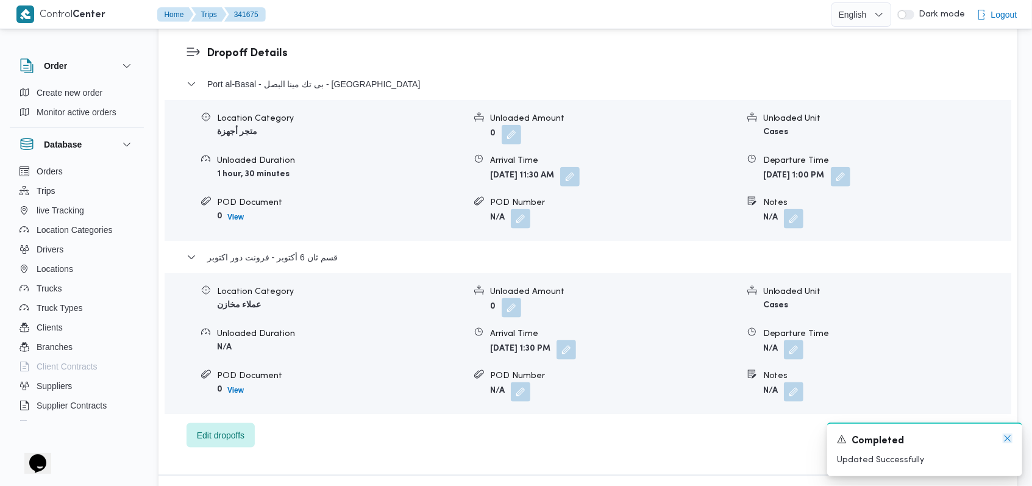
click at [1008, 437] on icon "Dismiss toast" at bounding box center [1007, 438] width 10 height 10
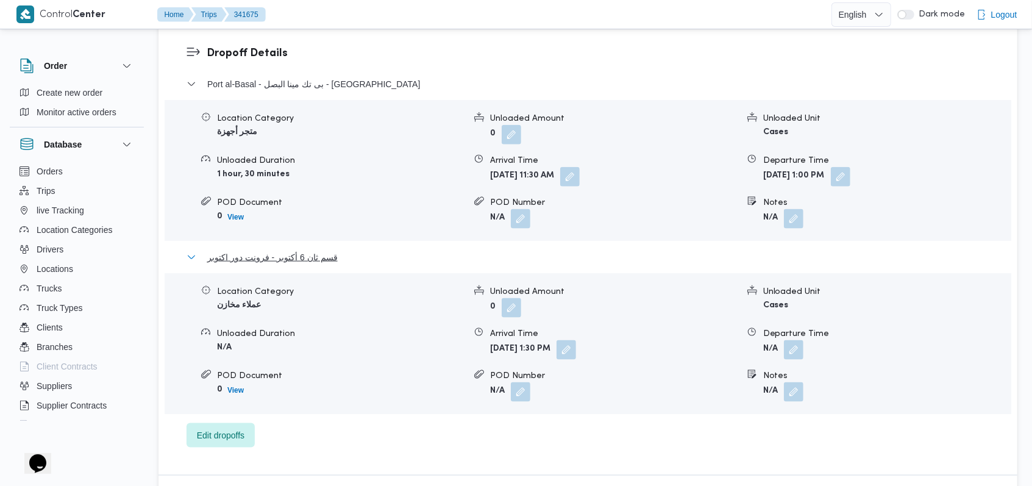
click at [313, 254] on span "قسم ثان 6 أكتوبر - فرونت دور اكتوبر" at bounding box center [272, 257] width 130 height 15
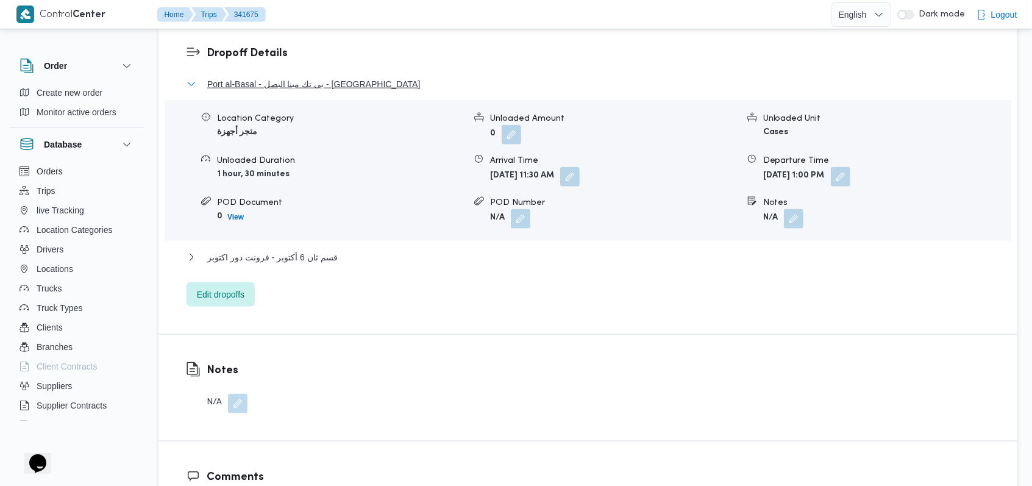
click at [327, 80] on span "Port al-Basal - بى تك مينا البصل - [GEOGRAPHIC_DATA]" at bounding box center [313, 84] width 213 height 15
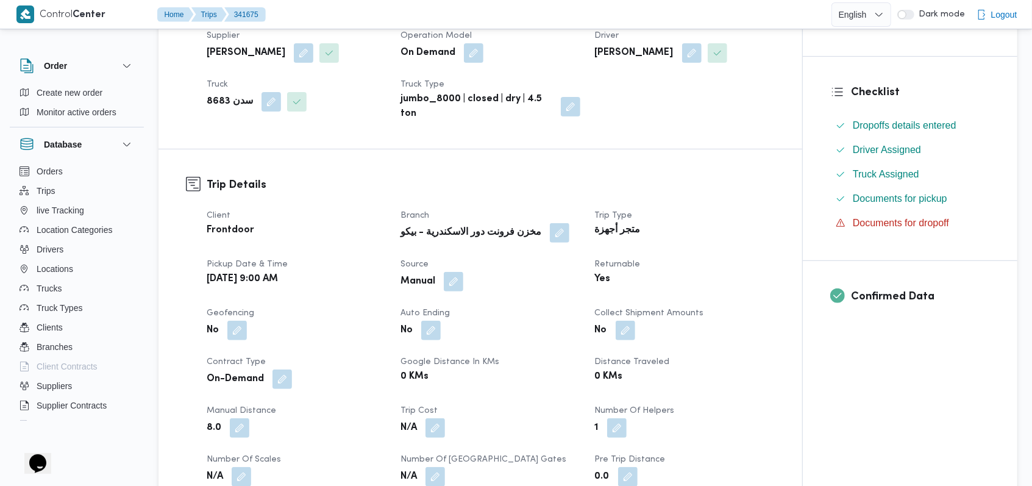
scroll to position [75, 0]
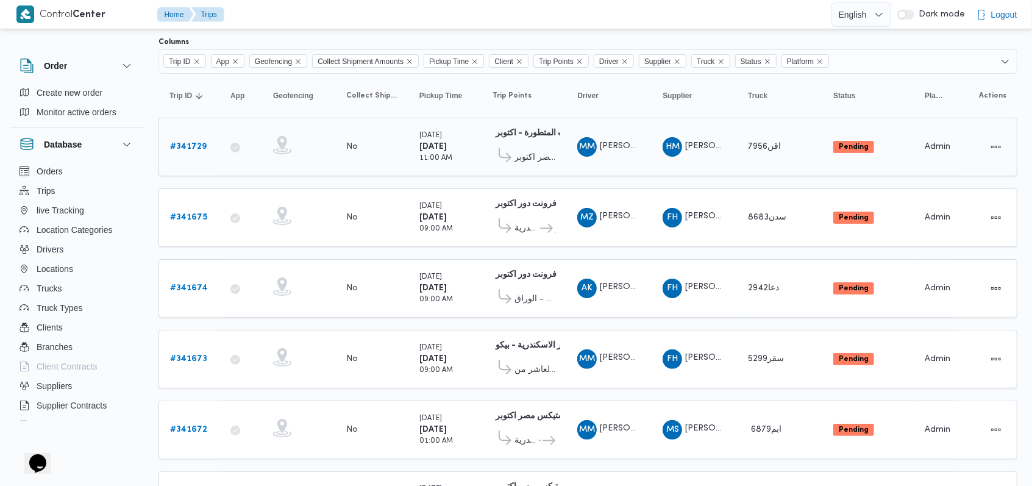
click at [196, 144] on b "# 341729" at bounding box center [188, 147] width 37 height 8
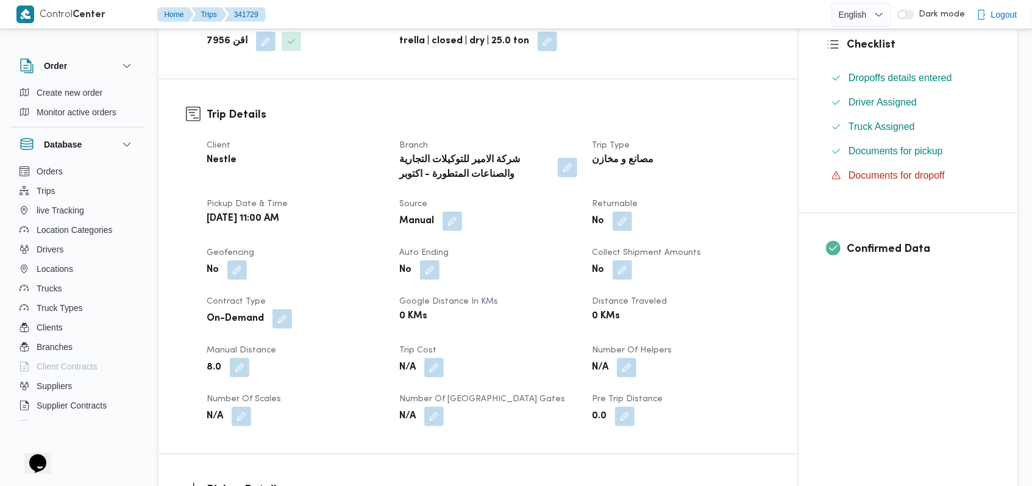
scroll to position [319, 0]
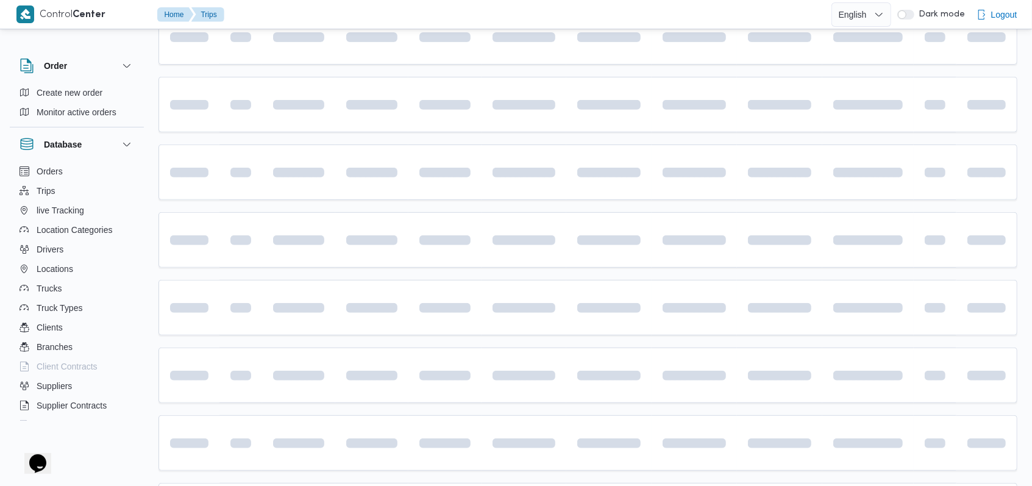
scroll to position [75, 0]
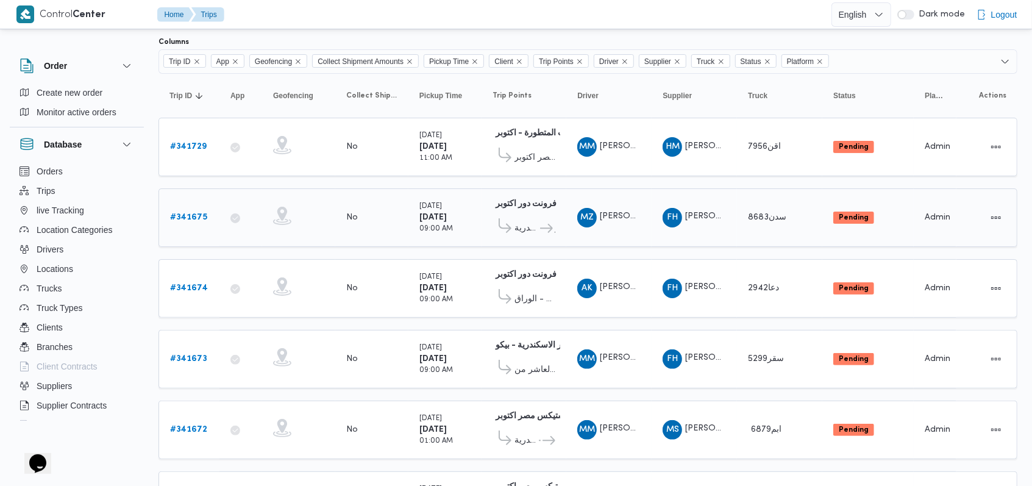
click at [195, 213] on b "# 341675" at bounding box center [188, 217] width 37 height 8
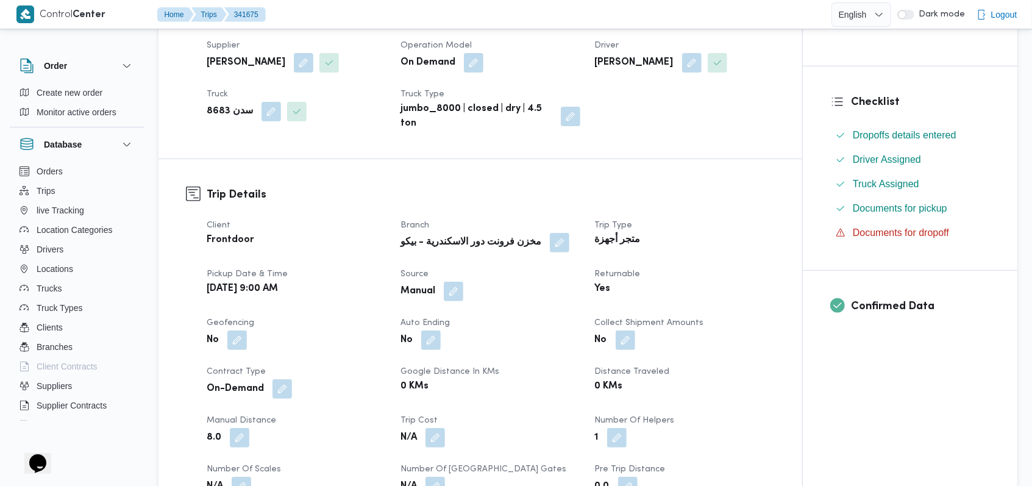
scroll to position [406, 0]
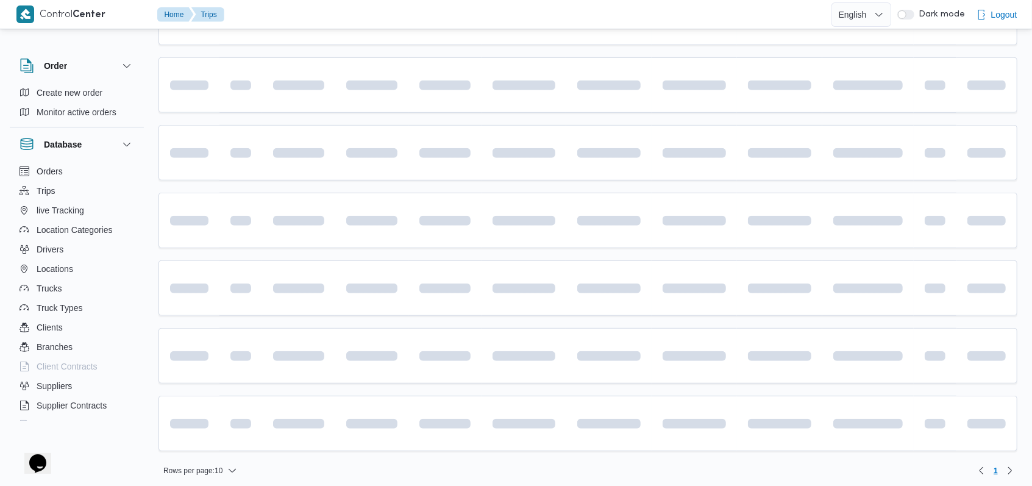
scroll to position [75, 0]
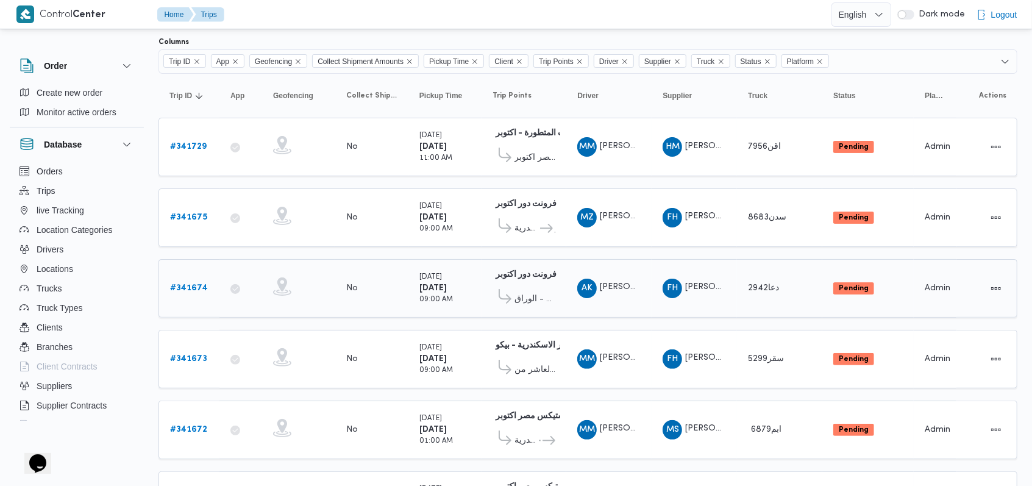
click at [196, 285] on b "# 341674" at bounding box center [189, 288] width 38 height 8
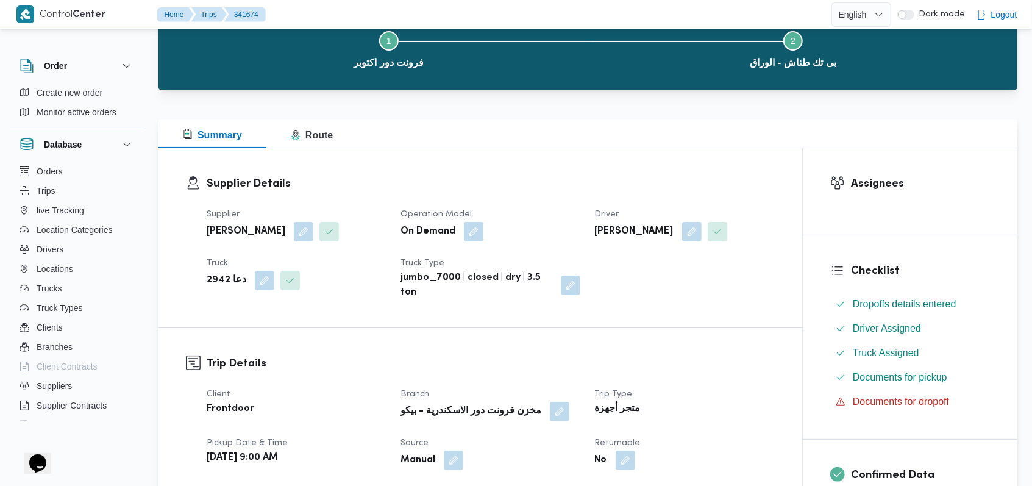
scroll to position [562, 0]
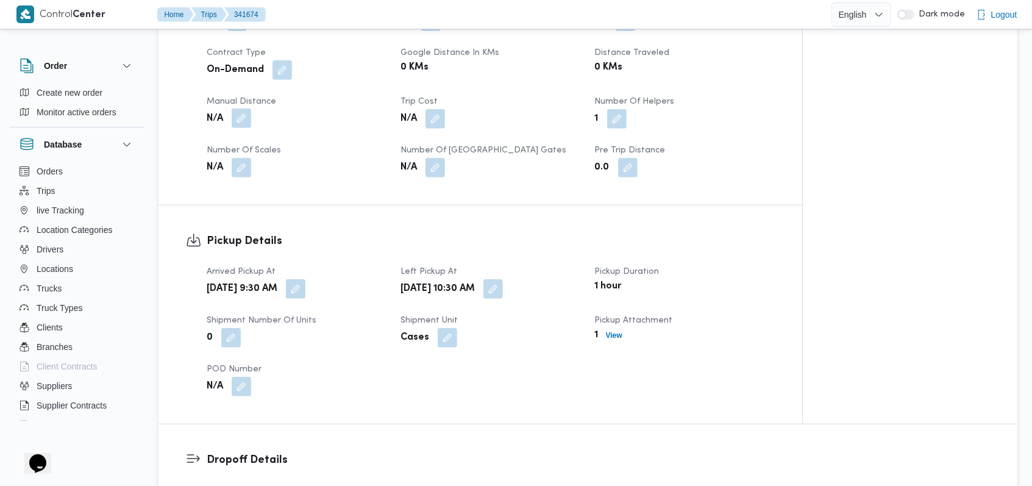
click at [242, 113] on button "button" at bounding box center [241, 117] width 19 height 19
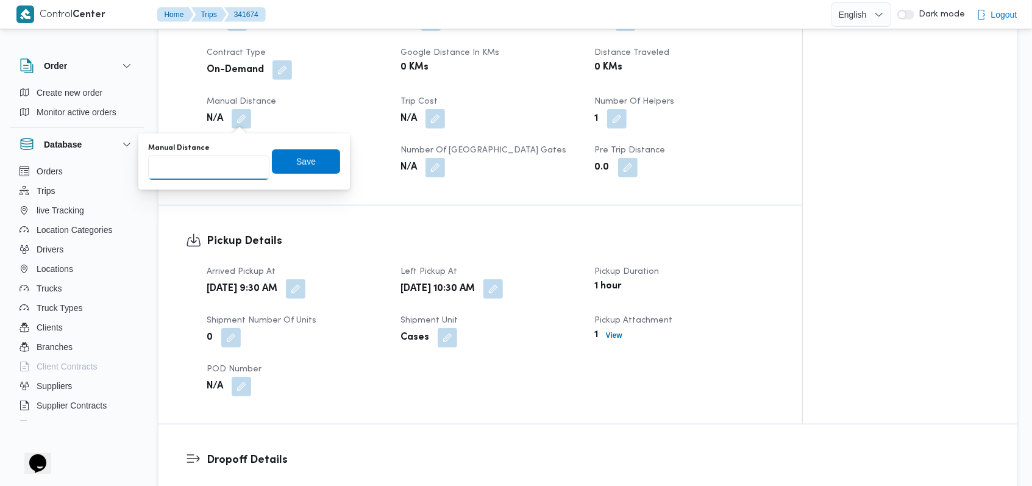
click at [202, 160] on input "Manual Distance" at bounding box center [208, 167] width 121 height 24
type input "230"
click at [296, 160] on span "Save" at bounding box center [305, 161] width 19 height 15
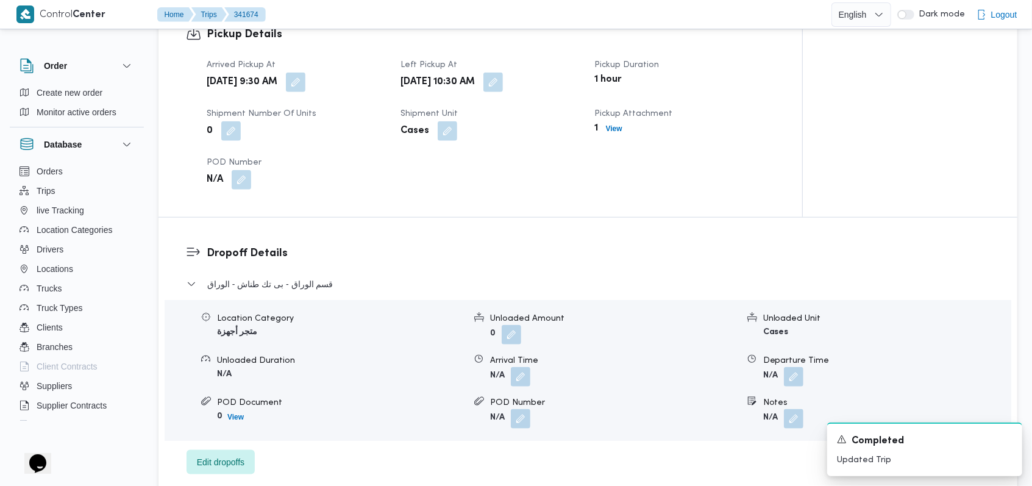
scroll to position [806, 0]
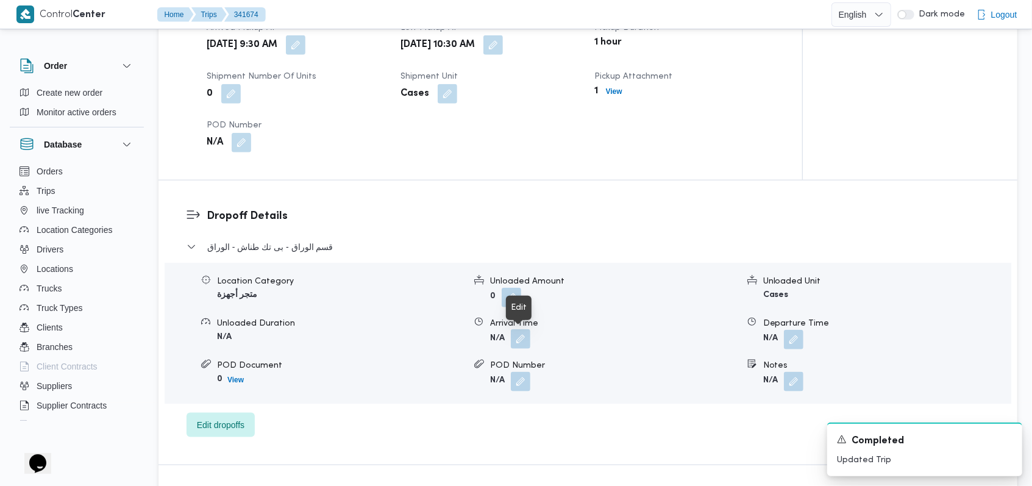
click at [525, 342] on button "button" at bounding box center [520, 338] width 19 height 19
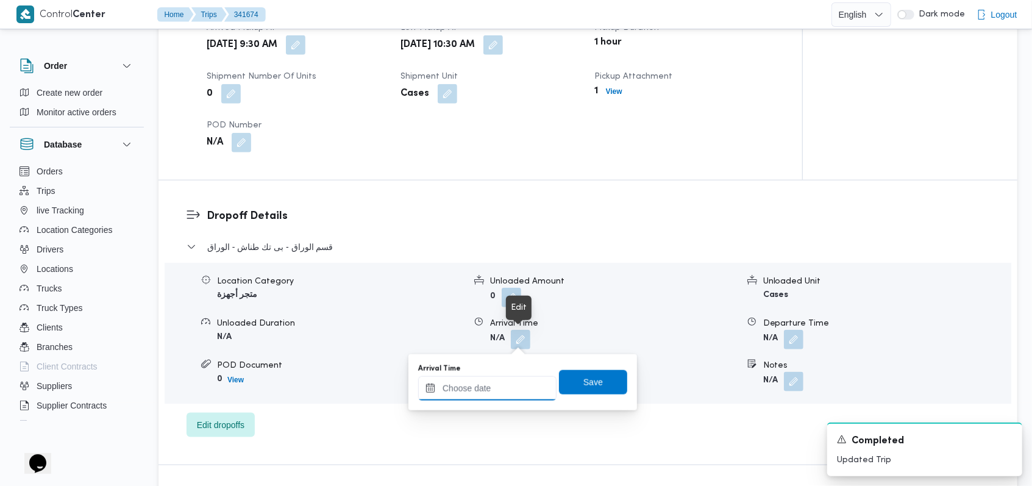
click at [498, 399] on input "Arrival Time" at bounding box center [487, 388] width 138 height 24
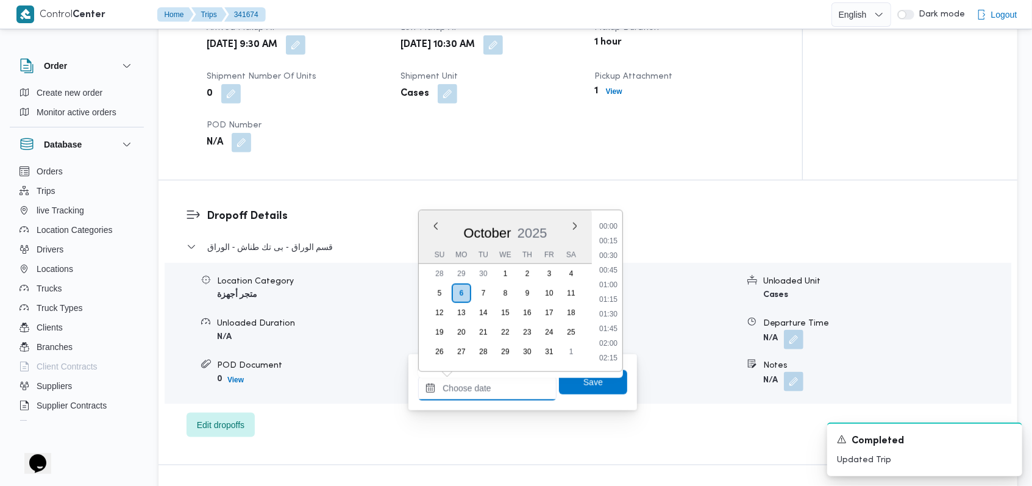
scroll to position [716, 0]
click at [605, 267] on li "13:00" at bounding box center [608, 270] width 28 height 12
type input "[DATE] 13:00"
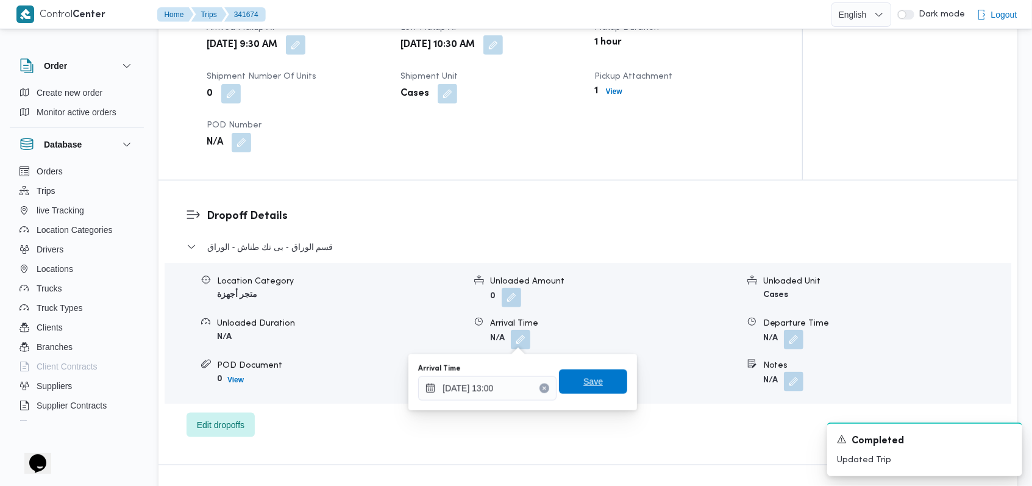
click at [586, 379] on span "Save" at bounding box center [592, 381] width 19 height 15
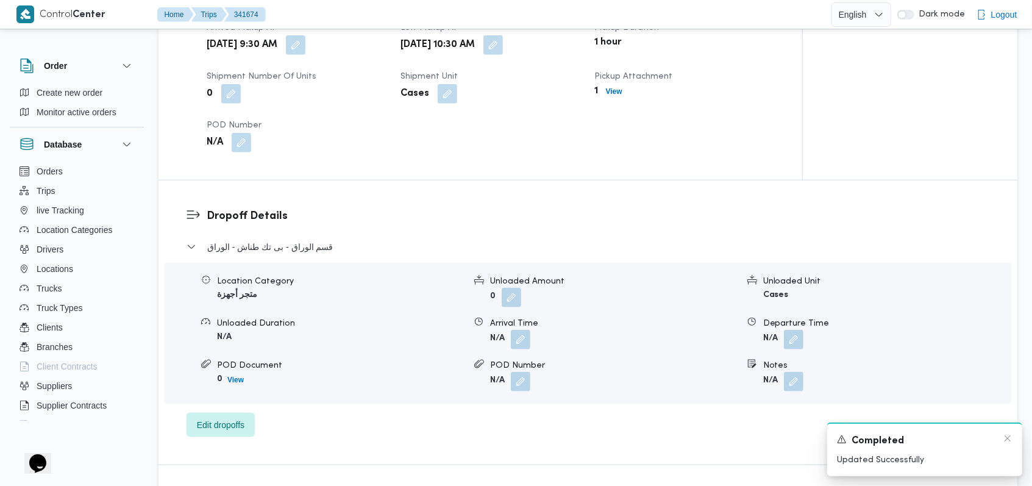
click at [1012, 442] on div "A new notification appears Completed Updated Successfully" at bounding box center [924, 449] width 195 height 54
click at [1010, 437] on icon "Dismiss toast" at bounding box center [1007, 438] width 10 height 10
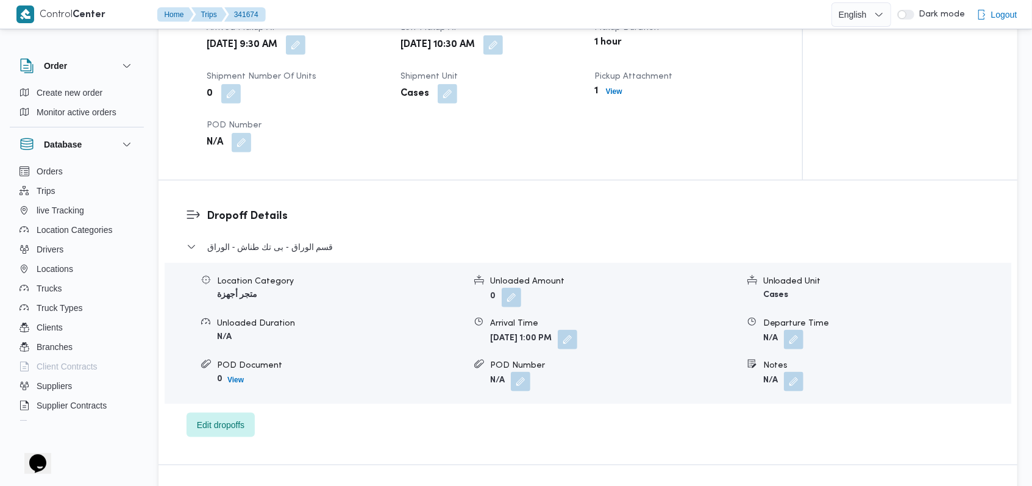
click at [275, 254] on div "قسم الوراق - بى تك طناش - الوراق" at bounding box center [587, 250] width 803 height 23
click at [288, 248] on span "قسم الوراق - بى تك طناش - الوراق" at bounding box center [270, 246] width 126 height 15
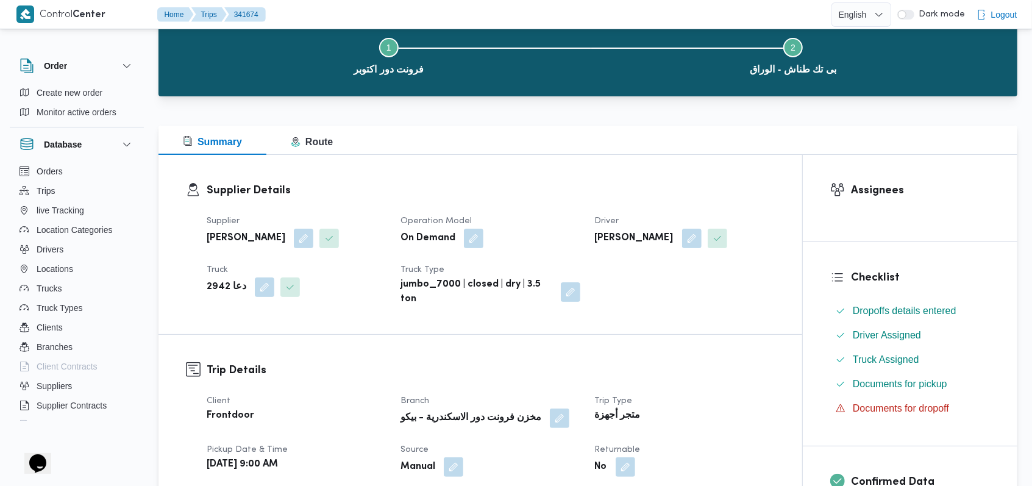
scroll to position [0, 0]
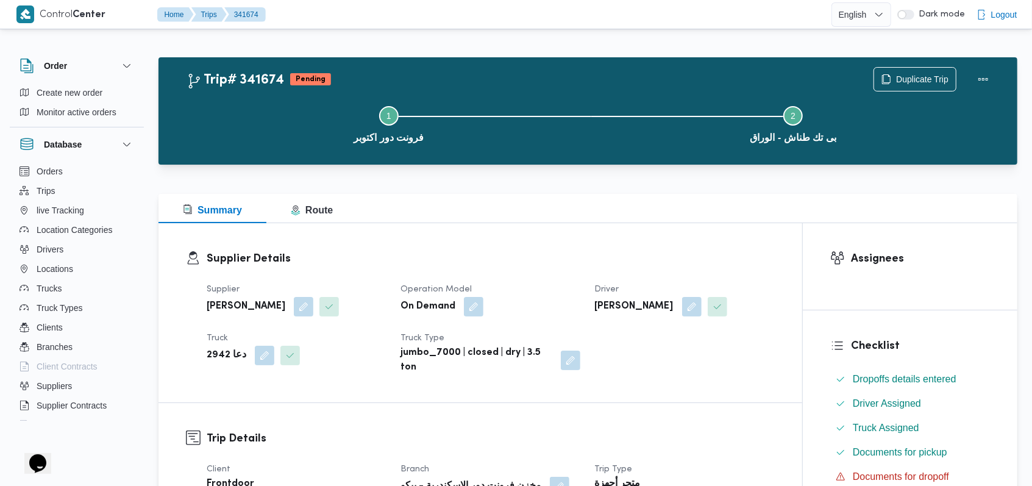
click at [570, 246] on div "Supplier Details Supplier [PERSON_NAME] تربو Operation Model On Demand Driver ا…" at bounding box center [479, 312] width 643 height 179
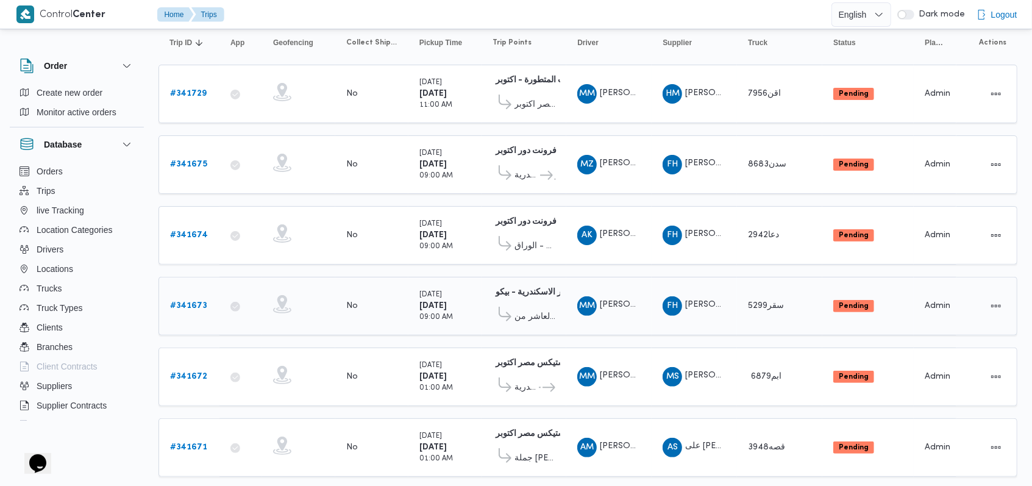
scroll to position [101, 0]
